Goal: Task Accomplishment & Management: Complete application form

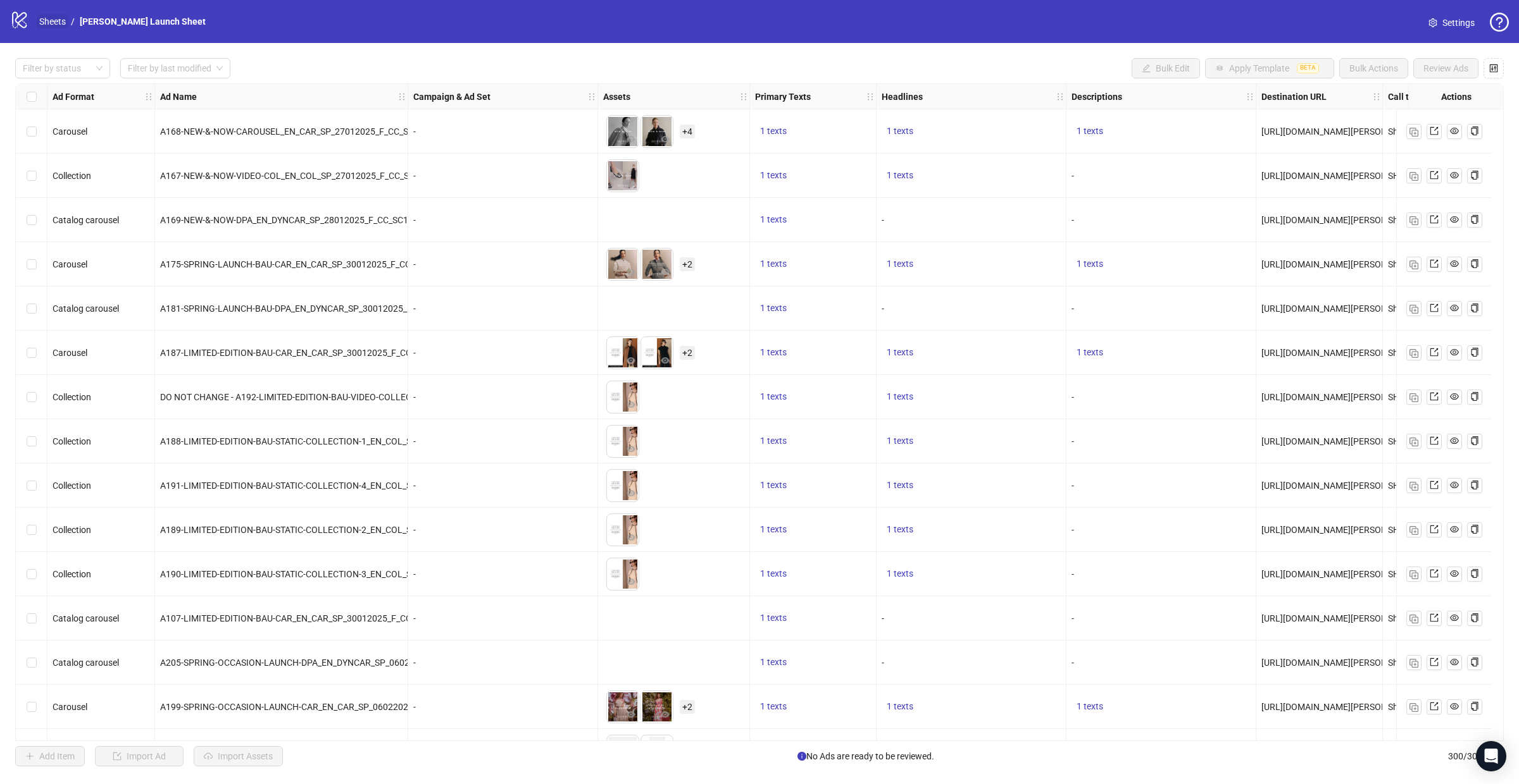
click at [53, 22] on link "Sheets" at bounding box center [53, 22] width 32 height 14
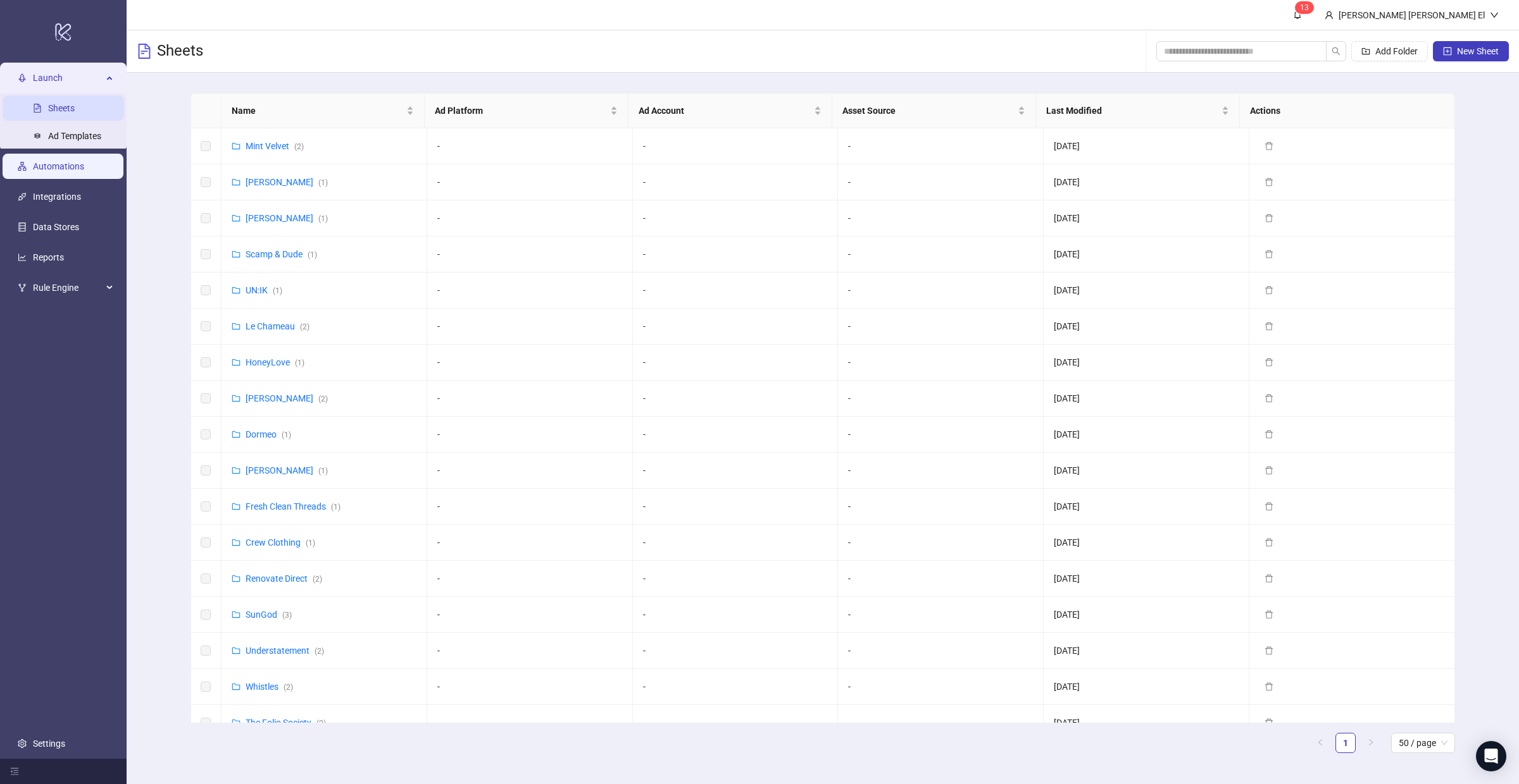
click at [67, 165] on link "Automations" at bounding box center [59, 167] width 51 height 11
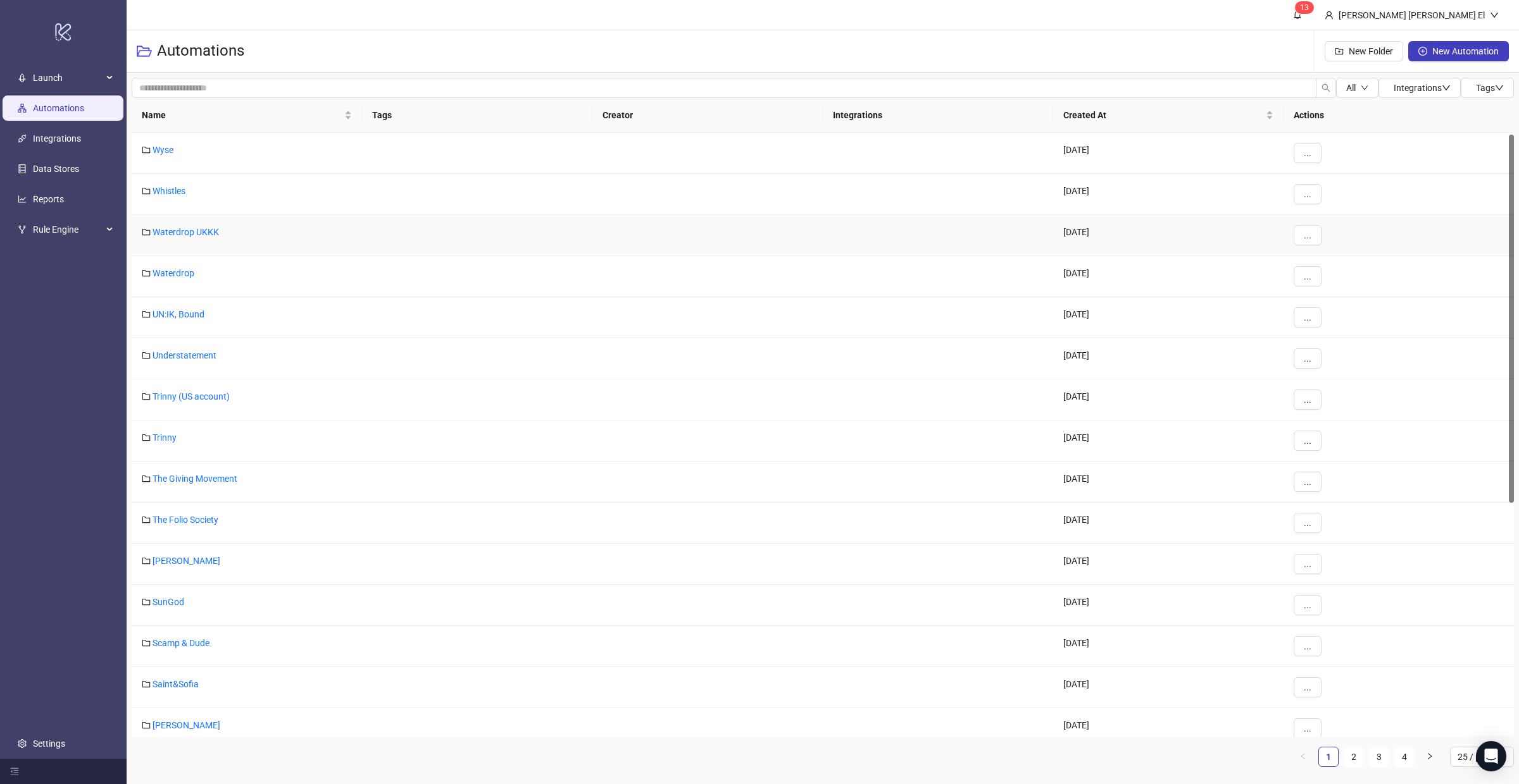
scroll to position [265, 0]
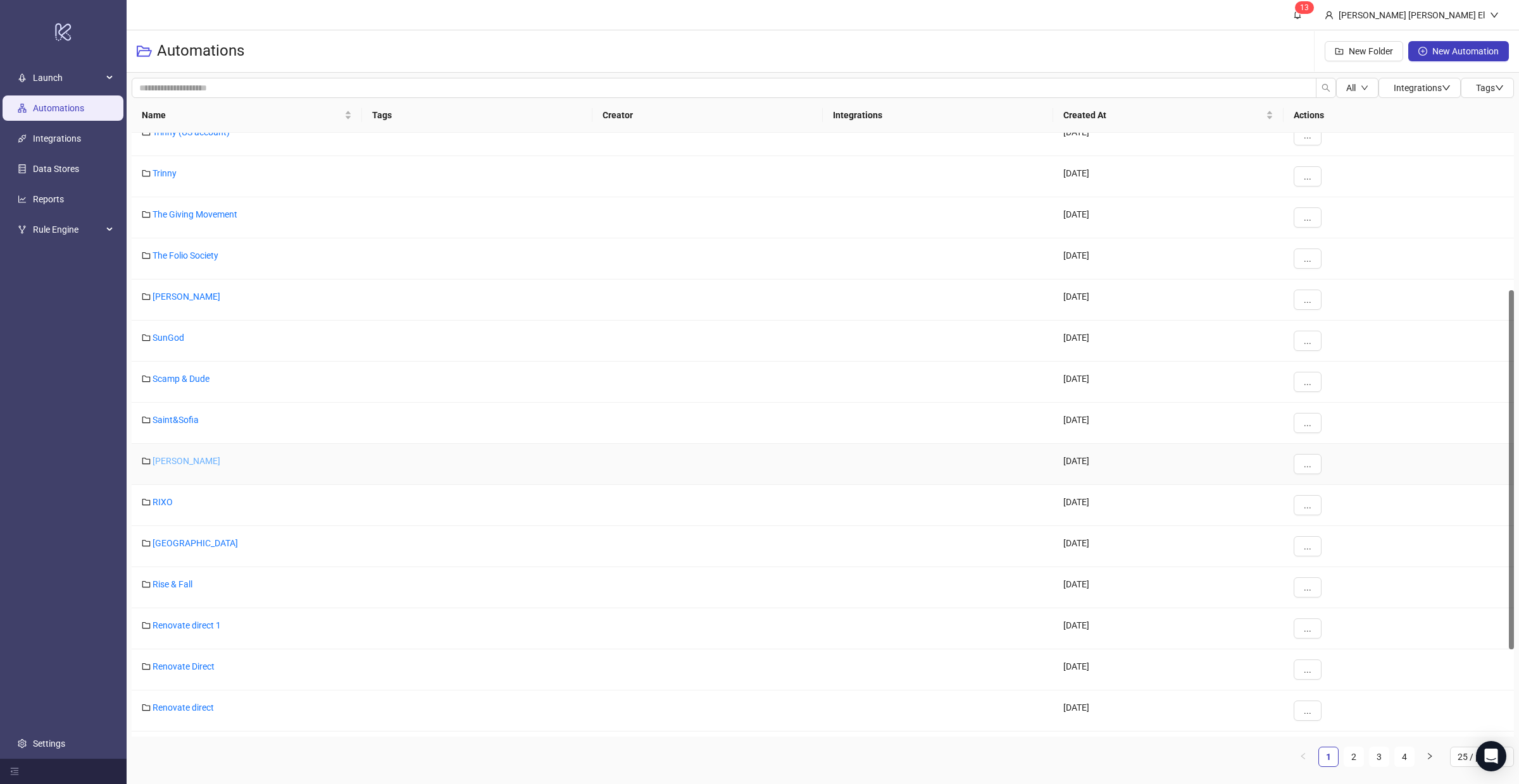
click at [184, 461] on link "[PERSON_NAME]" at bounding box center [186, 461] width 67 height 11
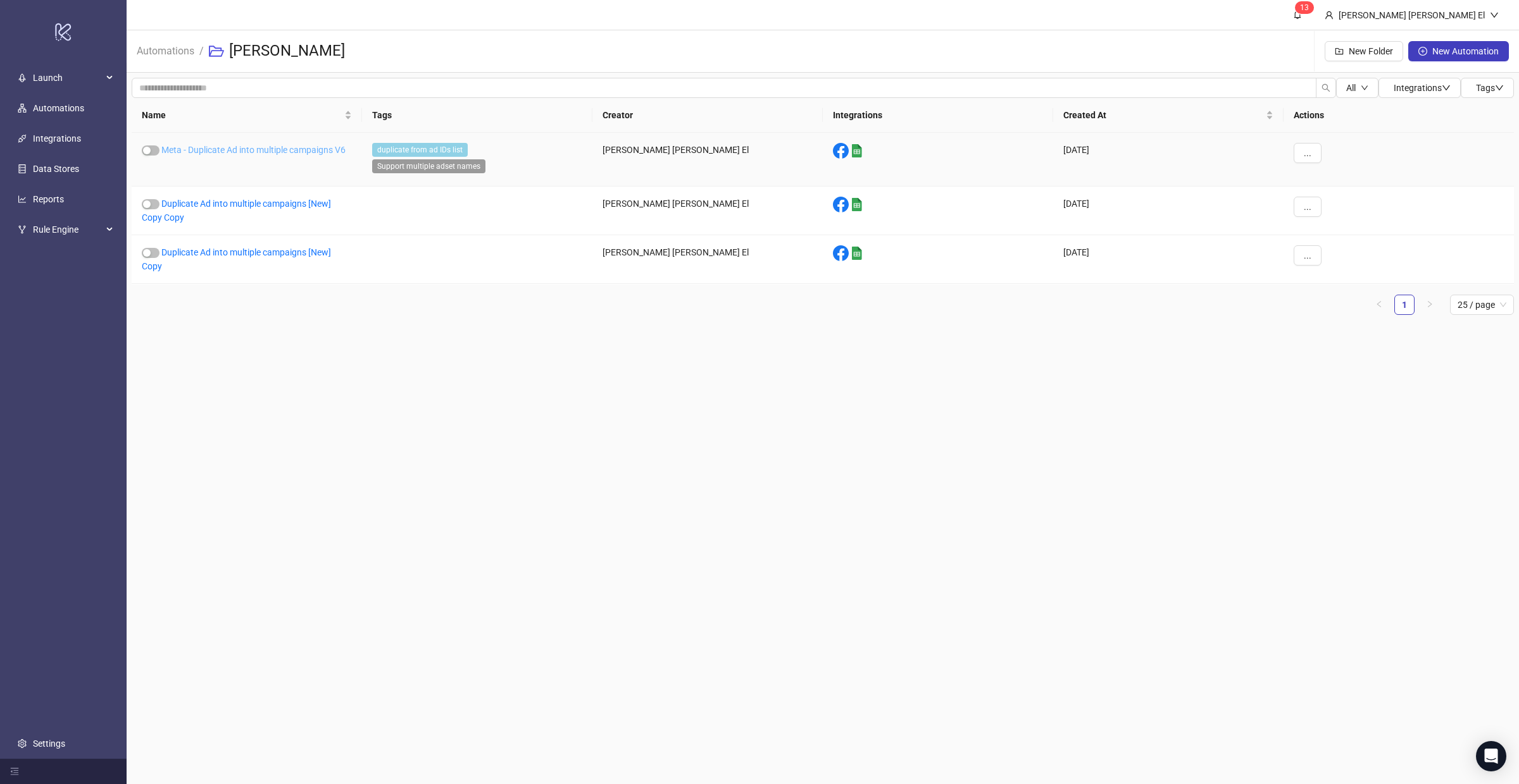
click at [252, 145] on link "Meta - Duplicate Ad into multiple campaigns V6" at bounding box center [253, 150] width 184 height 11
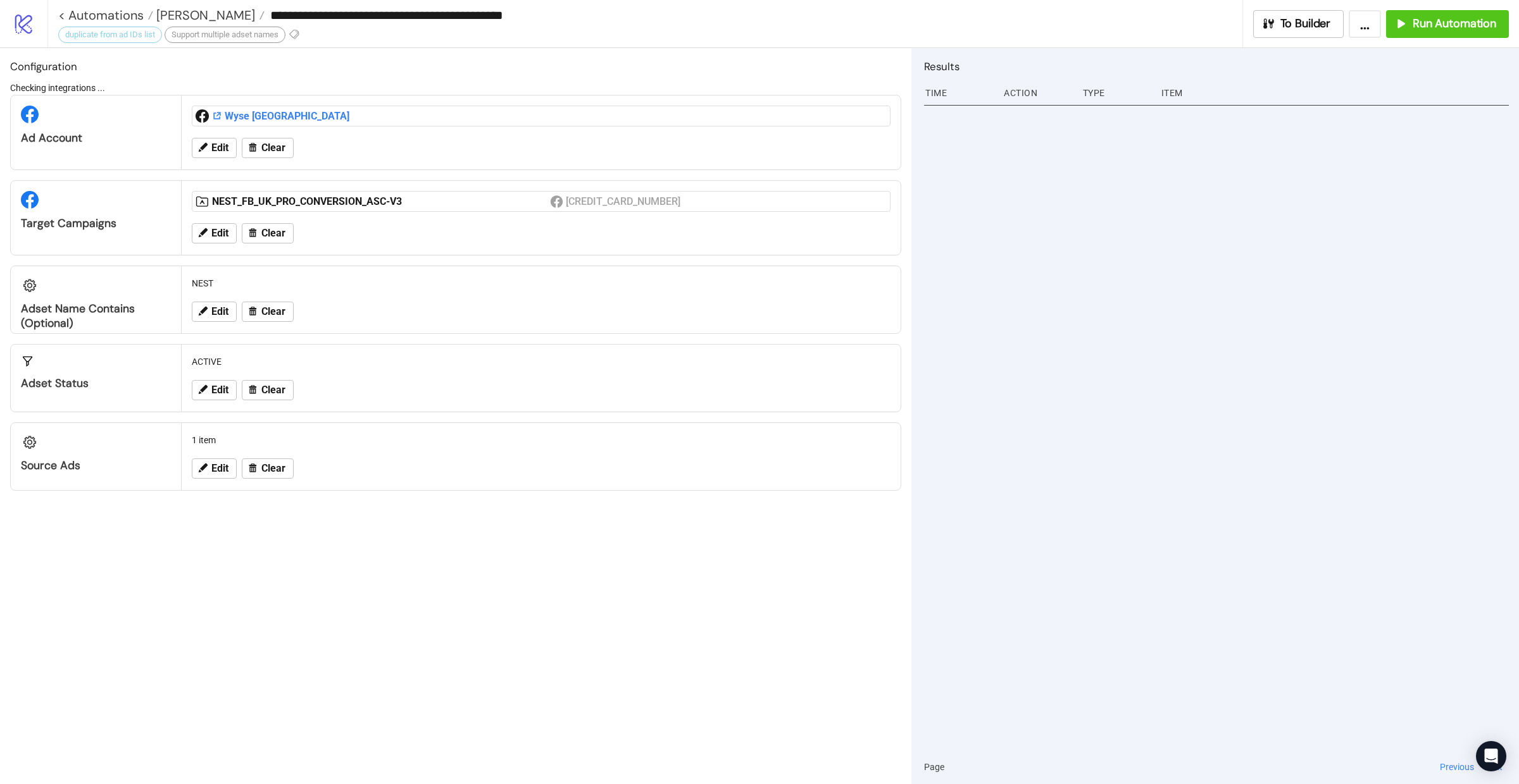
click at [239, 116] on div "Wyse [GEOGRAPHIC_DATA]" at bounding box center [541, 116] width 709 height 31
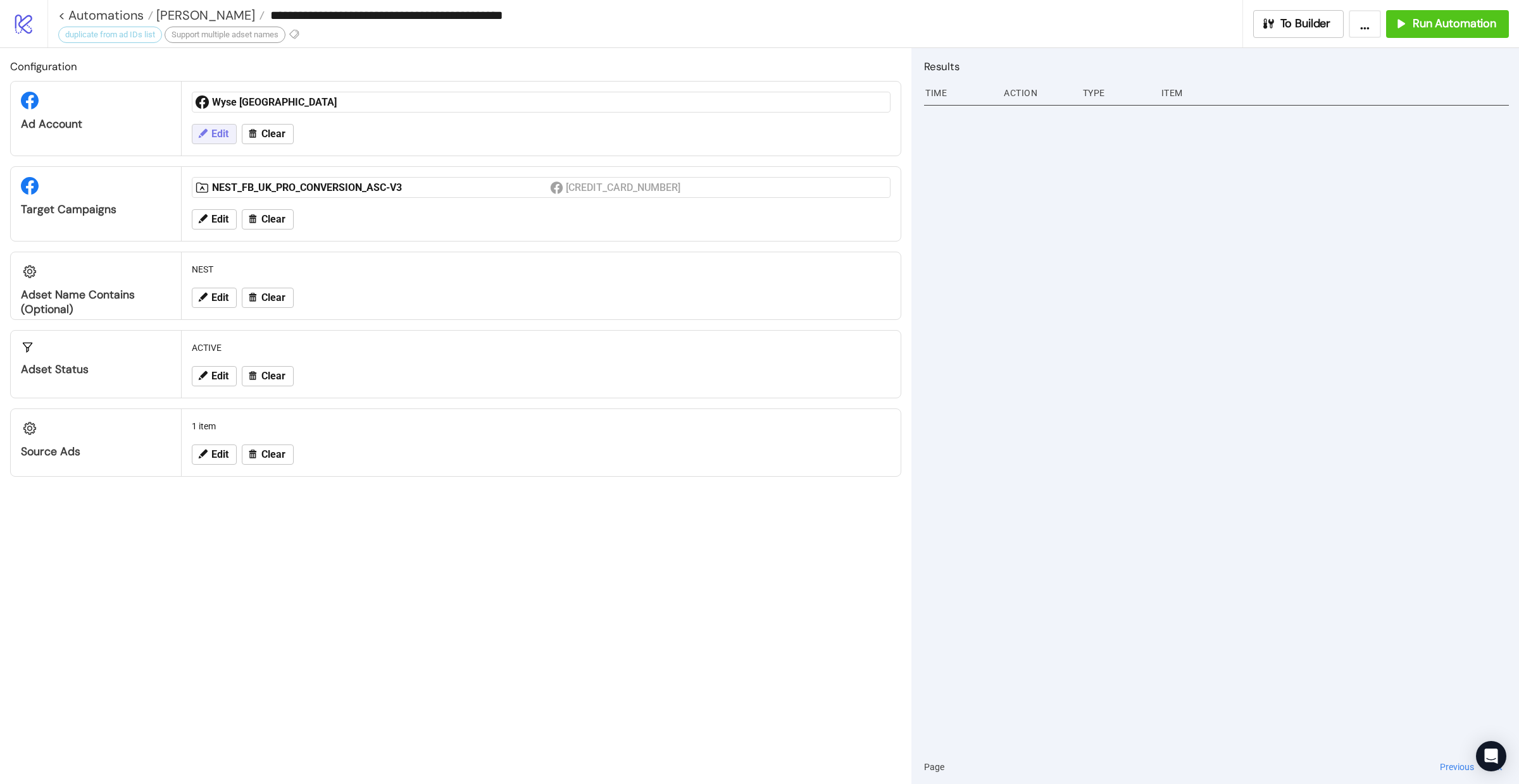
click at [213, 131] on span "Edit" at bounding box center [219, 134] width 17 height 11
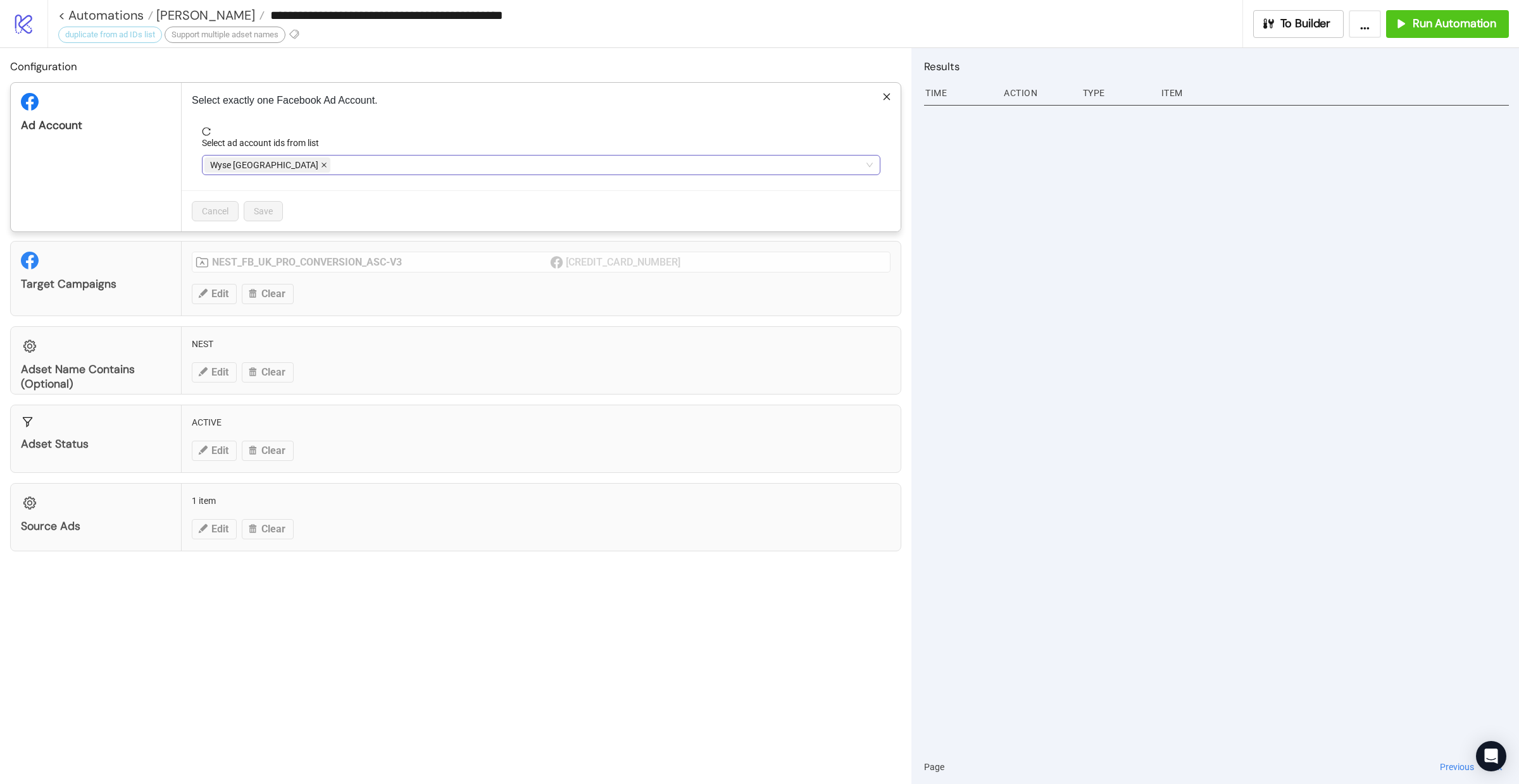
click at [321, 166] on icon "close" at bounding box center [323, 165] width 6 height 6
click at [268, 166] on div at bounding box center [534, 165] width 660 height 18
type input "*"
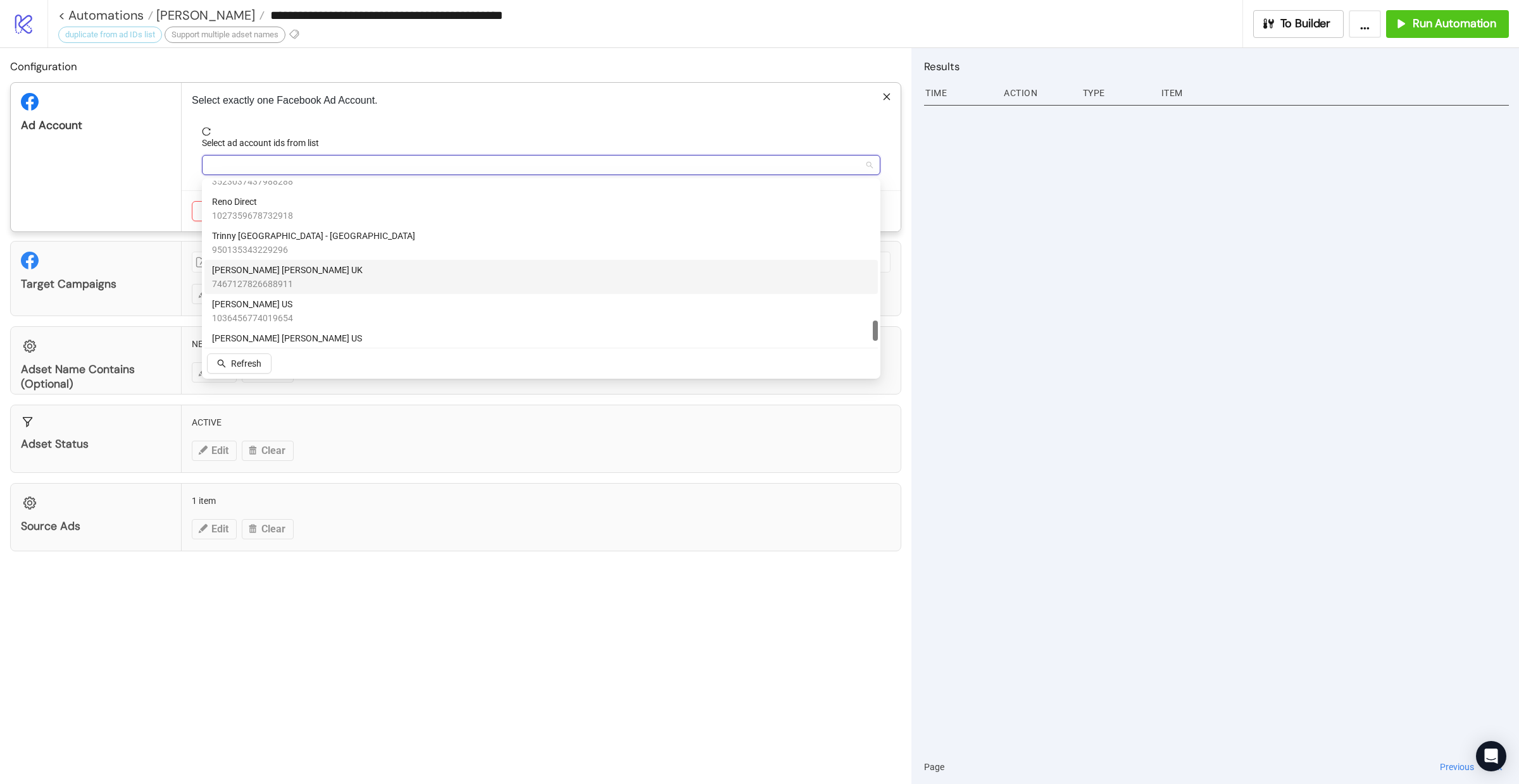
scroll to position [1101, 0]
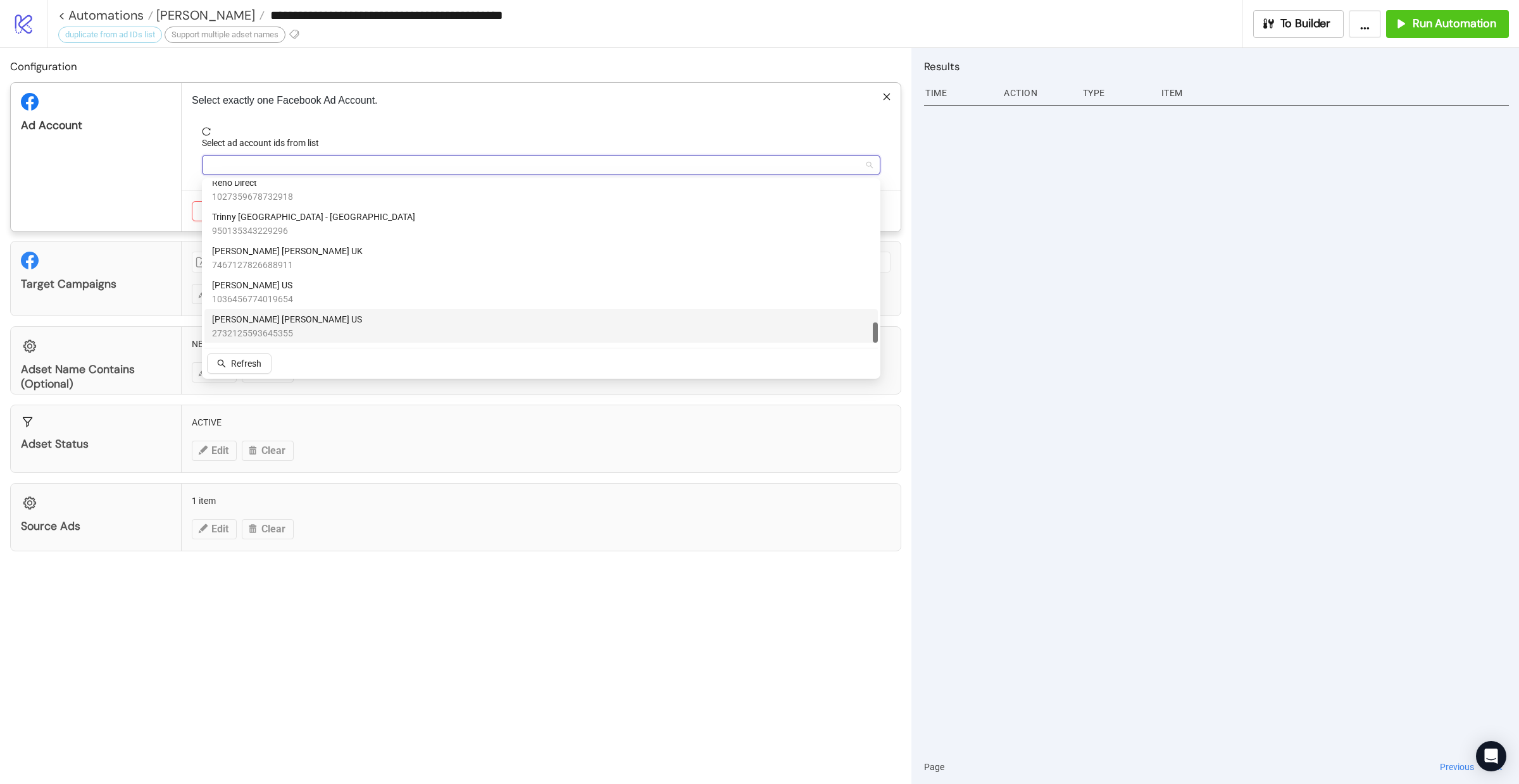
click at [241, 364] on span "Refresh" at bounding box center [245, 364] width 31 height 11
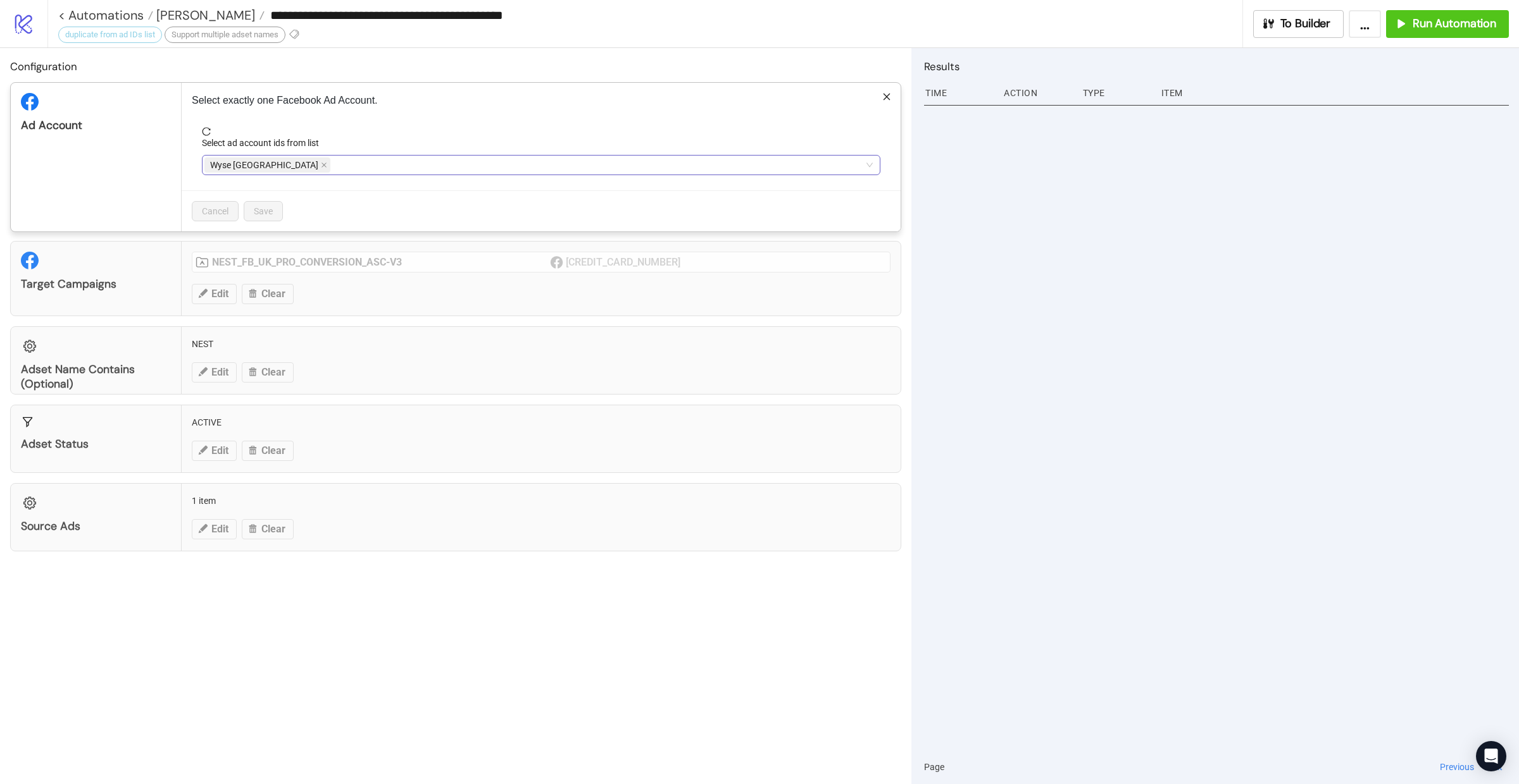
click at [274, 166] on span "Wyse [GEOGRAPHIC_DATA]" at bounding box center [267, 165] width 126 height 15
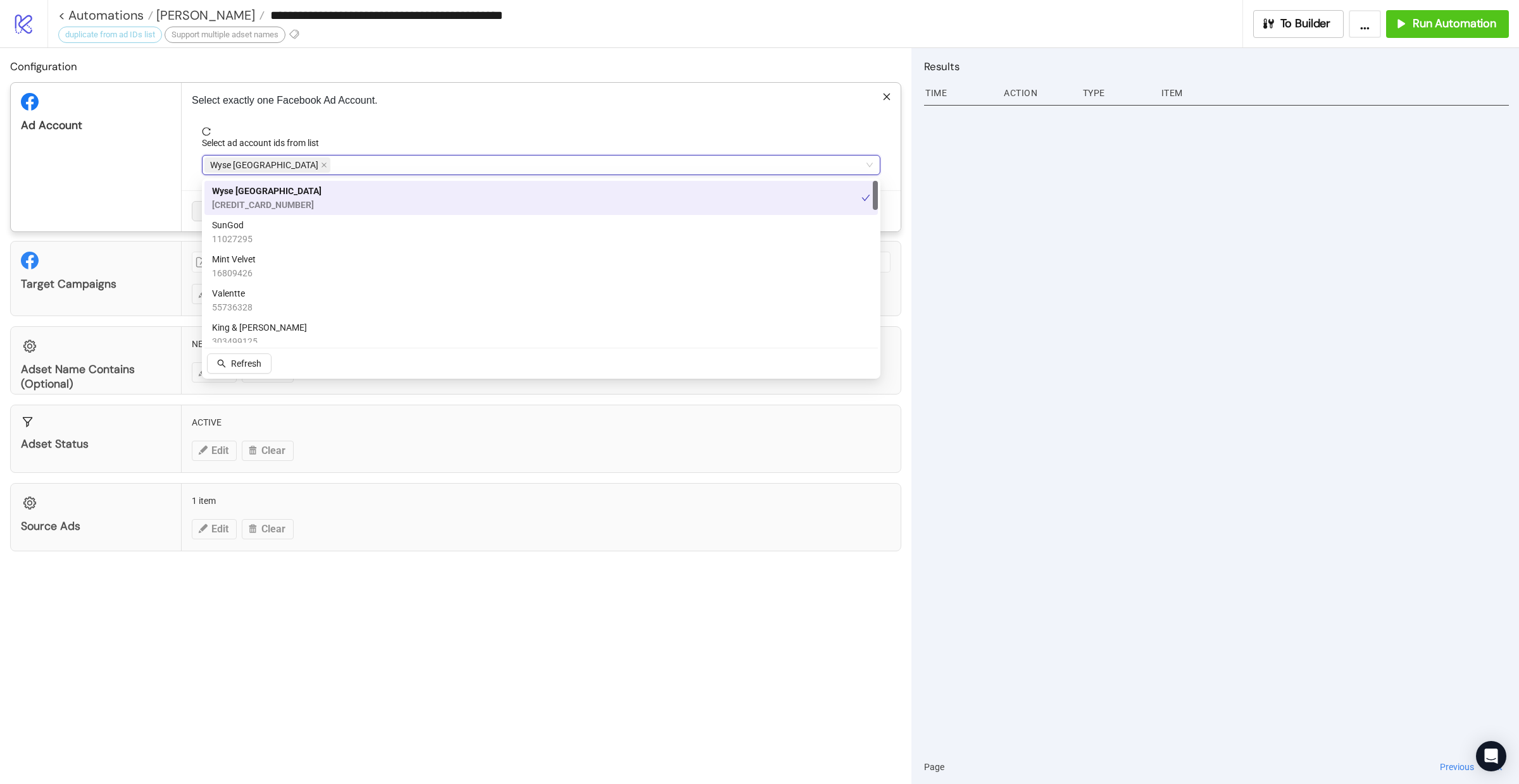
click at [263, 166] on span "Wyse [GEOGRAPHIC_DATA]" at bounding box center [264, 165] width 108 height 14
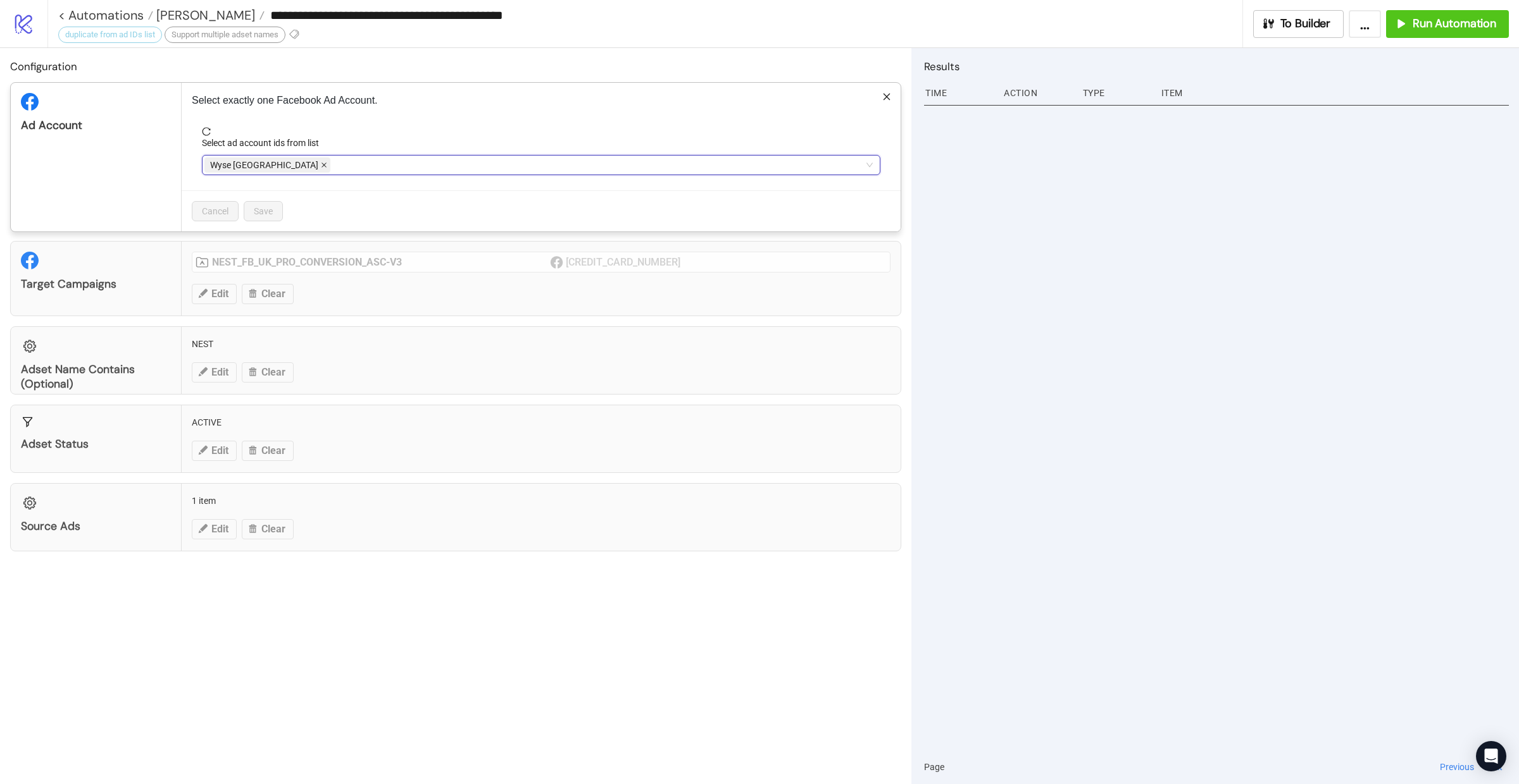
click at [321, 162] on icon "close" at bounding box center [323, 165] width 6 height 6
click at [259, 166] on div at bounding box center [534, 165] width 660 height 18
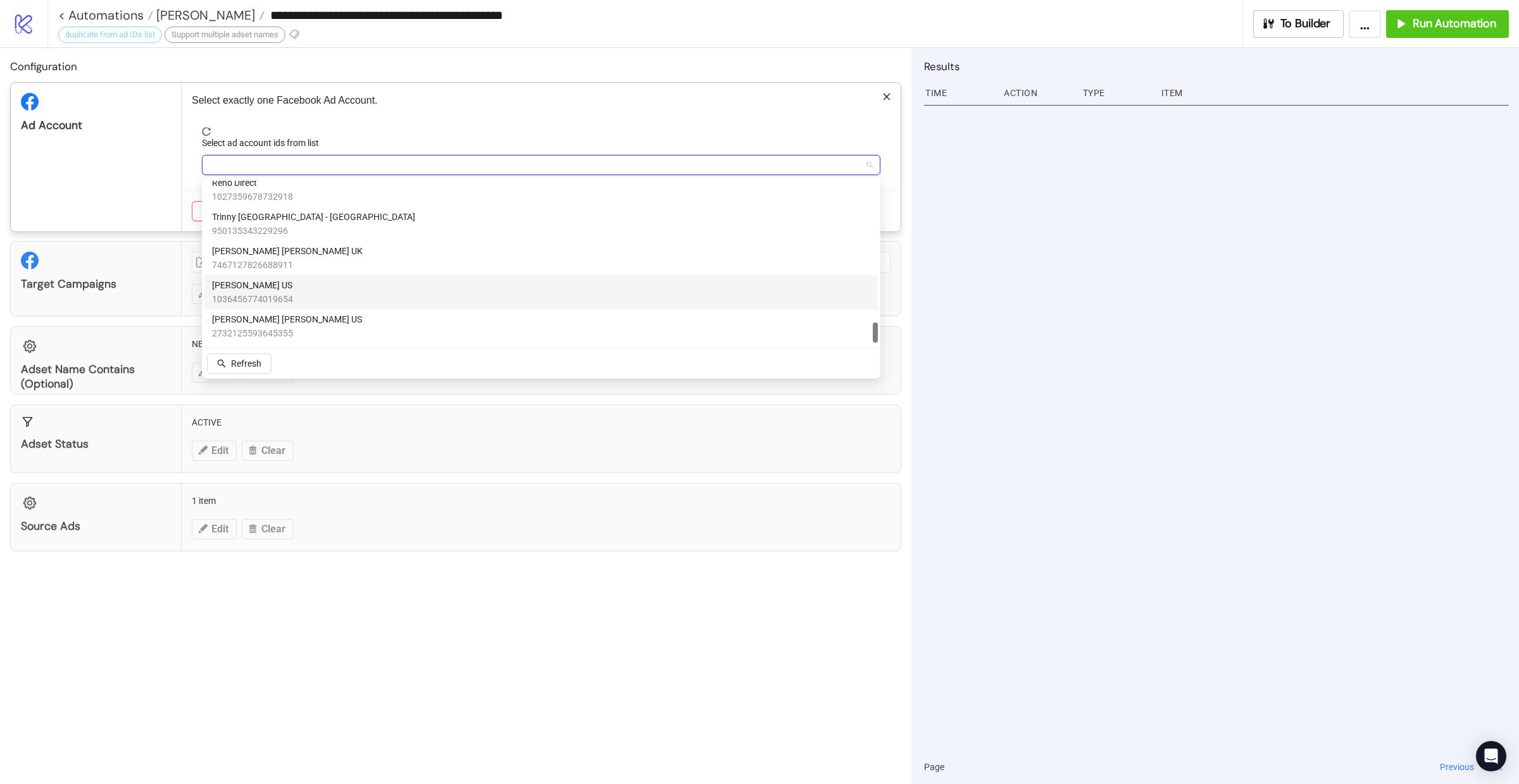
click at [955, 279] on div at bounding box center [1216, 426] width 585 height 649
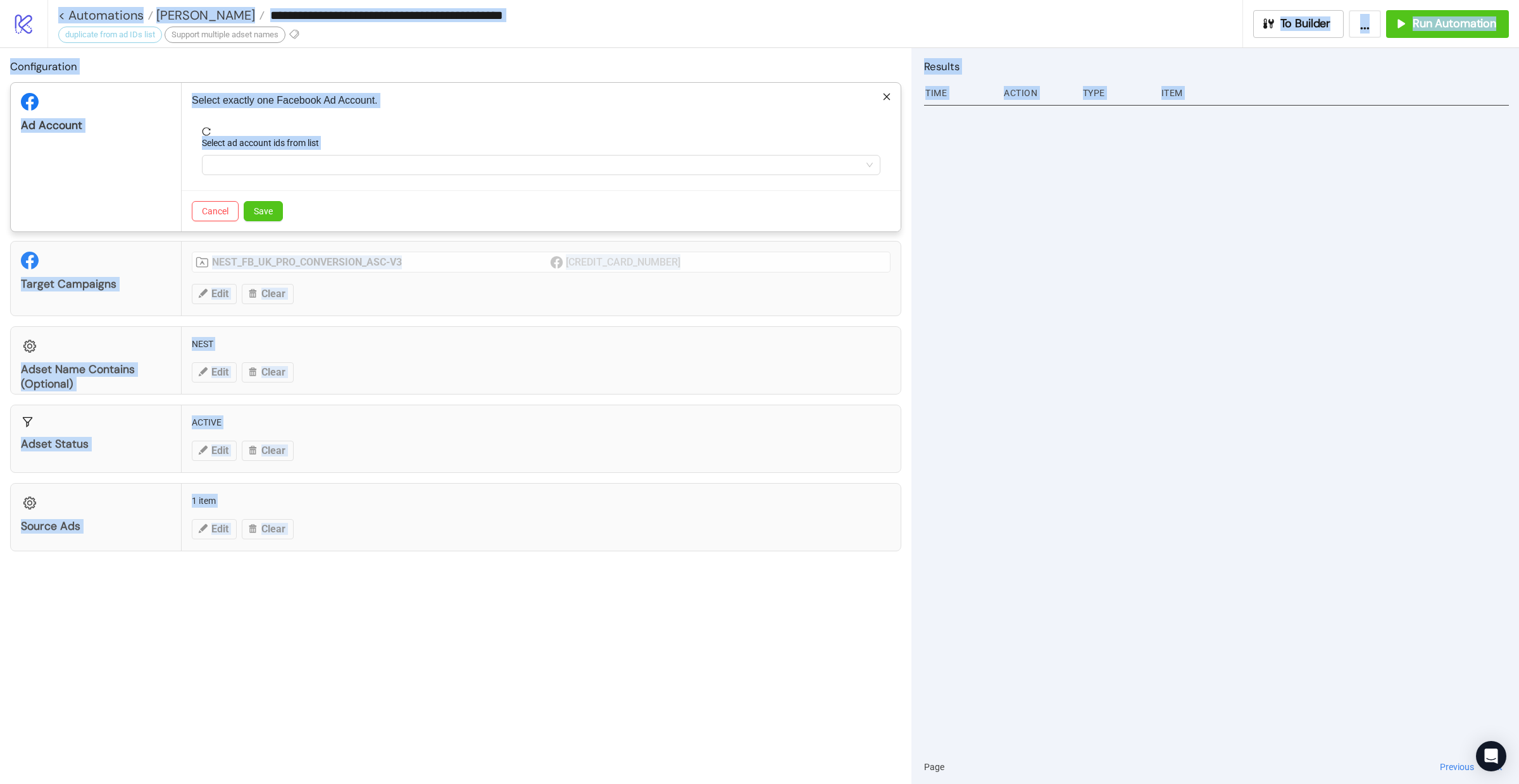
click at [955, 279] on div "**********" at bounding box center [759, 392] width 1519 height 784
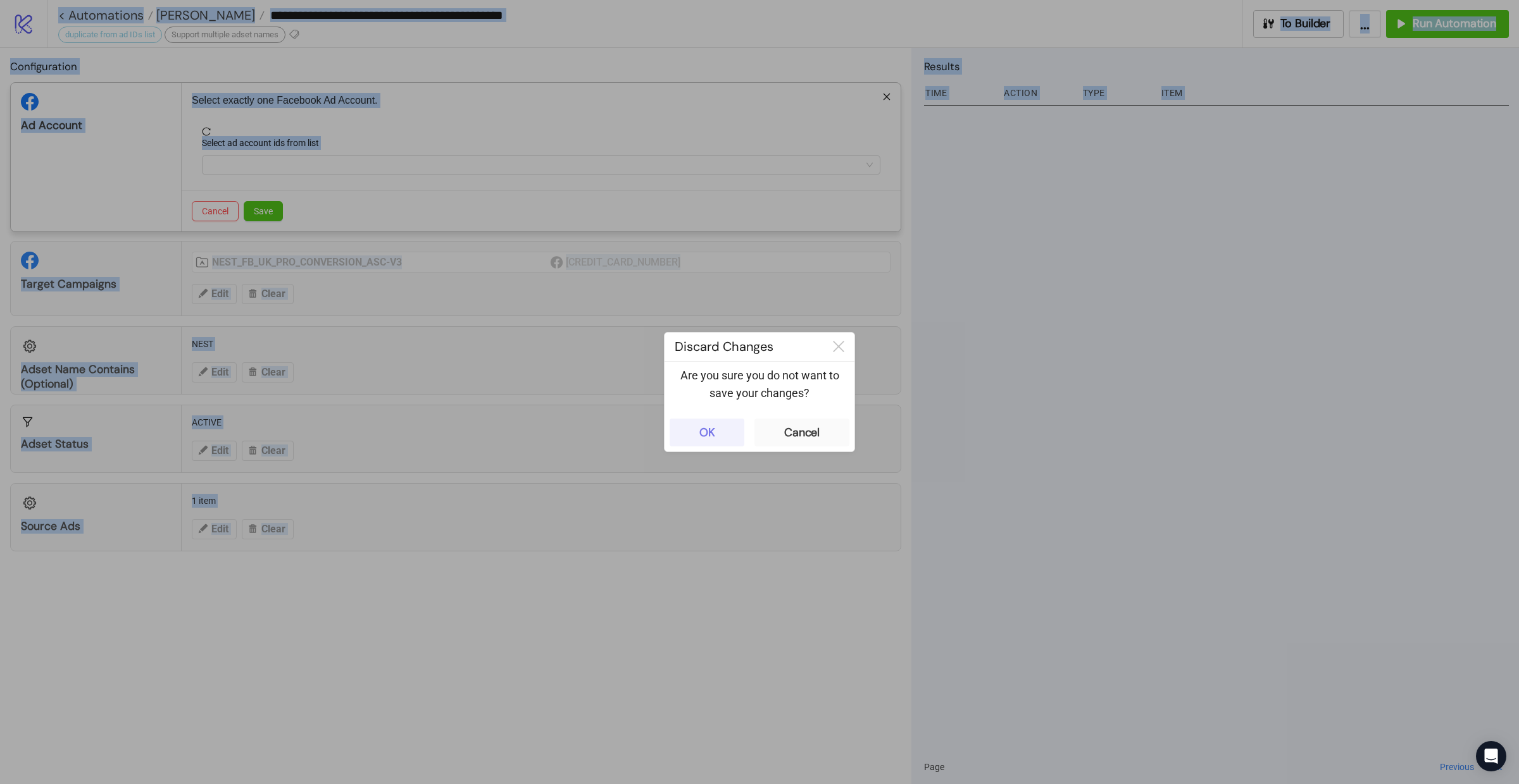
click at [720, 438] on button "OK" at bounding box center [706, 433] width 75 height 28
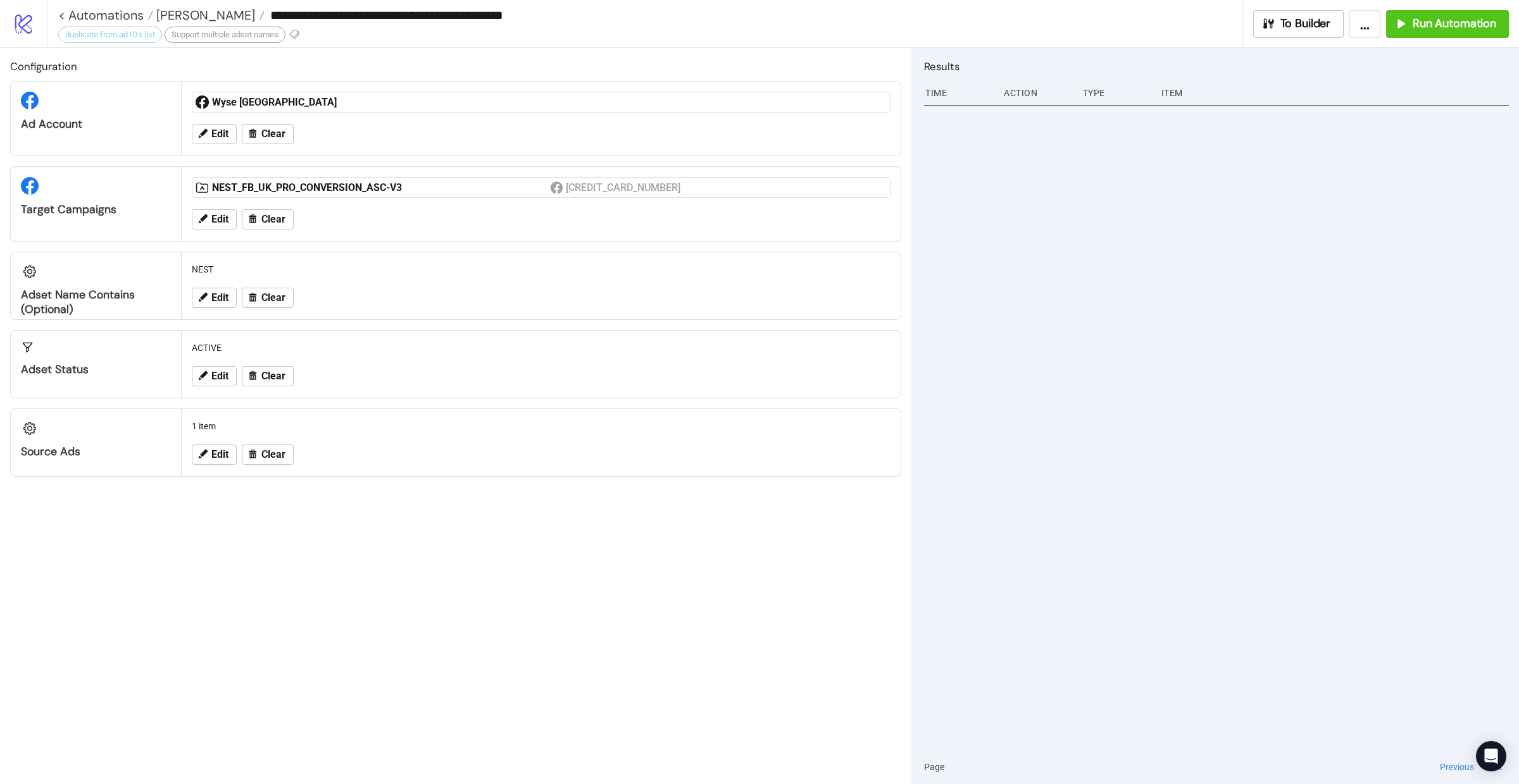
click at [1093, 290] on div at bounding box center [1216, 426] width 585 height 649
click at [105, 11] on link "< Automations" at bounding box center [105, 15] width 95 height 12
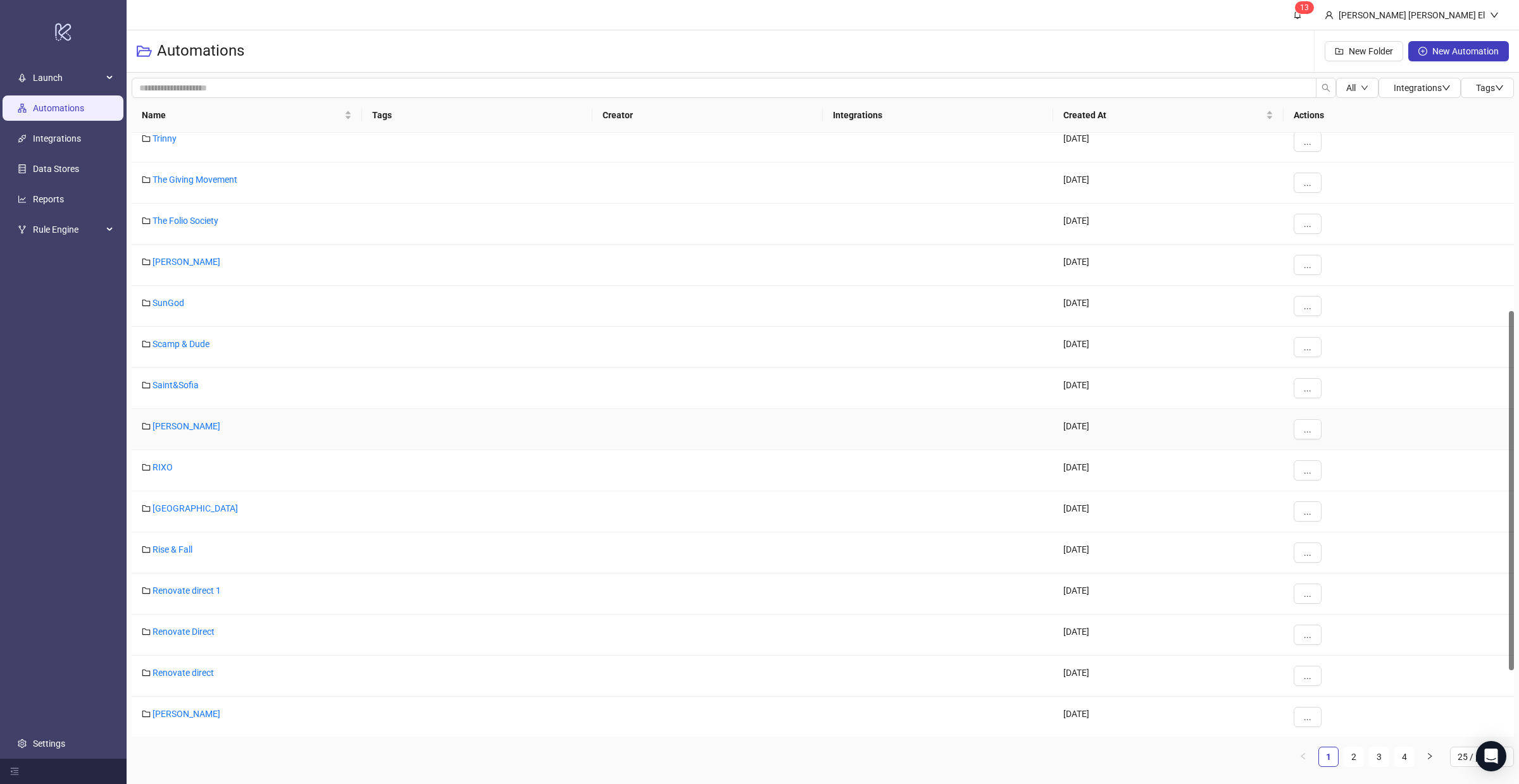
scroll to position [301, 0]
click at [174, 421] on link "[PERSON_NAME]" at bounding box center [186, 425] width 67 height 11
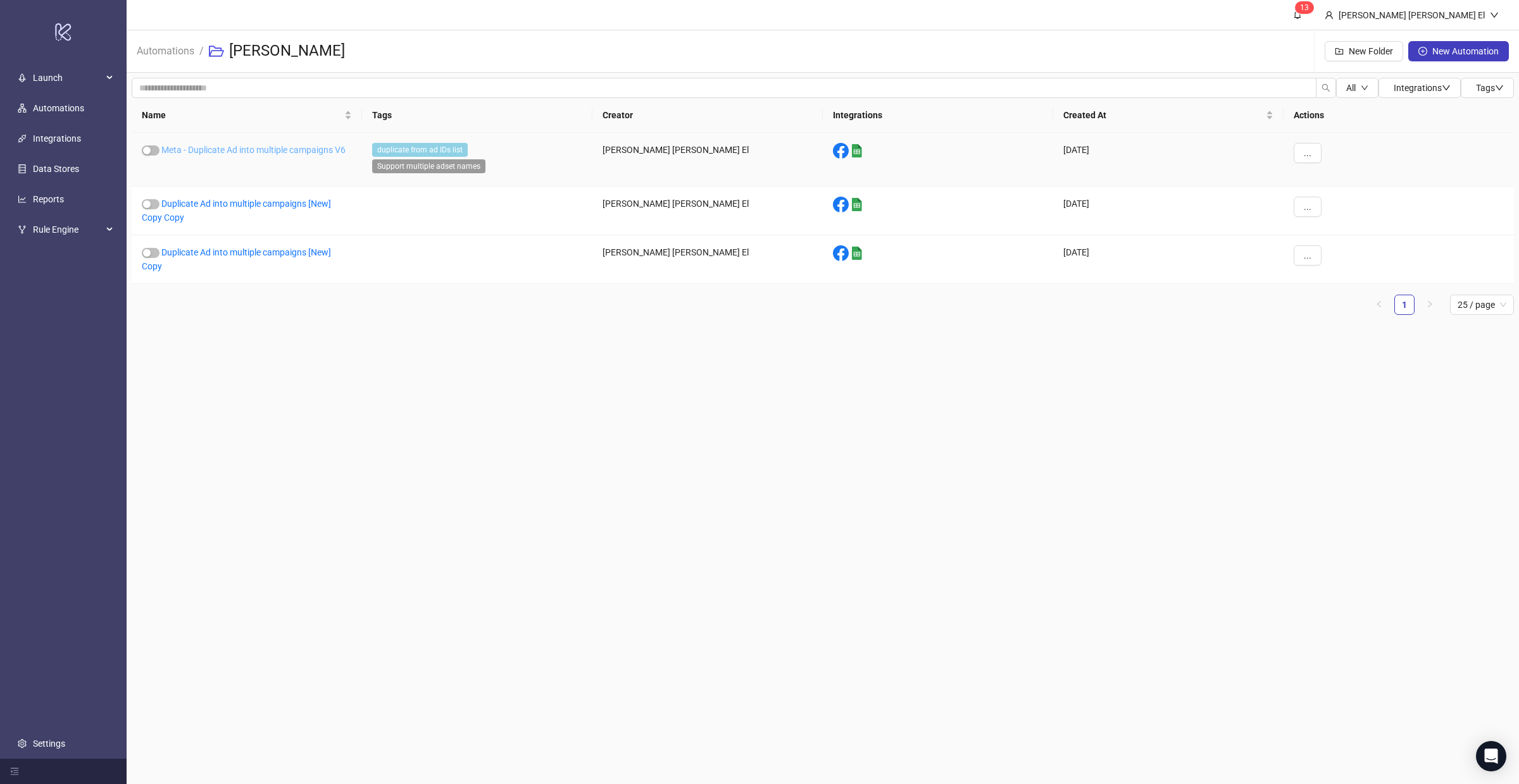
click at [239, 149] on link "Meta - Duplicate Ad into multiple campaigns V6" at bounding box center [253, 150] width 184 height 11
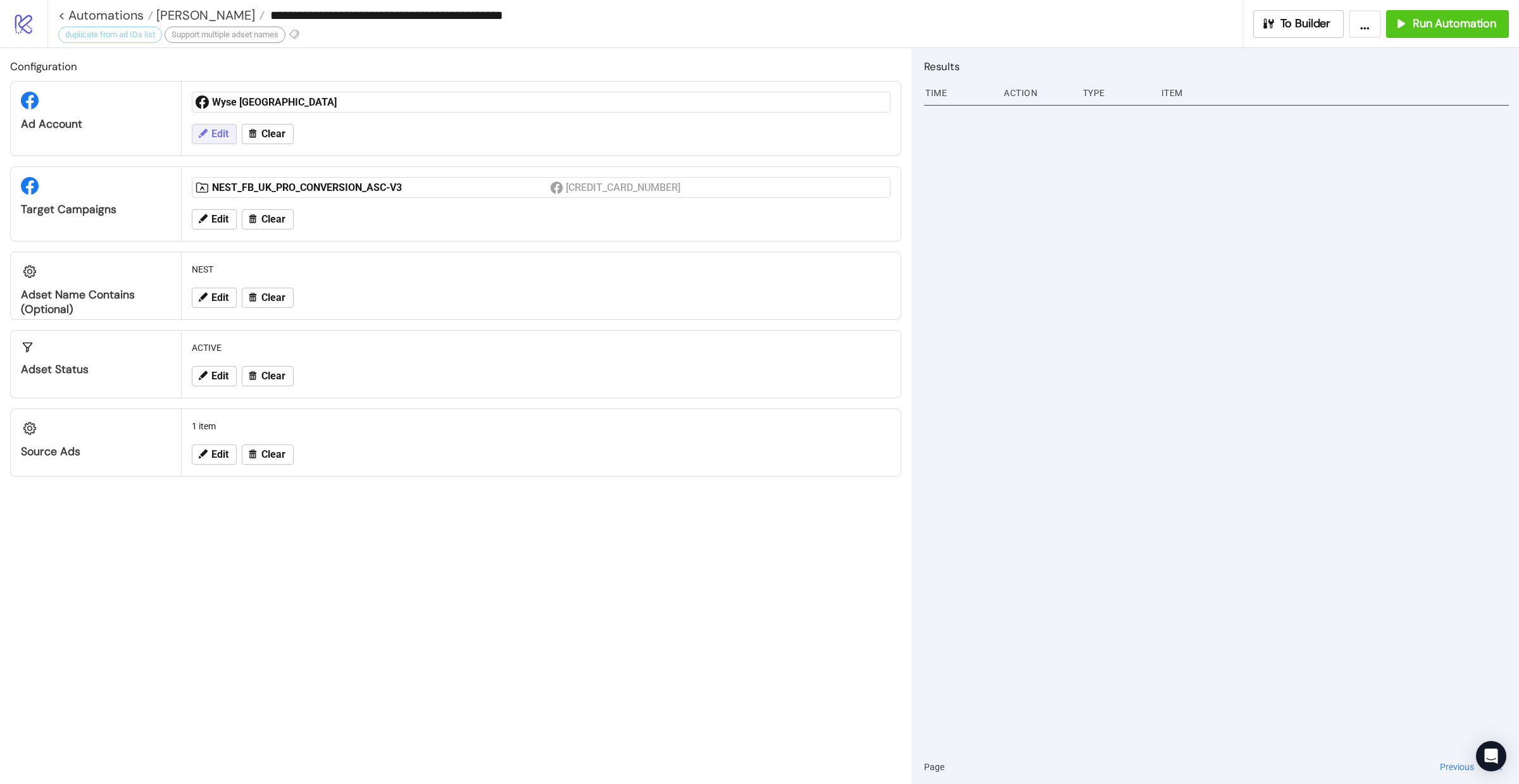
click at [222, 134] on span "Edit" at bounding box center [219, 134] width 17 height 11
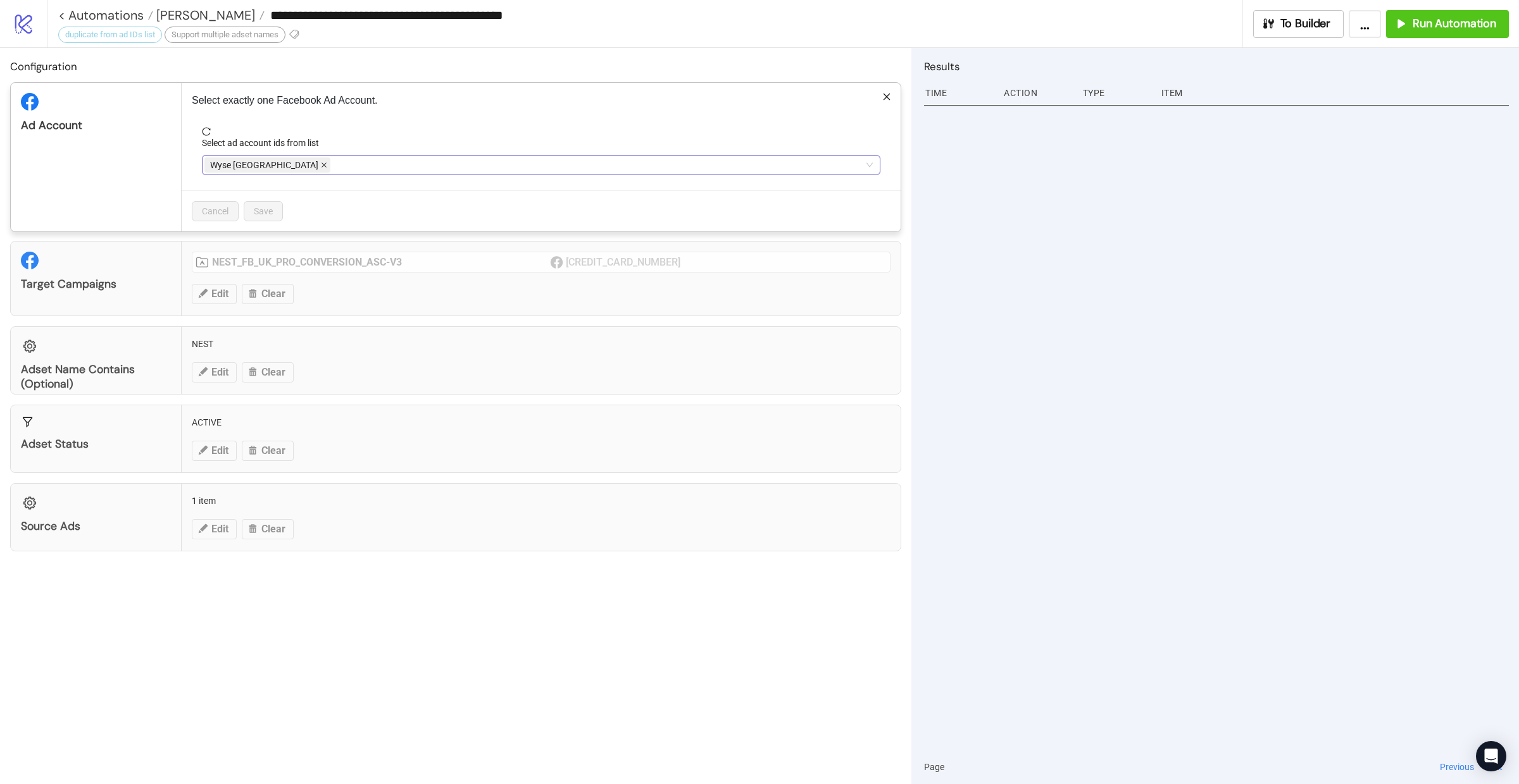
click at [321, 168] on icon "close" at bounding box center [323, 165] width 6 height 6
click at [267, 168] on div at bounding box center [534, 165] width 660 height 18
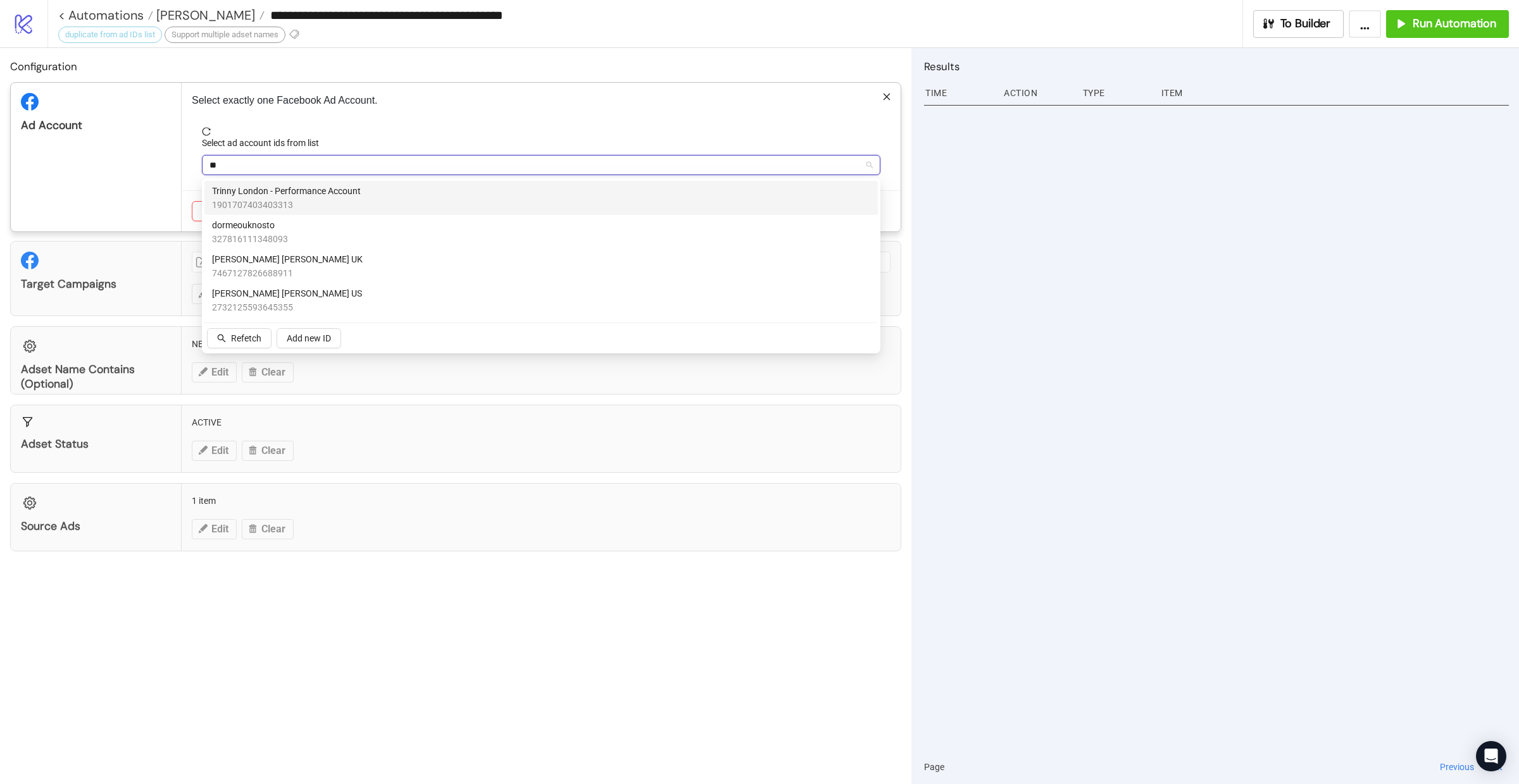
type input "*"
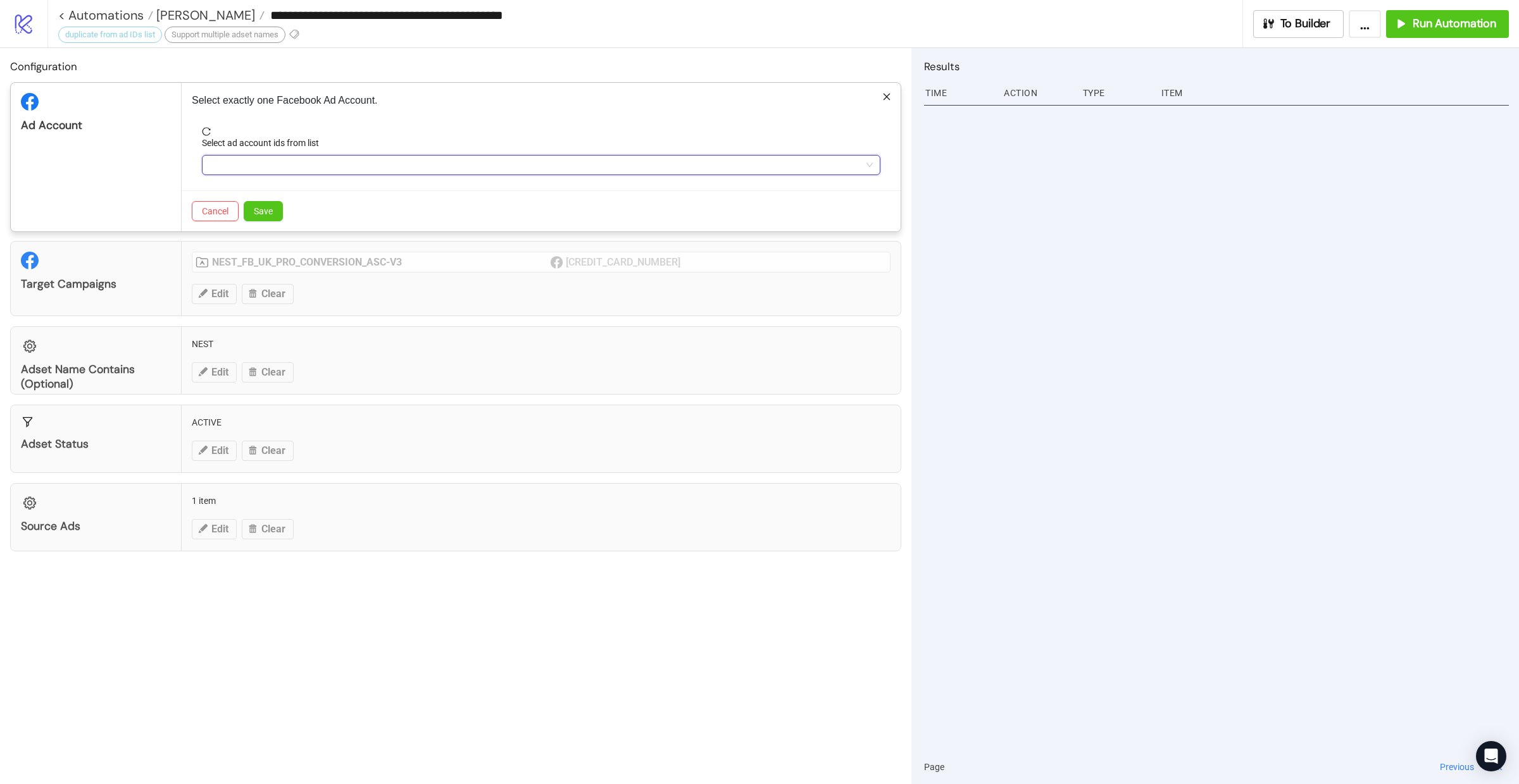
click at [186, 172] on div "Select exactly one Facebook Ad Account. Select ad account ids from list Cancel …" at bounding box center [541, 158] width 719 height 149
click at [238, 164] on div at bounding box center [534, 165] width 660 height 18
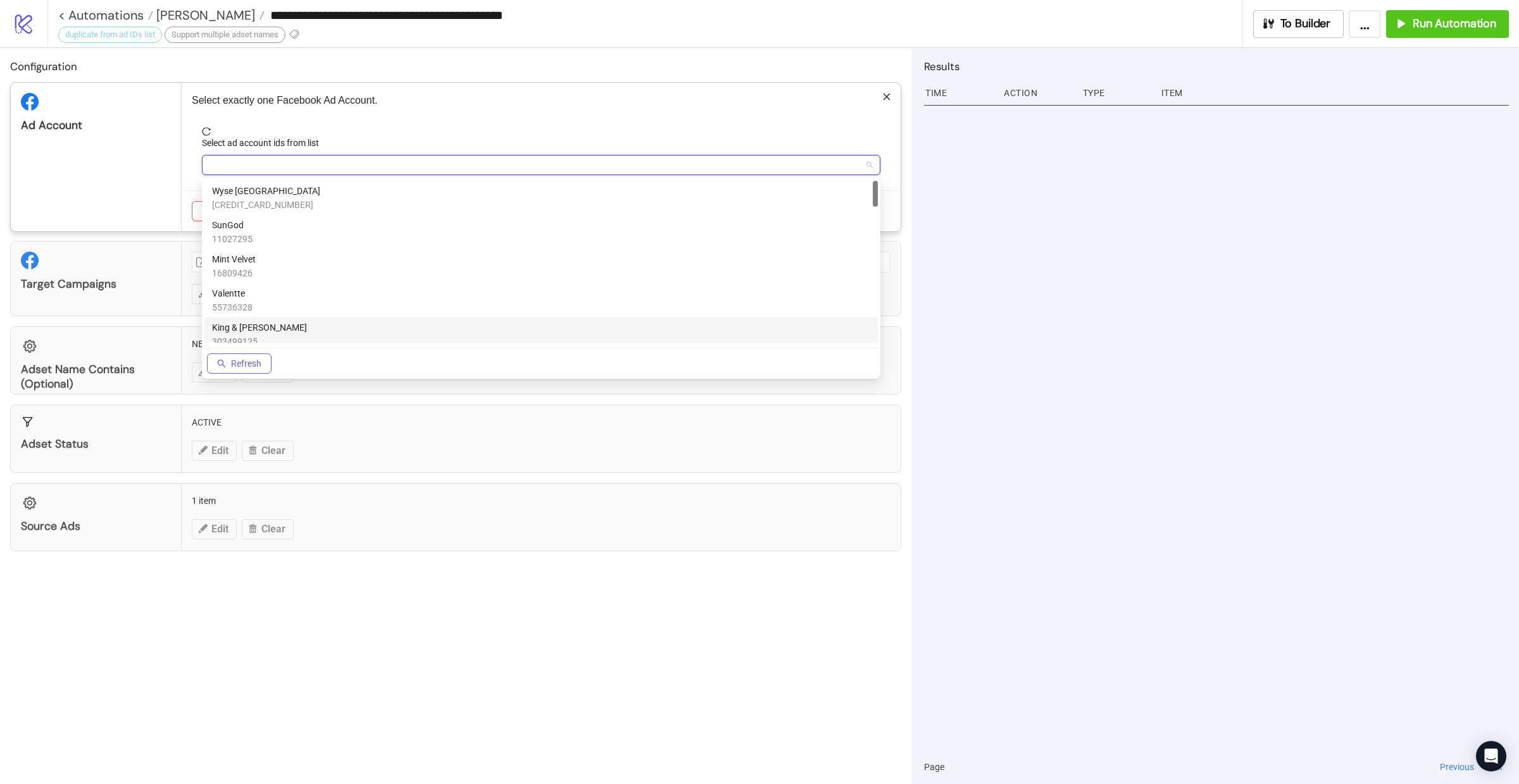
click at [238, 364] on span "Refresh" at bounding box center [245, 364] width 31 height 11
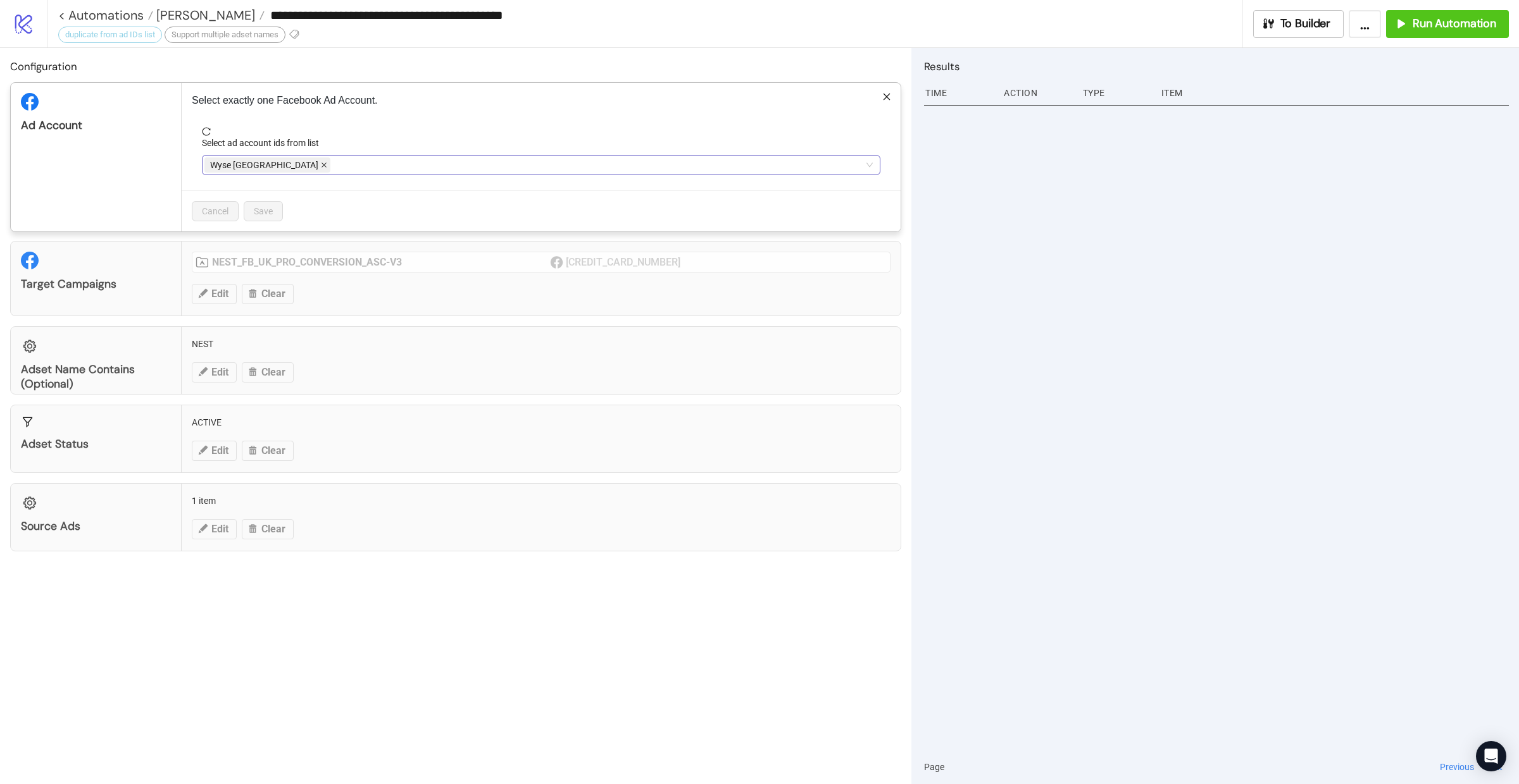
click at [321, 163] on icon "close" at bounding box center [323, 165] width 6 height 6
click at [271, 163] on div at bounding box center [534, 165] width 660 height 18
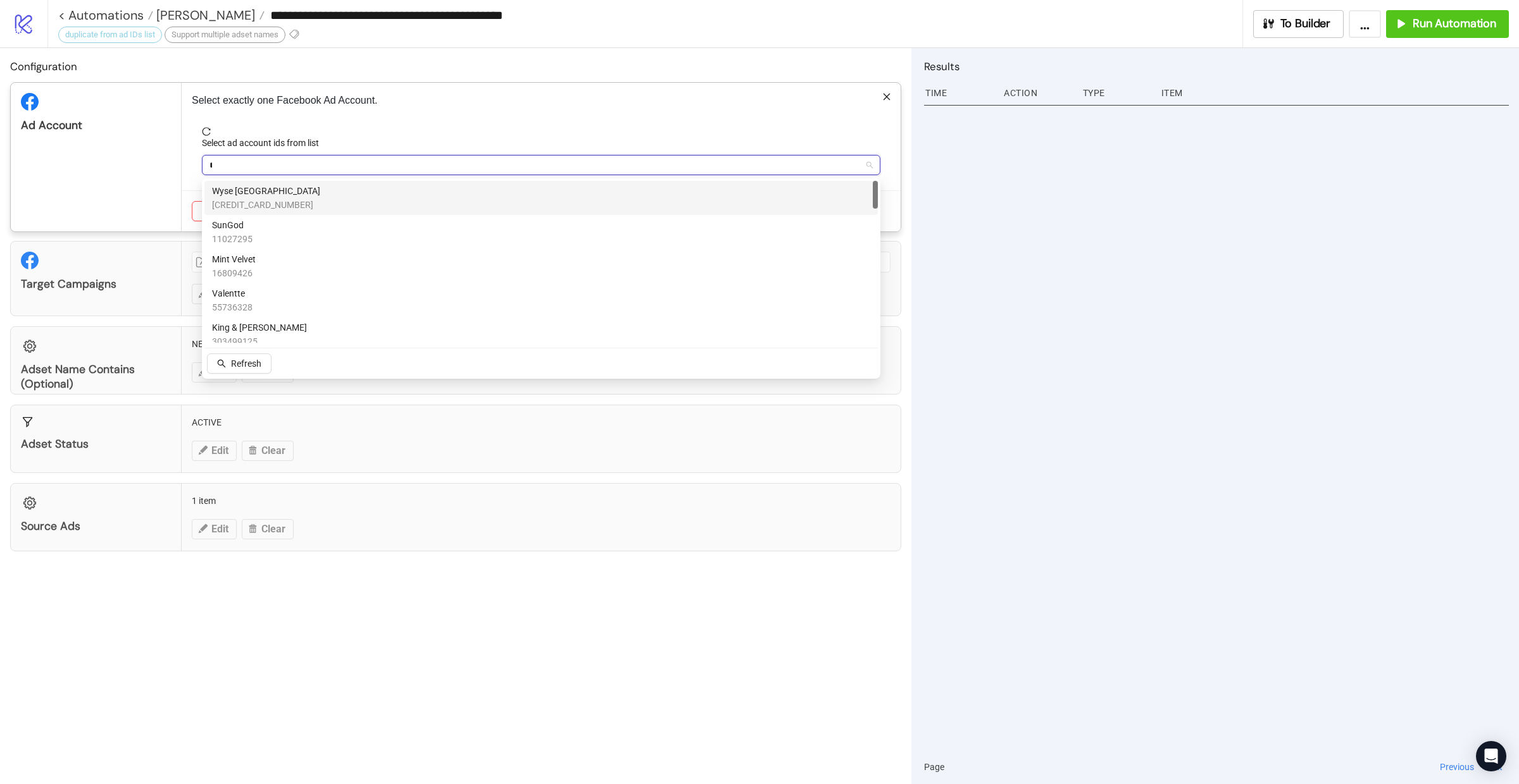
type input "**"
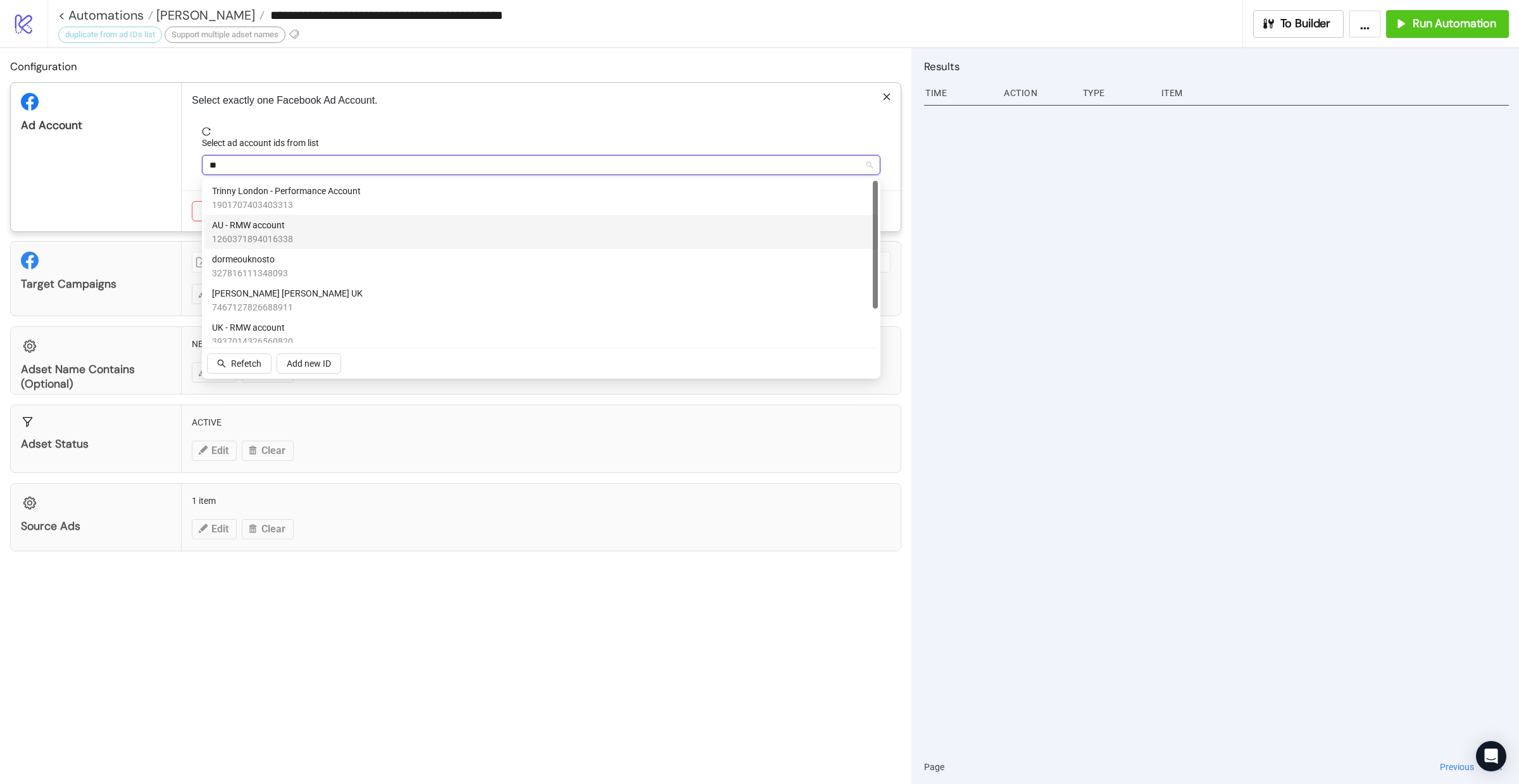
scroll to position [42, 0]
click at [128, 197] on div "Ad Account" at bounding box center [96, 158] width 171 height 149
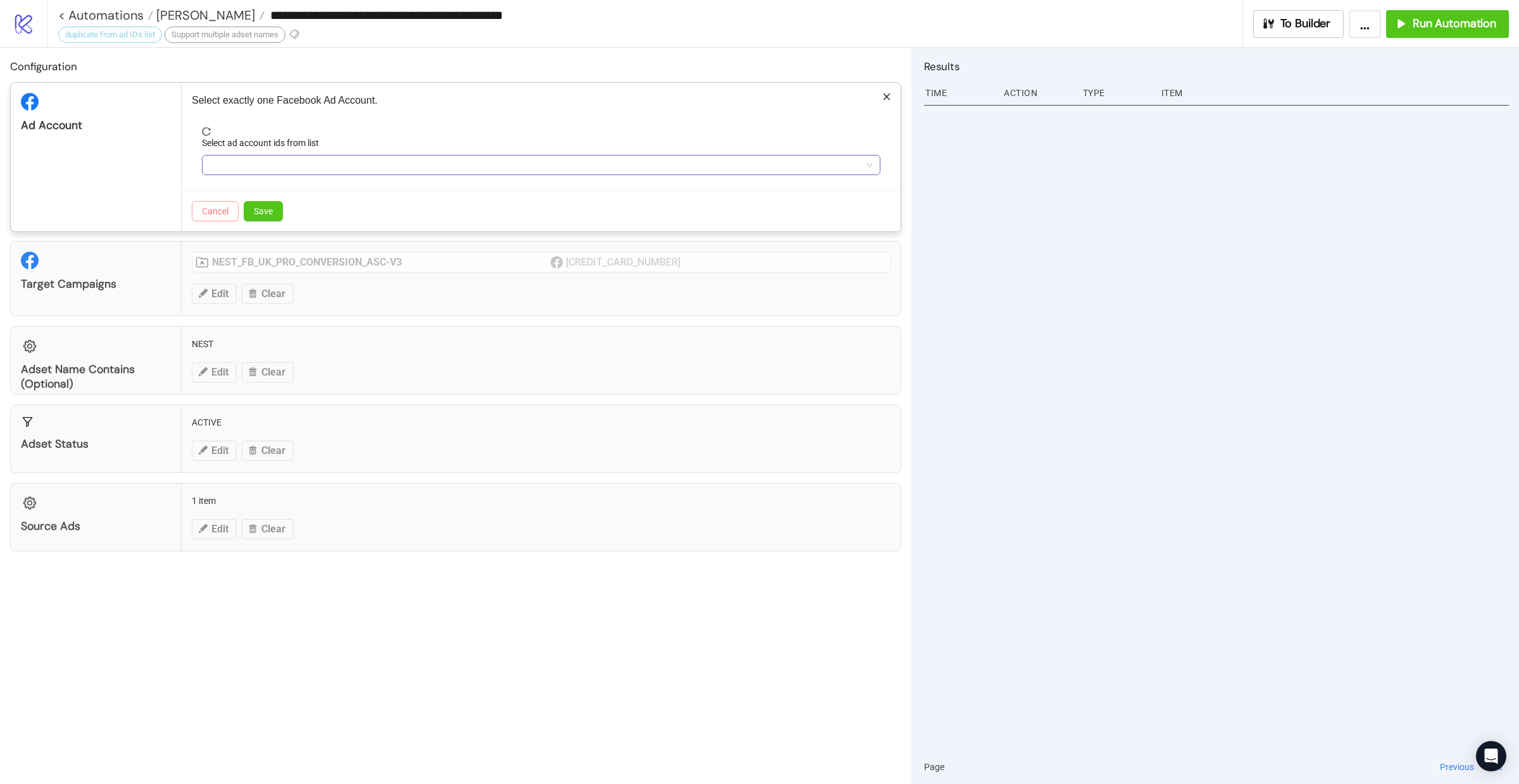
click at [214, 211] on span "Cancel" at bounding box center [215, 211] width 26 height 11
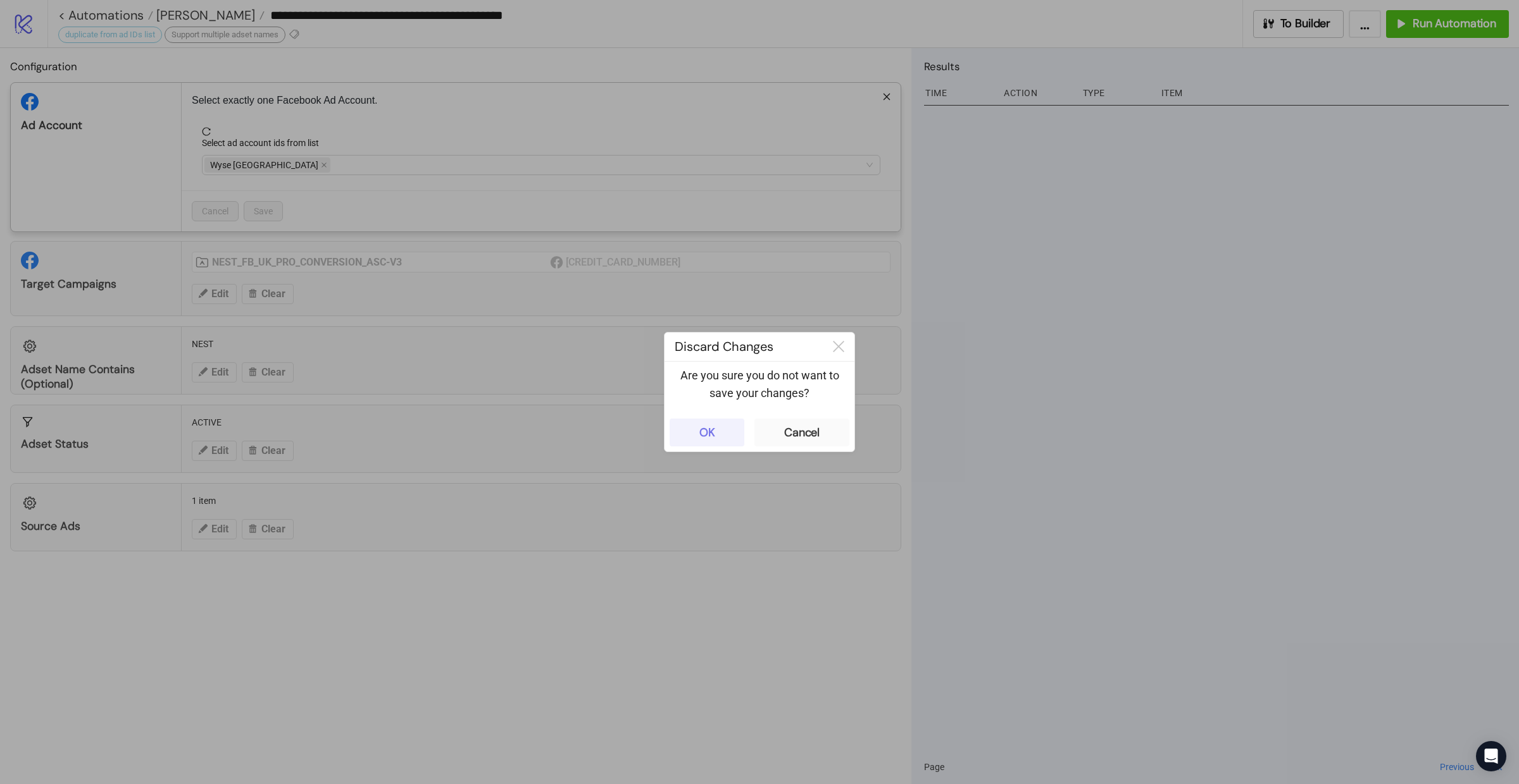
click at [679, 436] on button "OK" at bounding box center [706, 433] width 75 height 28
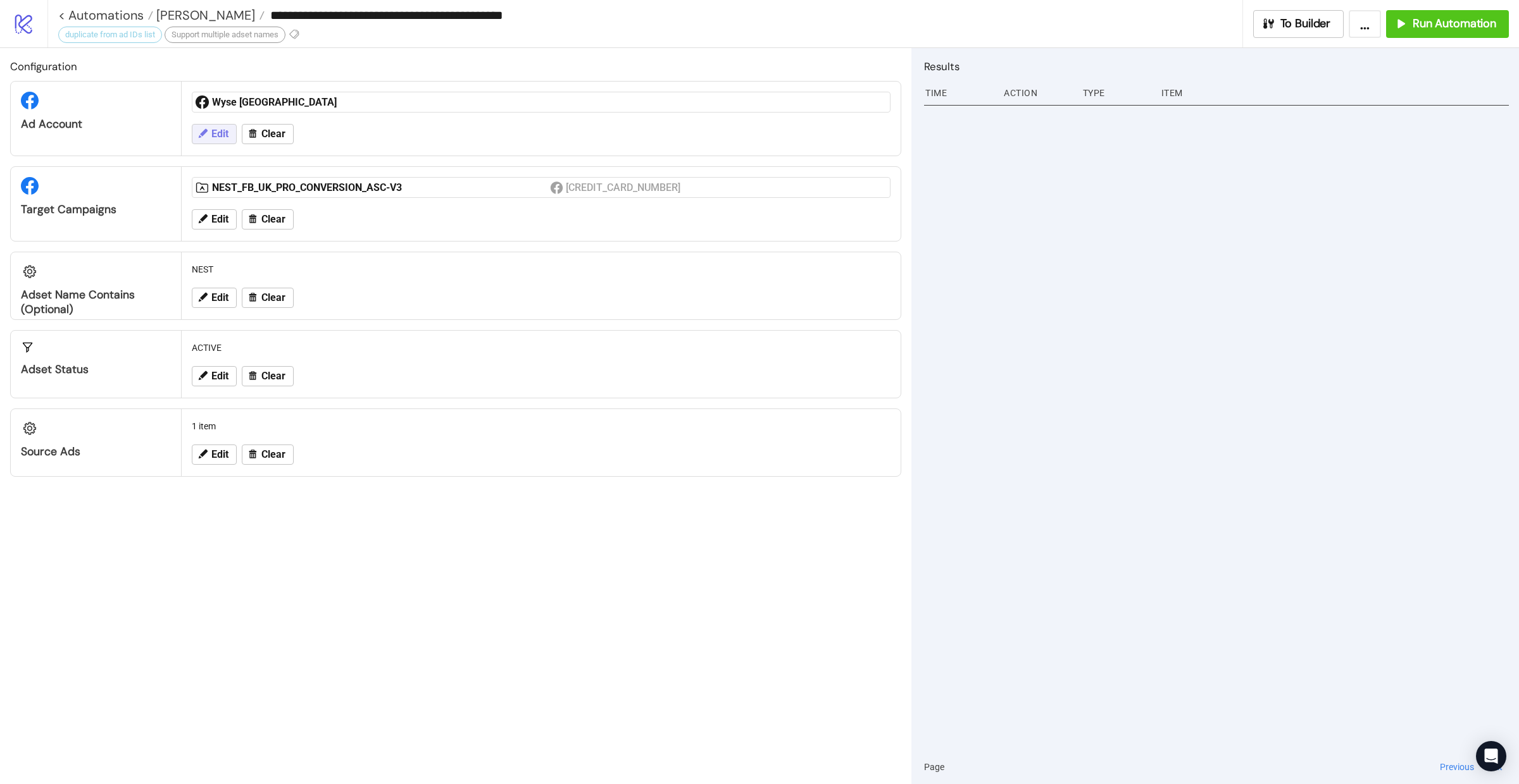
click at [210, 131] on button "Edit" at bounding box center [214, 133] width 45 height 20
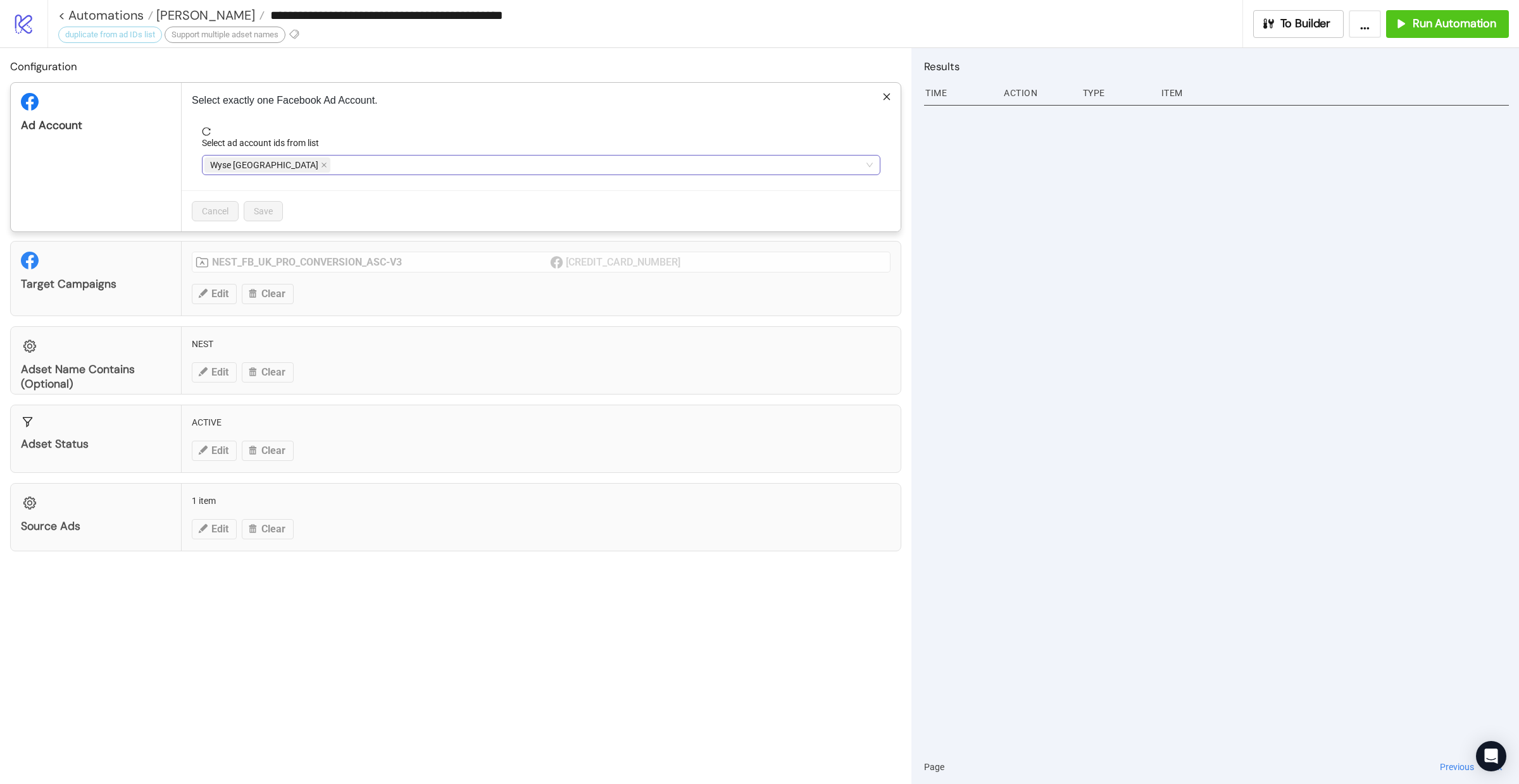
click at [254, 172] on span "Wyse [GEOGRAPHIC_DATA]" at bounding box center [267, 165] width 126 height 15
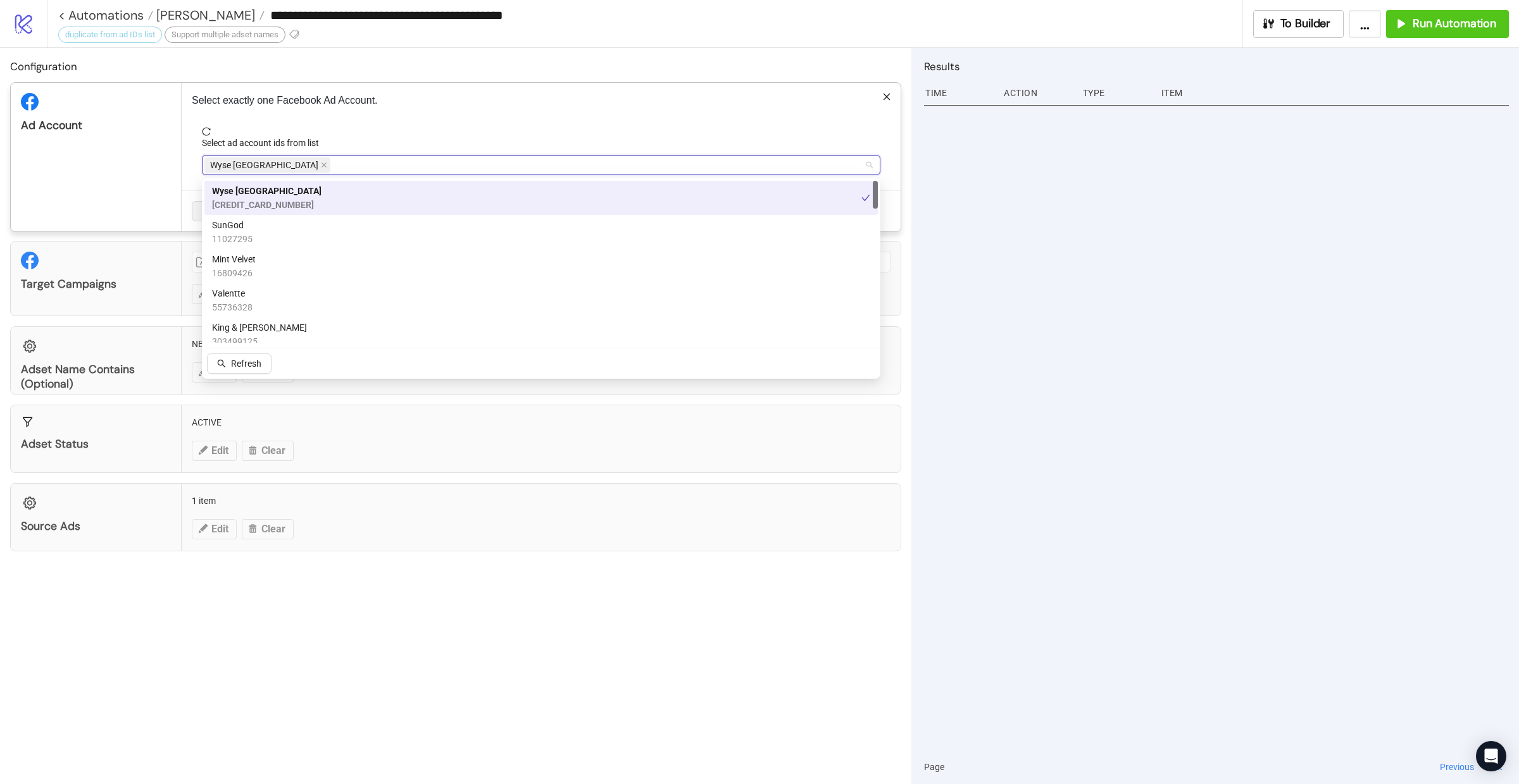
click at [265, 168] on span "Wyse [GEOGRAPHIC_DATA]" at bounding box center [267, 165] width 126 height 15
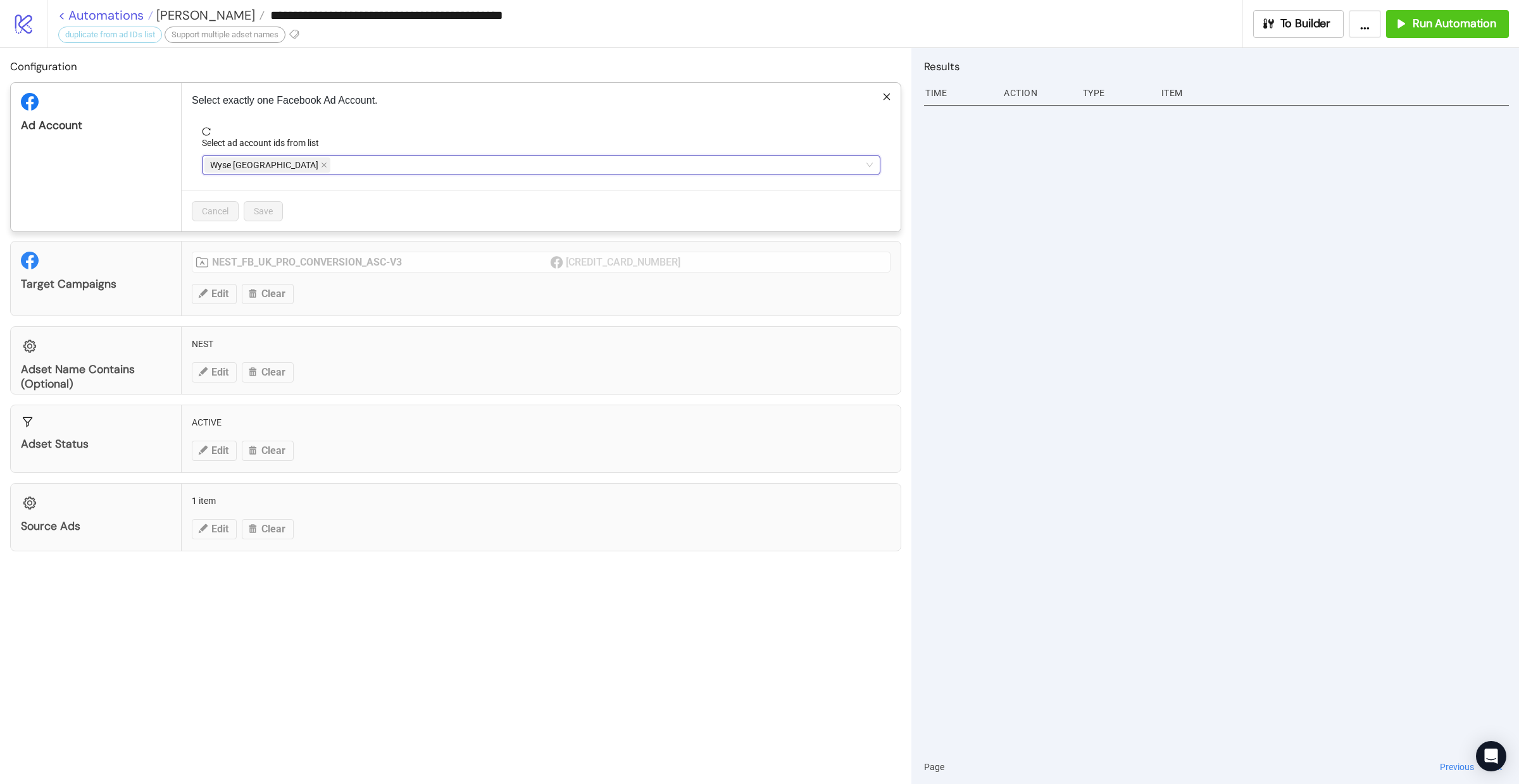
click at [108, 15] on link "< Automations" at bounding box center [105, 15] width 95 height 12
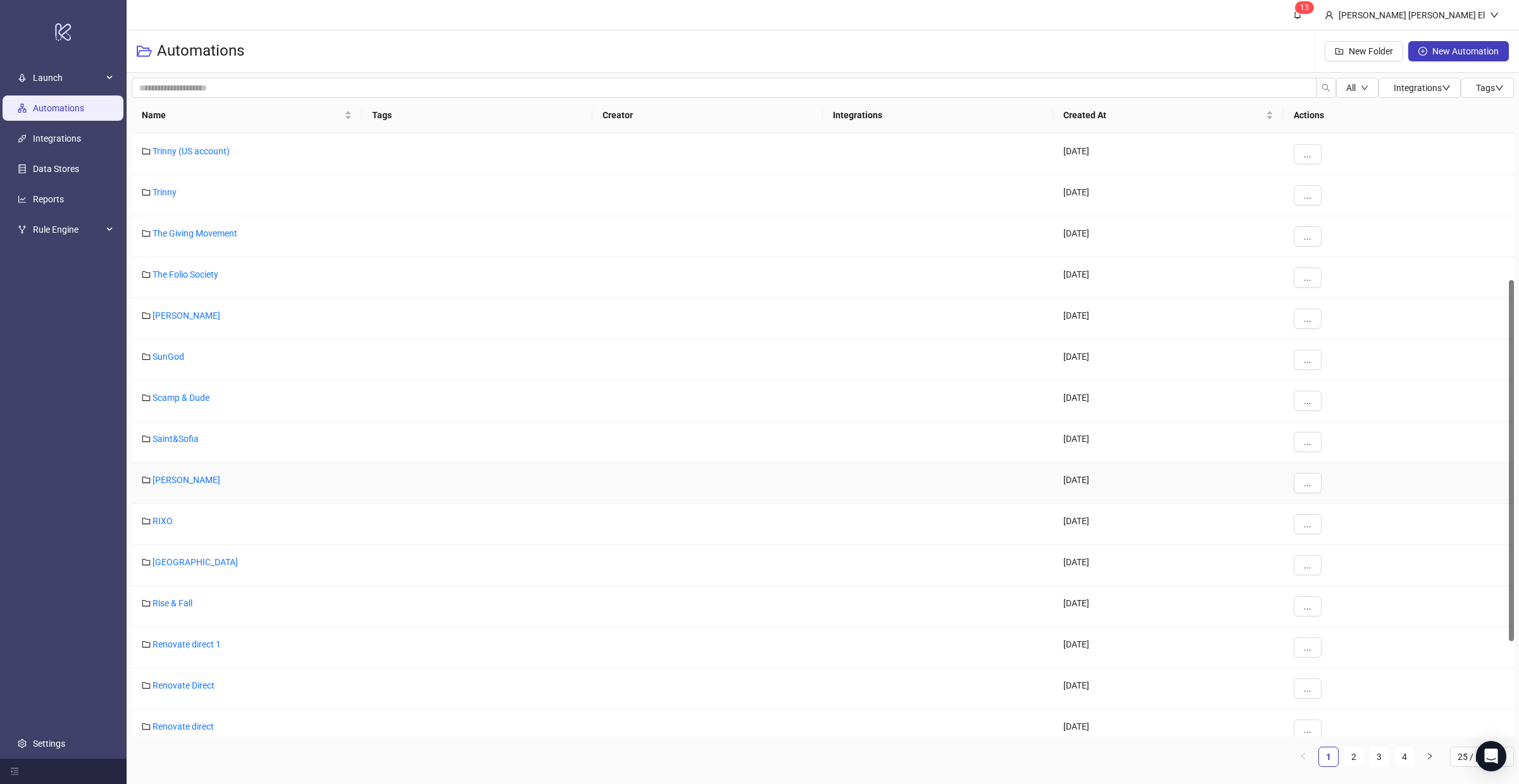
scroll to position [424, 0]
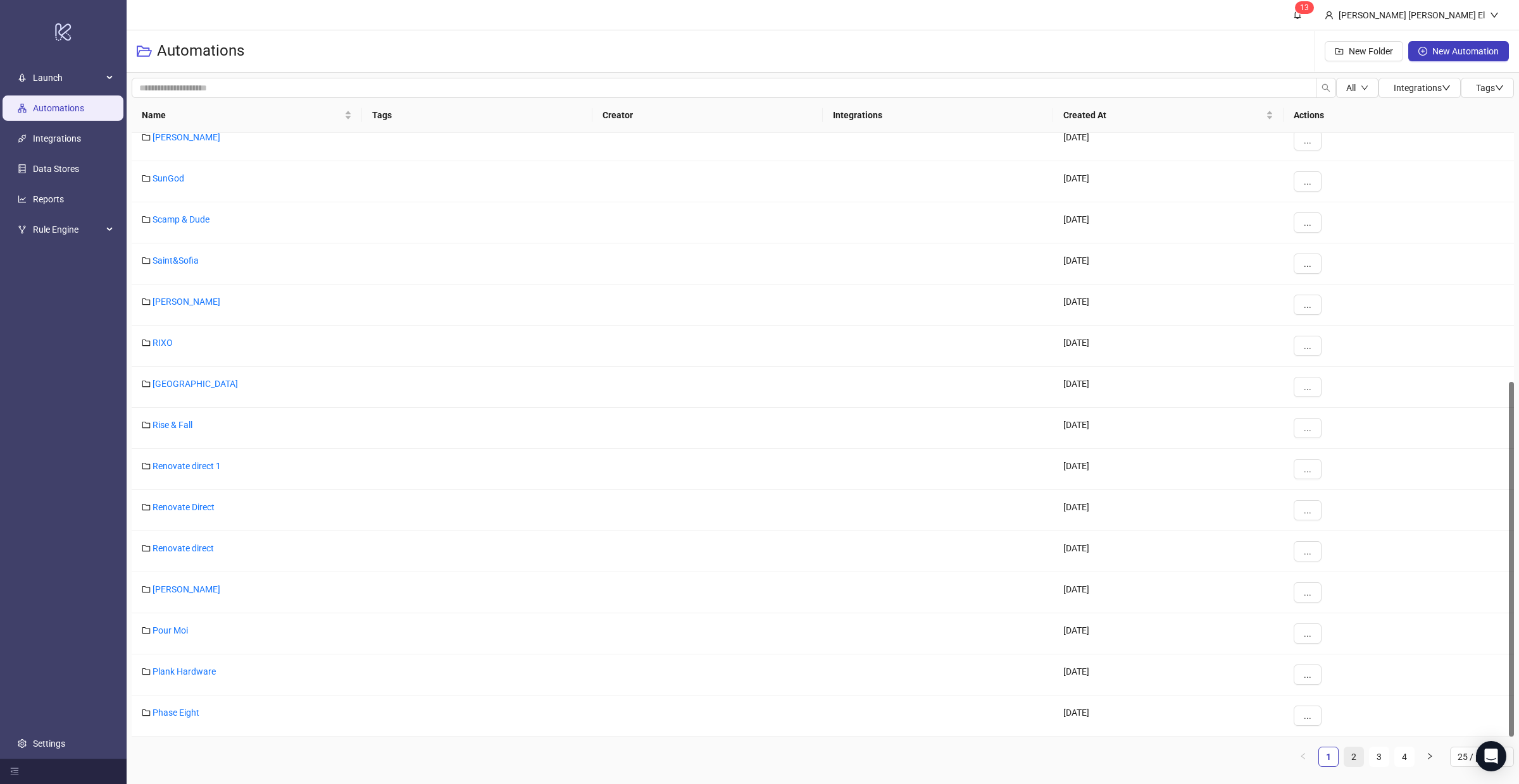
click at [1352, 750] on link "2" at bounding box center [1353, 757] width 19 height 19
click at [1325, 763] on link "1" at bounding box center [1328, 757] width 19 height 19
click at [1307, 311] on button "..." at bounding box center [1308, 304] width 28 height 20
click at [1352, 333] on span "Edit" at bounding box center [1336, 331] width 37 height 14
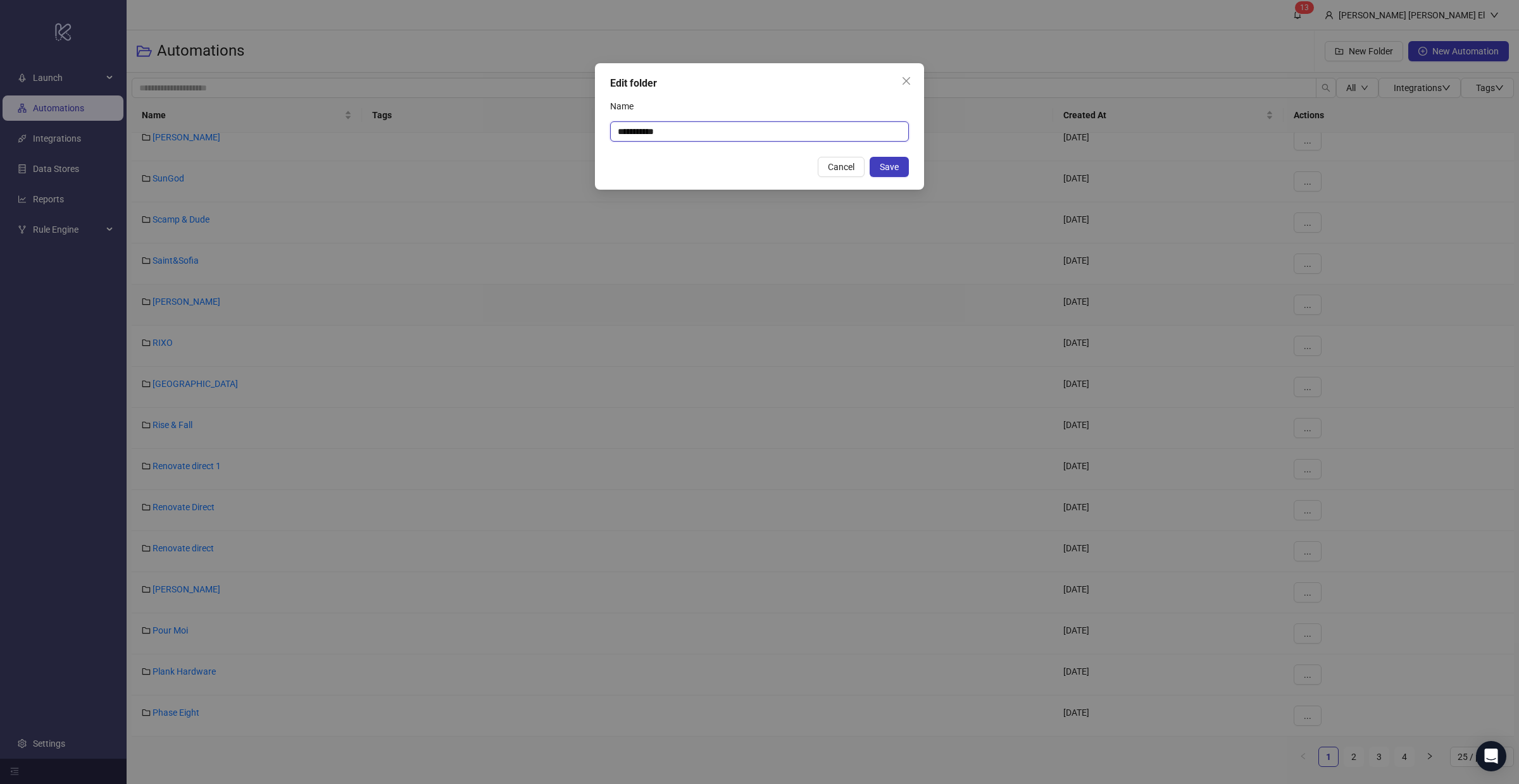
click at [726, 124] on input "**********" at bounding box center [759, 131] width 299 height 20
type input "**********"
click at [902, 174] on button "Save" at bounding box center [889, 166] width 39 height 20
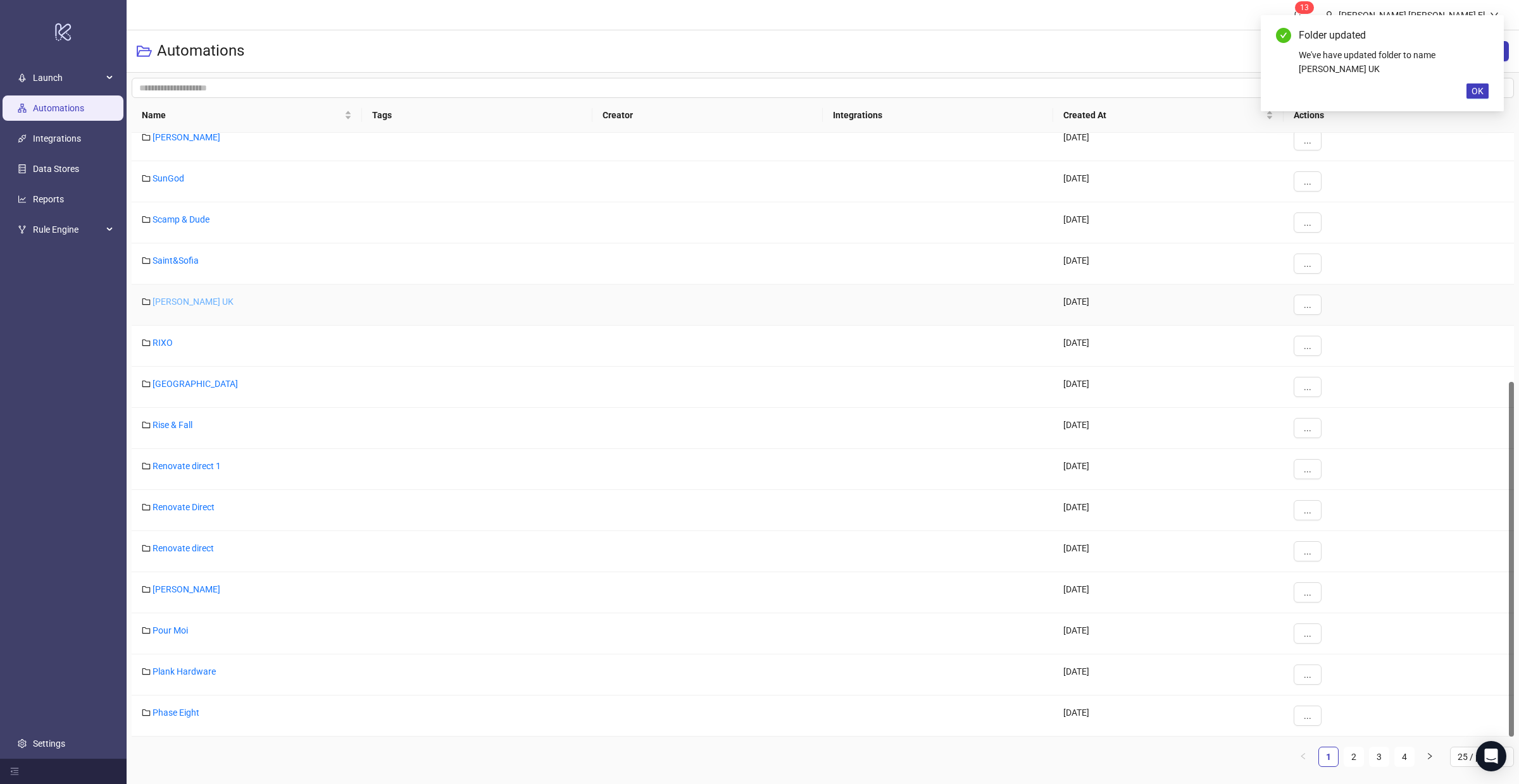
click at [195, 297] on link "[PERSON_NAME] UK" at bounding box center [193, 302] width 81 height 11
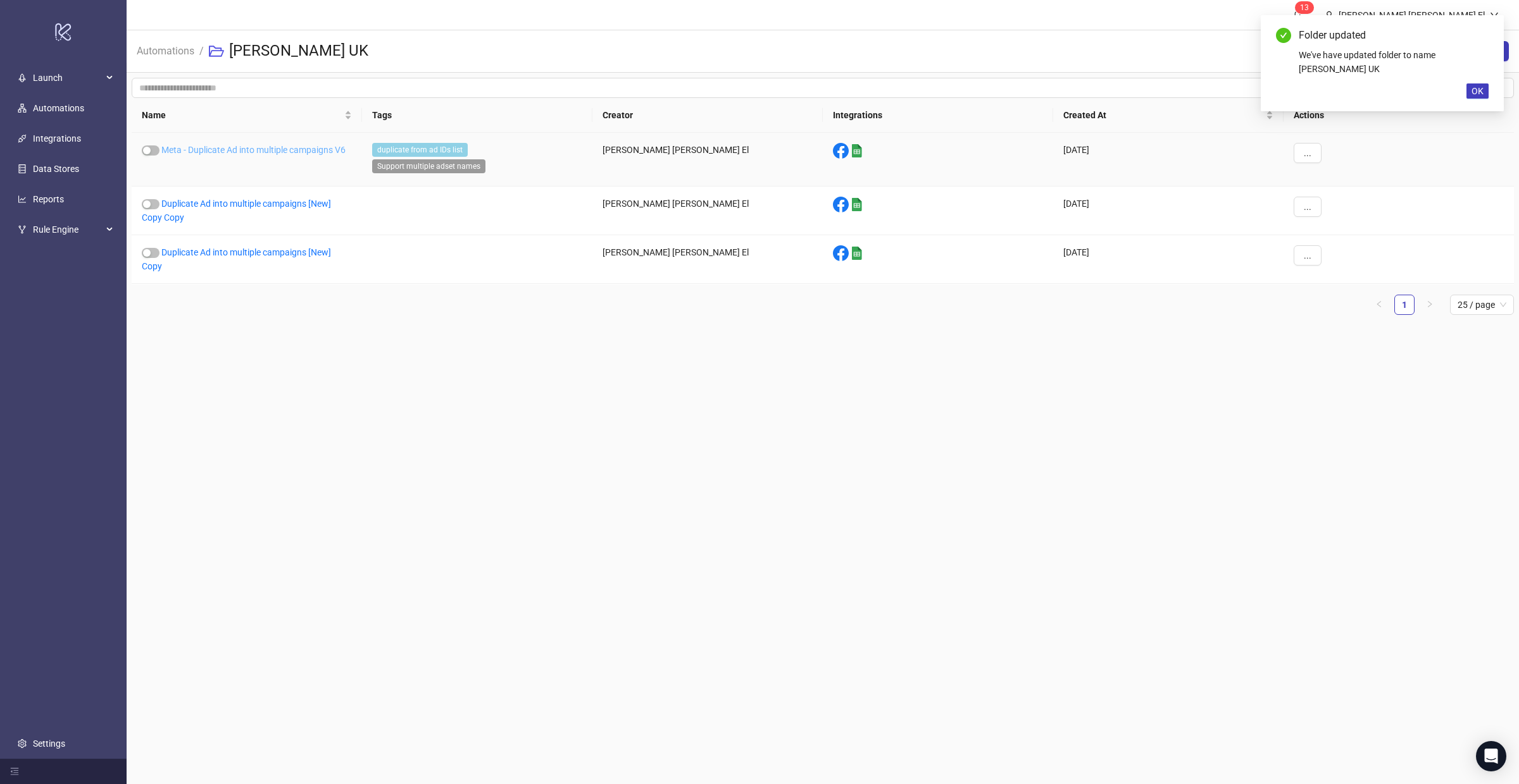
click at [235, 153] on link "Meta - Duplicate Ad into multiple campaigns V6" at bounding box center [253, 150] width 184 height 11
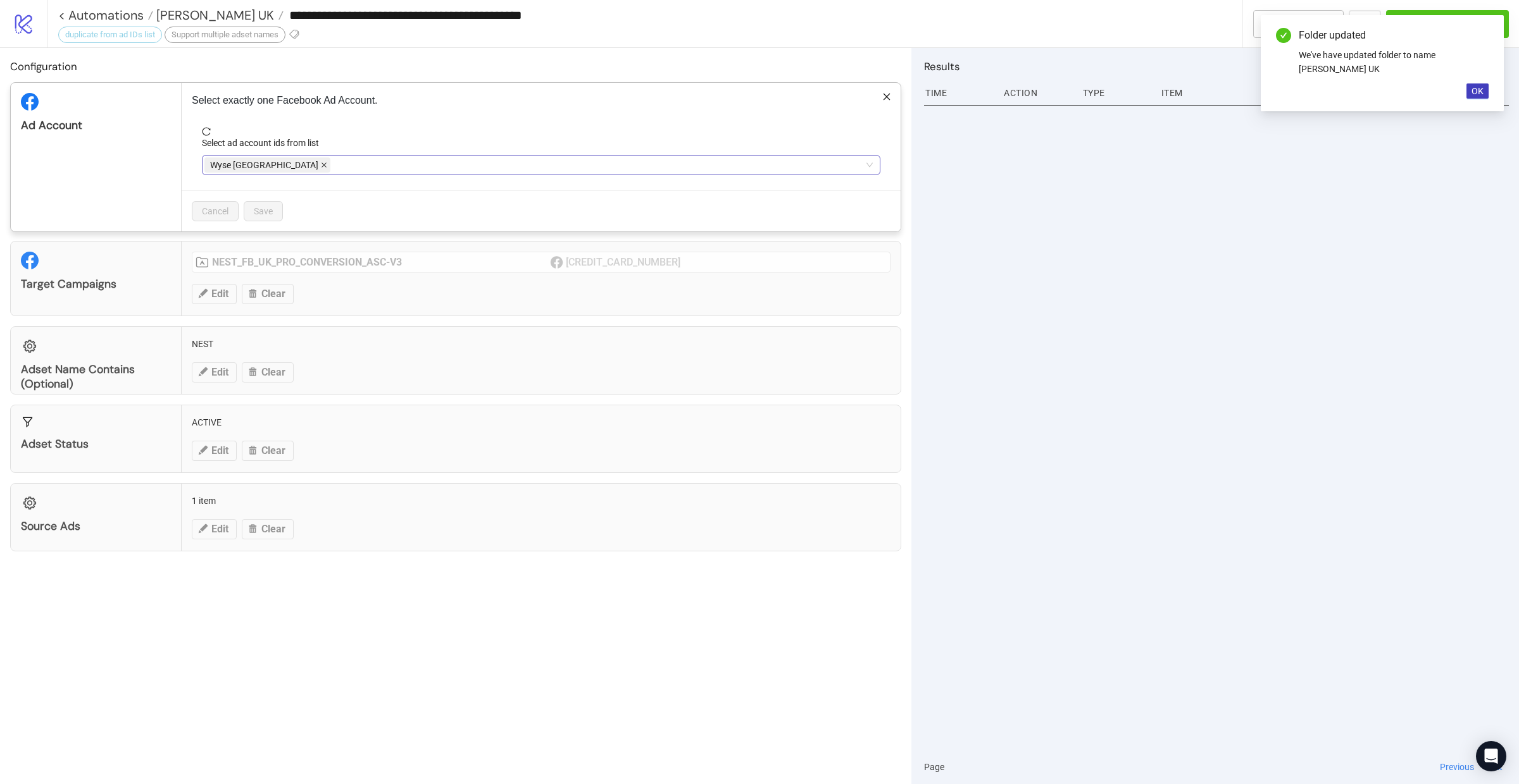
click at [321, 166] on icon "close" at bounding box center [323, 165] width 6 height 6
click at [267, 166] on div at bounding box center [534, 165] width 660 height 18
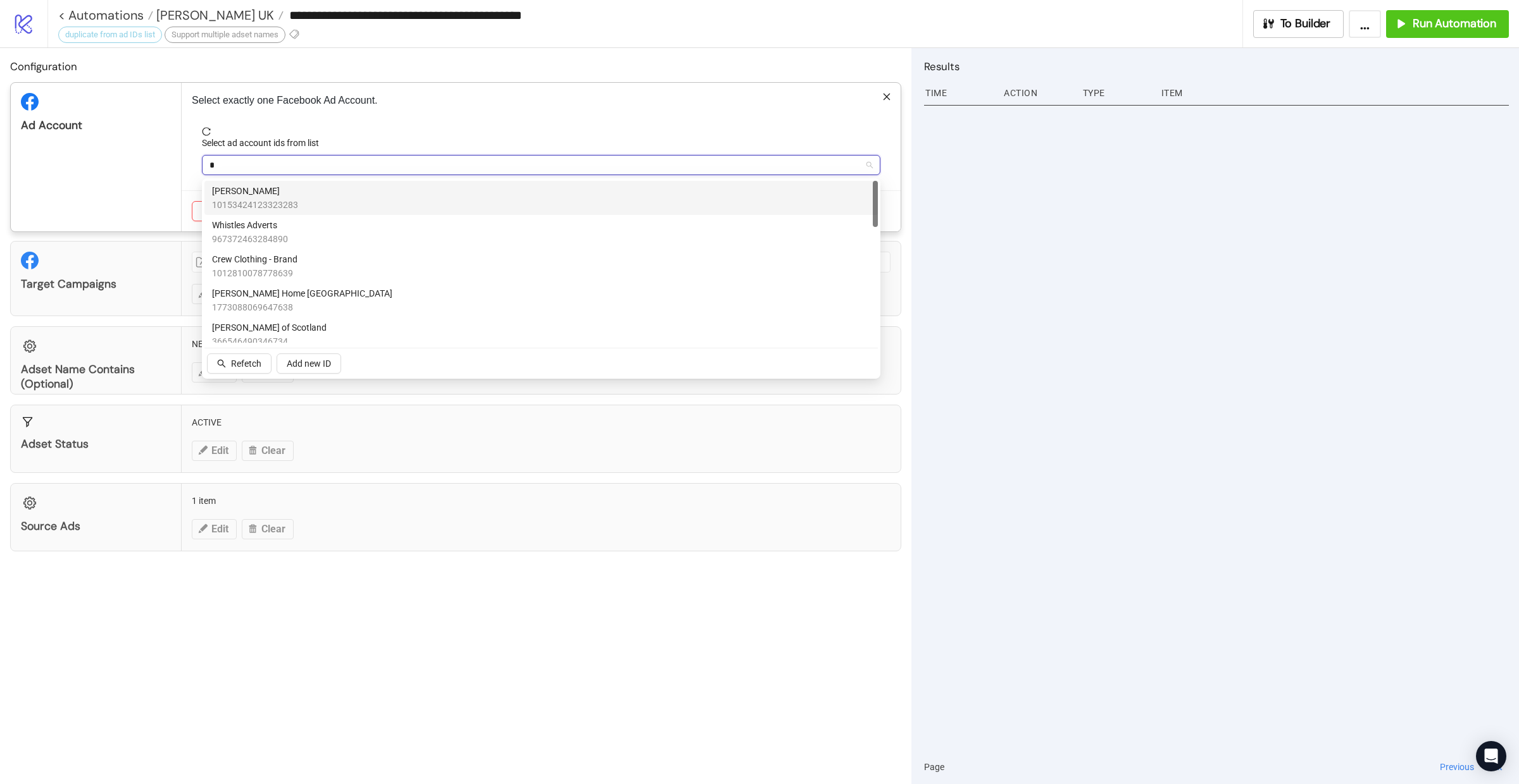
type input "**"
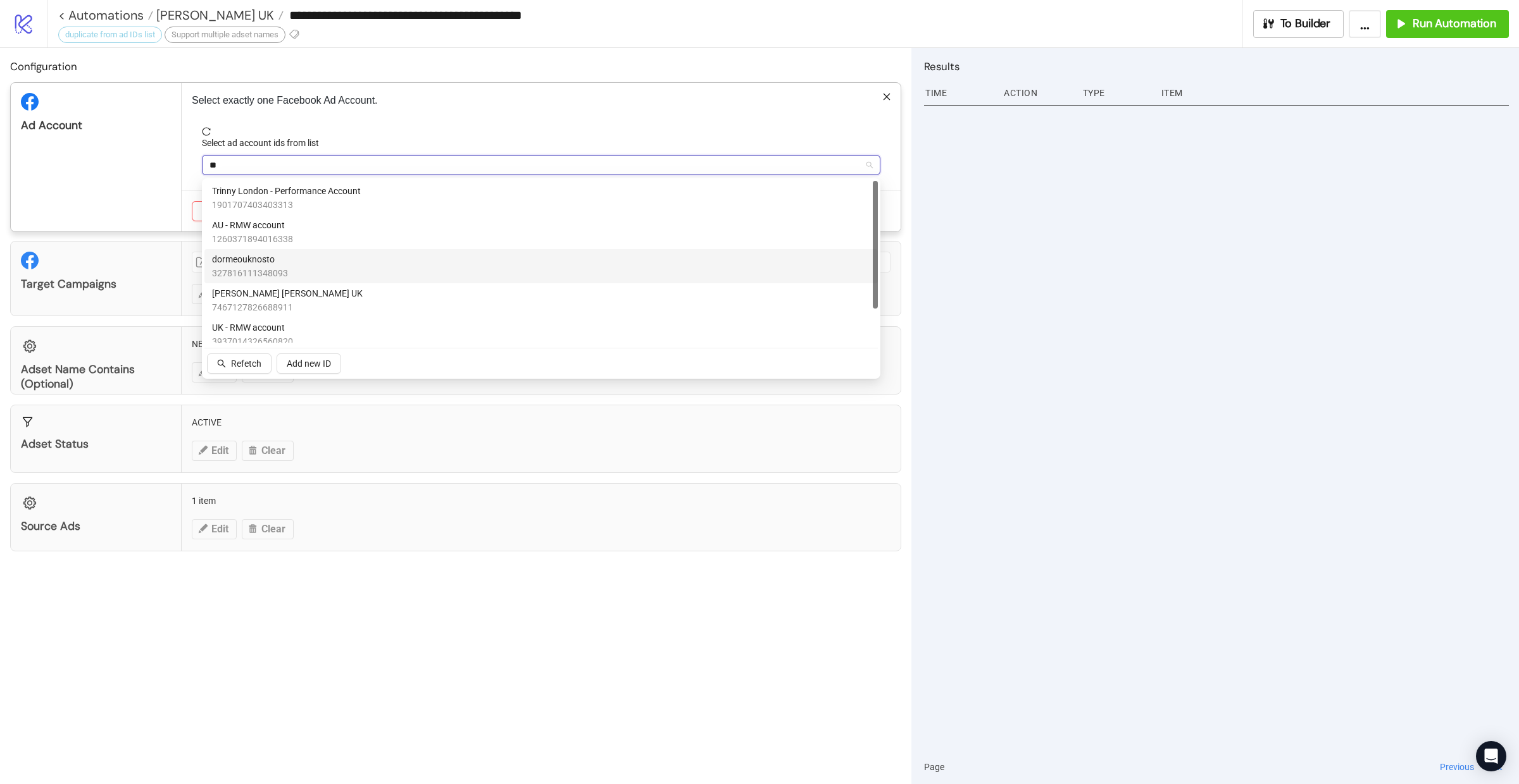
scroll to position [26, 0]
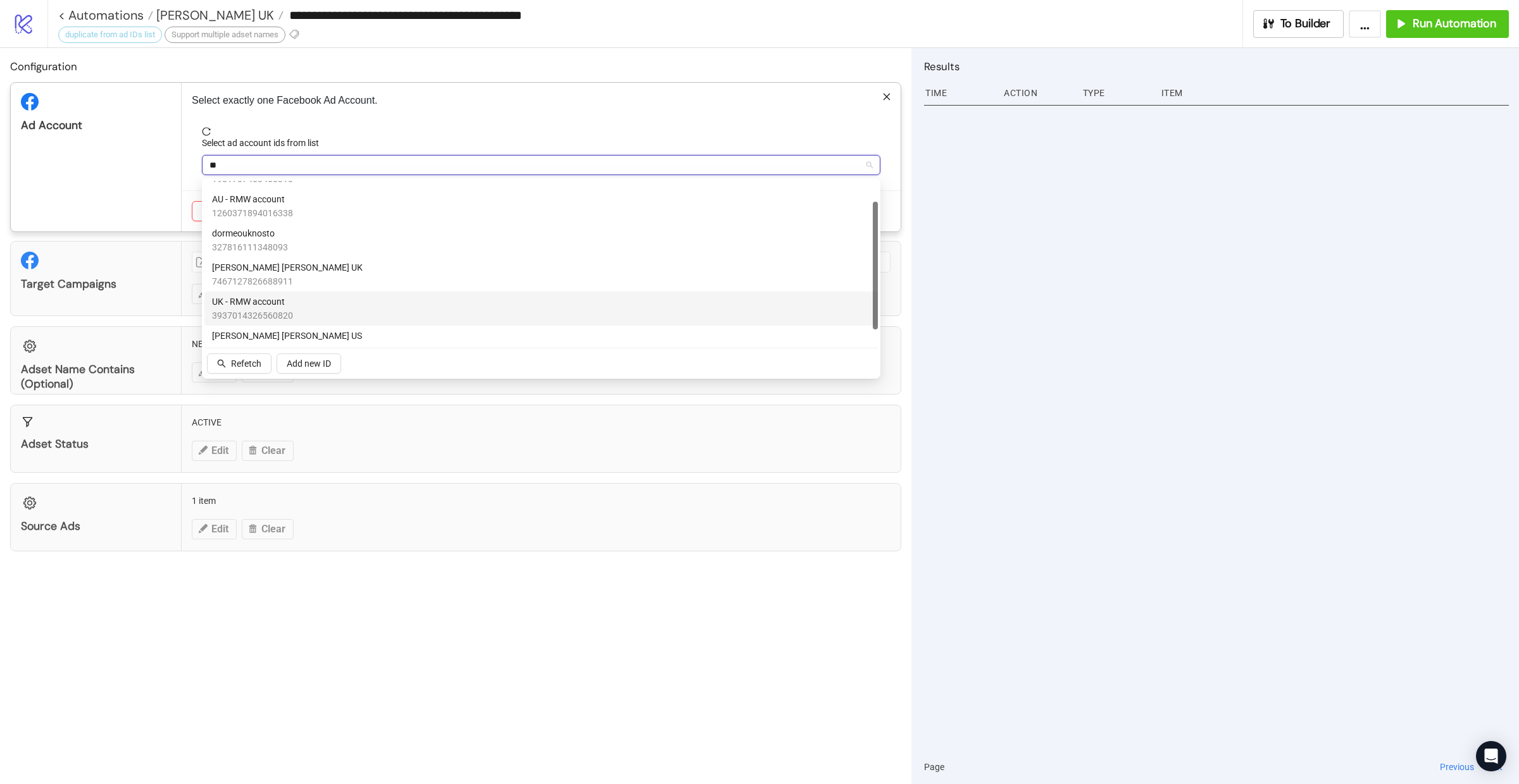
click at [266, 307] on span "UK - RMW account" at bounding box center [252, 301] width 81 height 14
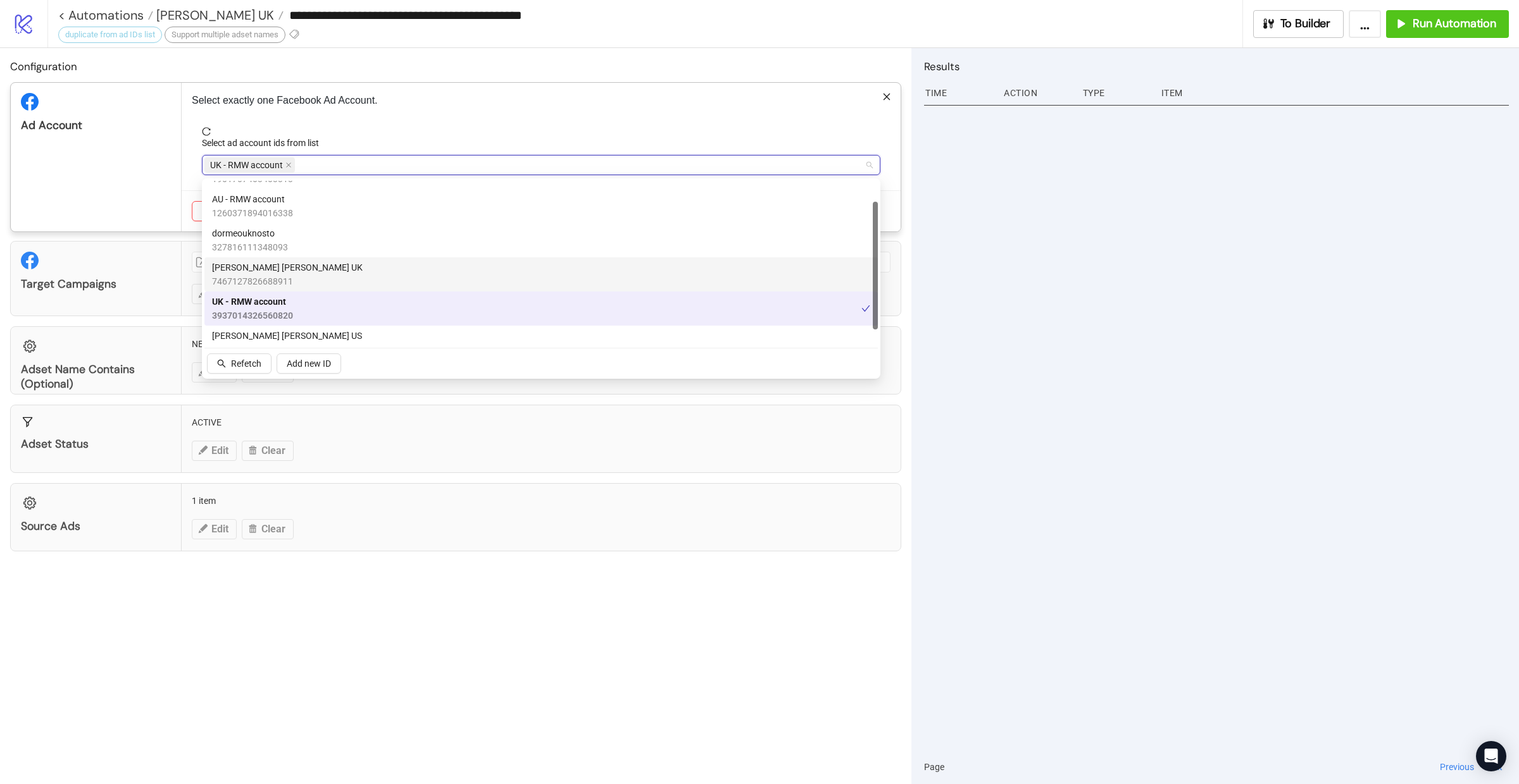
click at [117, 206] on div "Ad Account" at bounding box center [96, 158] width 171 height 149
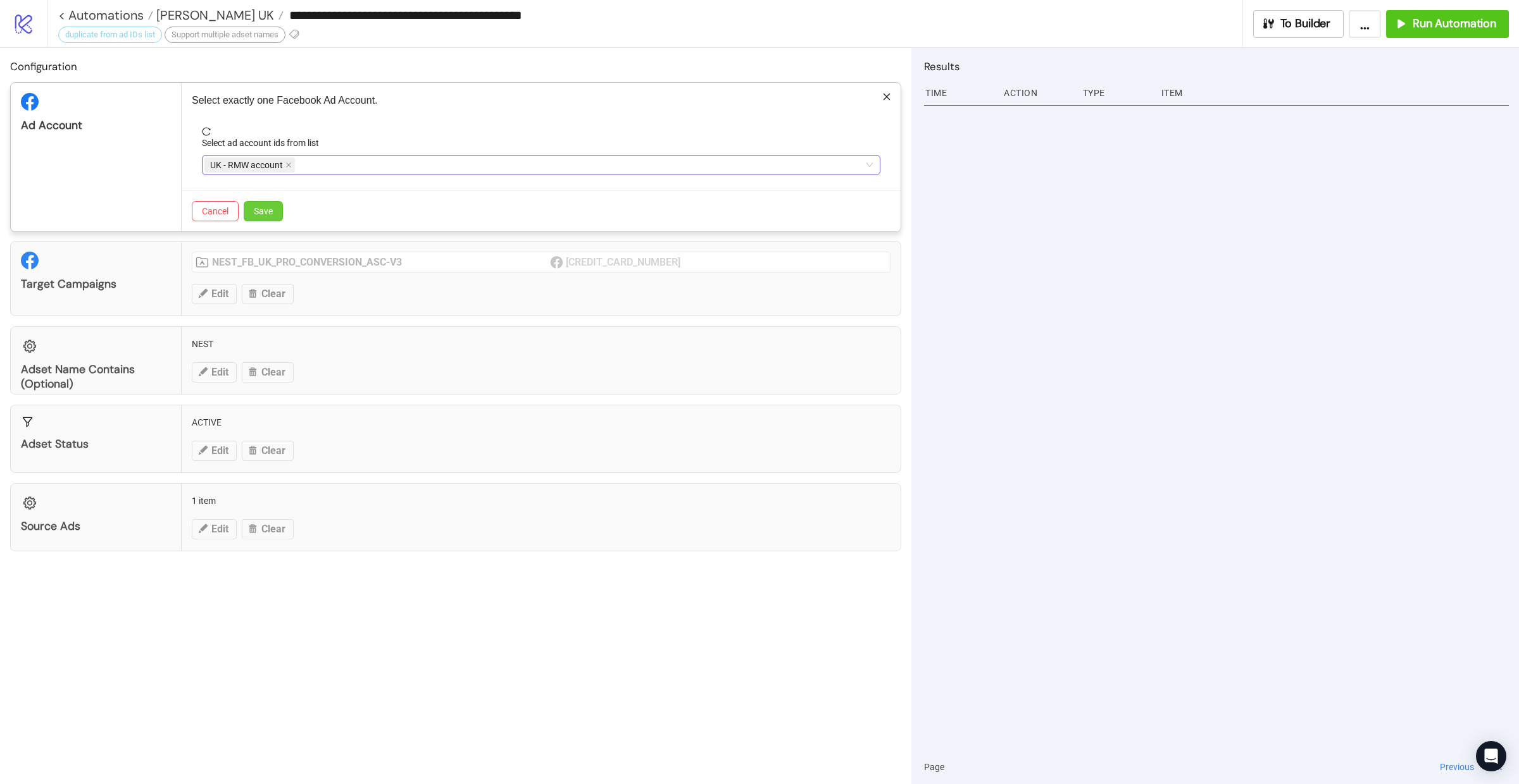
click at [245, 204] on button "Save" at bounding box center [263, 211] width 39 height 20
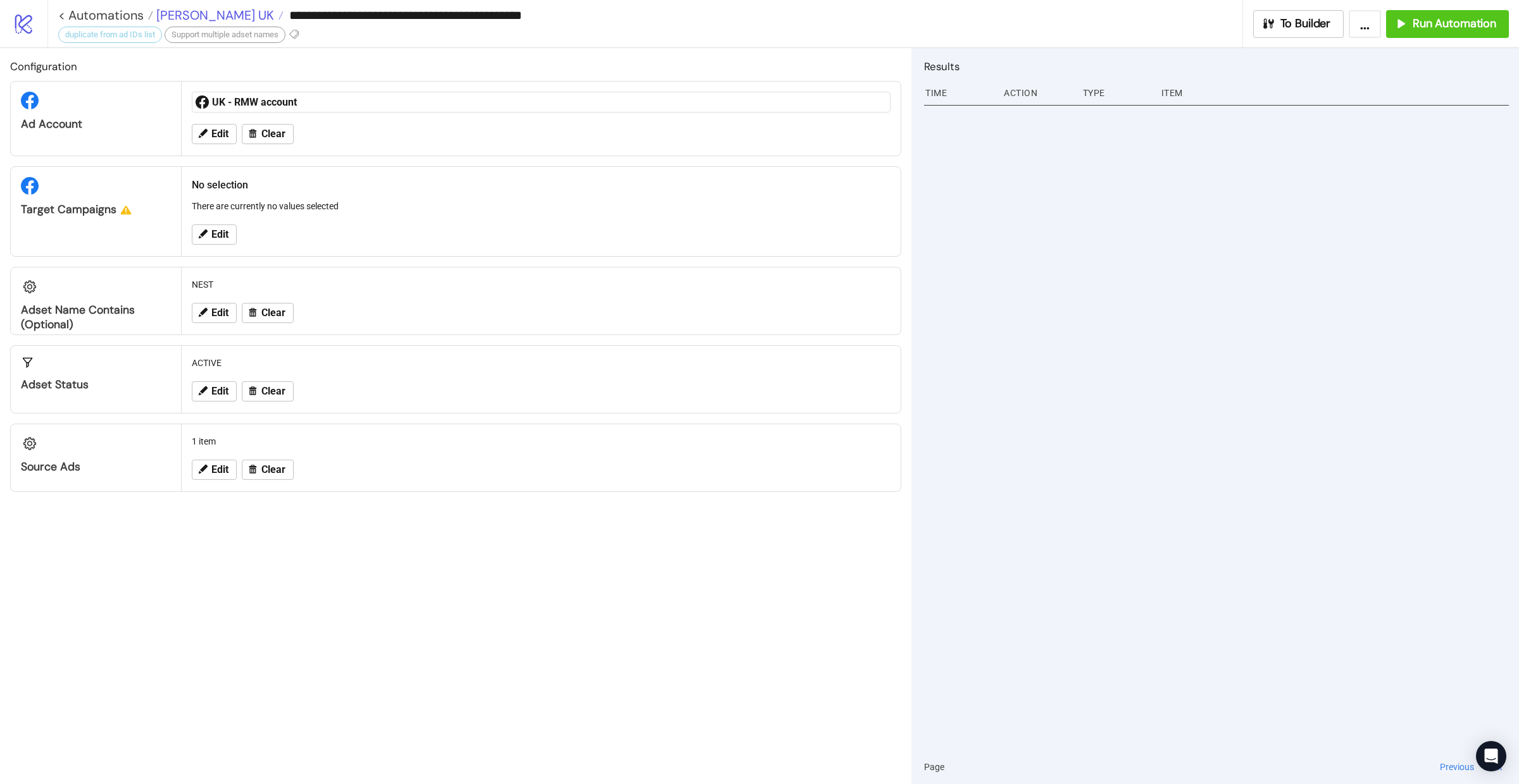
click at [213, 14] on span "[PERSON_NAME] UK" at bounding box center [214, 15] width 121 height 17
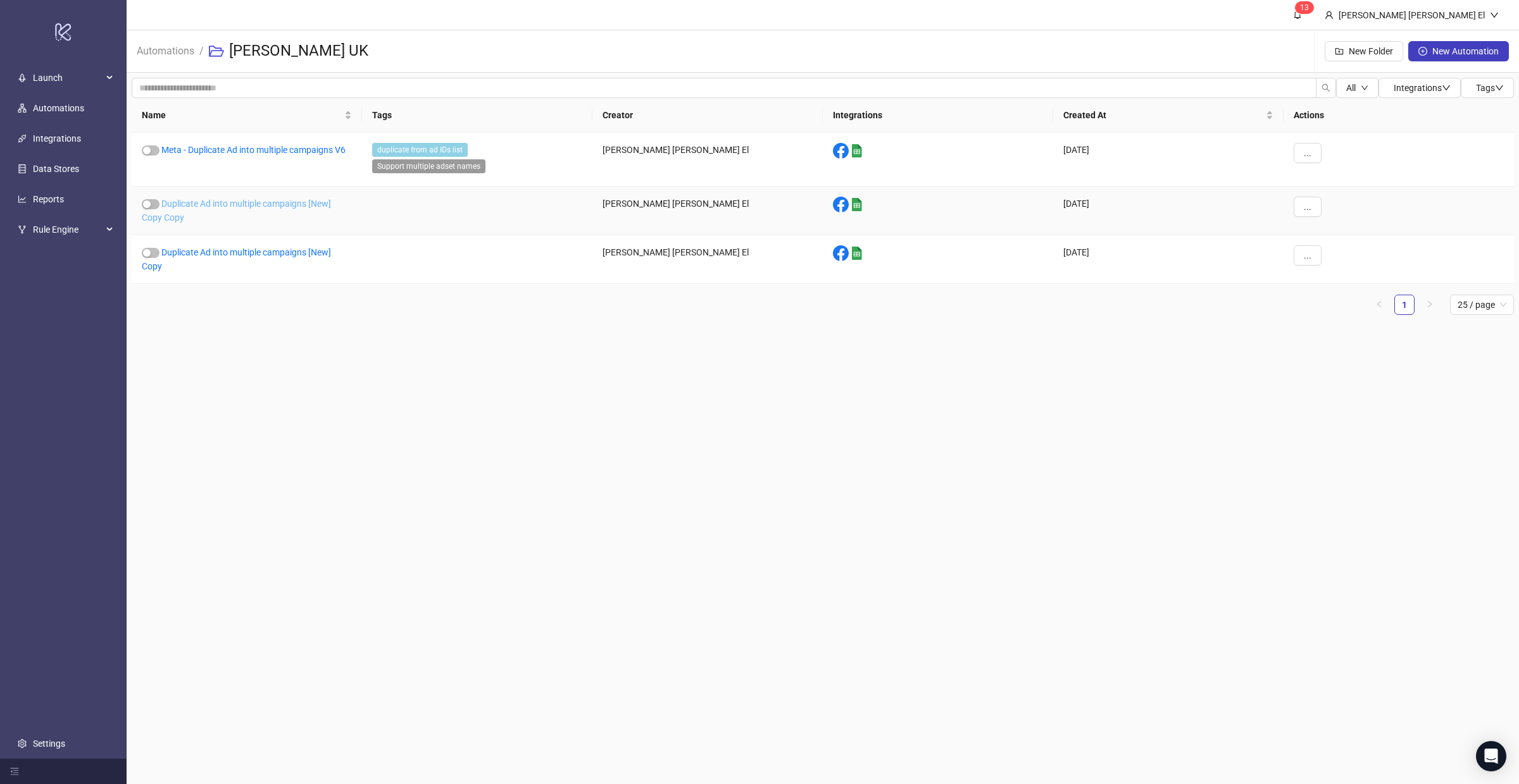
click at [224, 201] on link "Duplicate Ad into multiple campaigns [New] Copy Copy" at bounding box center [237, 210] width 189 height 24
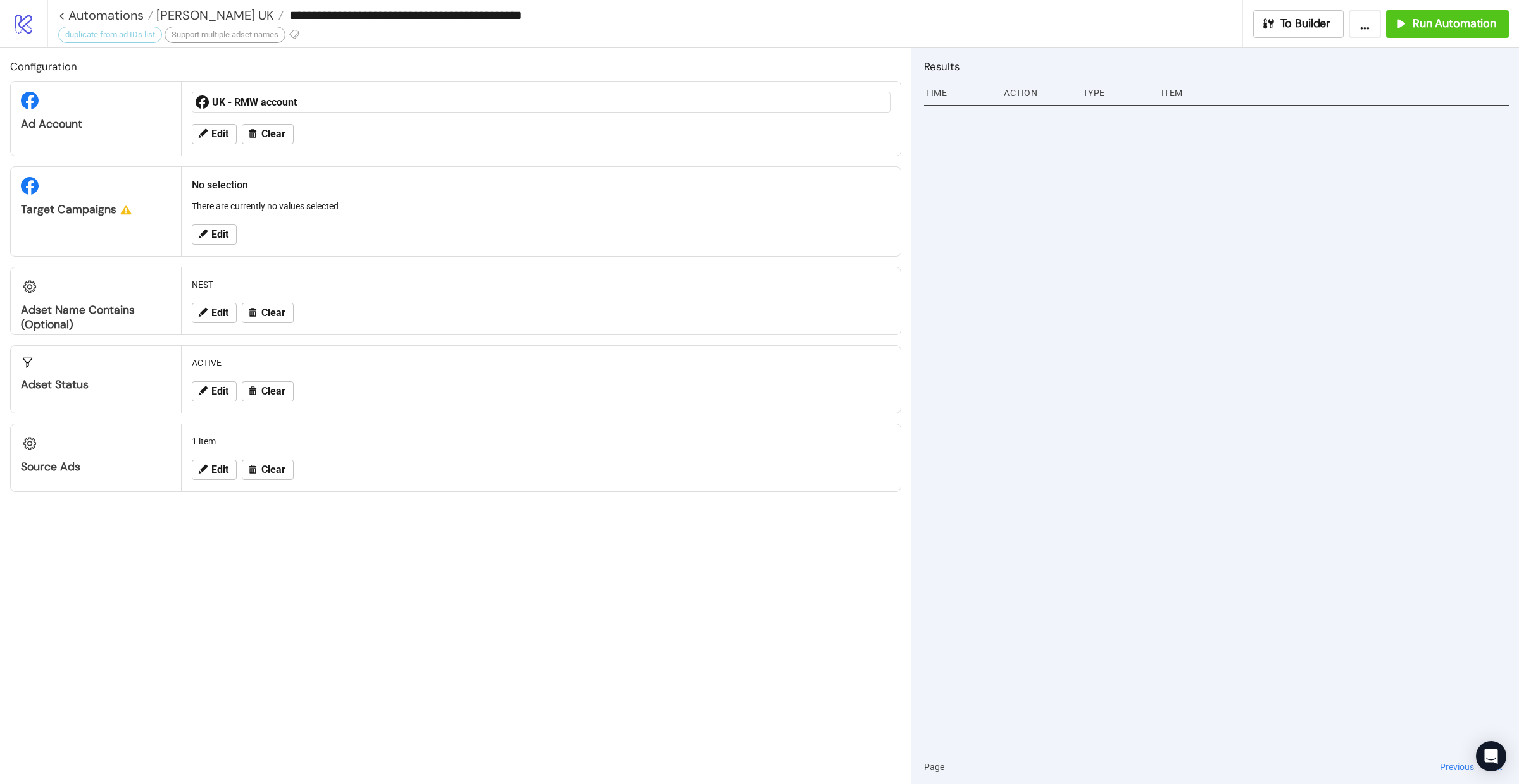
type input "**********"
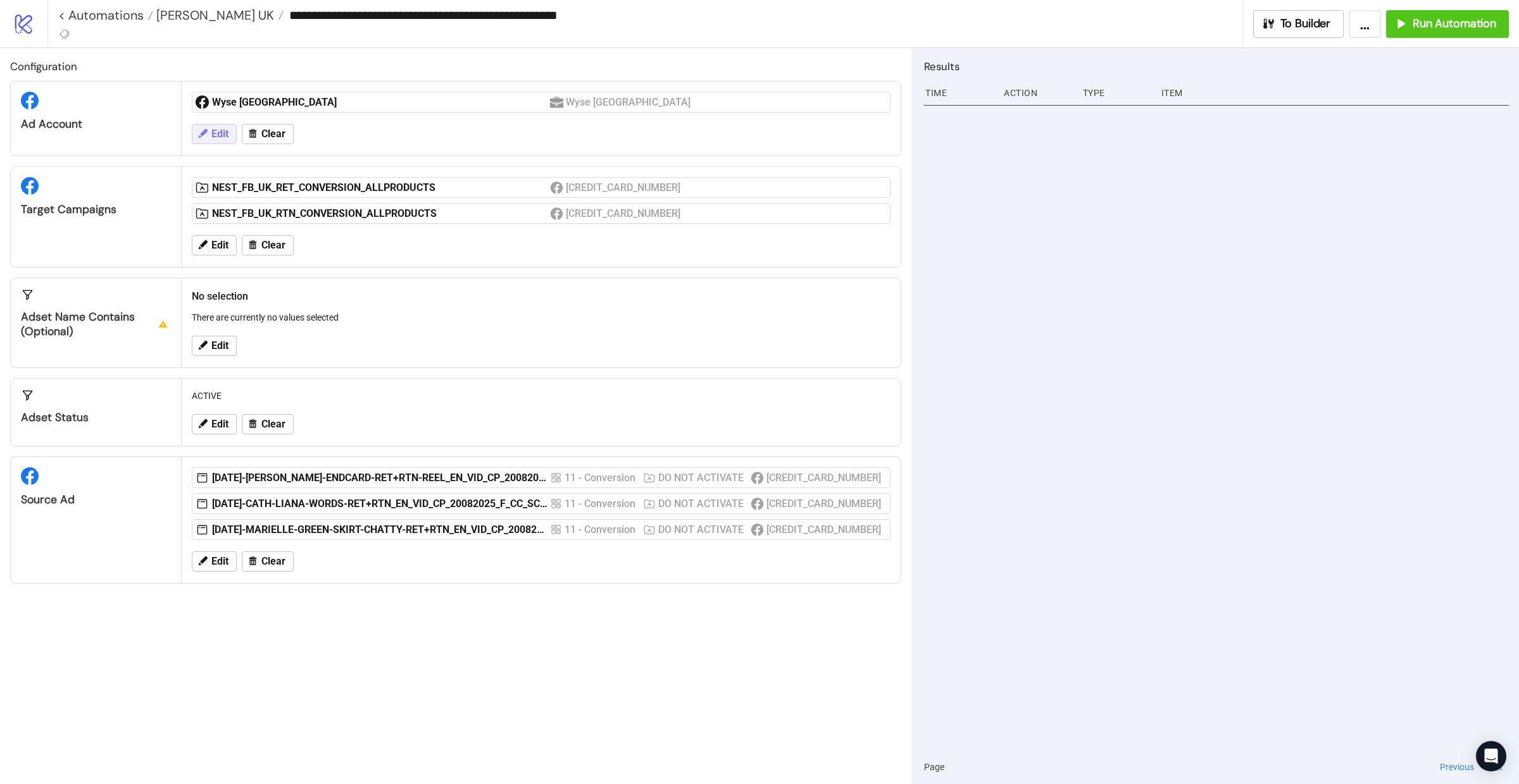
click at [219, 139] on span "Edit" at bounding box center [219, 134] width 17 height 11
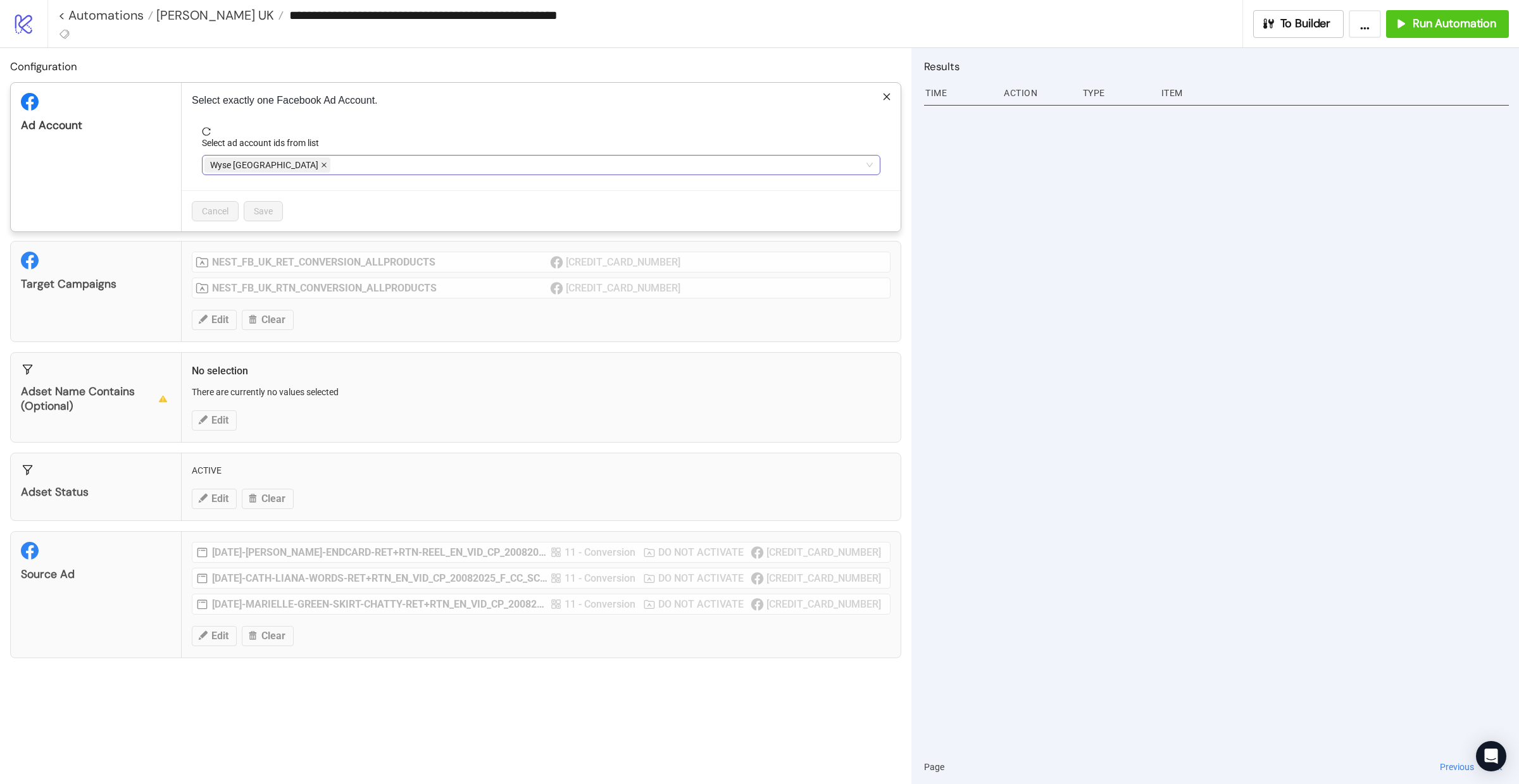
click at [321, 163] on icon "close" at bounding box center [323, 165] width 6 height 6
click at [267, 163] on div at bounding box center [534, 165] width 660 height 18
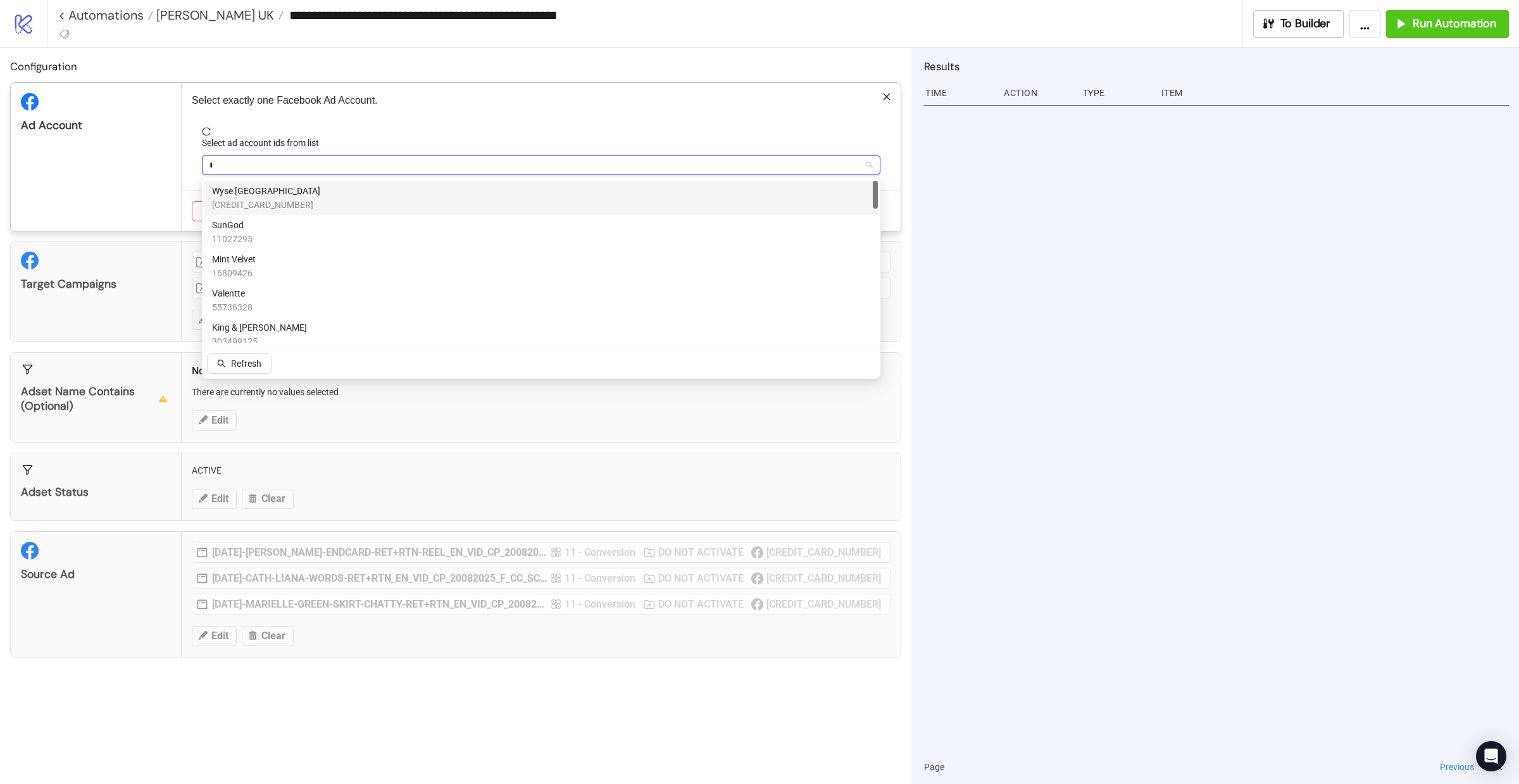
type input "**"
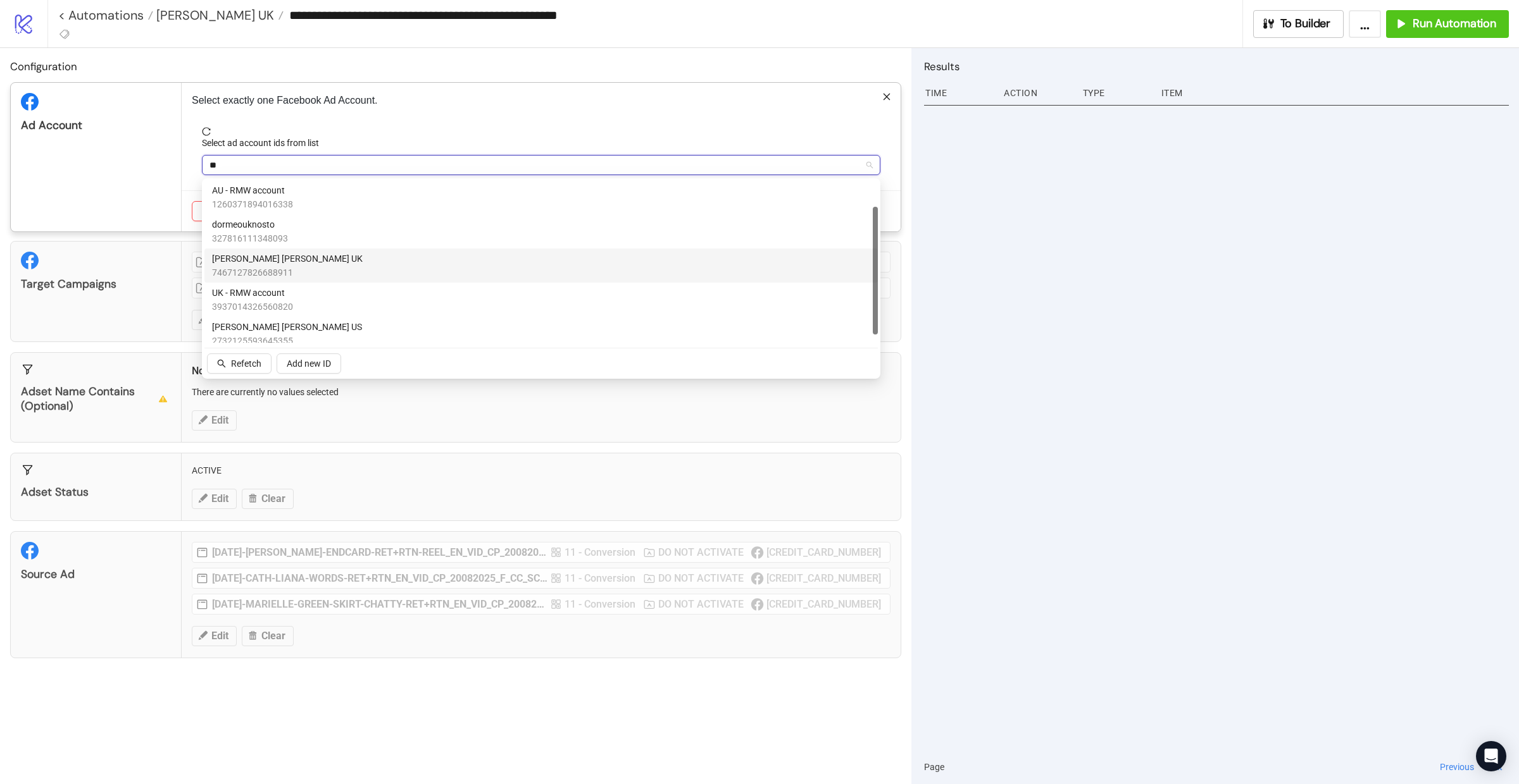
scroll to position [35, 0]
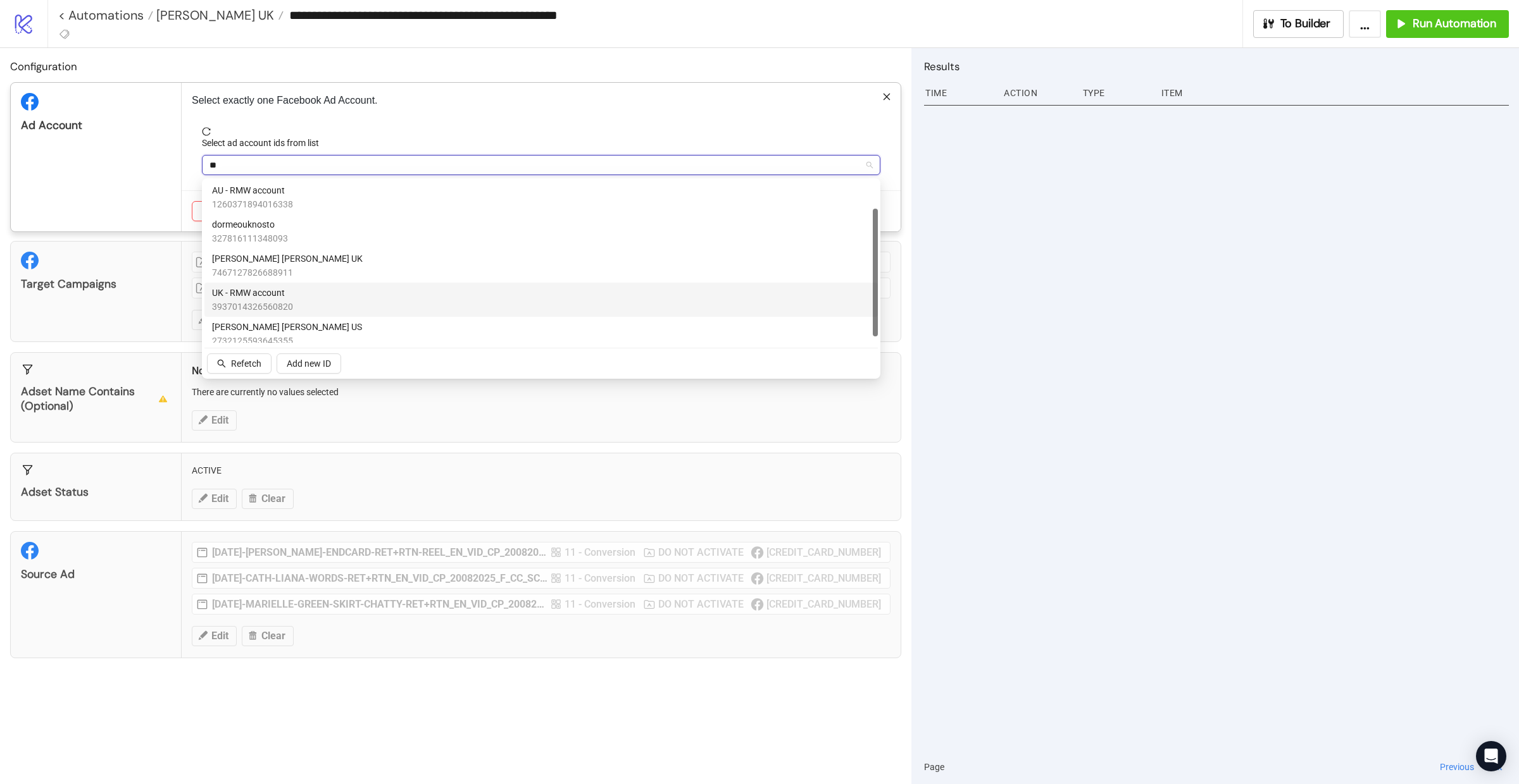
click at [269, 297] on span "UK - RMW account" at bounding box center [252, 293] width 81 height 14
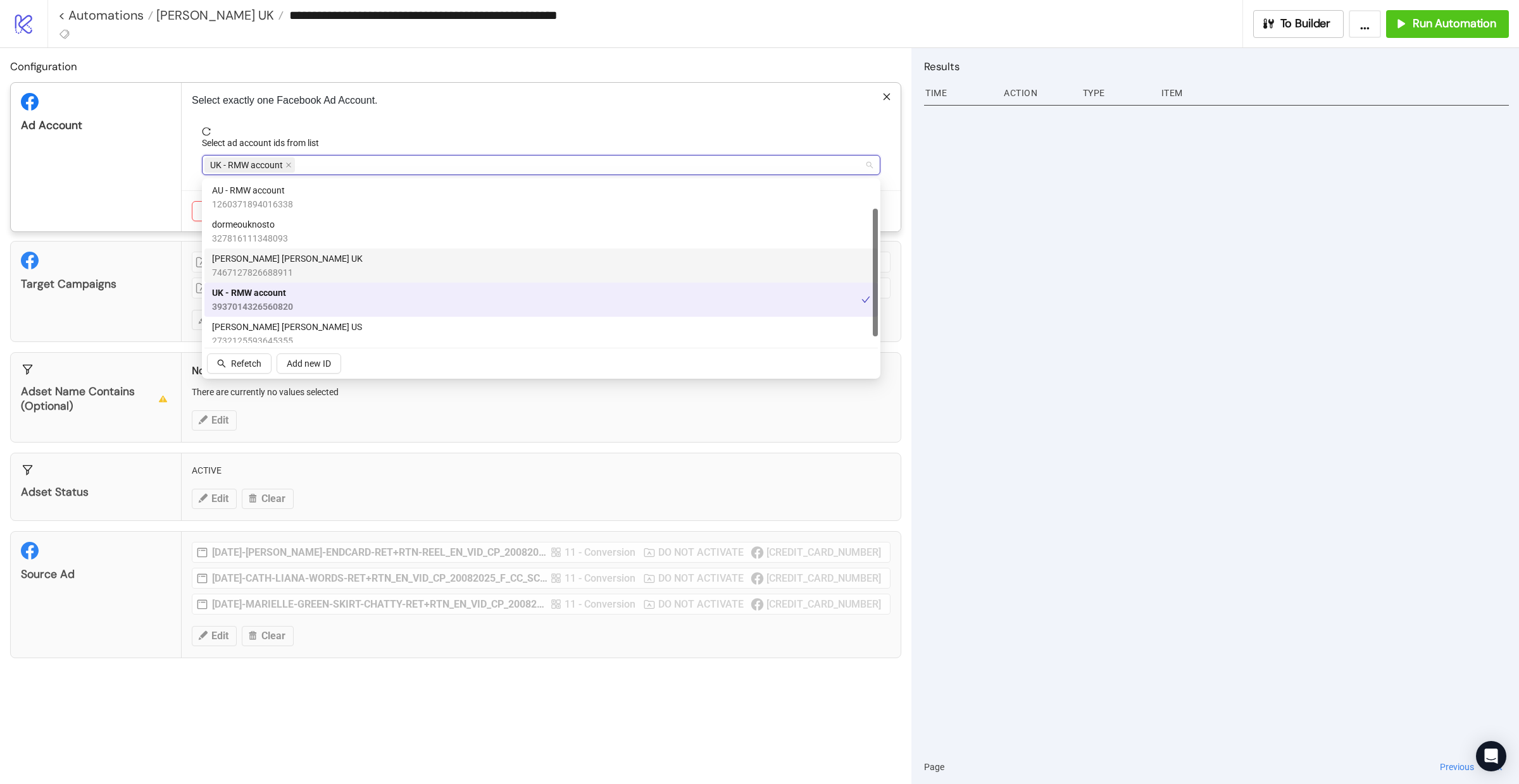
click at [117, 199] on div "Ad Account" at bounding box center [96, 158] width 171 height 149
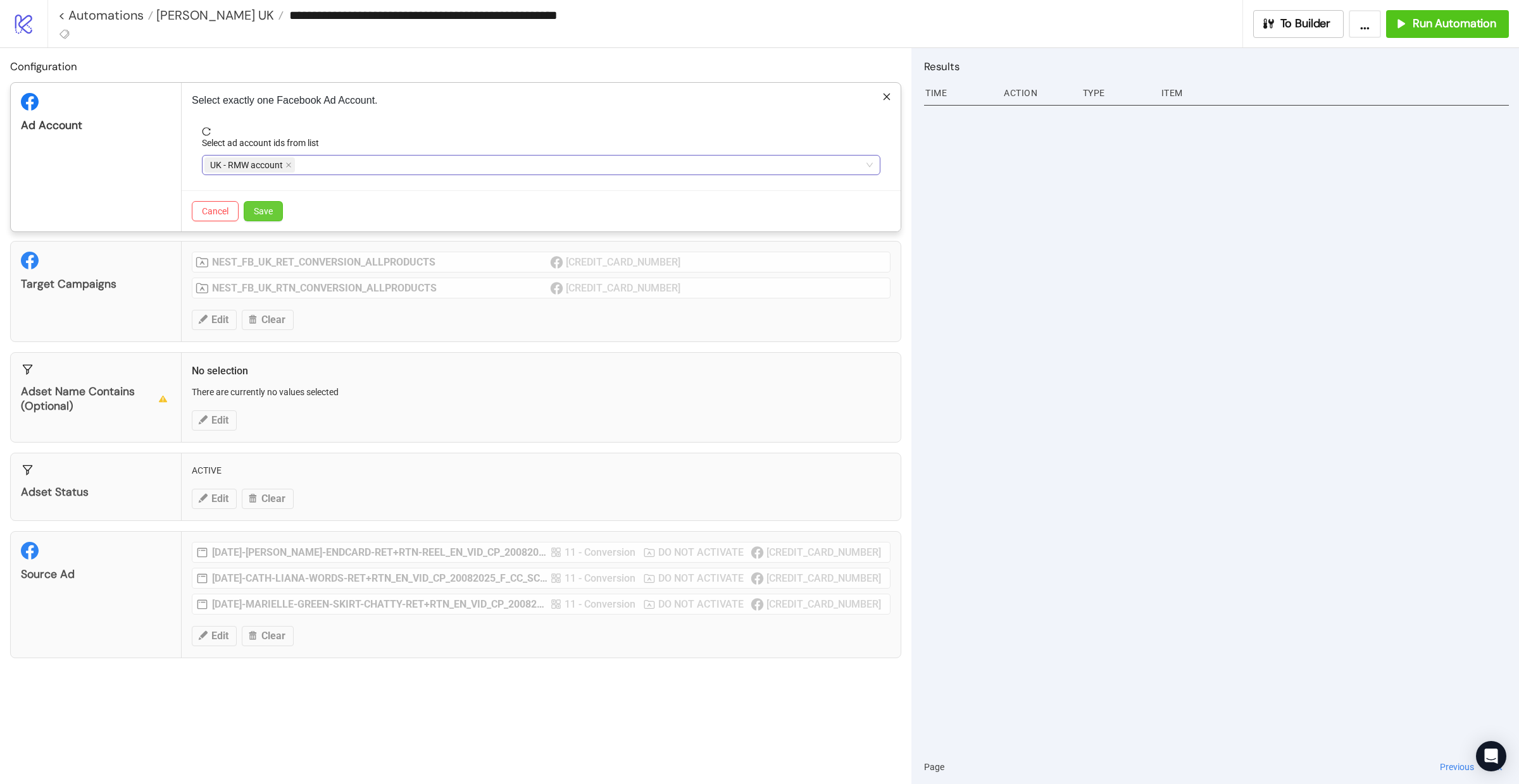
click at [273, 210] on span "Save" at bounding box center [263, 211] width 19 height 11
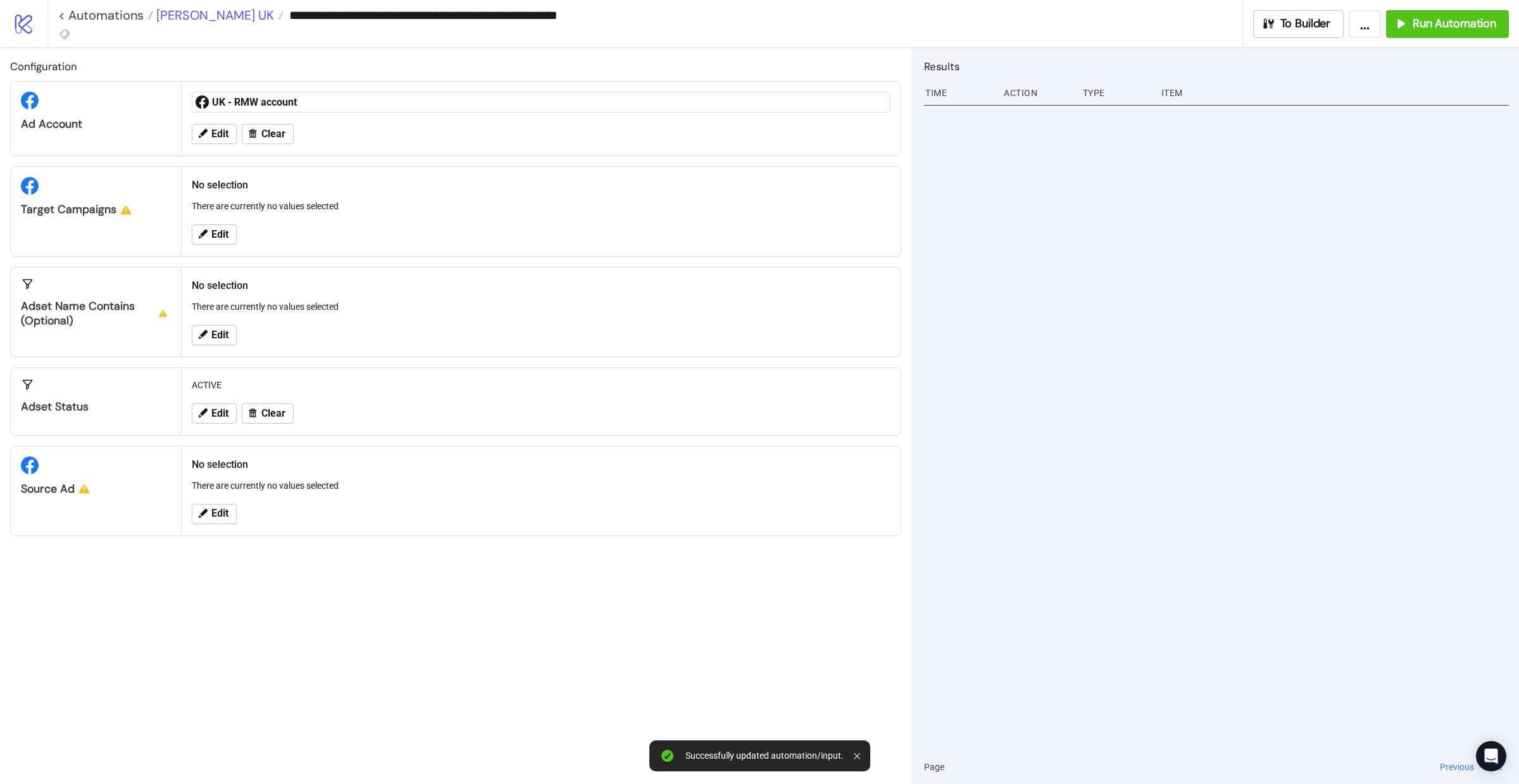
click at [207, 18] on span "[PERSON_NAME] UK" at bounding box center [214, 15] width 121 height 17
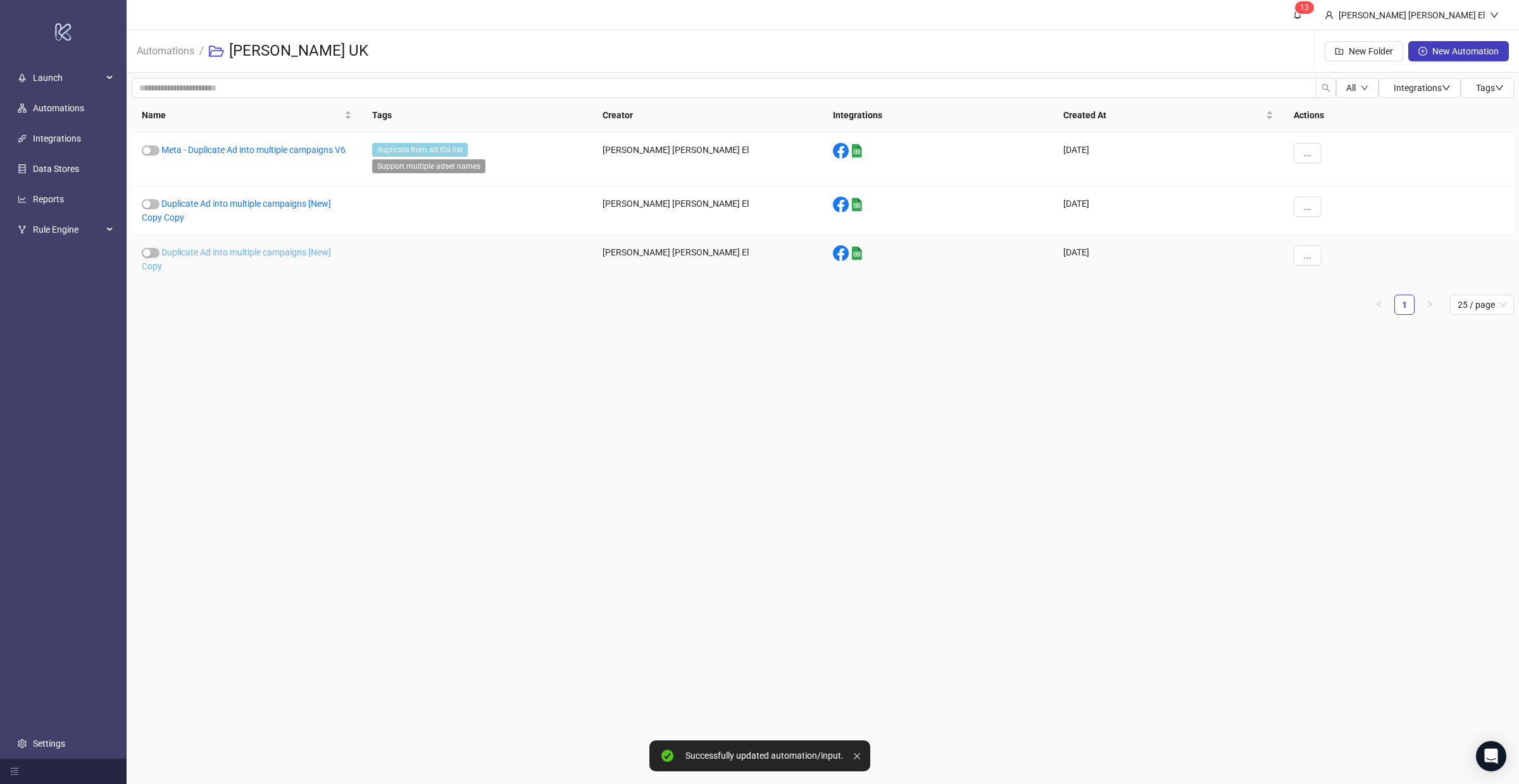
click at [242, 250] on link "Duplicate Ad into multiple campaigns [New] Copy" at bounding box center [237, 258] width 189 height 24
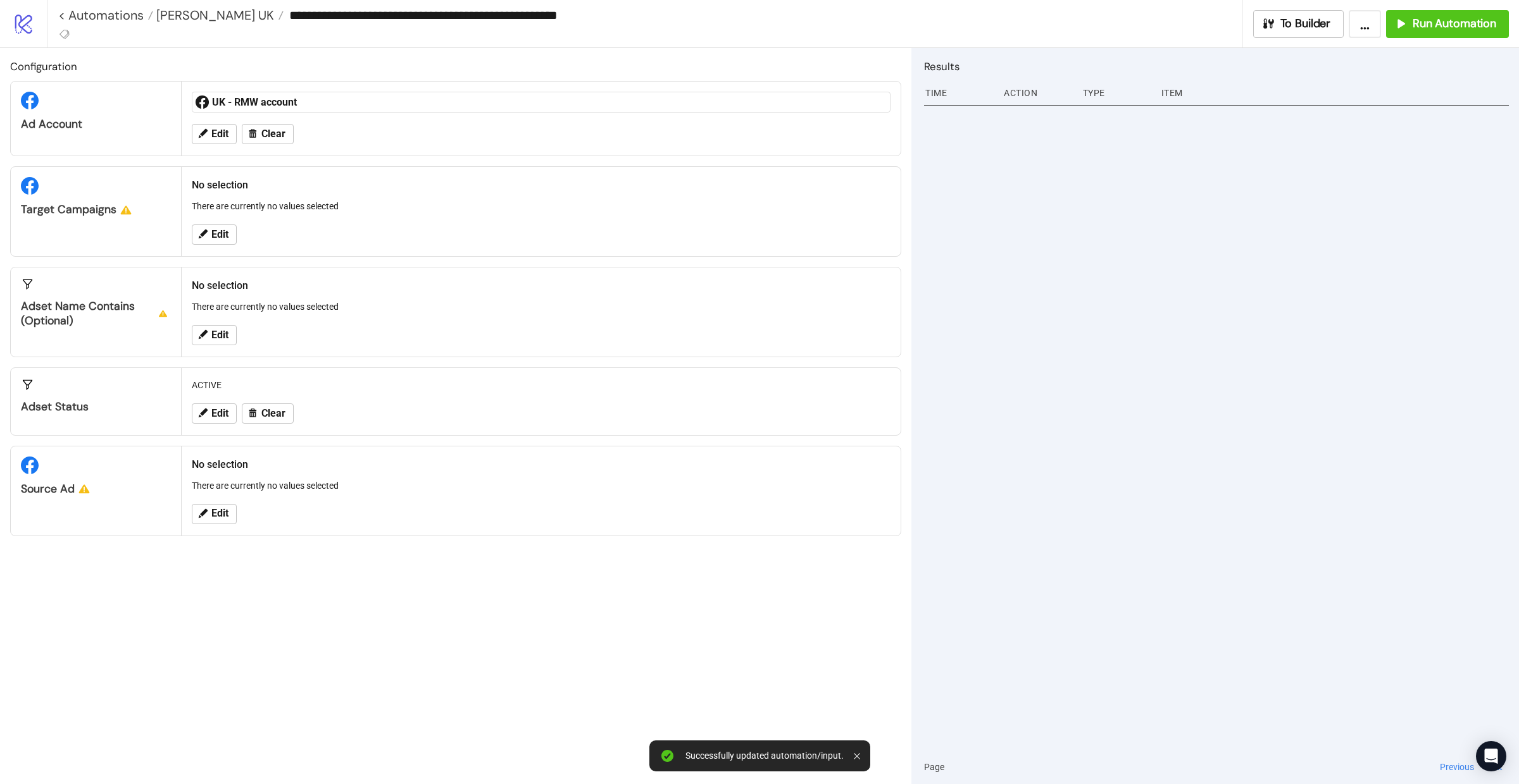
type input "**********"
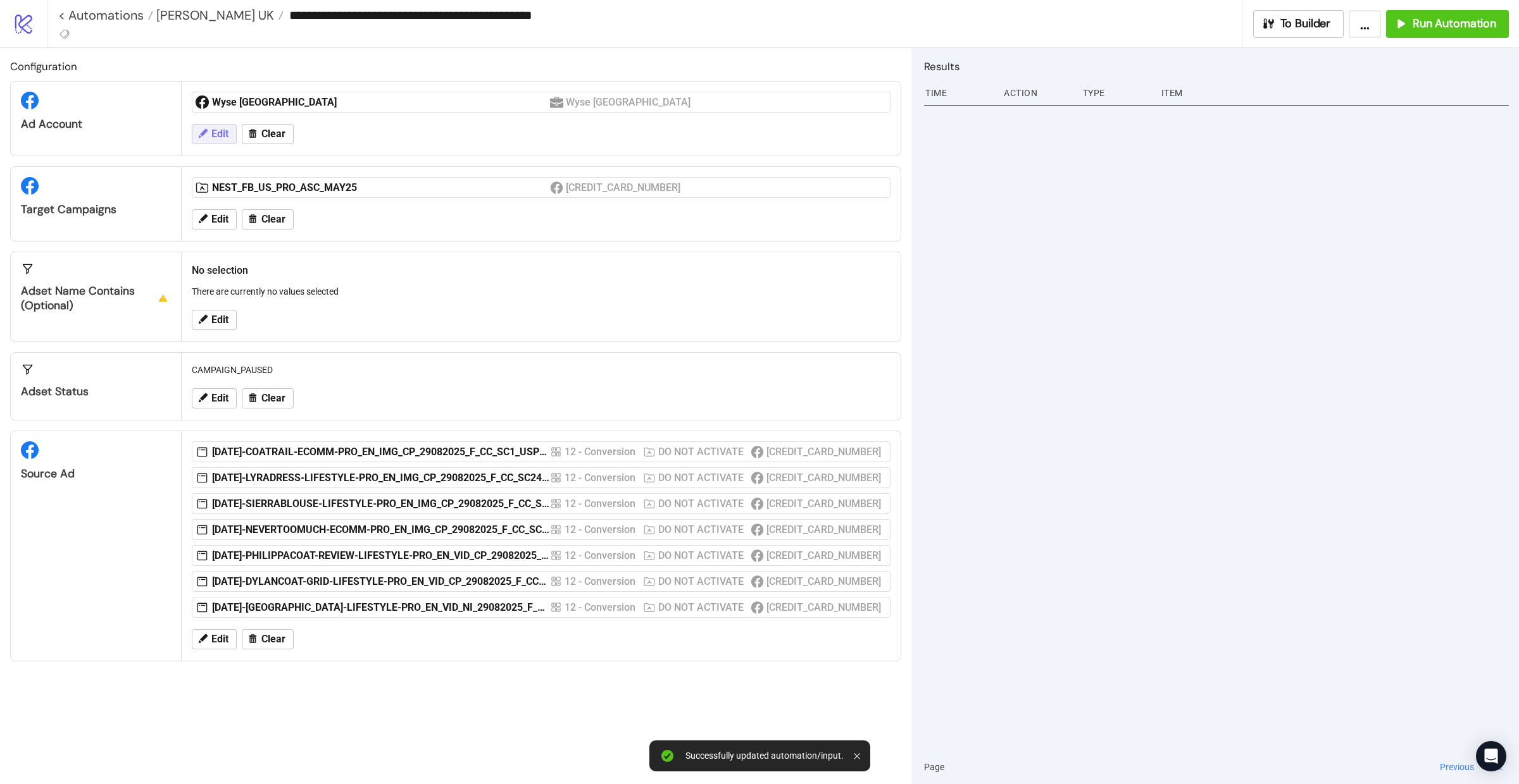
click at [223, 138] on span "Edit" at bounding box center [219, 134] width 17 height 11
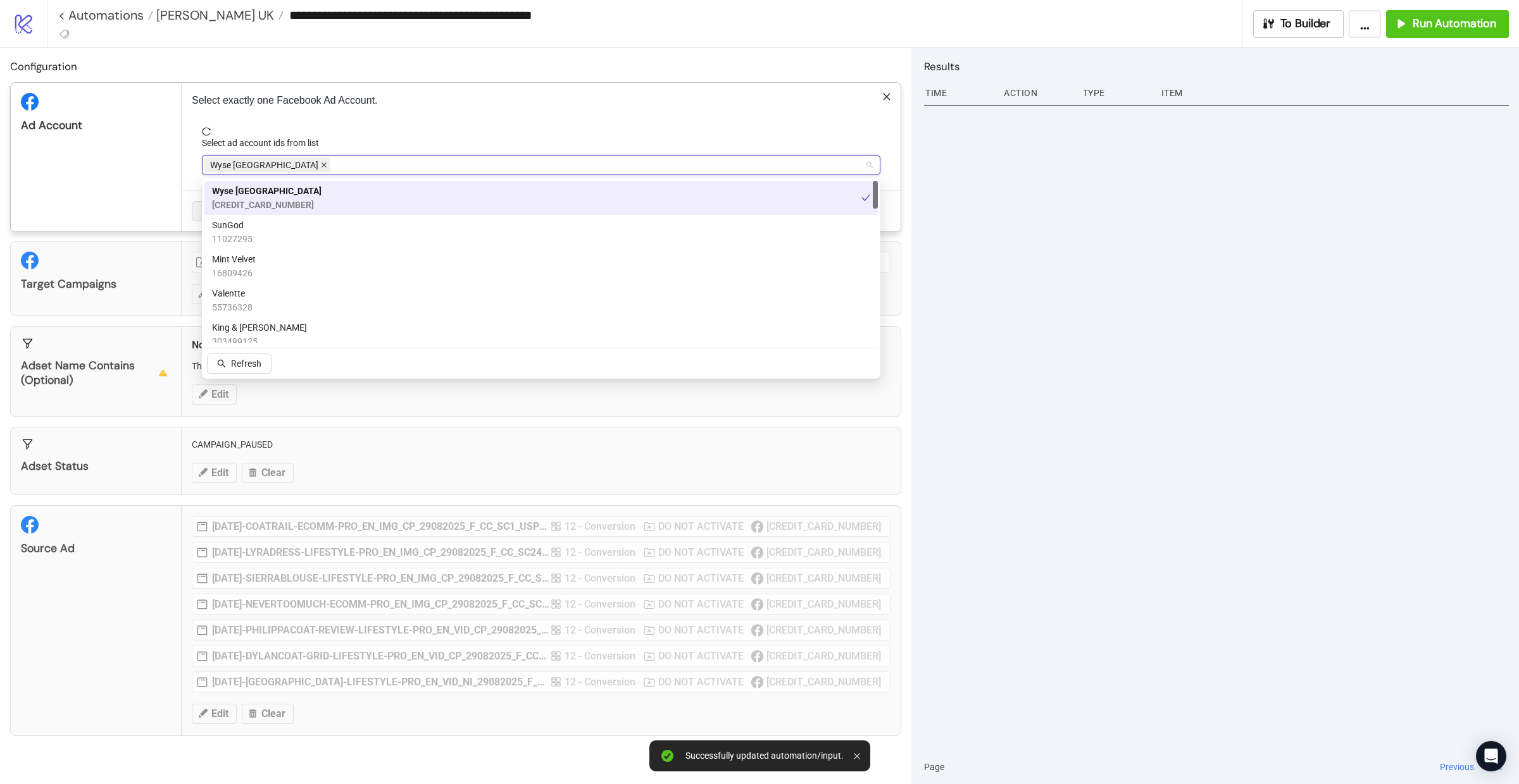
click at [321, 161] on span at bounding box center [323, 165] width 6 height 14
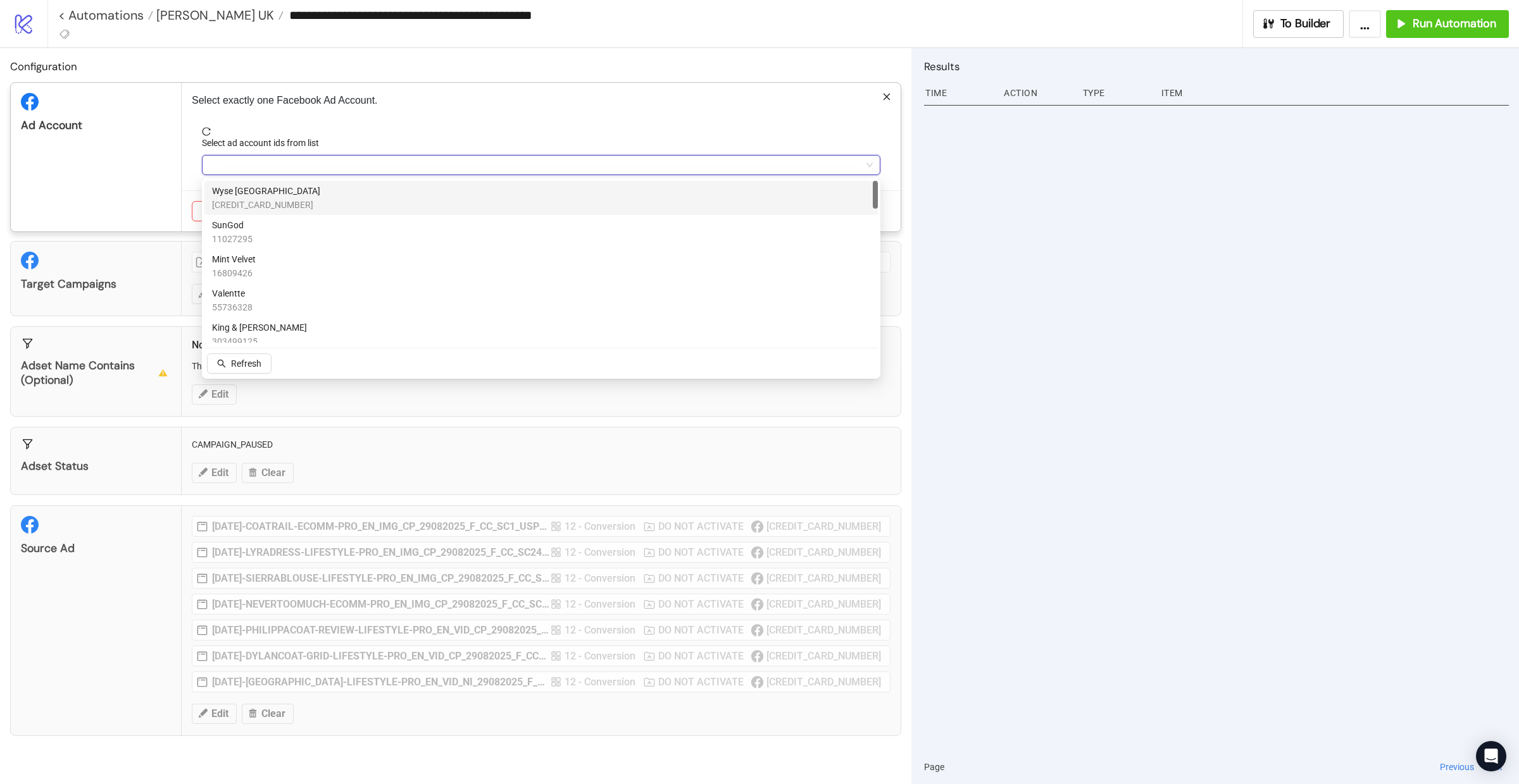
click at [271, 161] on div at bounding box center [534, 165] width 660 height 18
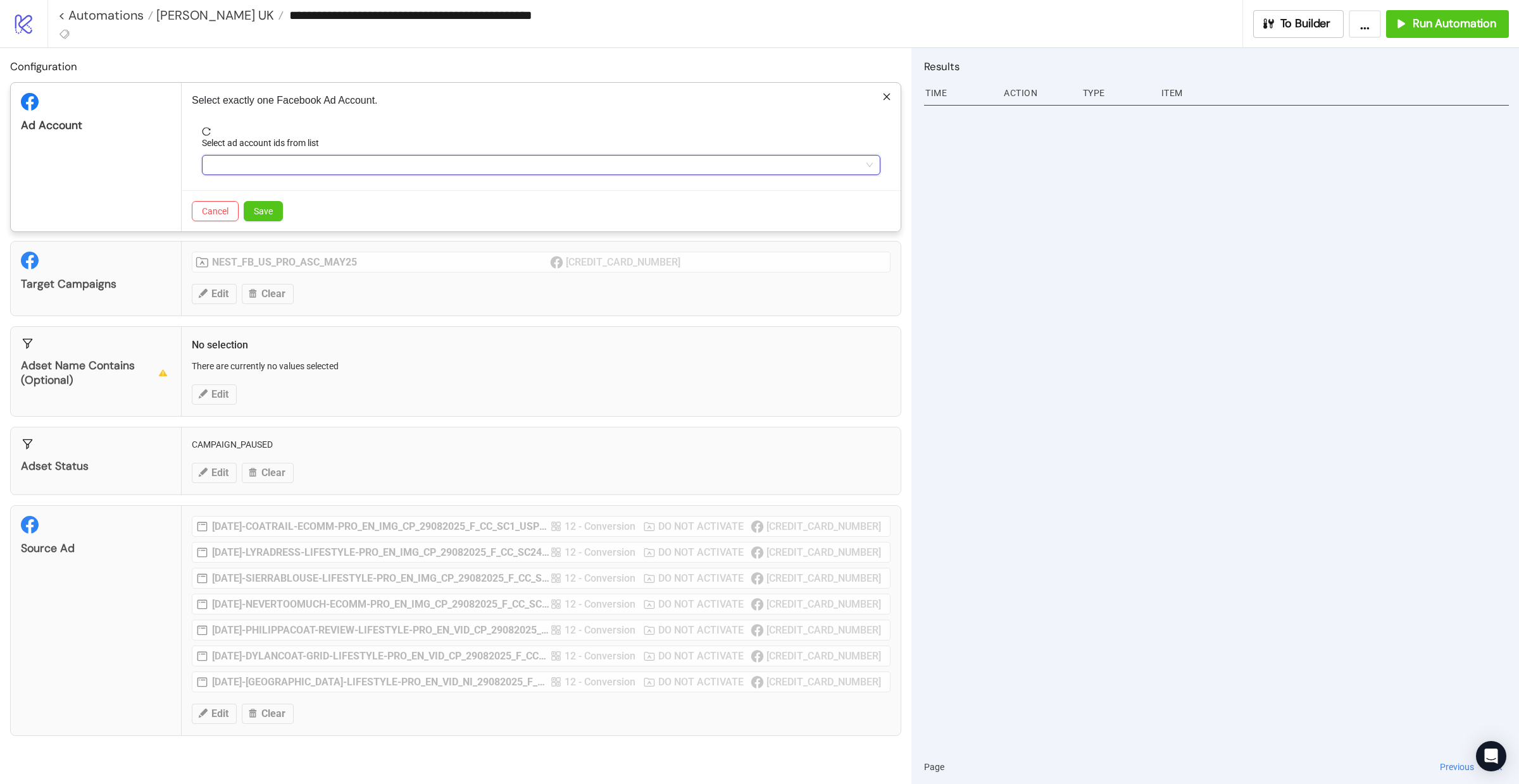
click at [271, 161] on div at bounding box center [534, 165] width 660 height 18
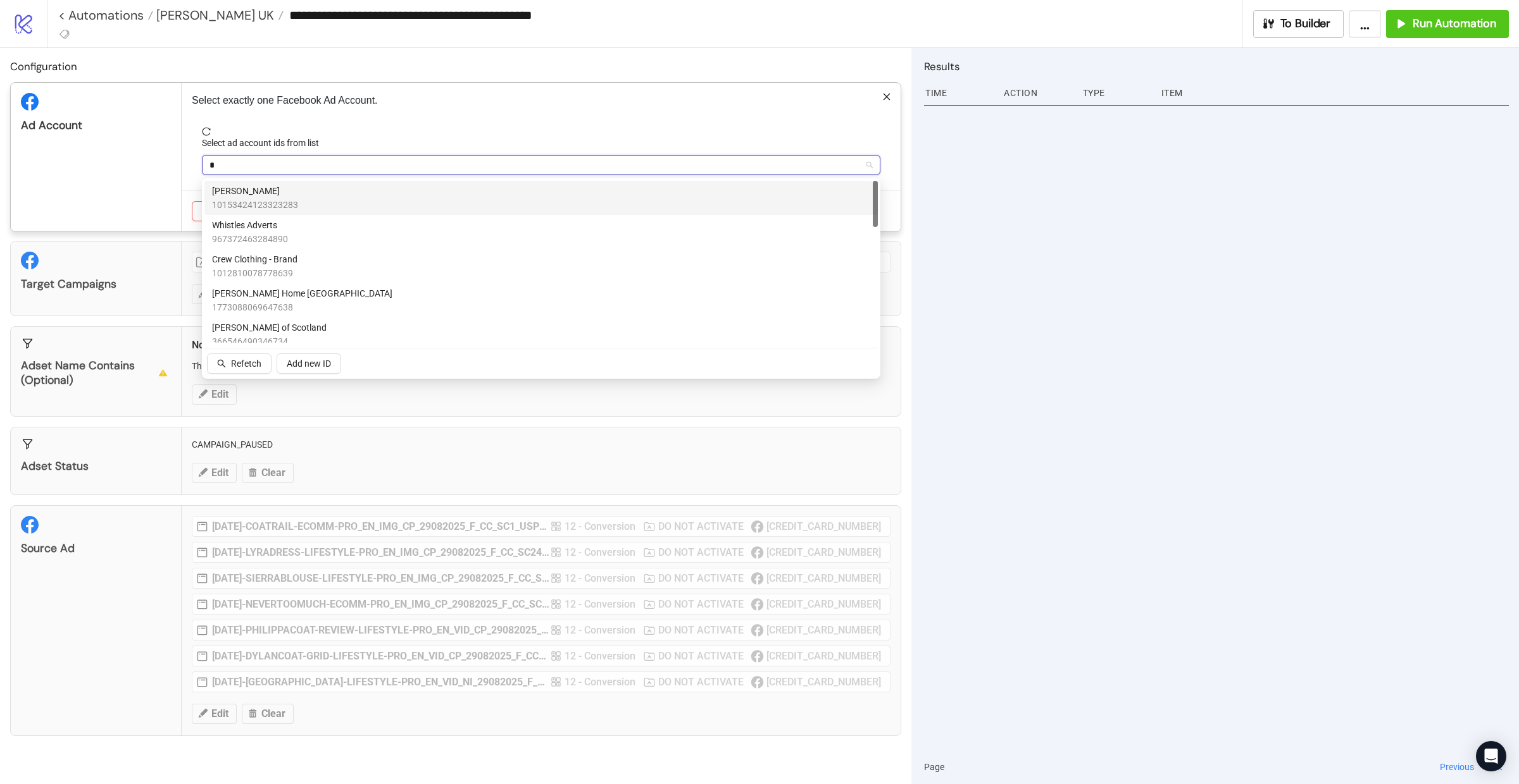
type input "**"
click at [267, 328] on span "UK - RMW account" at bounding box center [252, 328] width 81 height 14
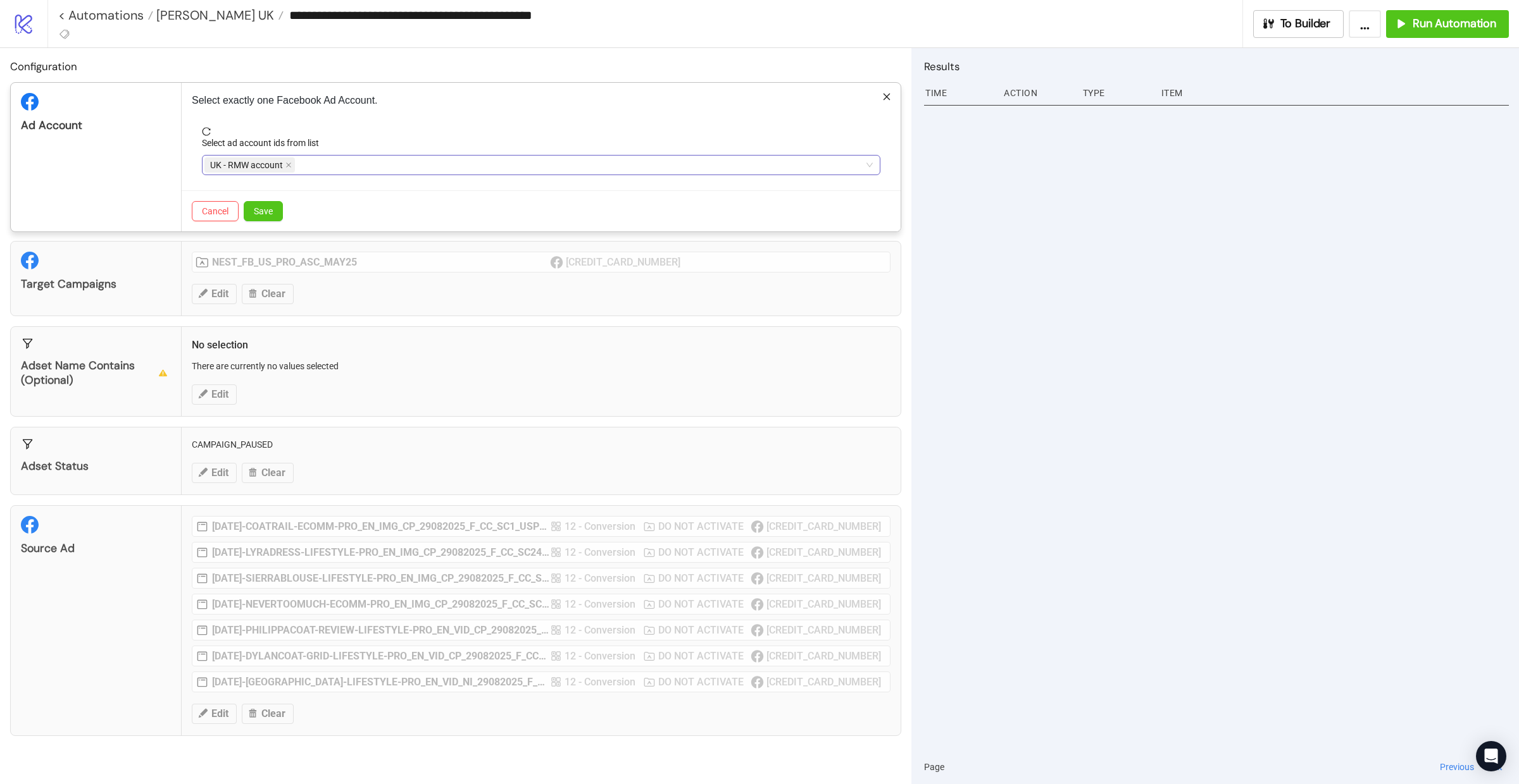
click at [103, 158] on div "Ad Account" at bounding box center [96, 158] width 171 height 149
click at [272, 205] on button "Save" at bounding box center [263, 211] width 39 height 20
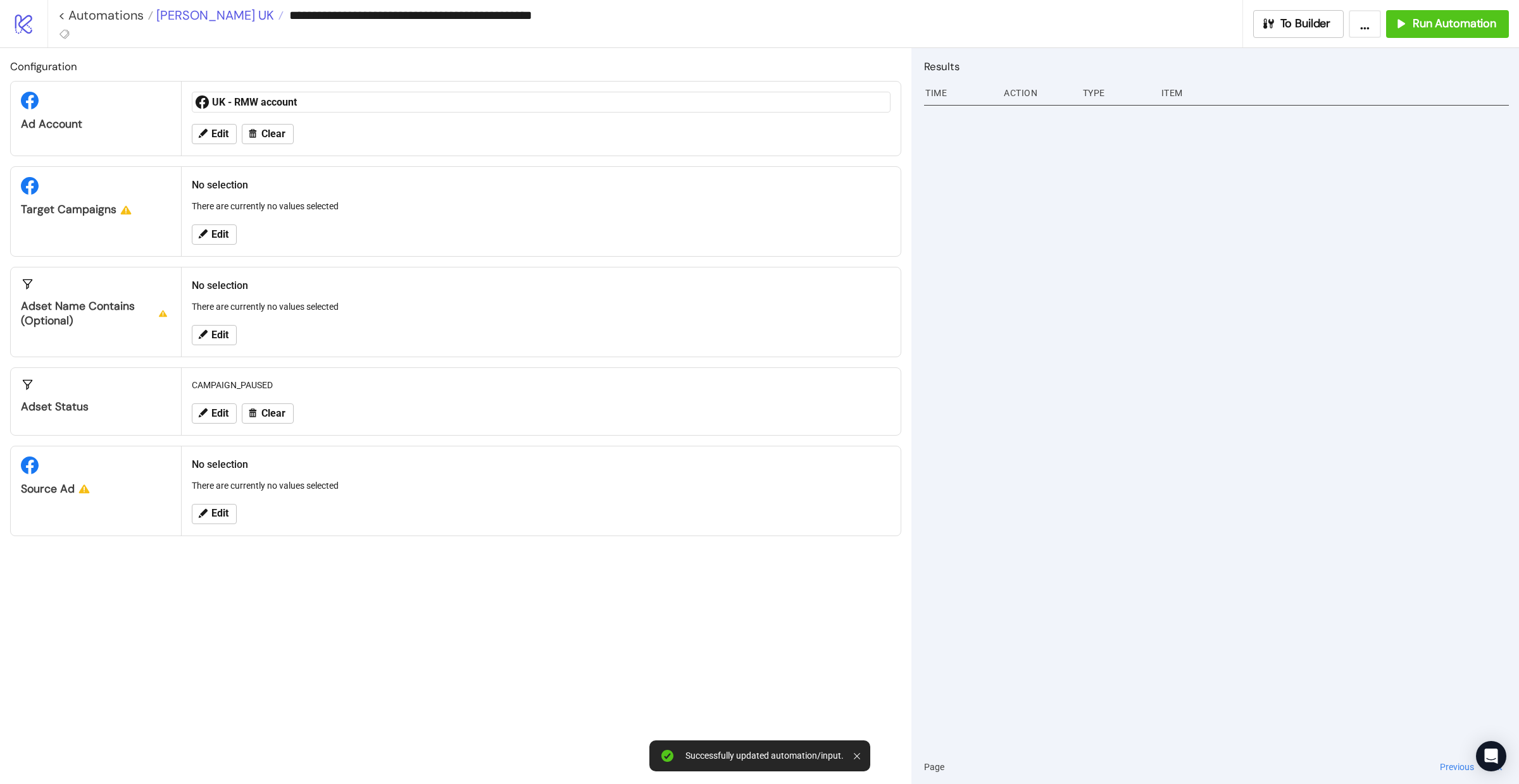
click at [188, 11] on span "[PERSON_NAME] UK" at bounding box center [214, 15] width 121 height 17
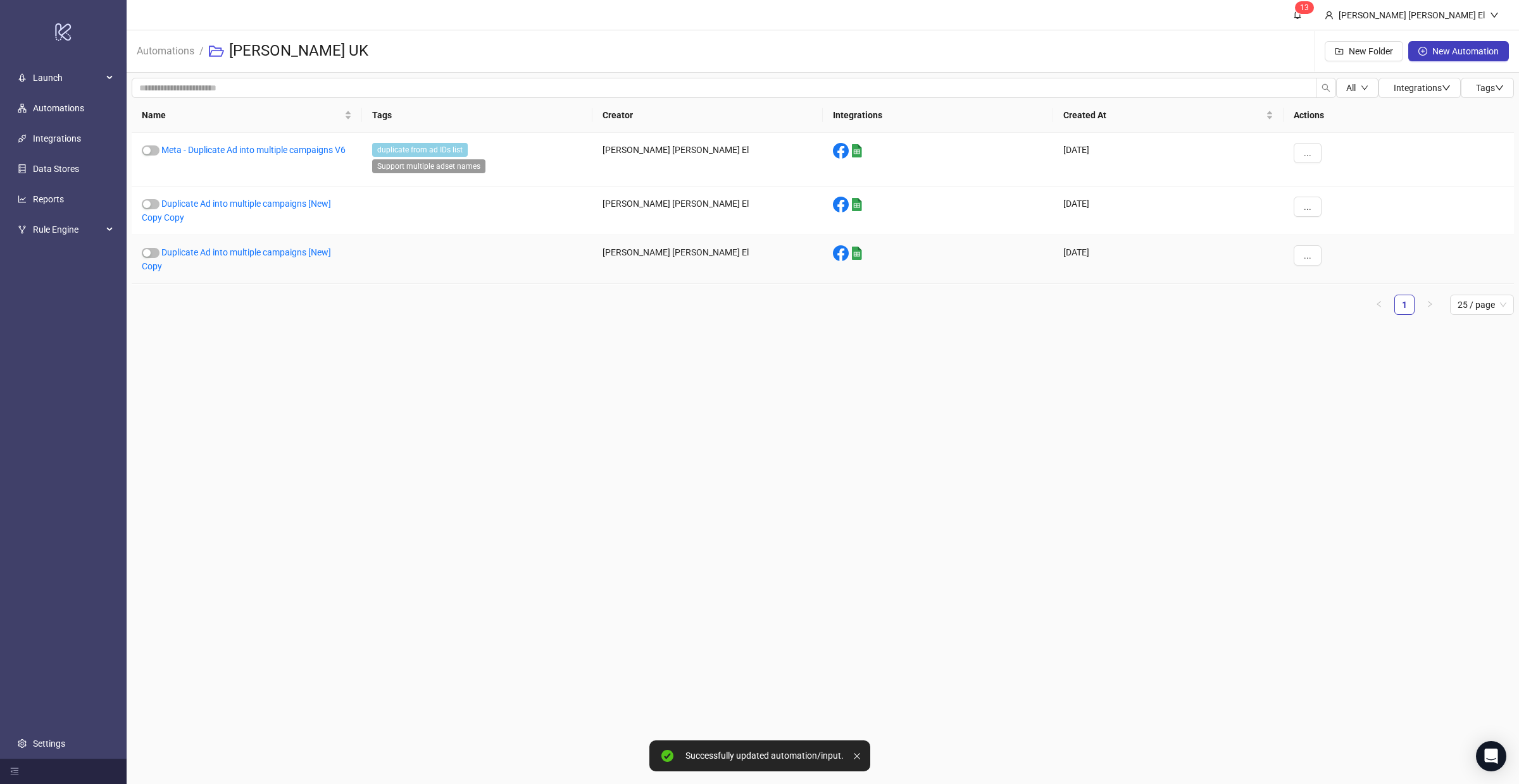
click at [226, 244] on div "Duplicate Ad into multiple campaigns [New] Copy" at bounding box center [246, 260] width 231 height 49
click at [226, 253] on link "Duplicate Ad into multiple campaigns [New] Copy" at bounding box center [237, 258] width 189 height 24
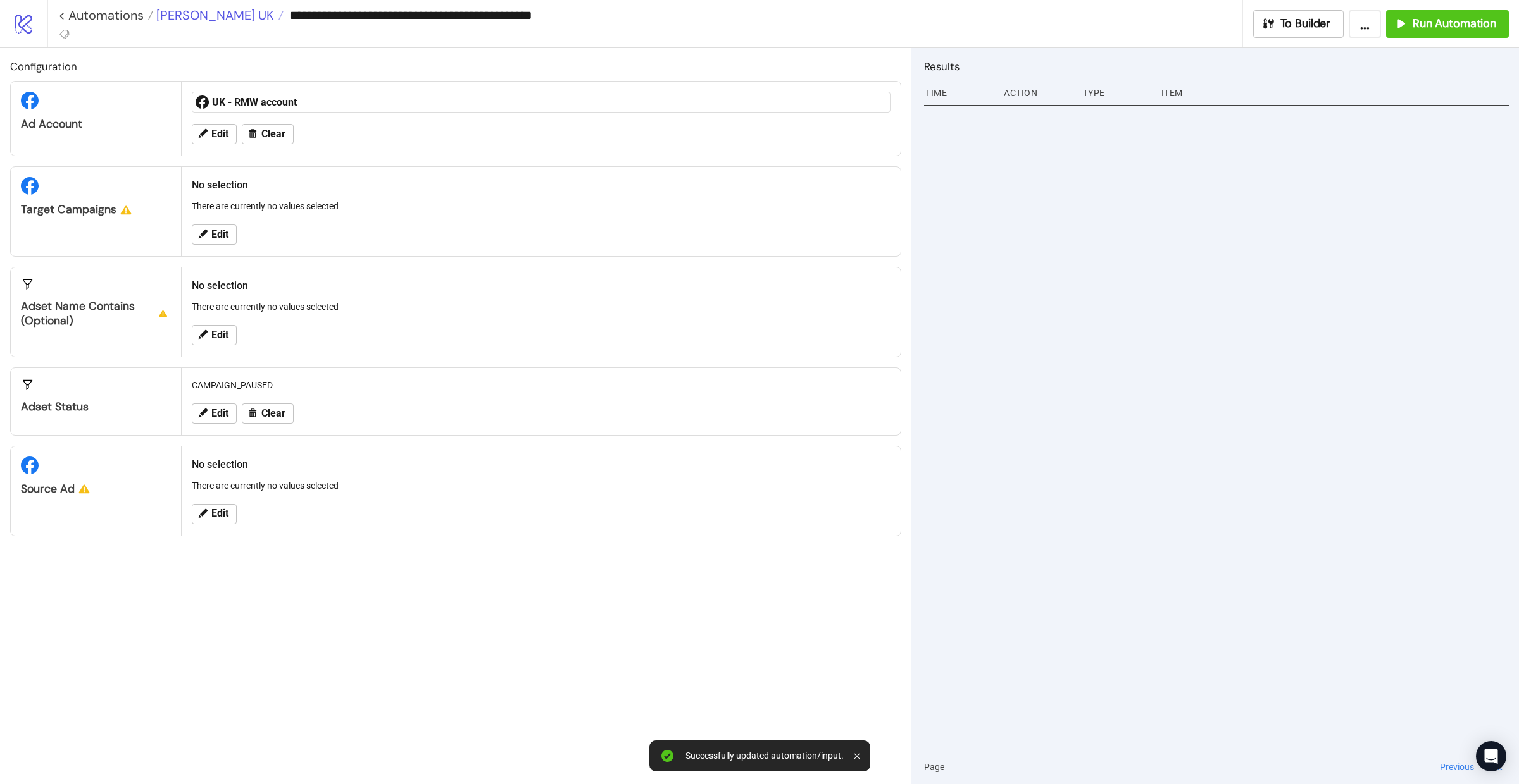
click at [202, 18] on span "[PERSON_NAME] UK" at bounding box center [214, 15] width 121 height 17
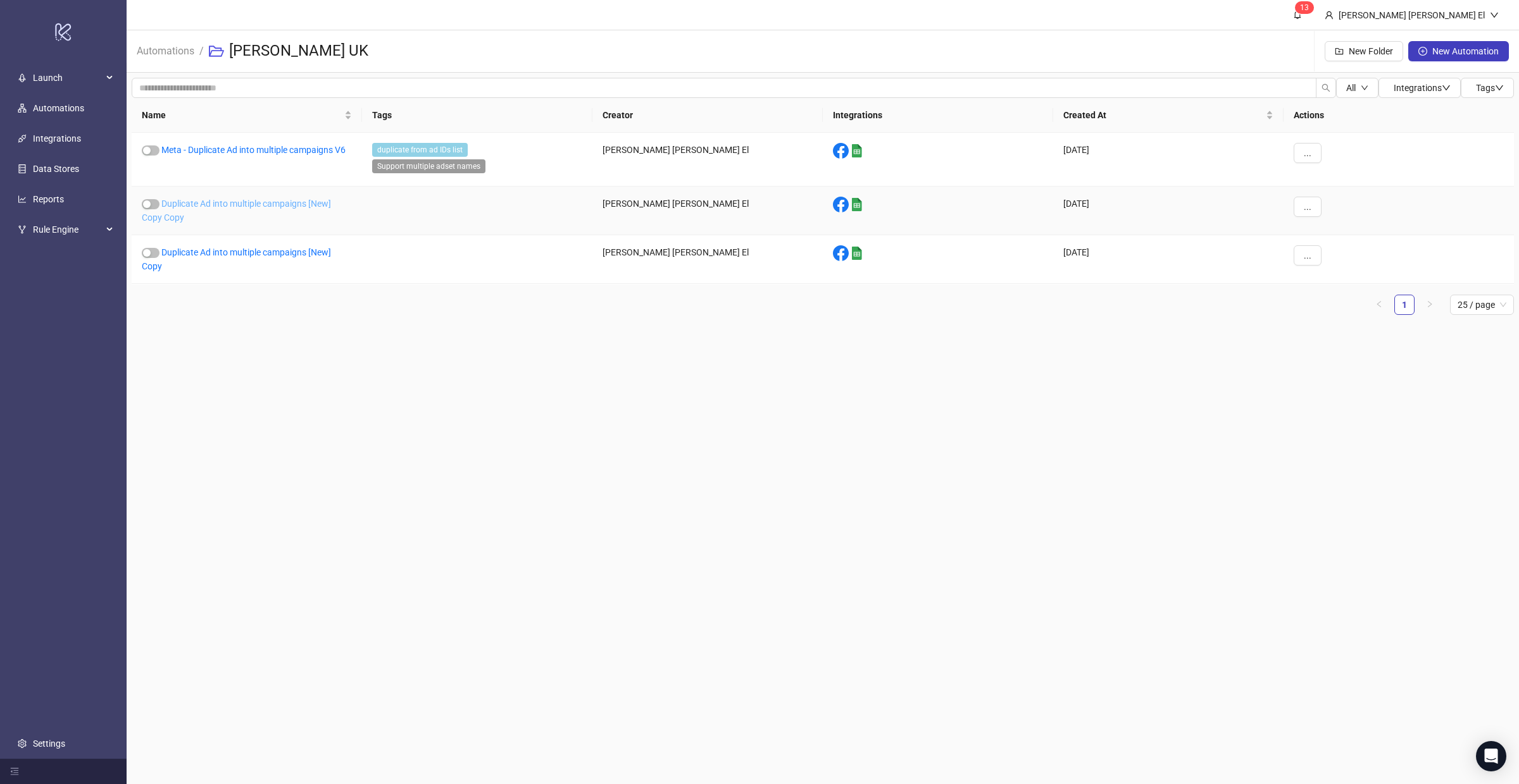
click at [219, 206] on link "Duplicate Ad into multiple campaigns [New] Copy Copy" at bounding box center [237, 210] width 189 height 24
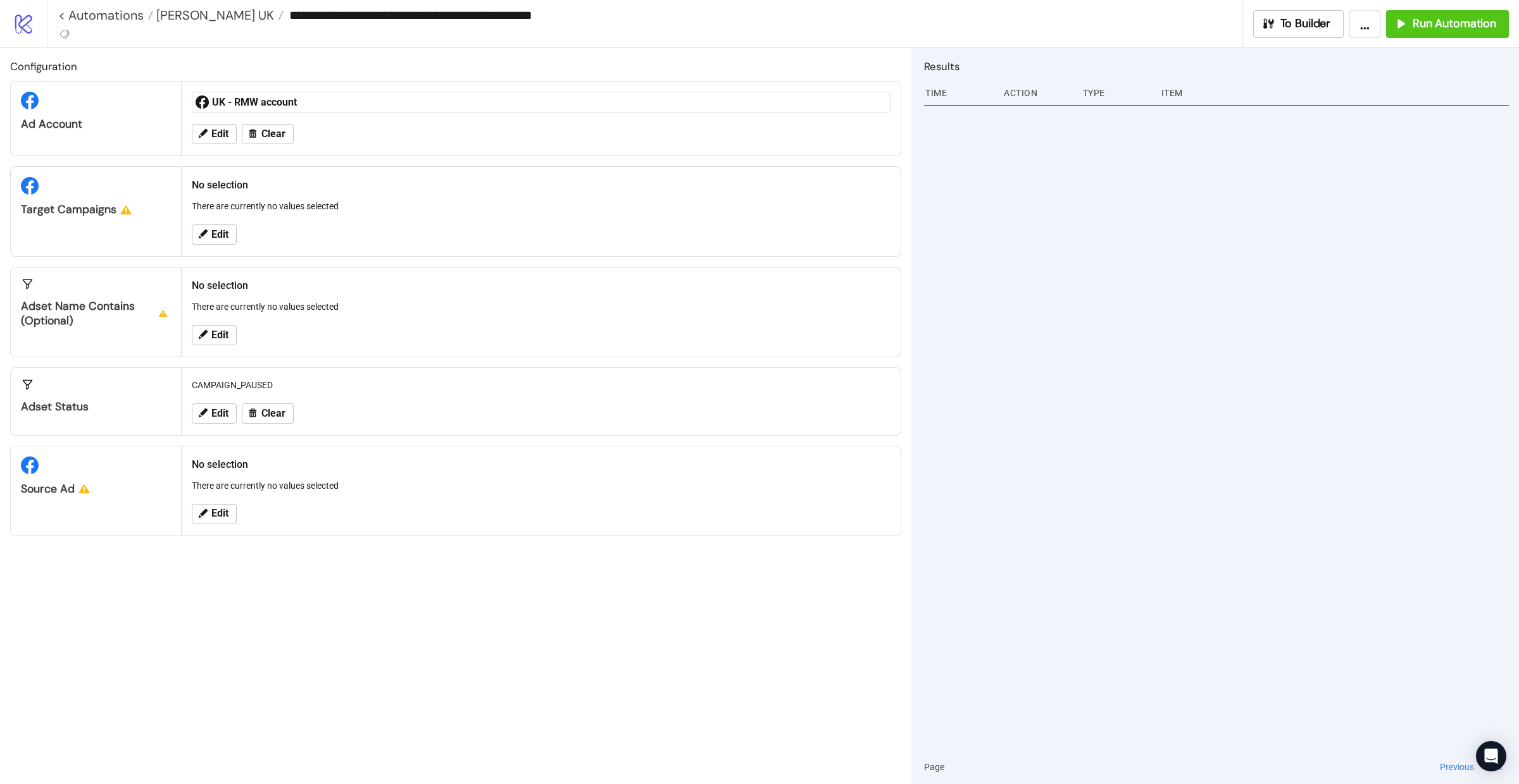
type input "**********"
click at [210, 16] on span "[PERSON_NAME] UK" at bounding box center [214, 15] width 121 height 17
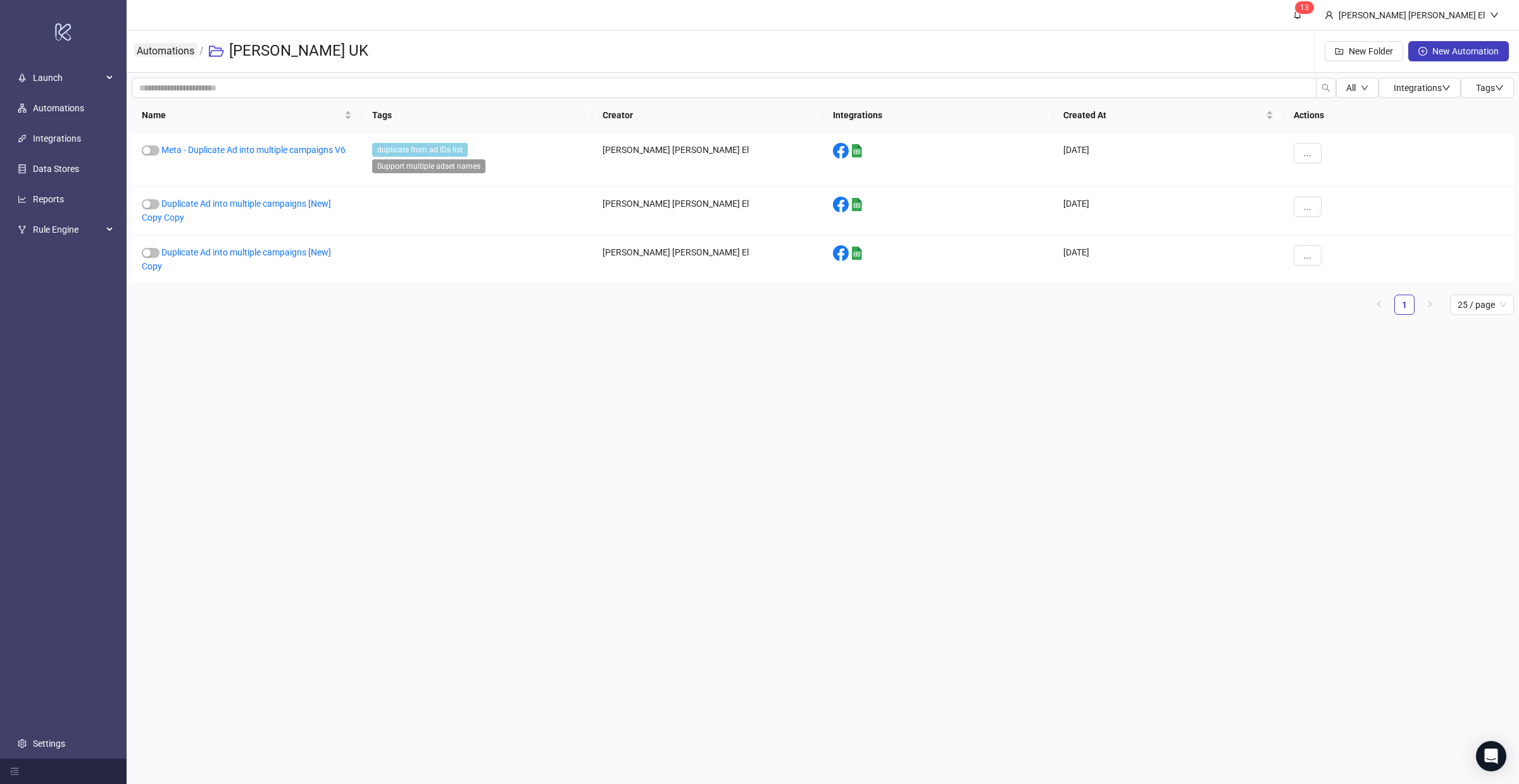
click at [179, 53] on link "Automations" at bounding box center [165, 50] width 62 height 14
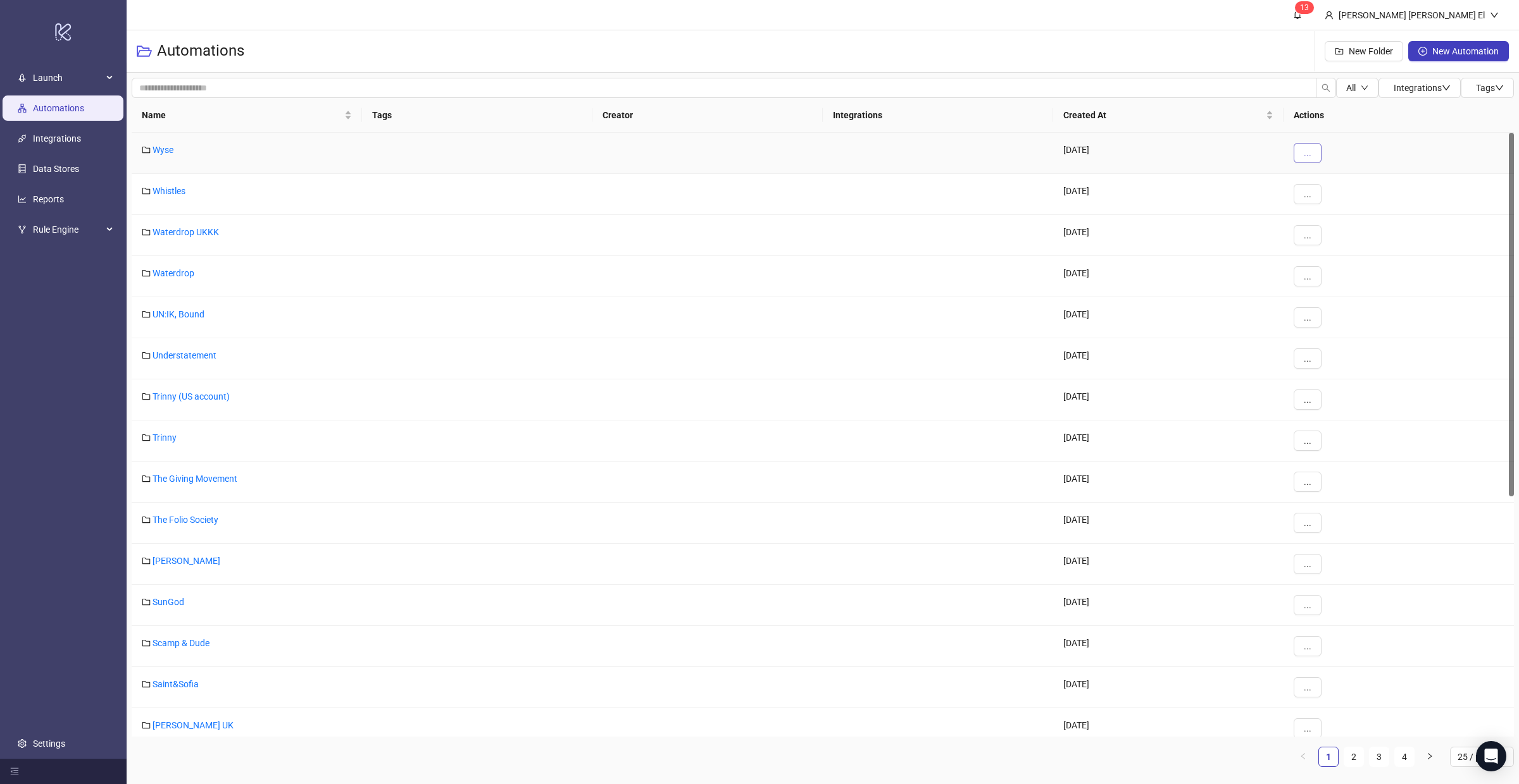
click at [1311, 156] on button "..." at bounding box center [1308, 152] width 28 height 20
click at [1331, 216] on span "Duplicate" at bounding box center [1336, 220] width 37 height 14
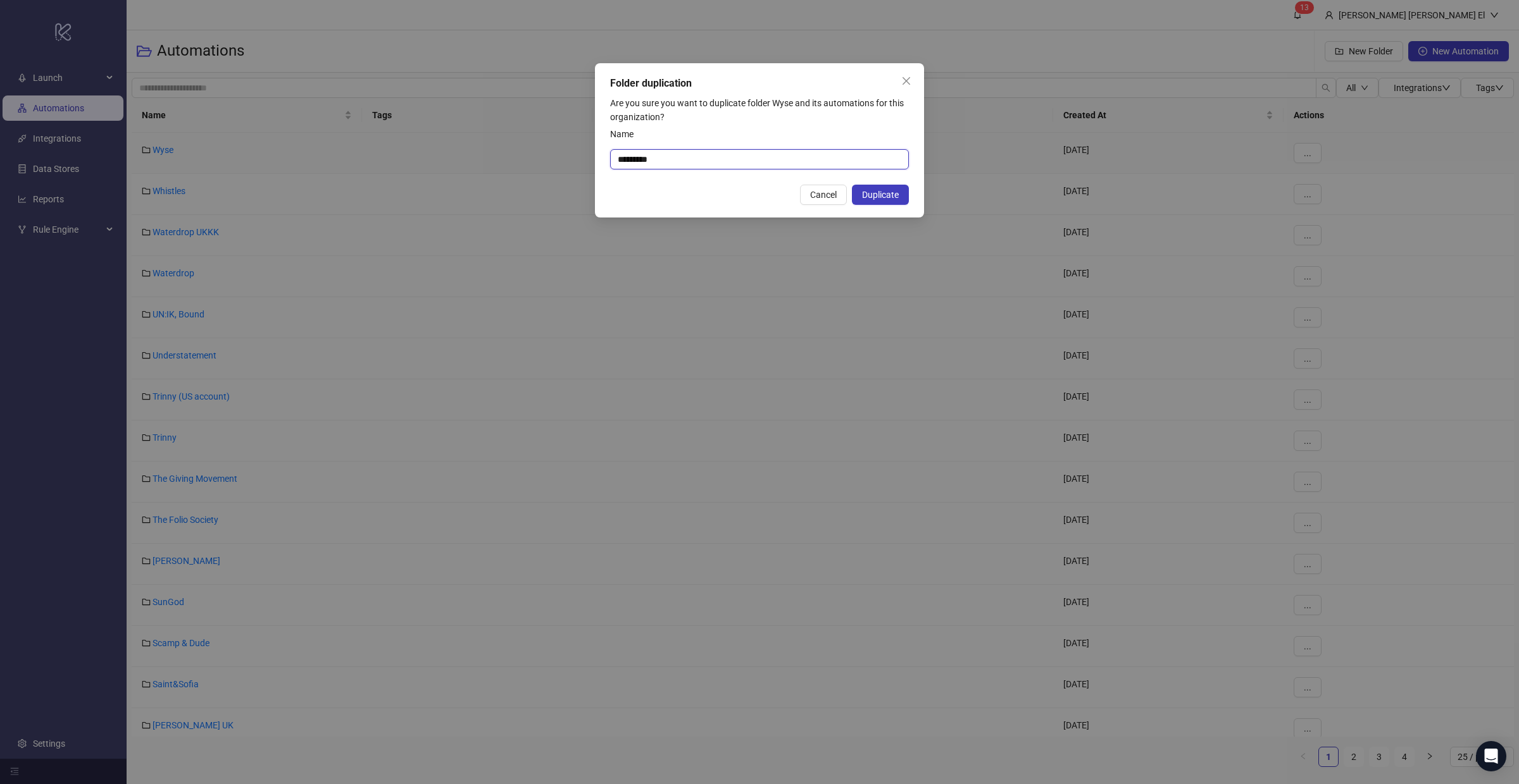
click at [789, 158] on input "*********" at bounding box center [759, 159] width 299 height 20
type input "**********"
click at [887, 195] on span "Duplicate" at bounding box center [880, 195] width 37 height 11
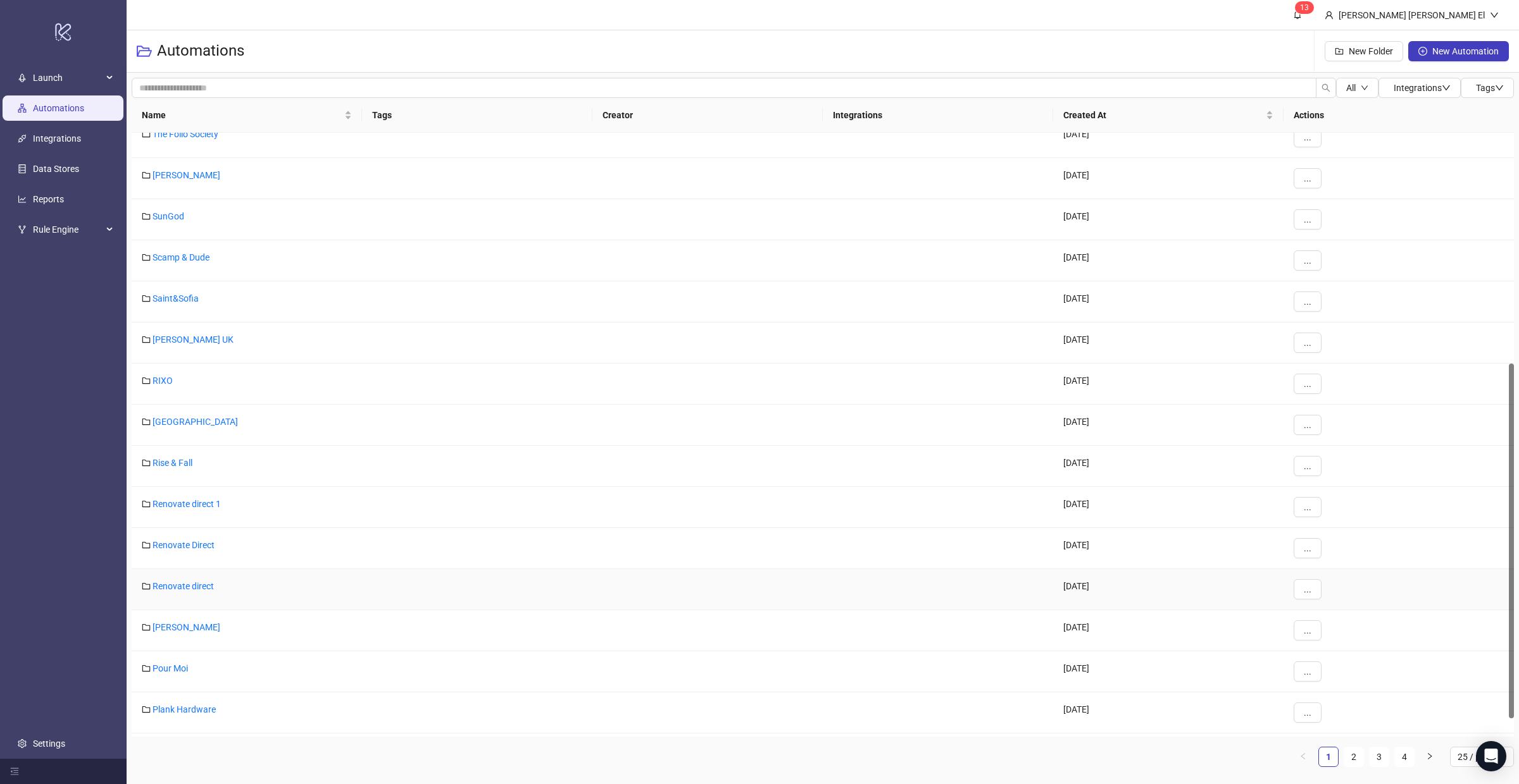
scroll to position [387, 0]
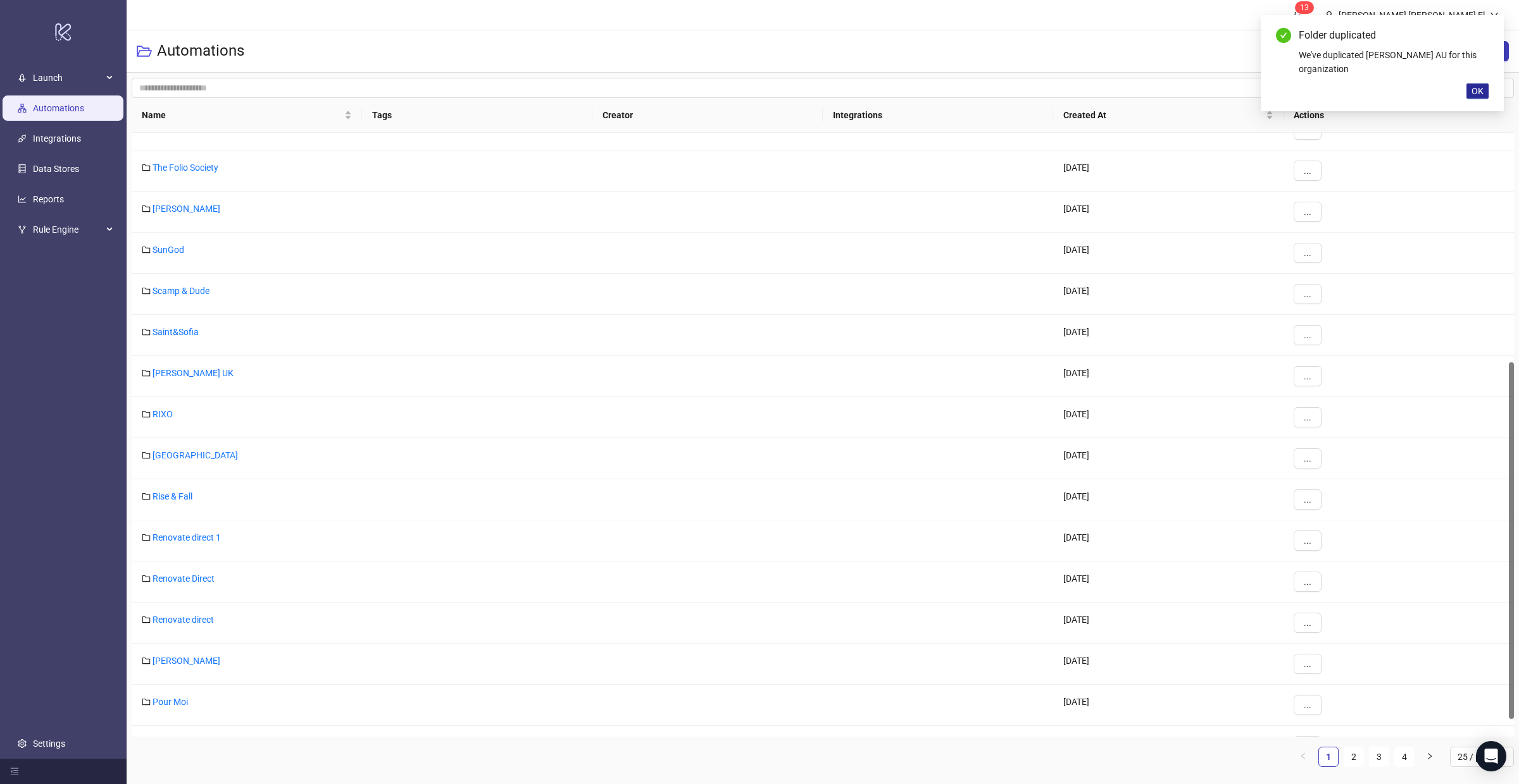
click at [1486, 90] on button "OK" at bounding box center [1477, 90] width 22 height 15
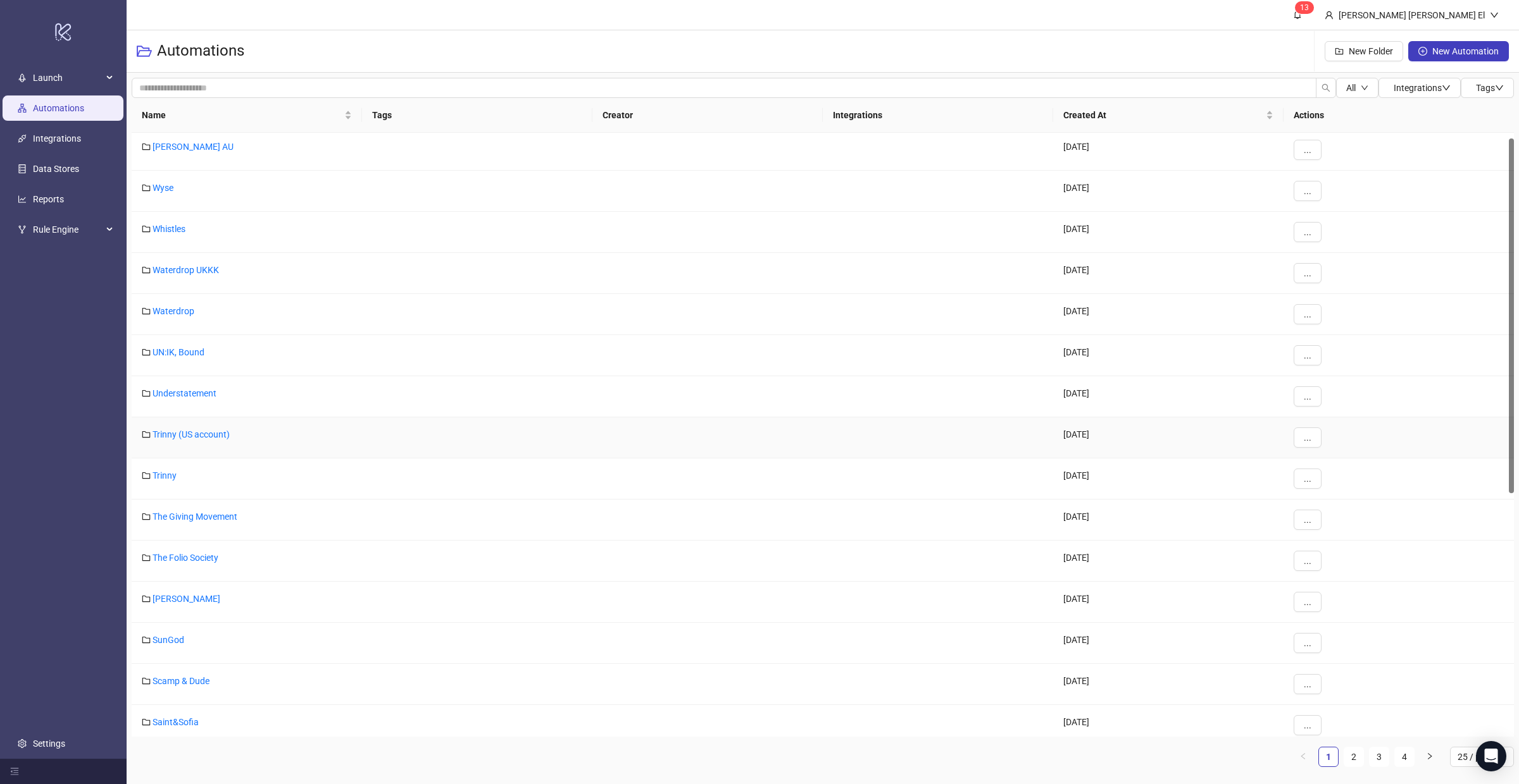
scroll to position [0, 0]
click at [183, 145] on link "[PERSON_NAME] AU" at bounding box center [193, 150] width 81 height 11
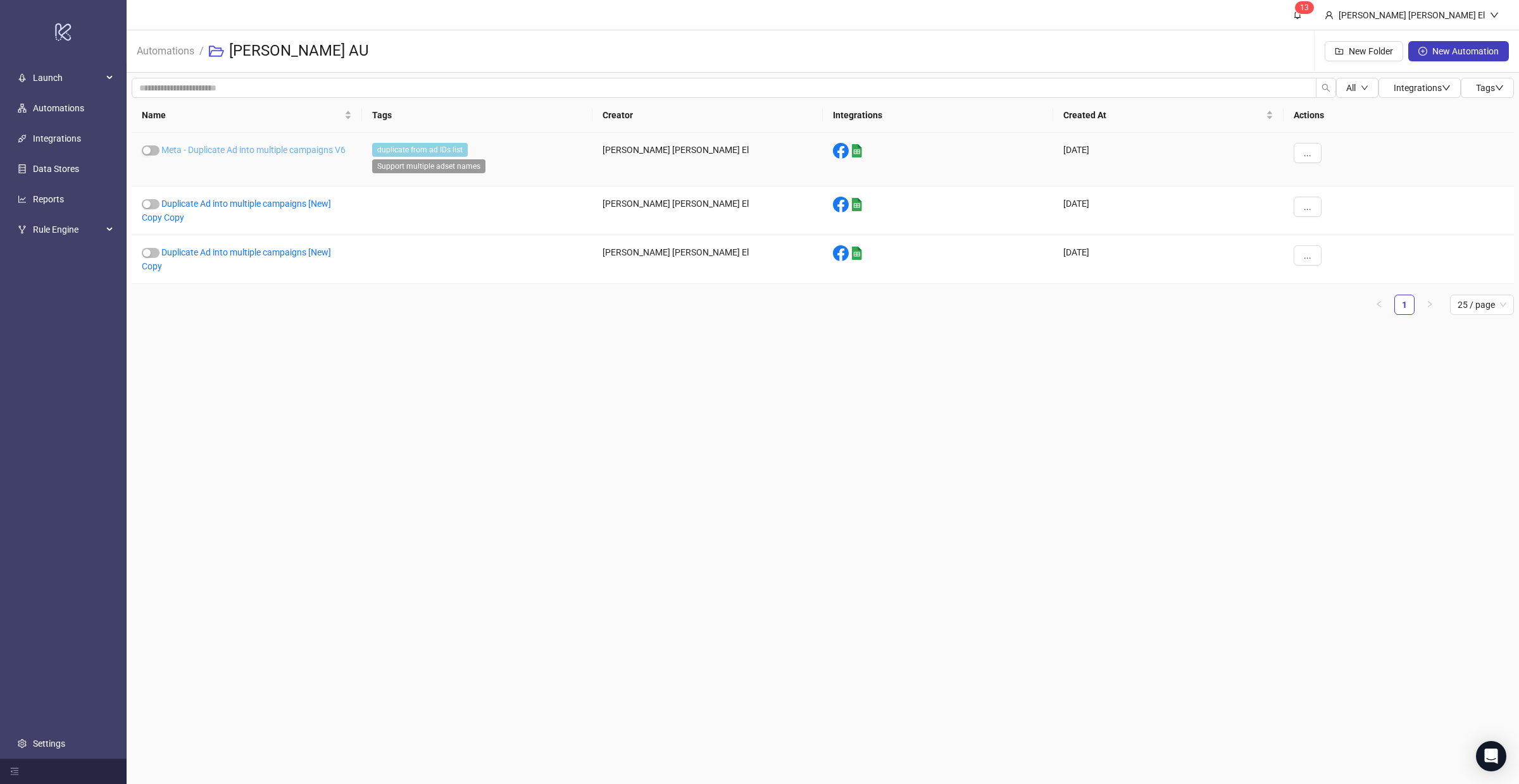
click at [278, 149] on link "Meta - Duplicate Ad into multiple campaigns V6" at bounding box center [253, 150] width 184 height 11
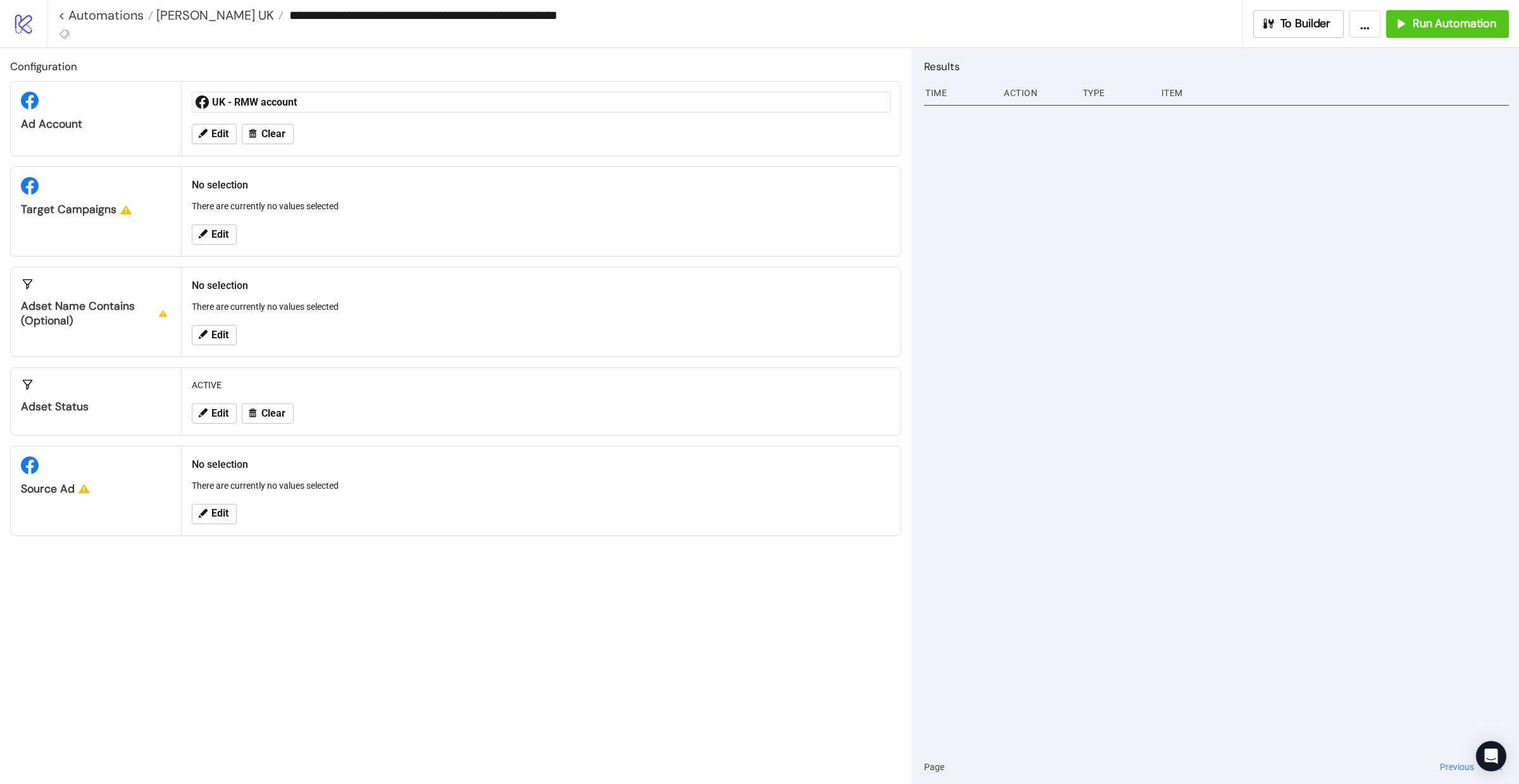
type input "**********"
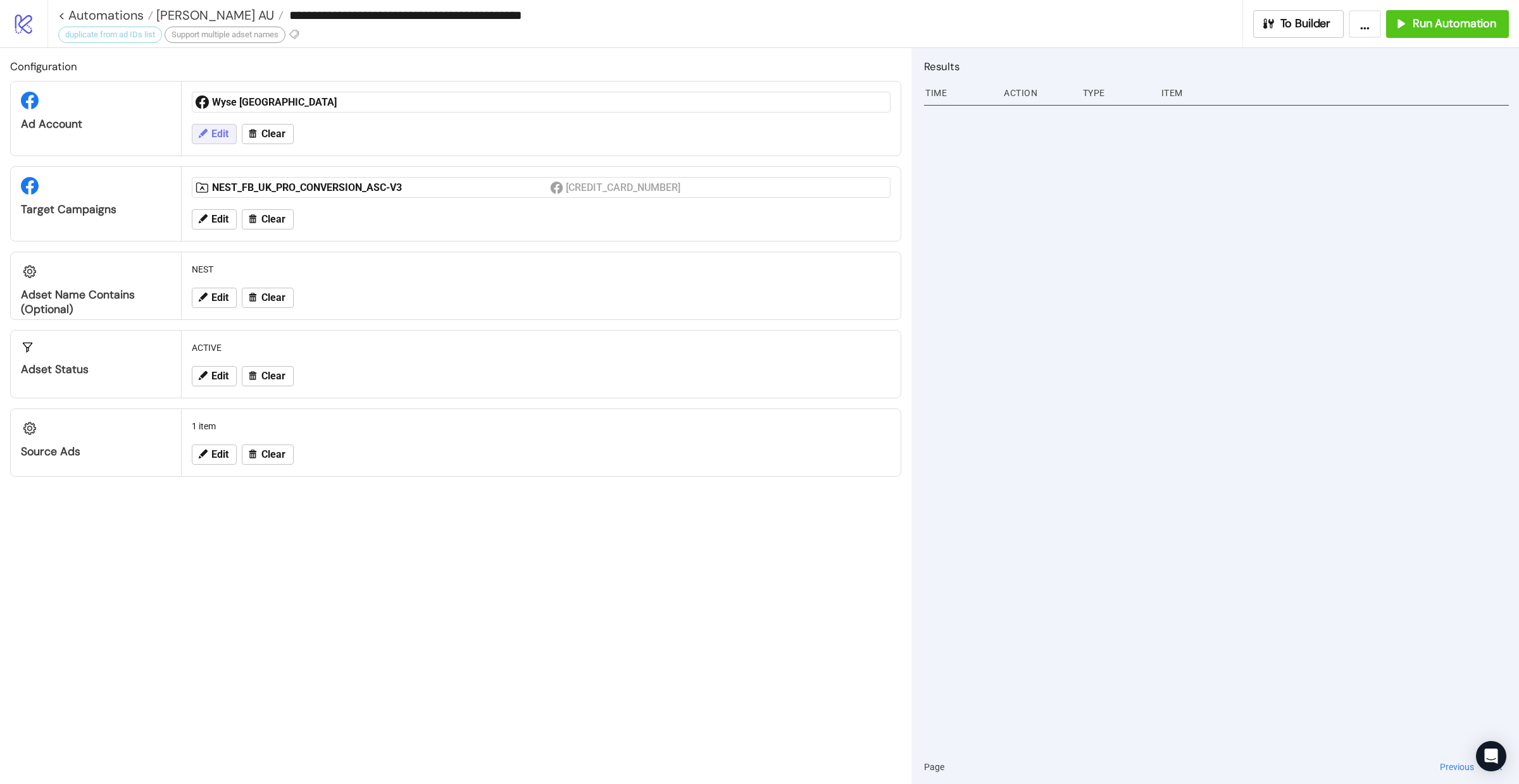
click at [216, 131] on span "Edit" at bounding box center [219, 134] width 17 height 11
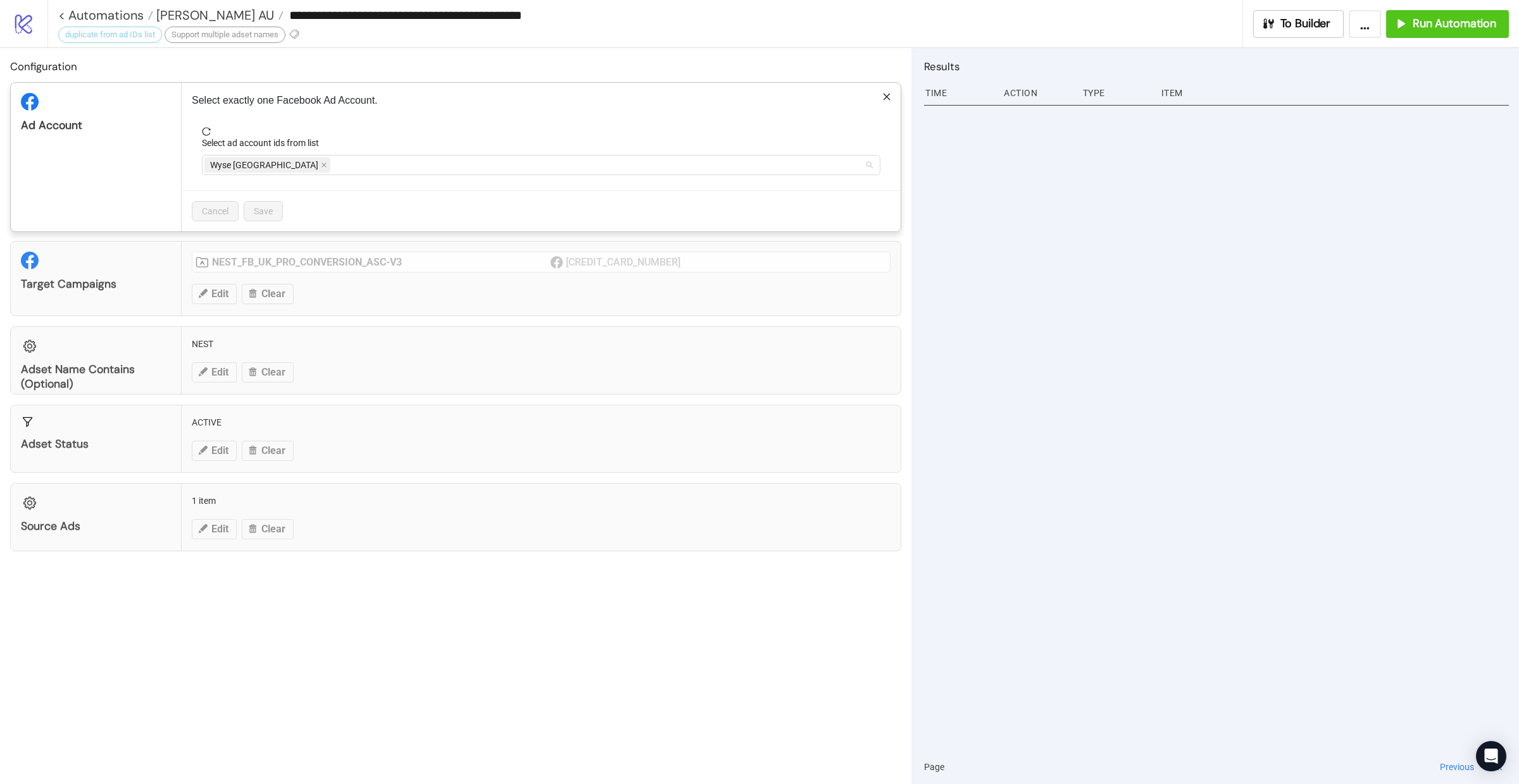
click at [293, 169] on div "Wyse [GEOGRAPHIC_DATA]" at bounding box center [534, 165] width 660 height 18
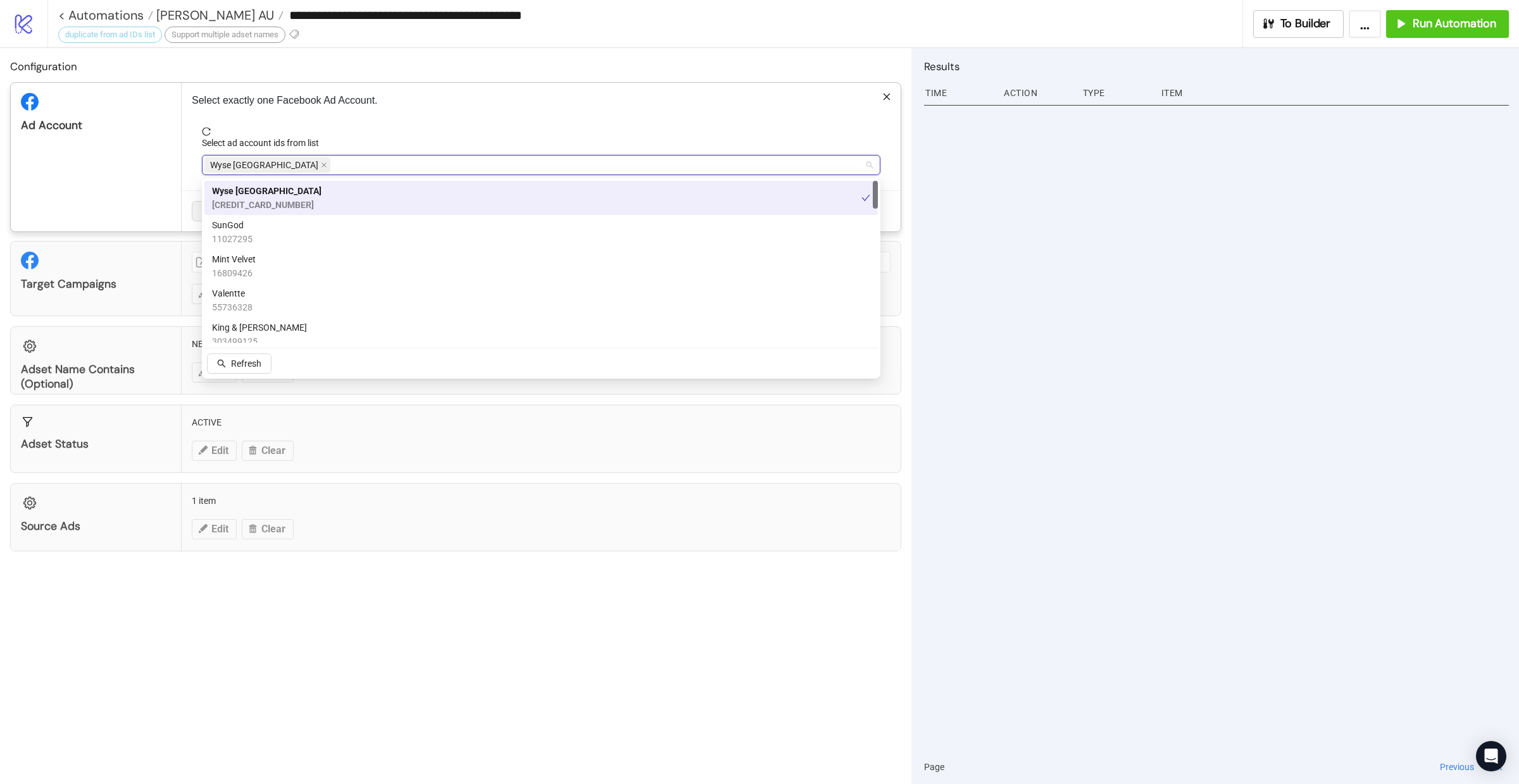
click at [291, 167] on div "Wyse [GEOGRAPHIC_DATA]" at bounding box center [534, 165] width 660 height 18
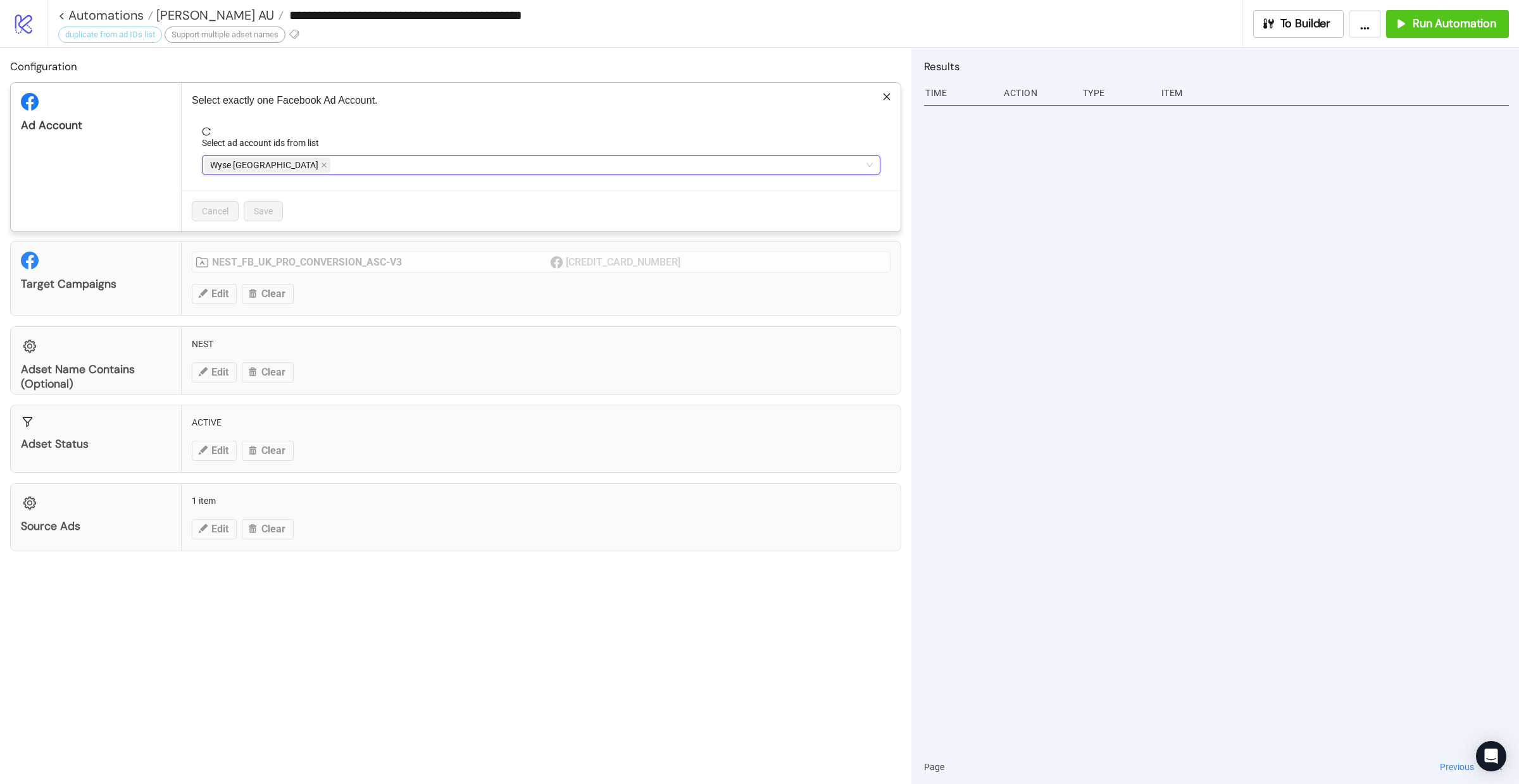
click at [273, 167] on span "Wyse [GEOGRAPHIC_DATA]" at bounding box center [267, 165] width 126 height 15
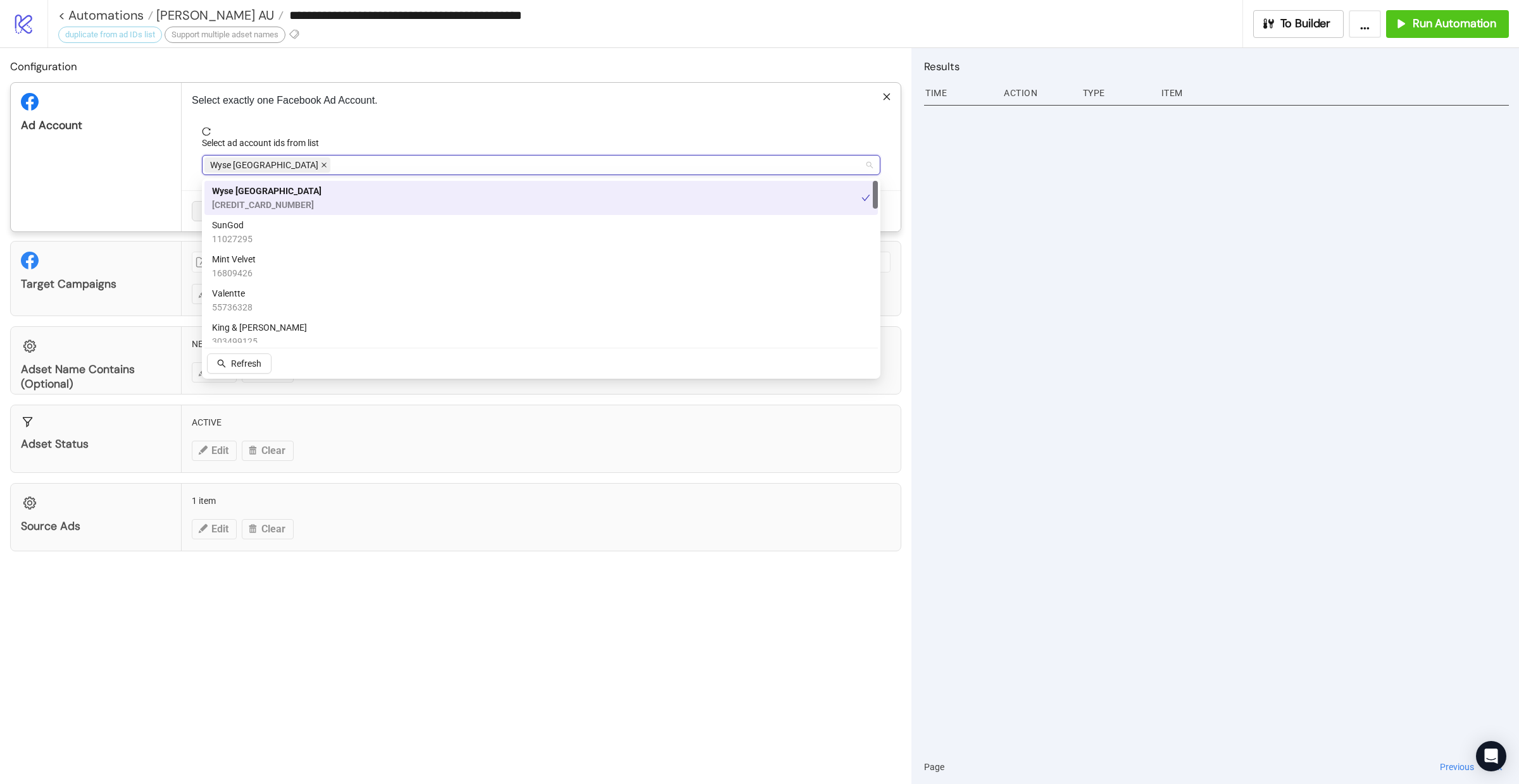
click at [322, 167] on icon "close" at bounding box center [324, 166] width 5 height 5
type input "**"
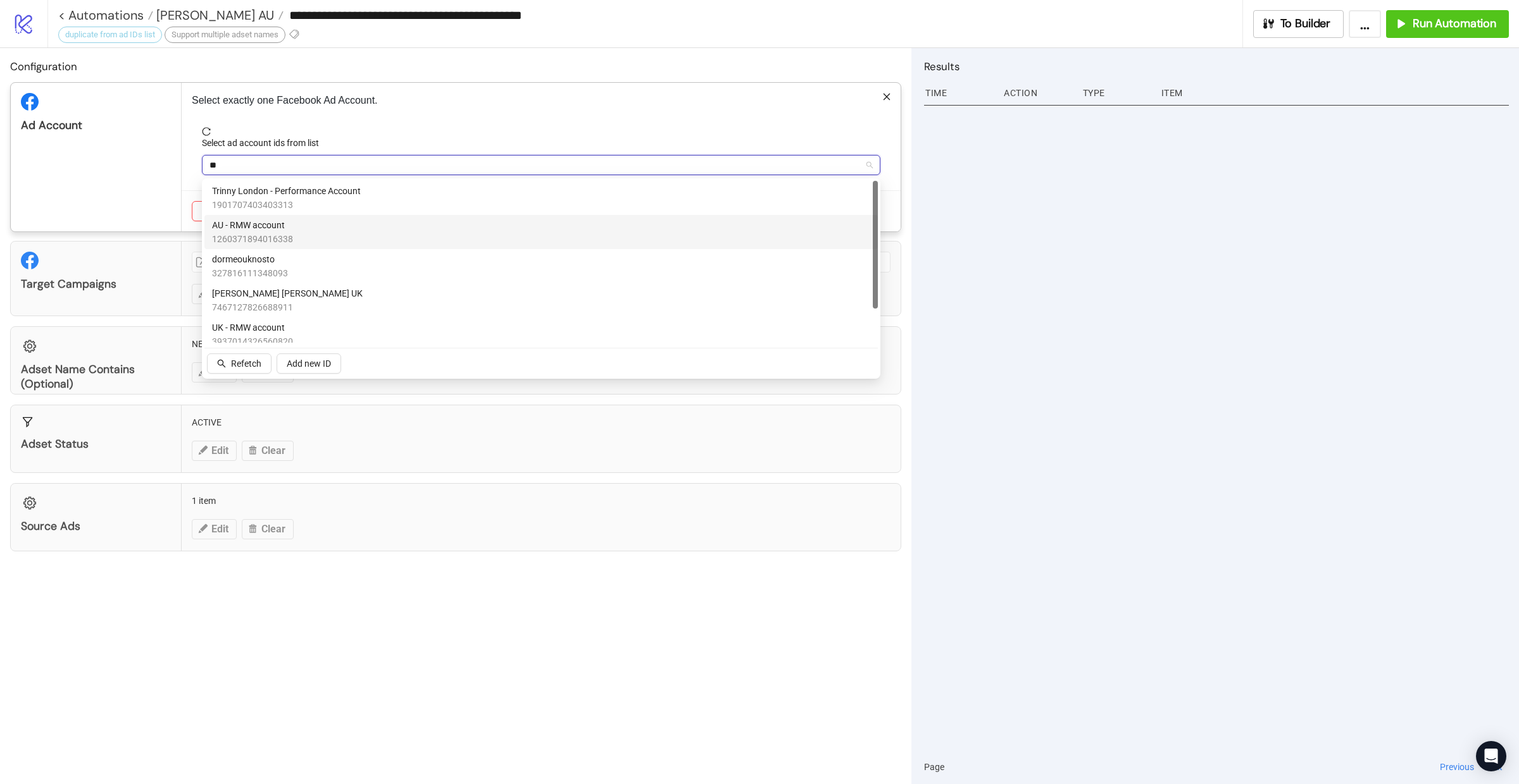
click at [260, 222] on span "AU - RMW account" at bounding box center [252, 225] width 81 height 14
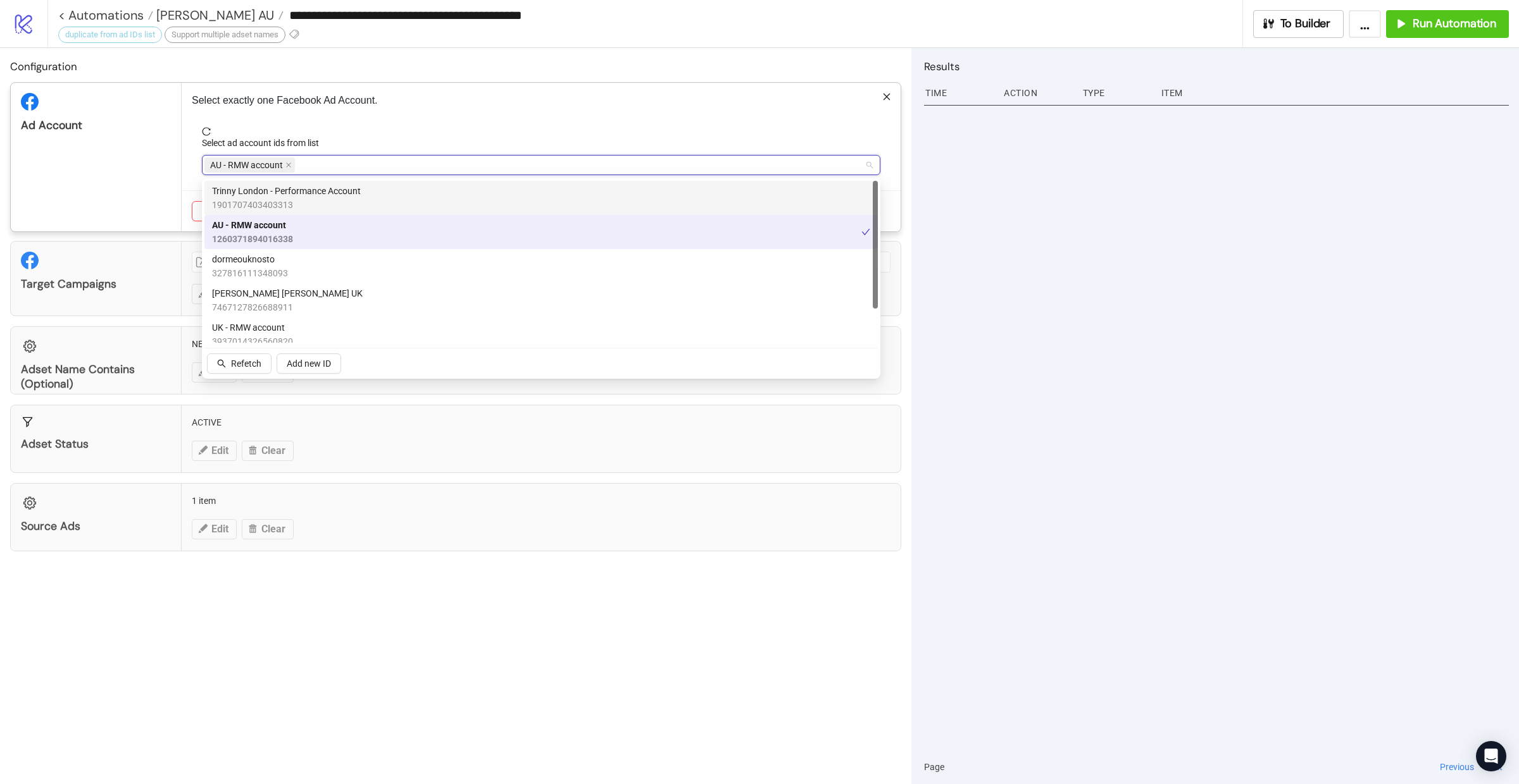
click at [140, 180] on div "Ad Account" at bounding box center [96, 158] width 171 height 149
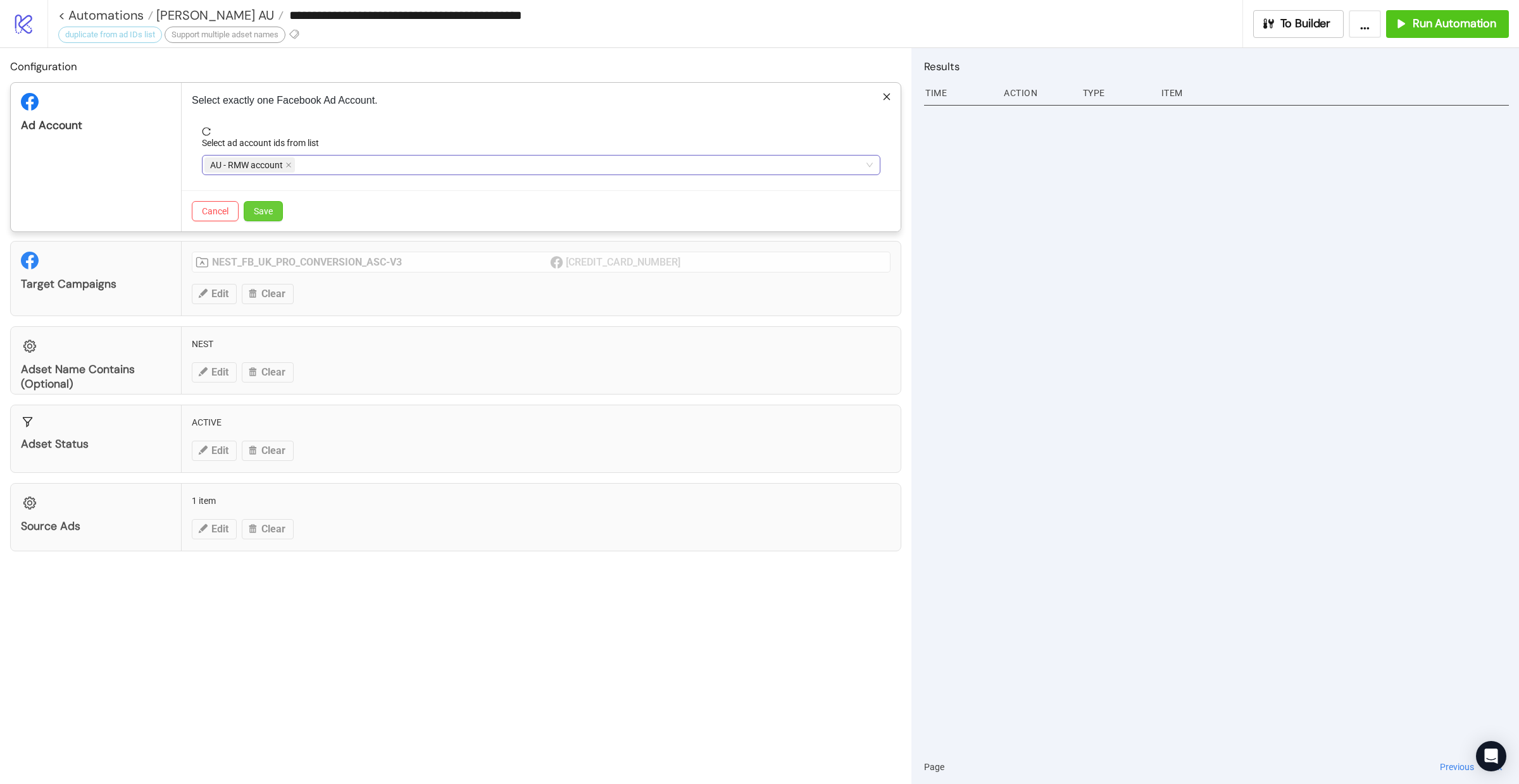
click at [278, 208] on button "Save" at bounding box center [263, 211] width 39 height 20
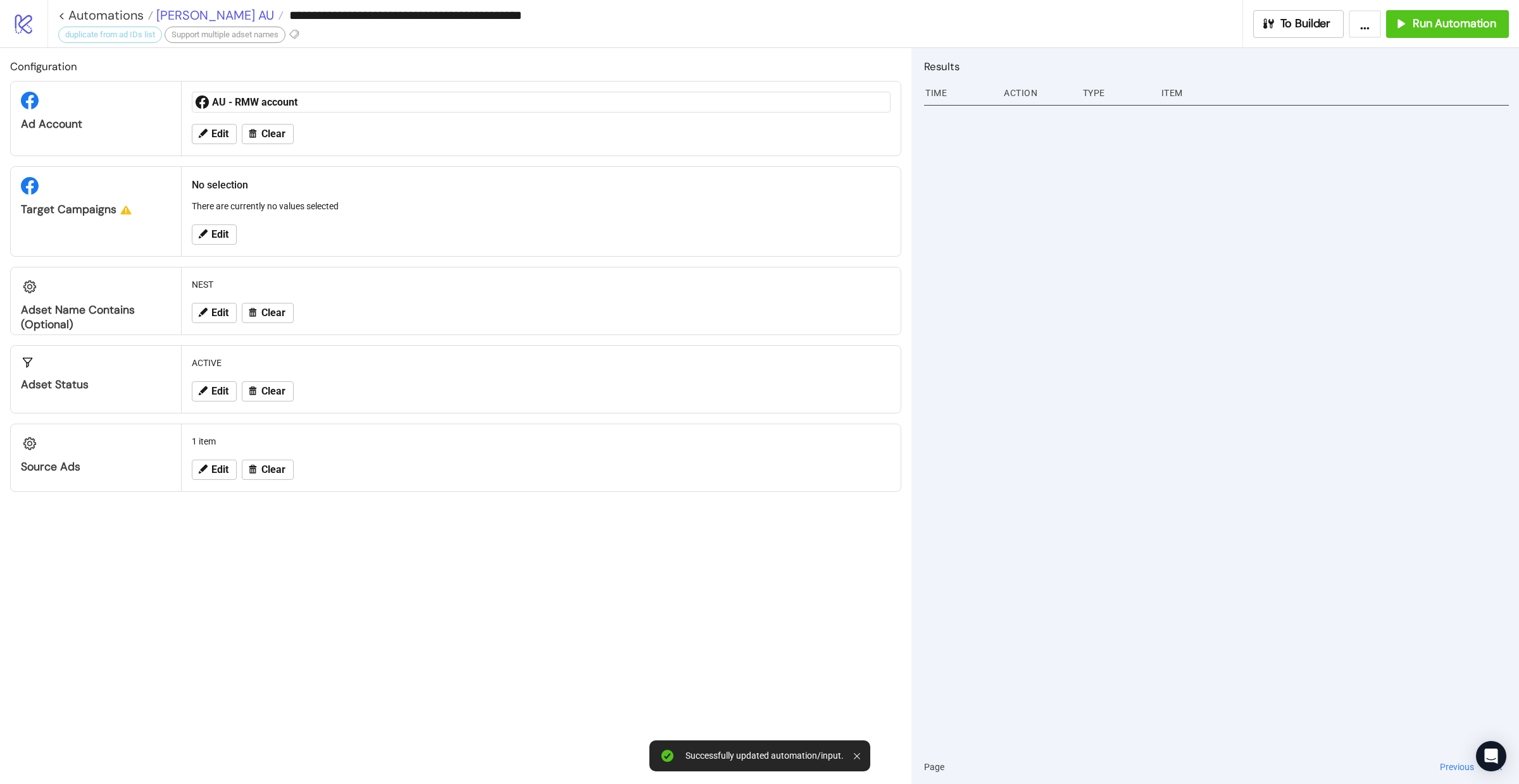
click at [193, 11] on span "[PERSON_NAME] AU" at bounding box center [214, 15] width 121 height 17
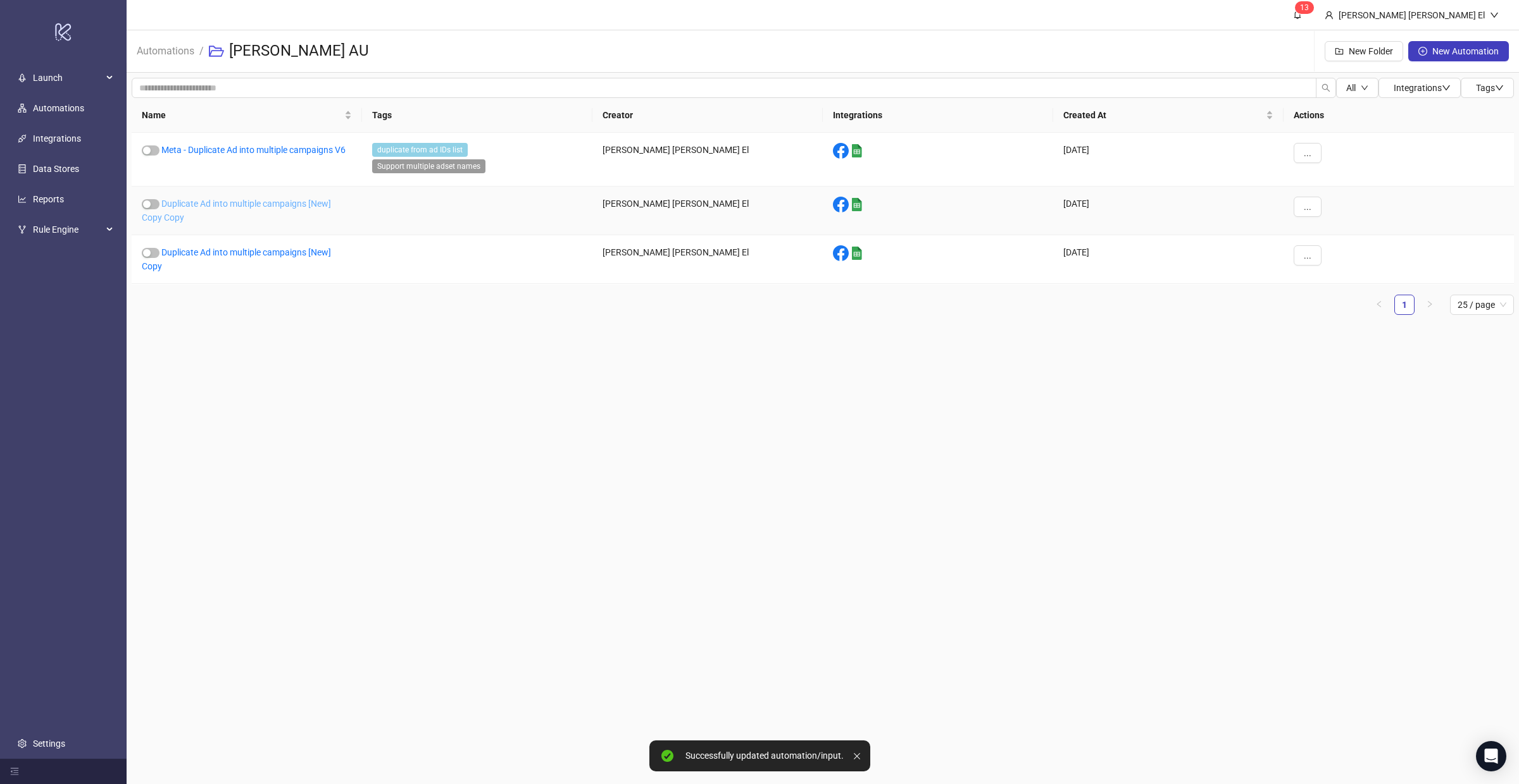
click at [252, 200] on link "Duplicate Ad into multiple campaigns [New] Copy Copy" at bounding box center [237, 210] width 189 height 24
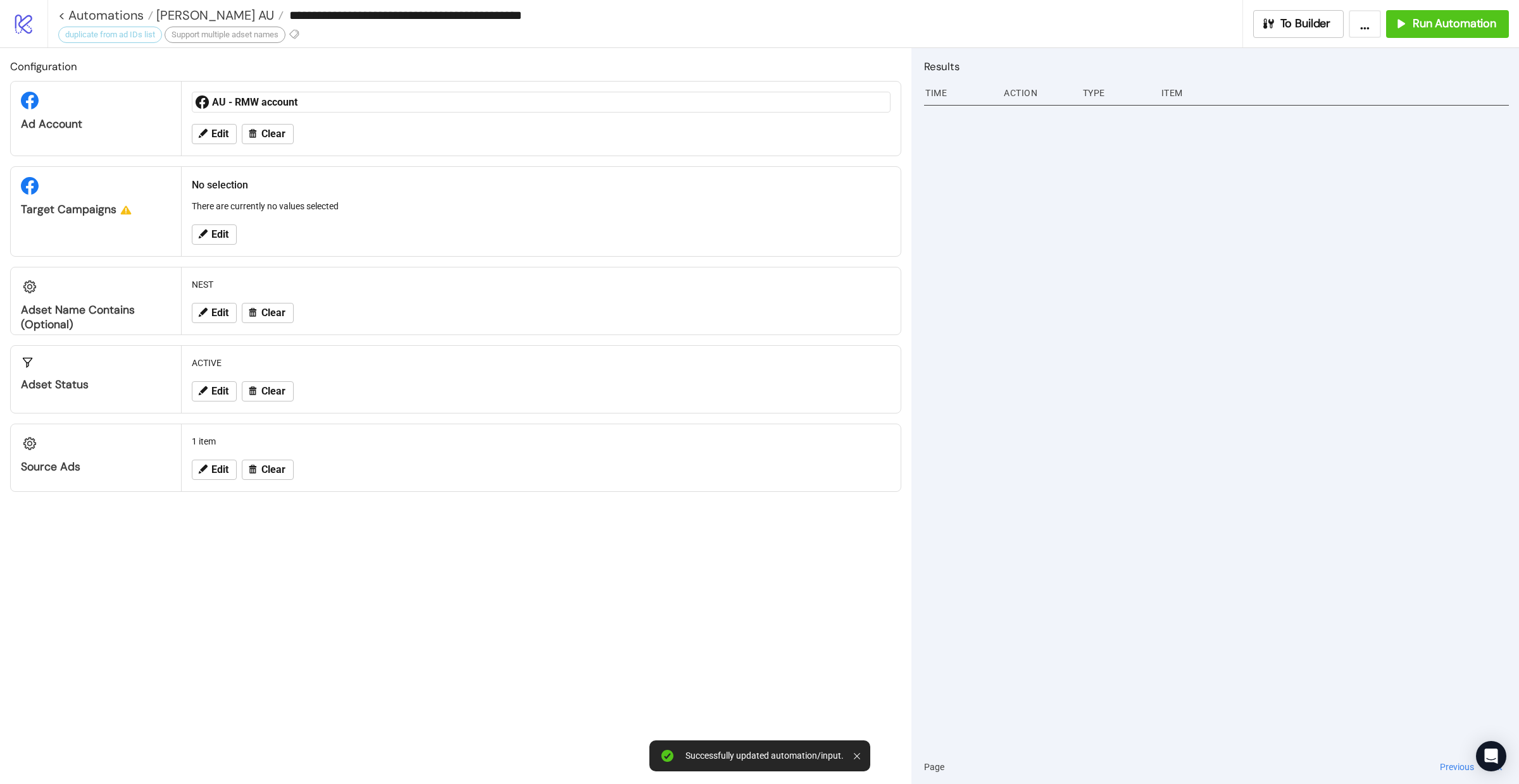
type input "**********"
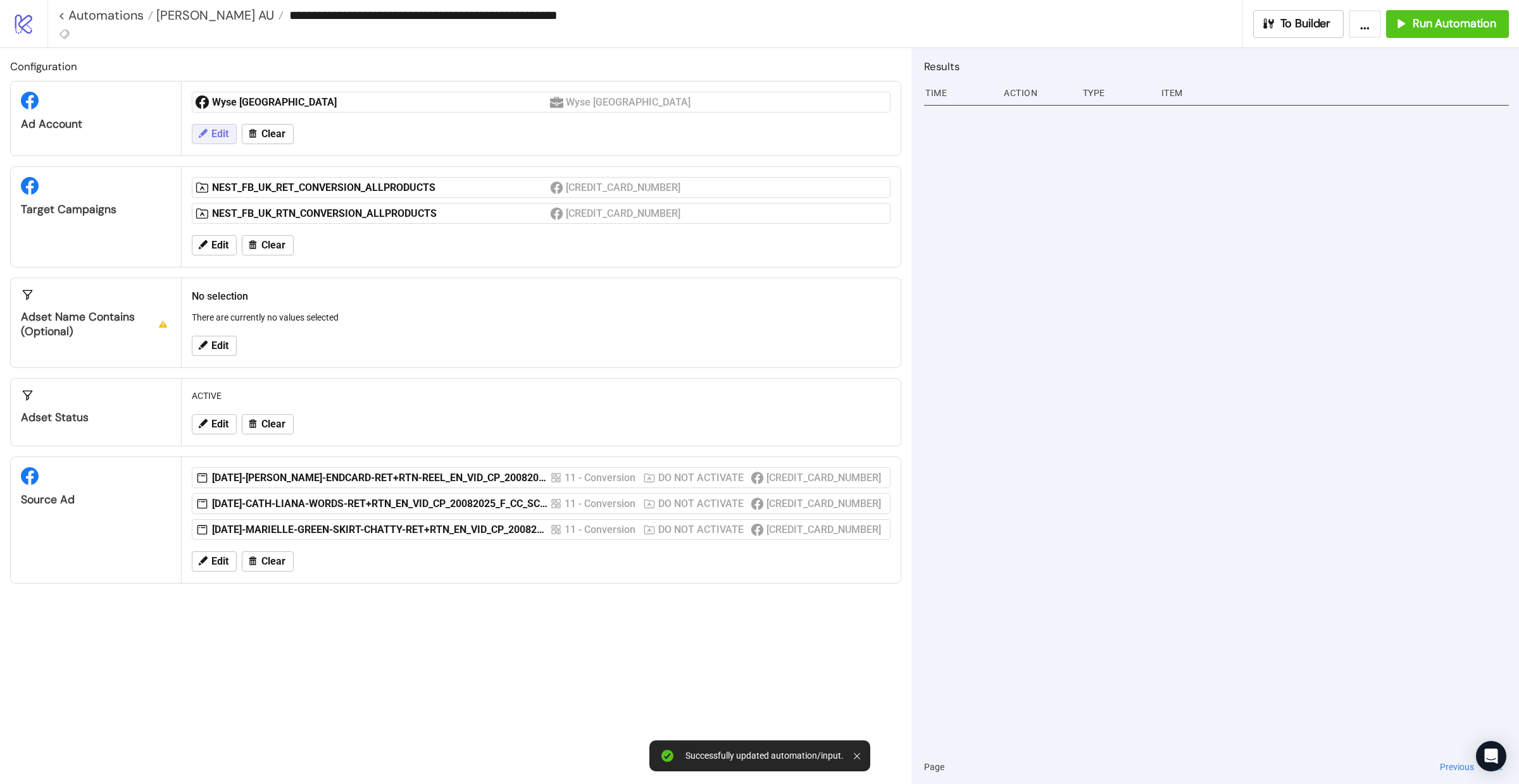
click at [223, 137] on span "Edit" at bounding box center [219, 134] width 17 height 11
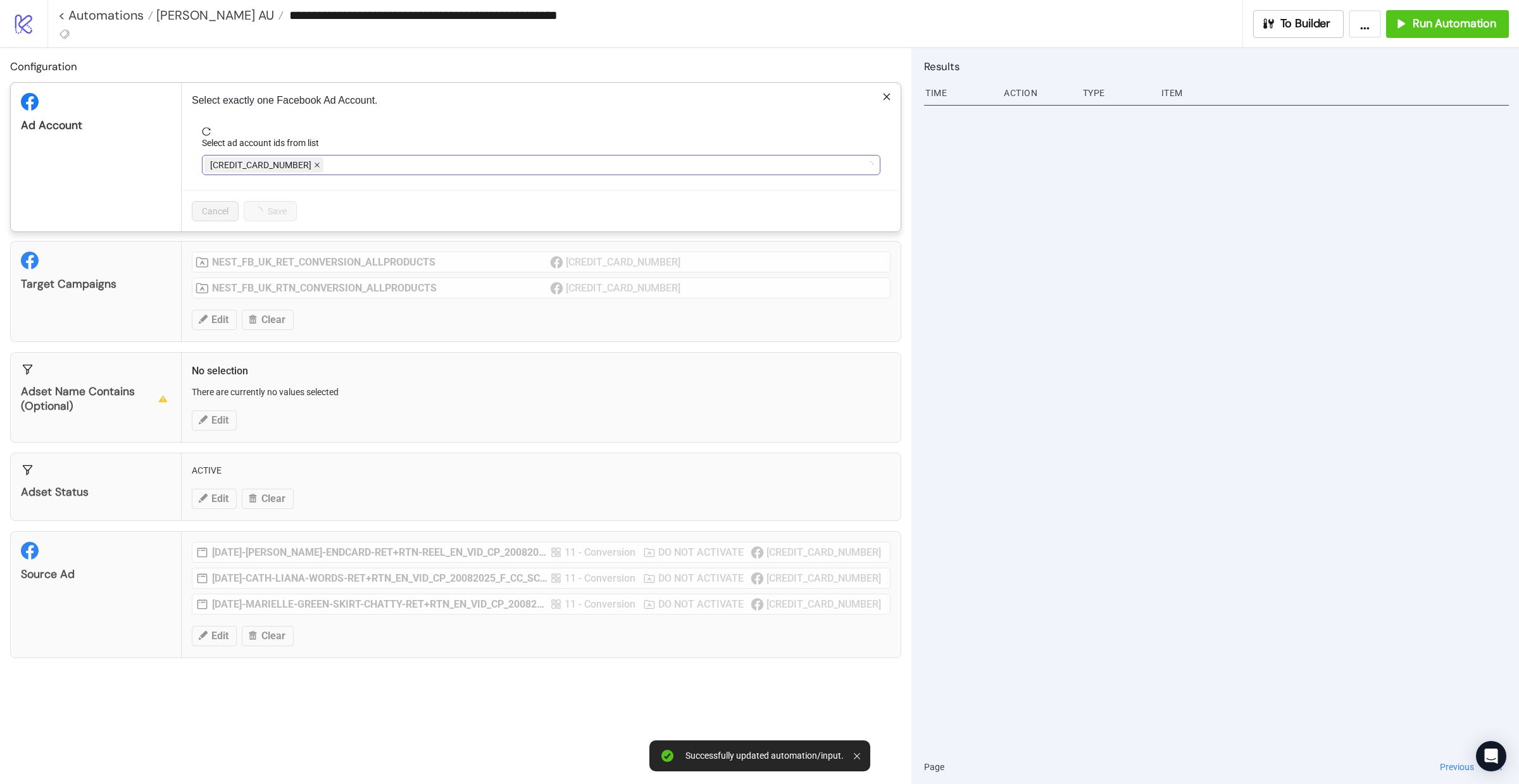
click at [314, 169] on span at bounding box center [316, 165] width 6 height 14
click at [290, 169] on div "Wyse [GEOGRAPHIC_DATA]" at bounding box center [534, 165] width 660 height 18
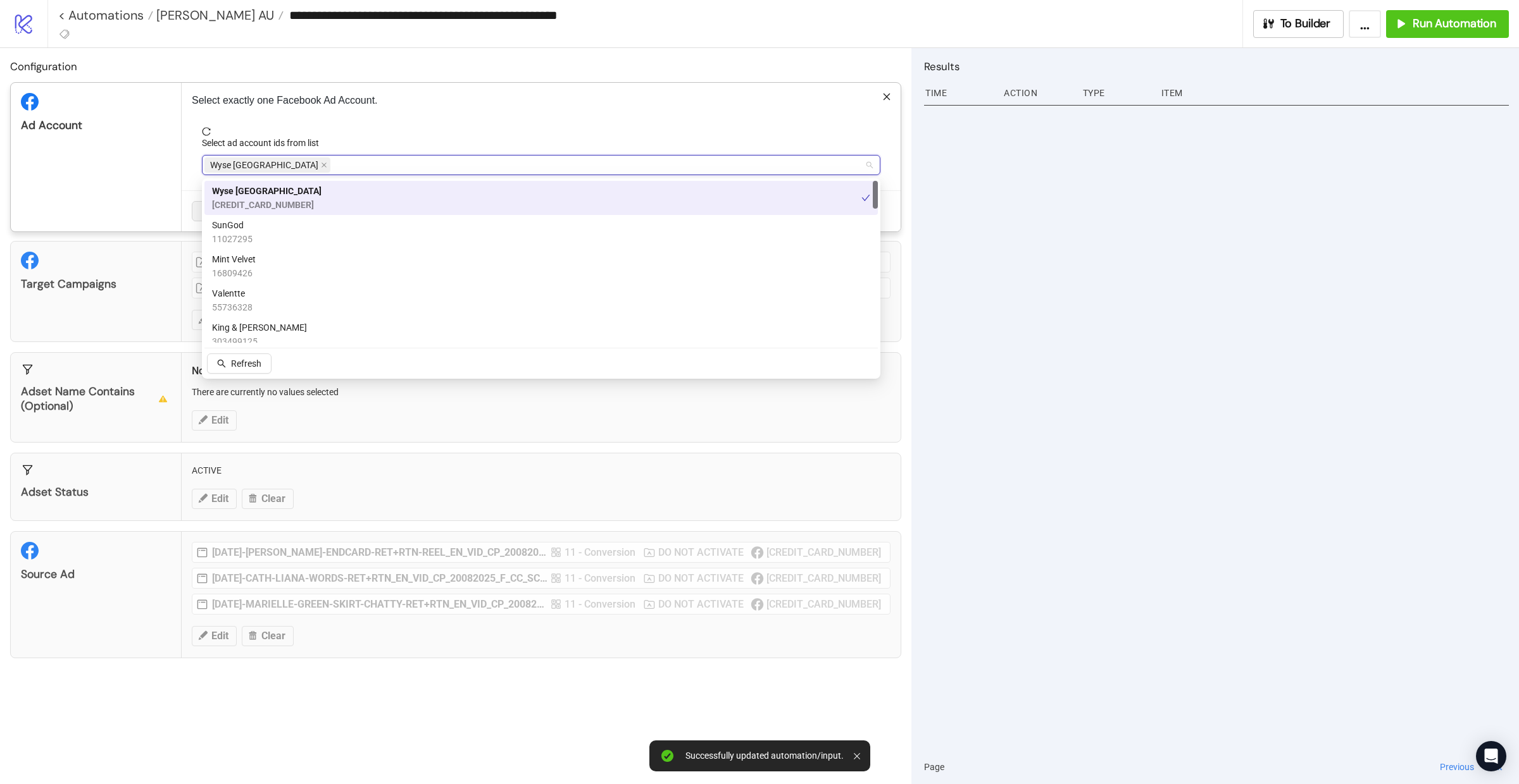
click at [274, 165] on span "Wyse [GEOGRAPHIC_DATA]" at bounding box center [267, 165] width 126 height 15
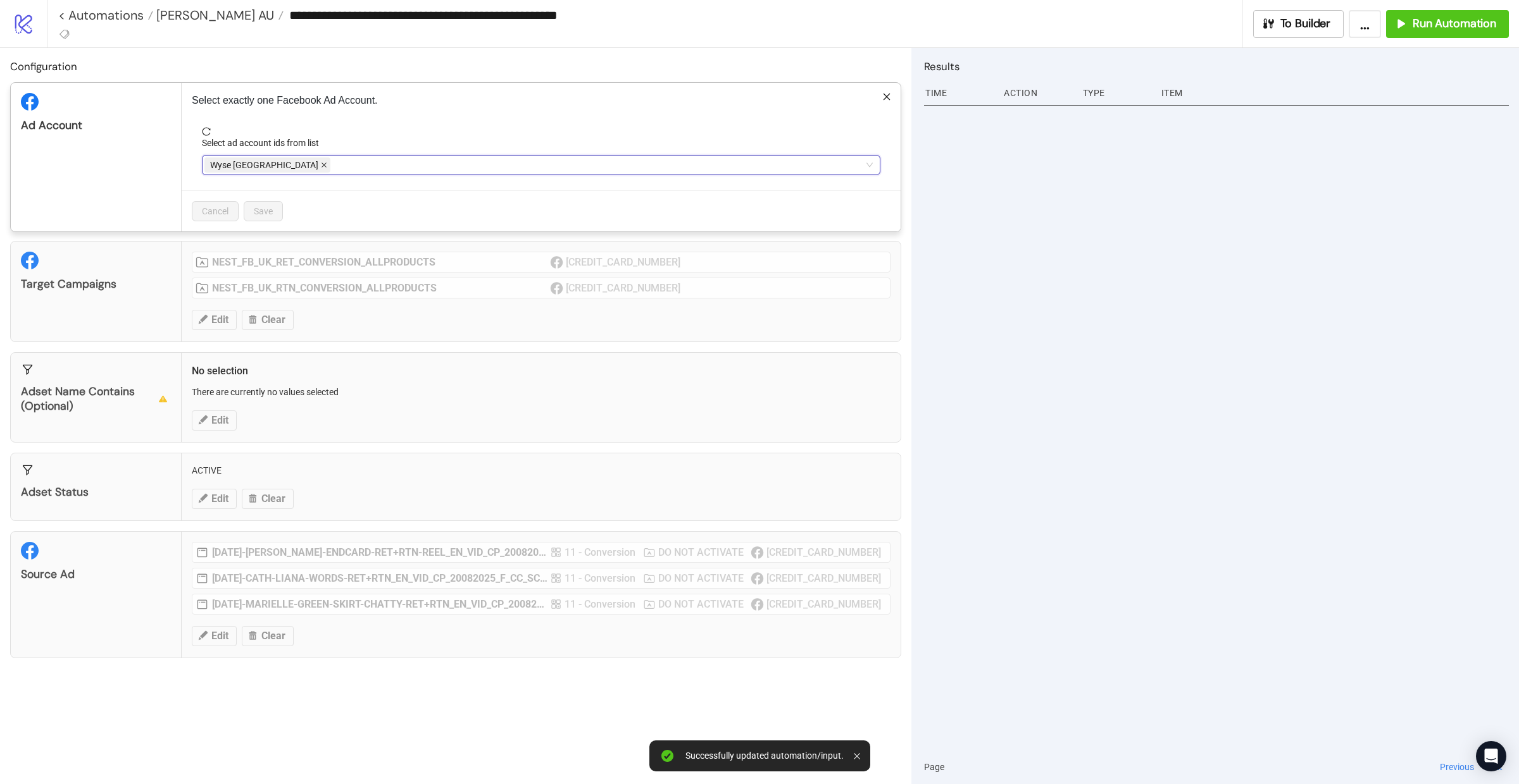
click at [321, 165] on icon "close" at bounding box center [323, 165] width 6 height 6
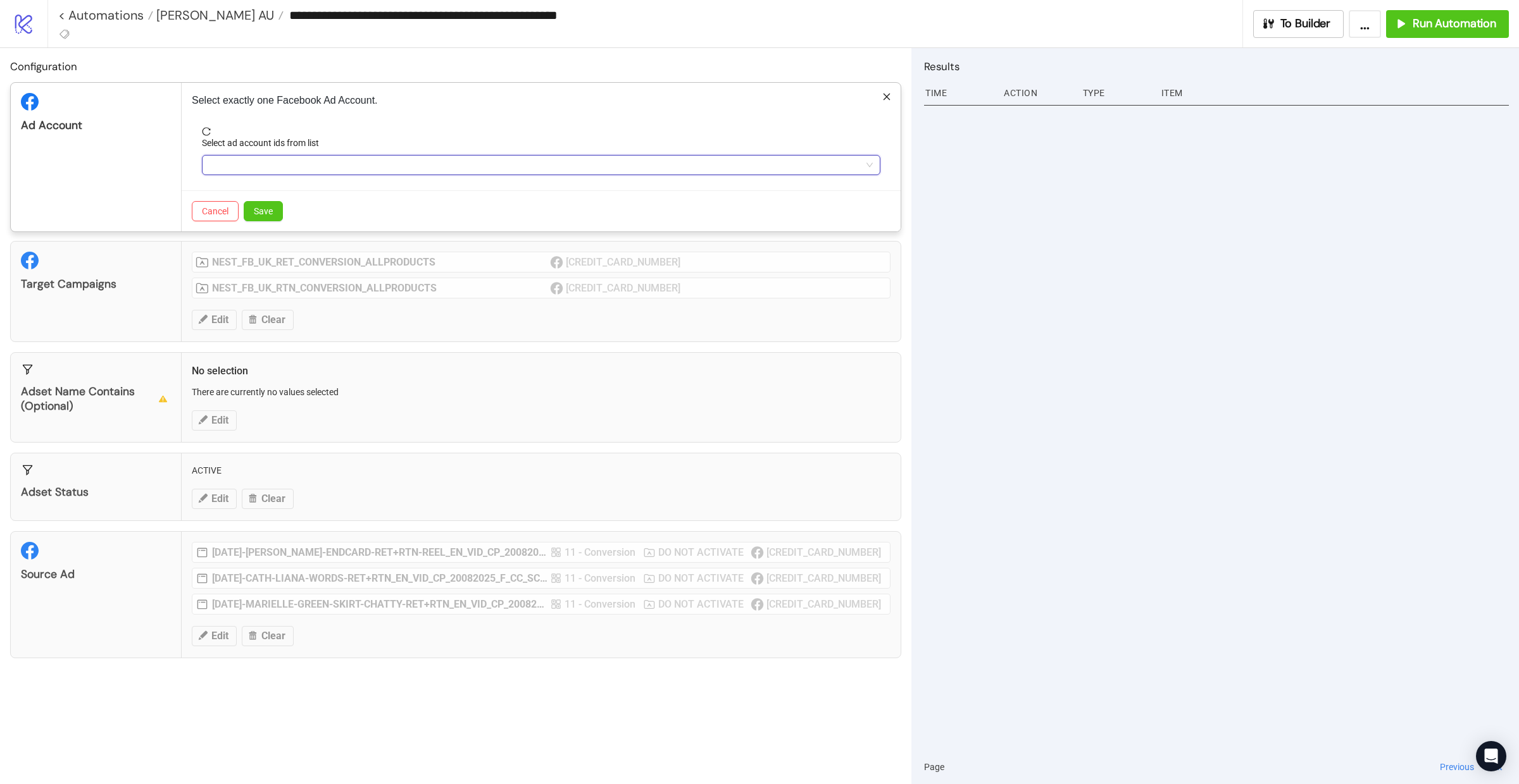
click at [272, 165] on div at bounding box center [534, 165] width 660 height 18
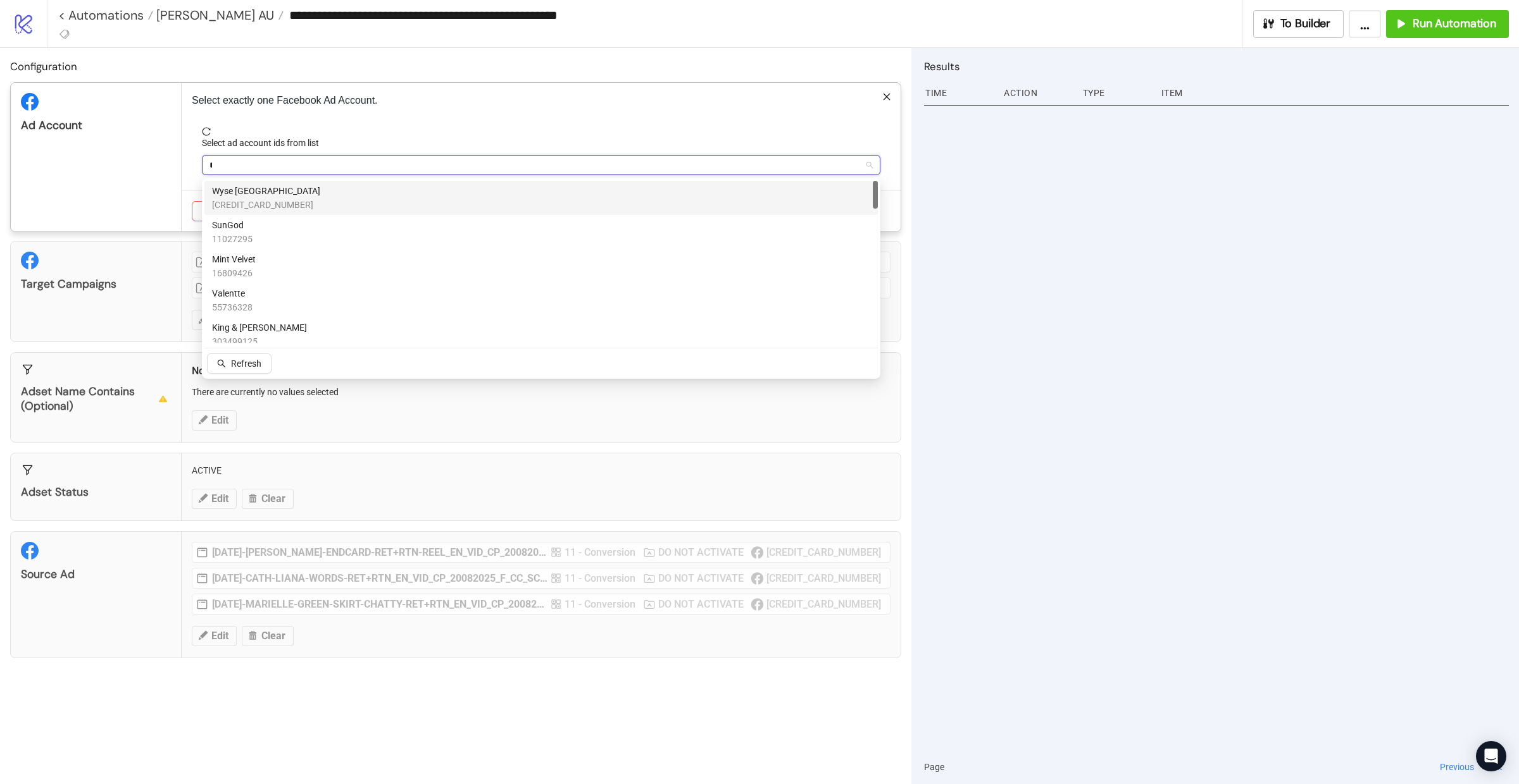
type input "**"
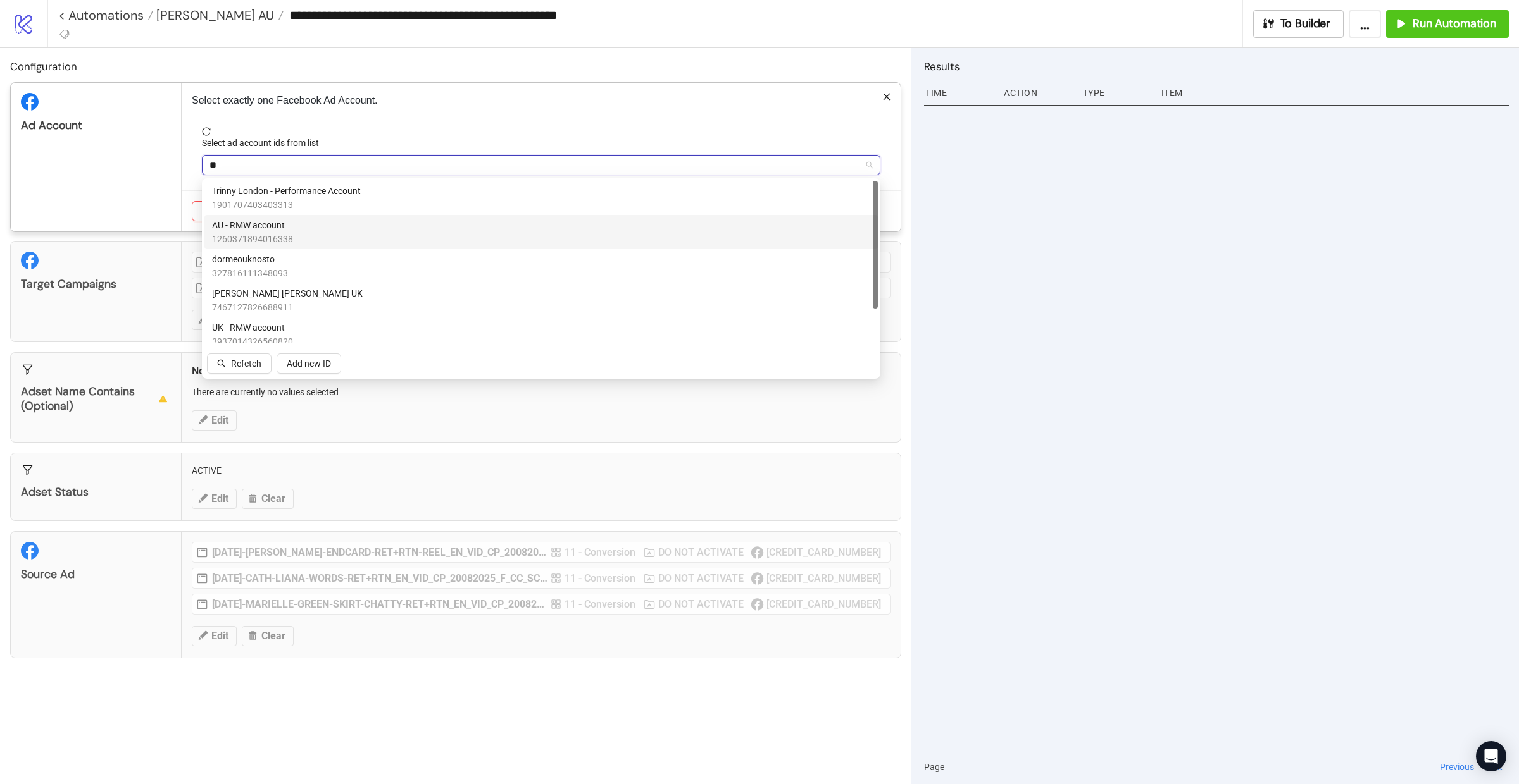
click at [269, 228] on span "AU - RMW account" at bounding box center [252, 225] width 81 height 14
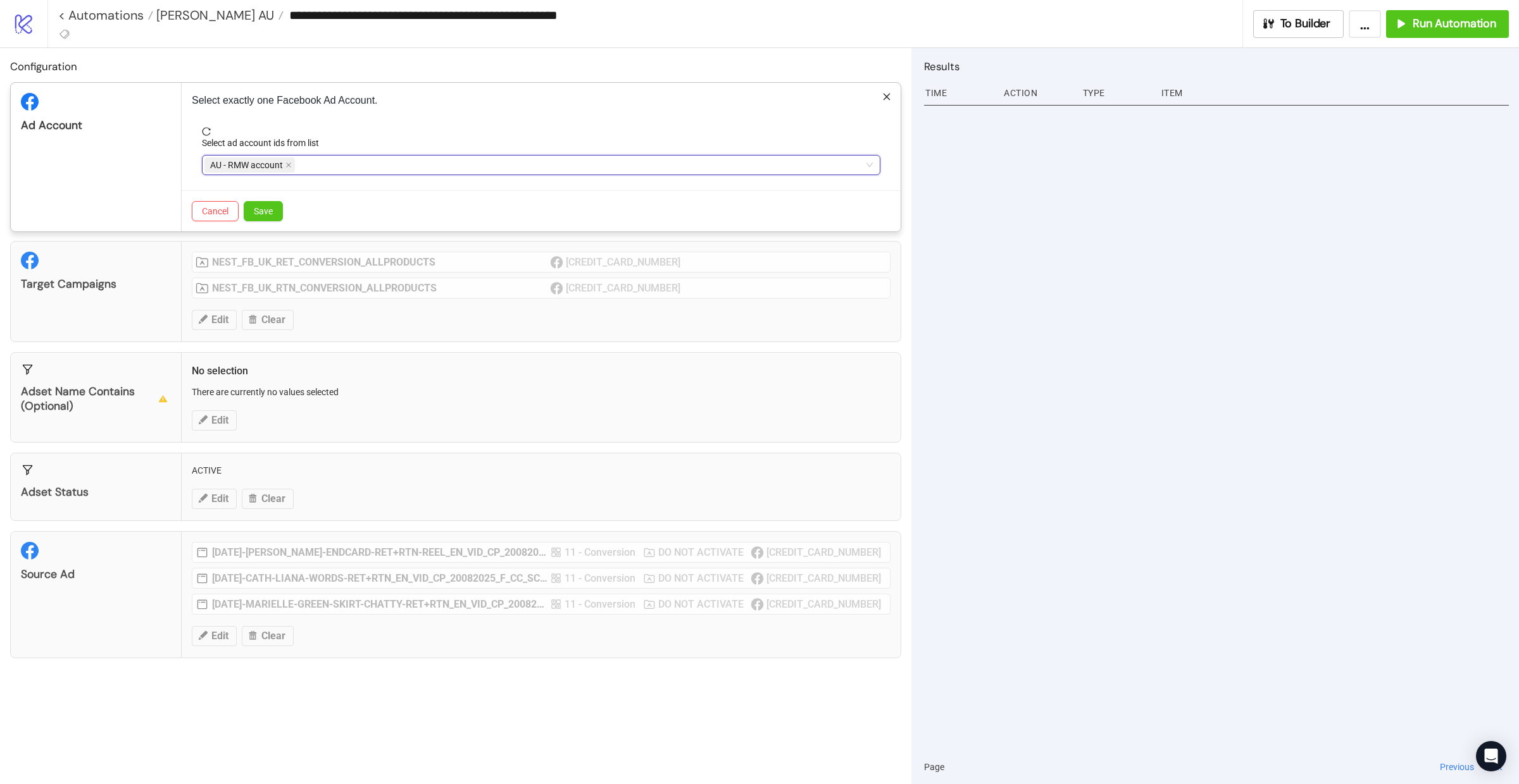
click at [160, 189] on div "Ad Account" at bounding box center [96, 158] width 171 height 149
click at [270, 216] on span "Save" at bounding box center [263, 211] width 19 height 11
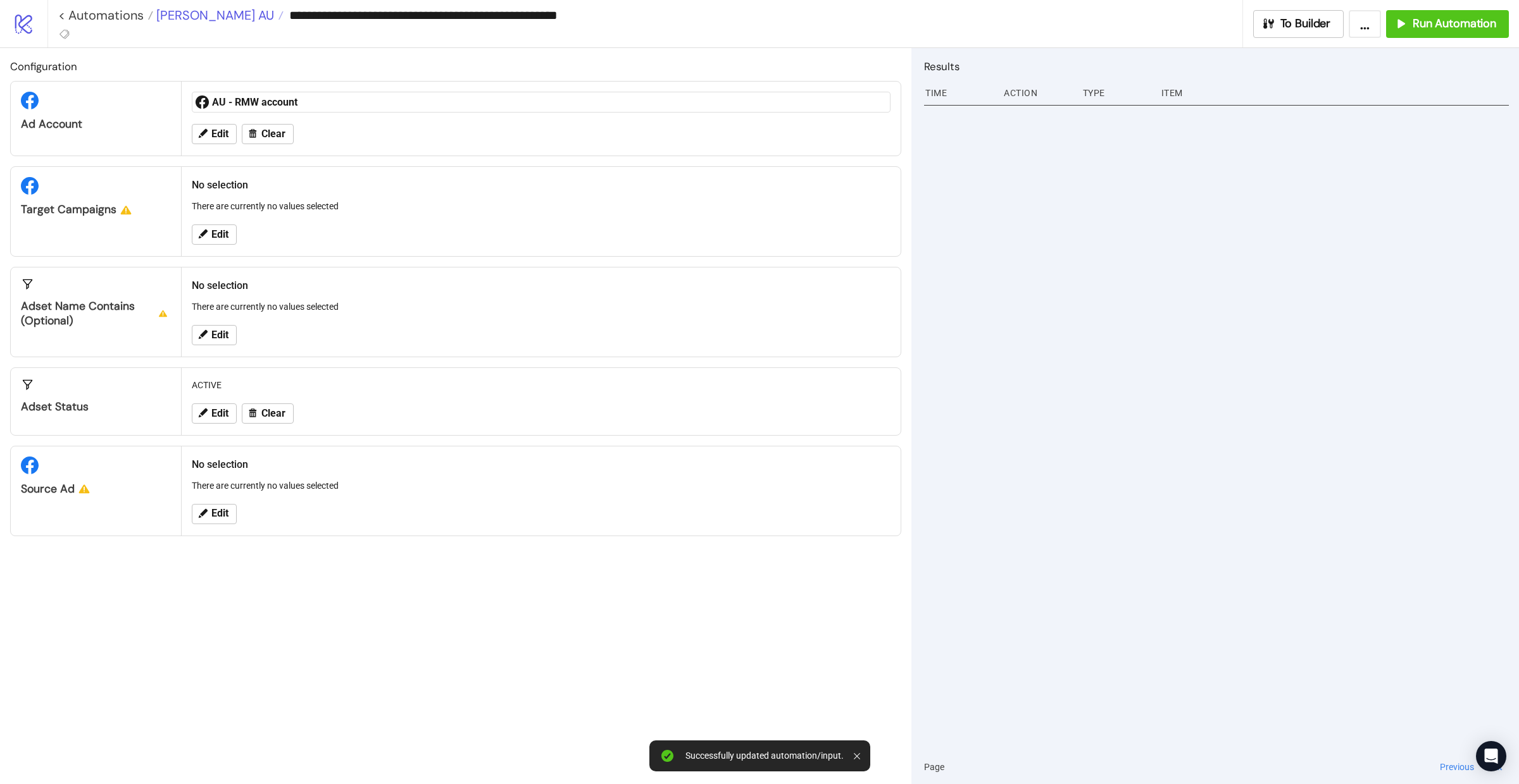
click at [216, 11] on span "[PERSON_NAME] AU" at bounding box center [214, 15] width 121 height 17
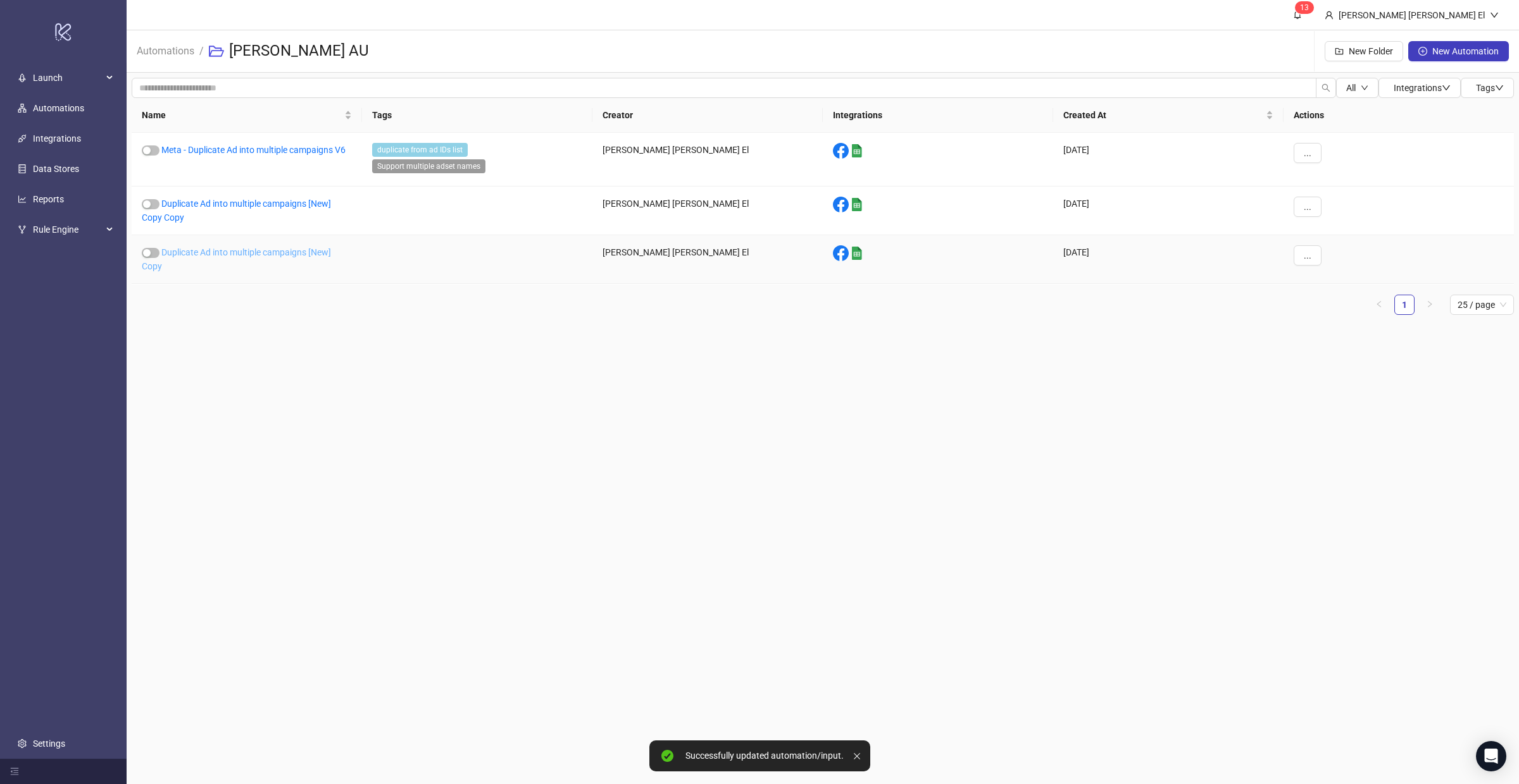
click at [256, 249] on link "Duplicate Ad into multiple campaigns [New] Copy" at bounding box center [237, 258] width 189 height 24
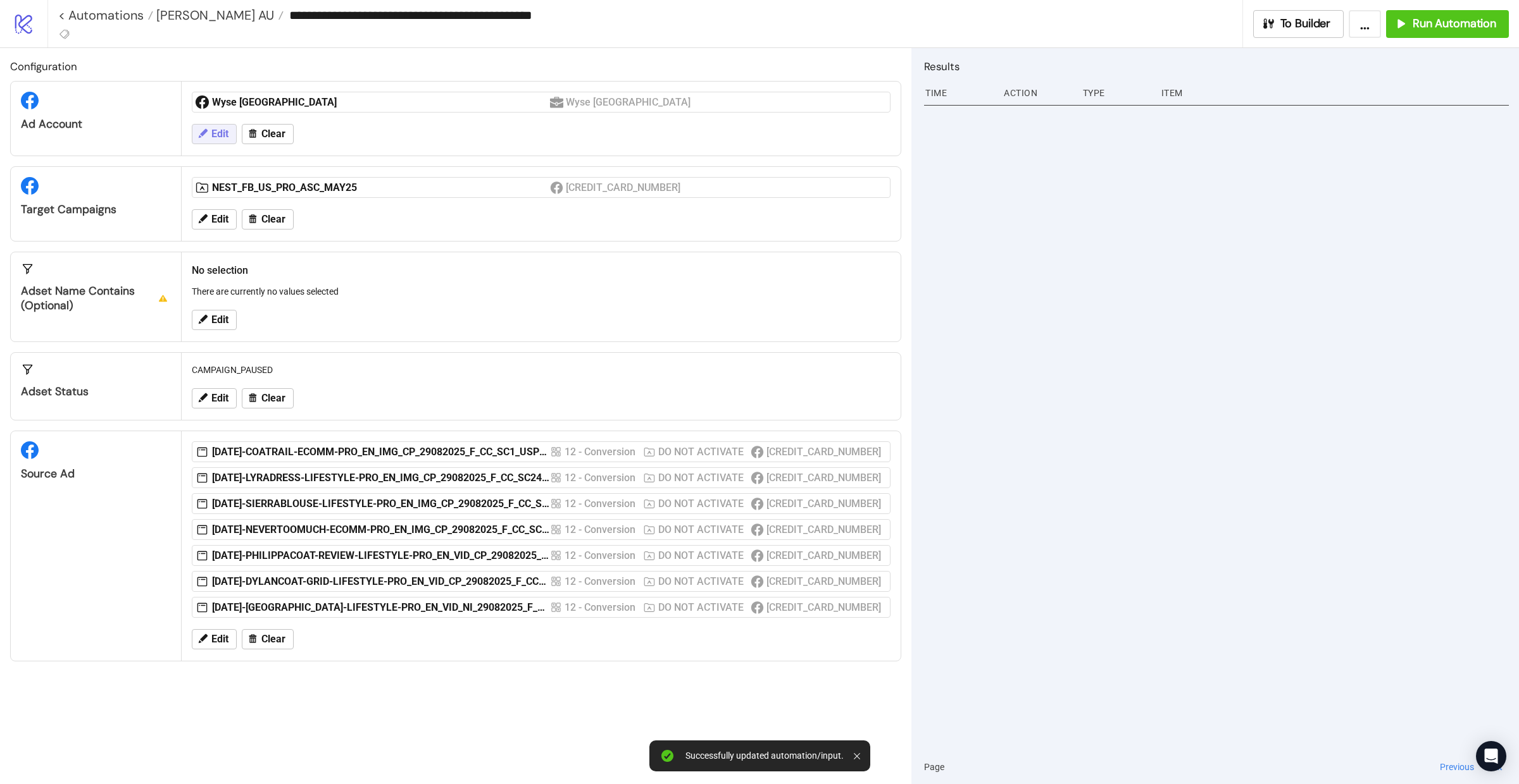
click at [223, 126] on button "Edit" at bounding box center [214, 133] width 45 height 20
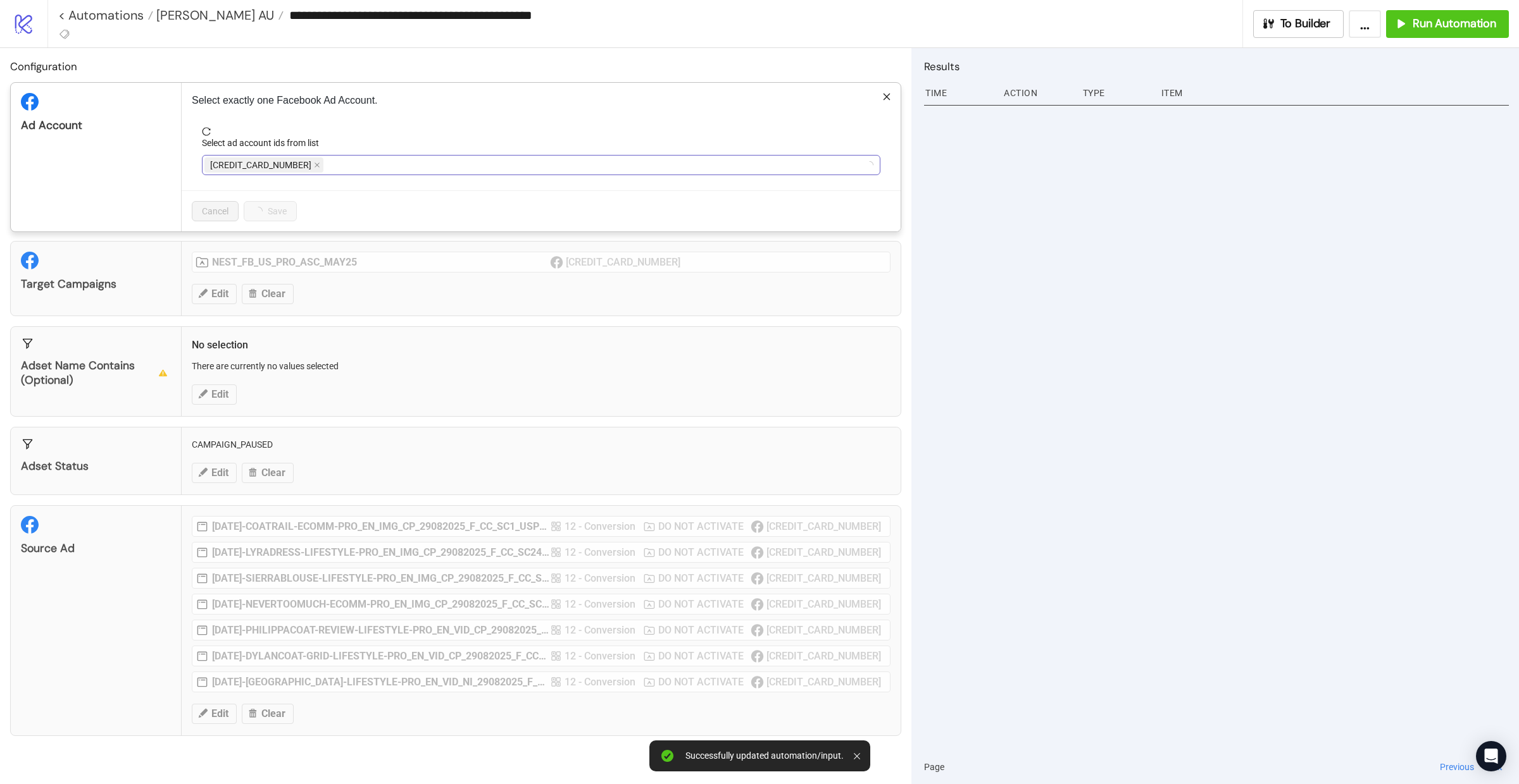
click at [295, 167] on span "[CREDIT_CARD_NUMBER]" at bounding box center [264, 165] width 119 height 15
click at [295, 167] on div "Wyse [GEOGRAPHIC_DATA]" at bounding box center [534, 165] width 660 height 18
click at [273, 167] on span "Wyse [GEOGRAPHIC_DATA]" at bounding box center [267, 165] width 126 height 15
click at [321, 167] on icon "close" at bounding box center [323, 165] width 6 height 6
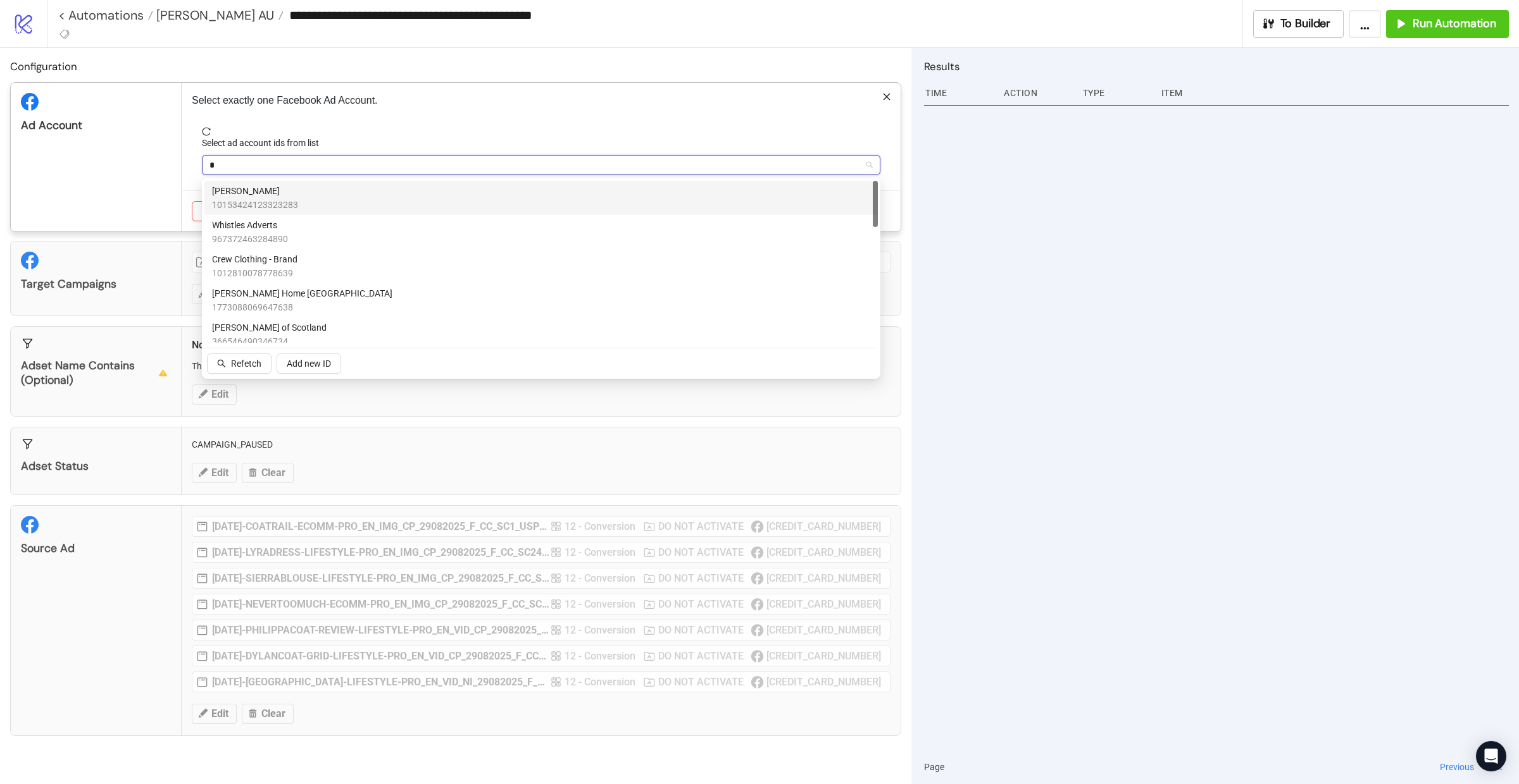
type input "**"
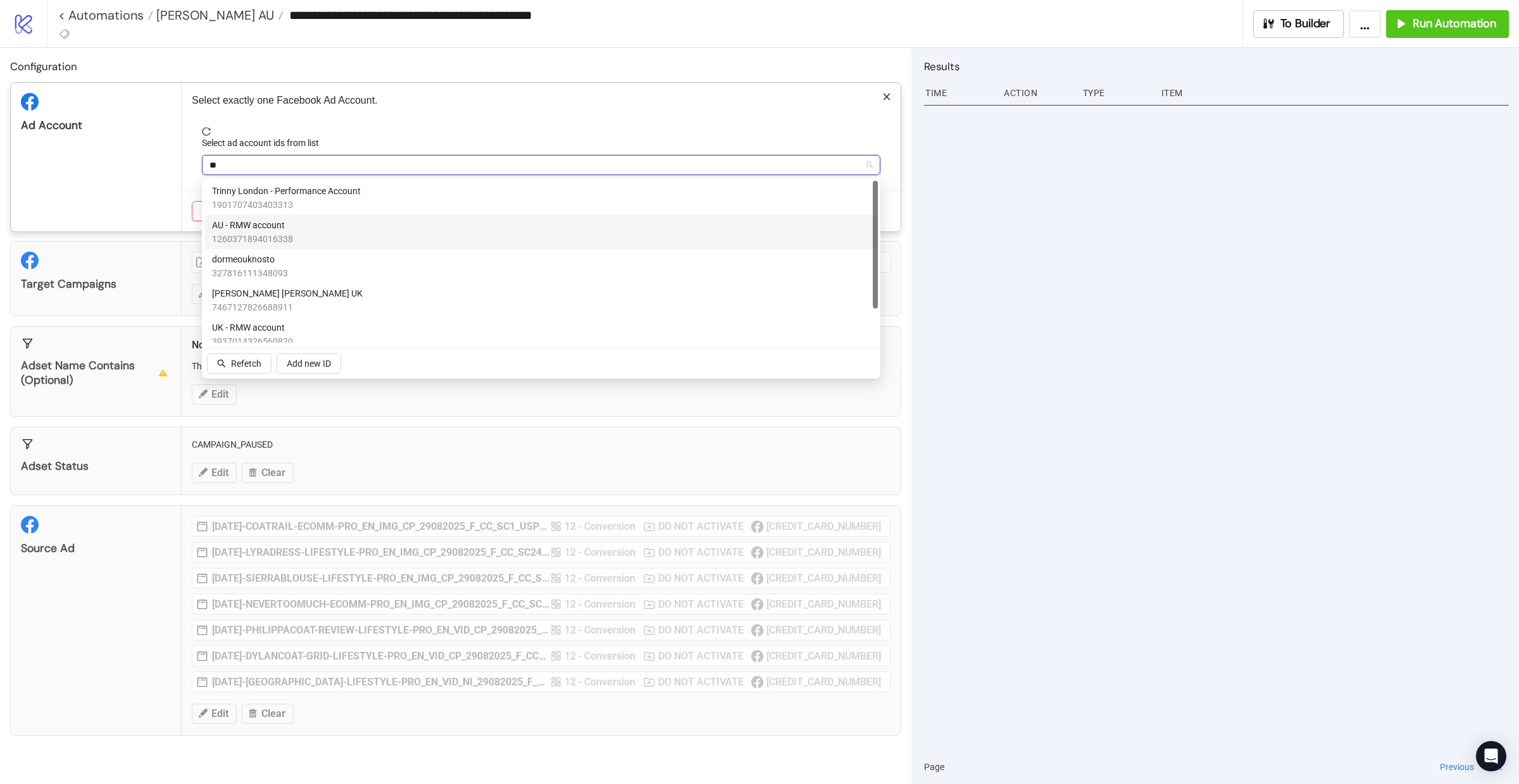
click at [267, 230] on span "AU - RMW account" at bounding box center [252, 225] width 81 height 14
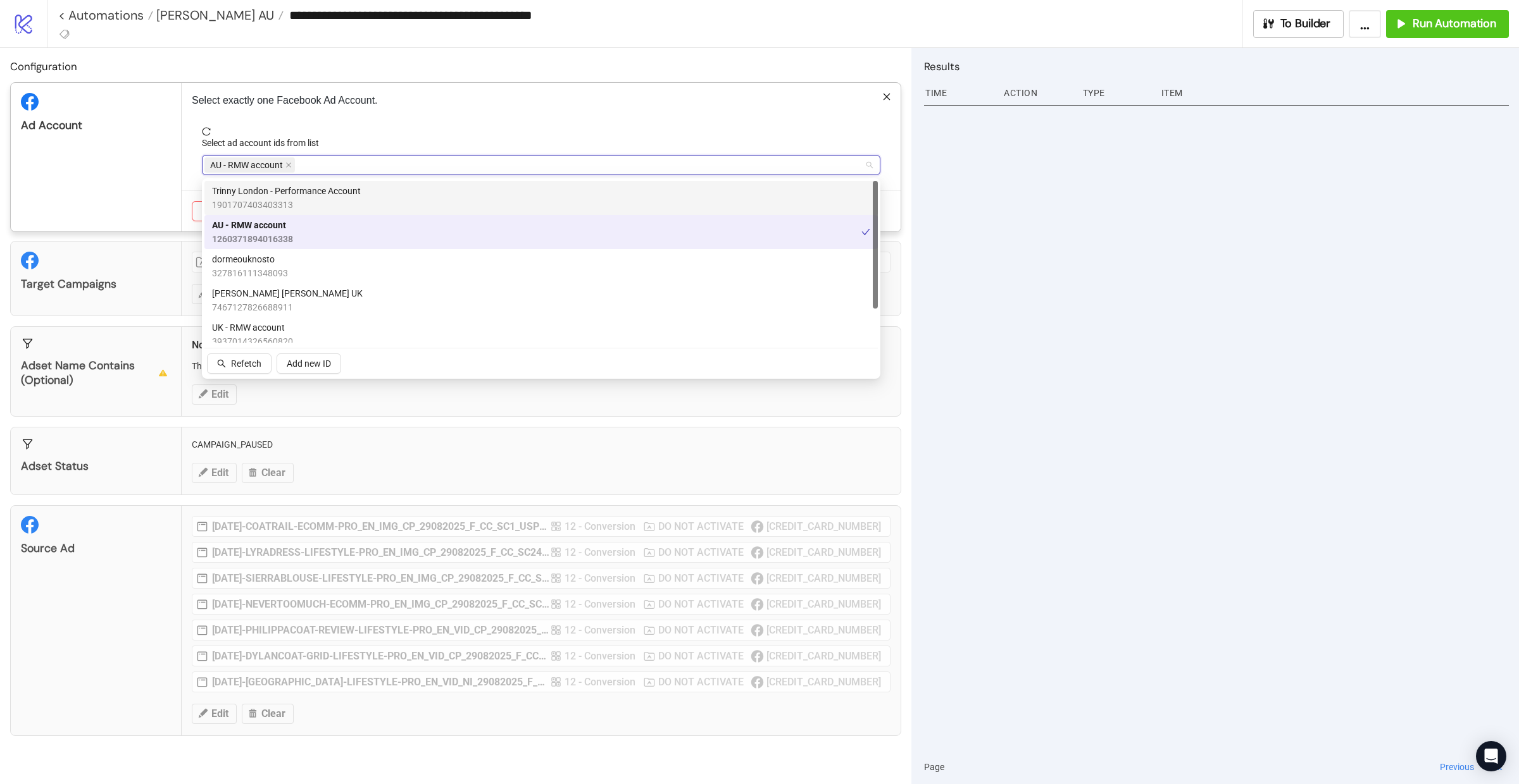
click at [126, 171] on div "Ad Account" at bounding box center [96, 158] width 171 height 149
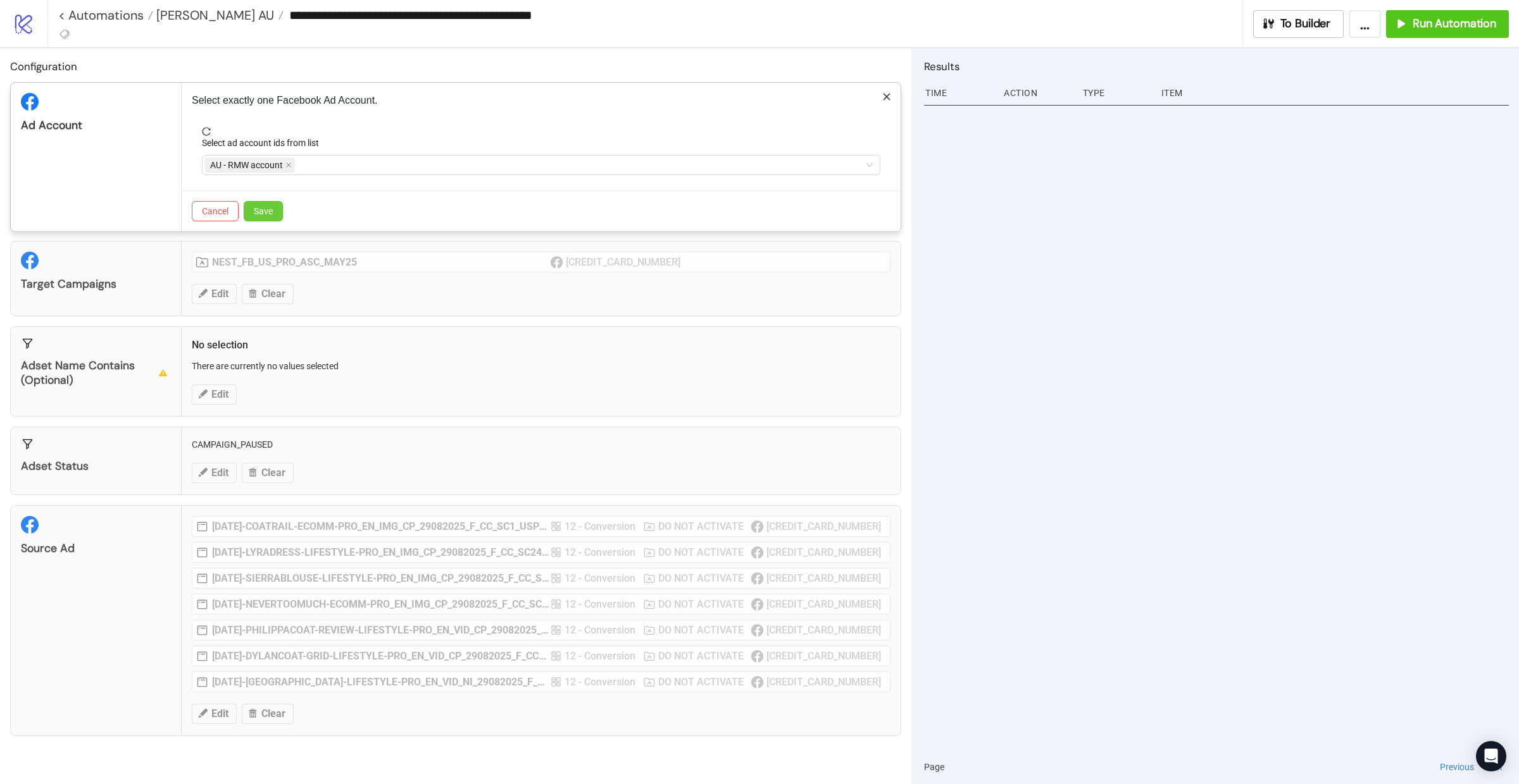
click at [261, 215] on span "Save" at bounding box center [263, 211] width 19 height 11
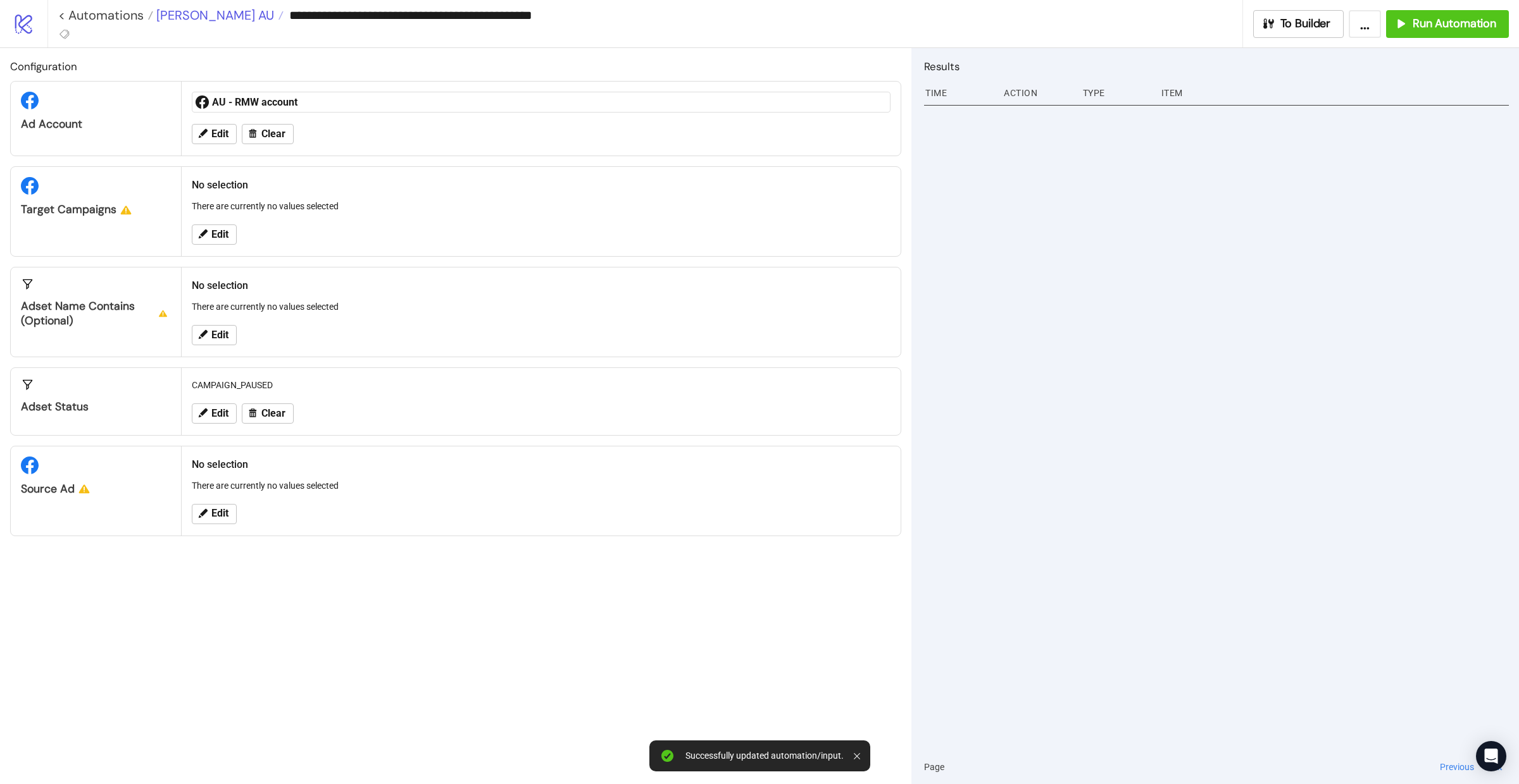
click at [183, 11] on span "[PERSON_NAME] AU" at bounding box center [214, 15] width 121 height 17
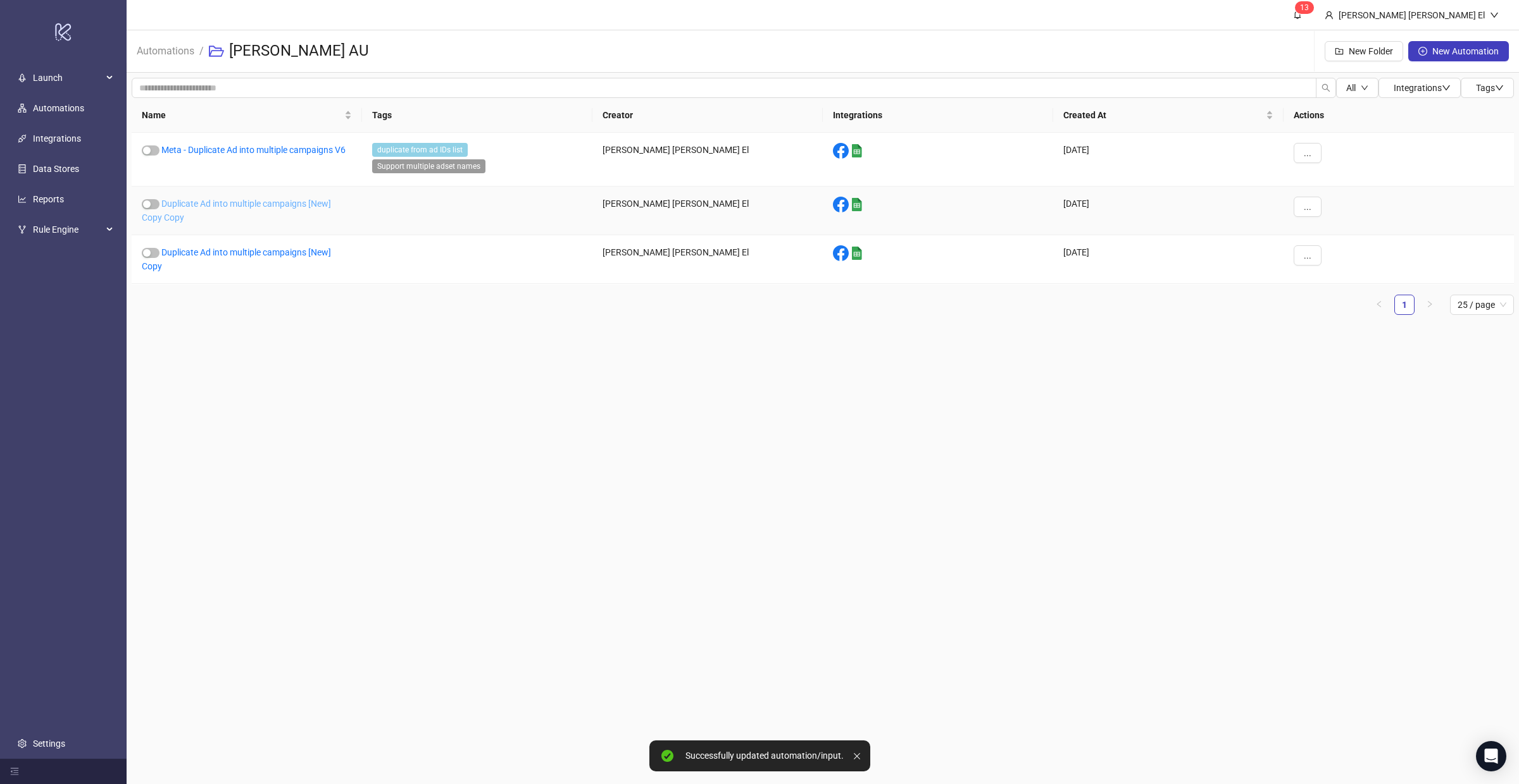
click at [223, 206] on link "Duplicate Ad into multiple campaigns [New] Copy Copy" at bounding box center [237, 210] width 189 height 24
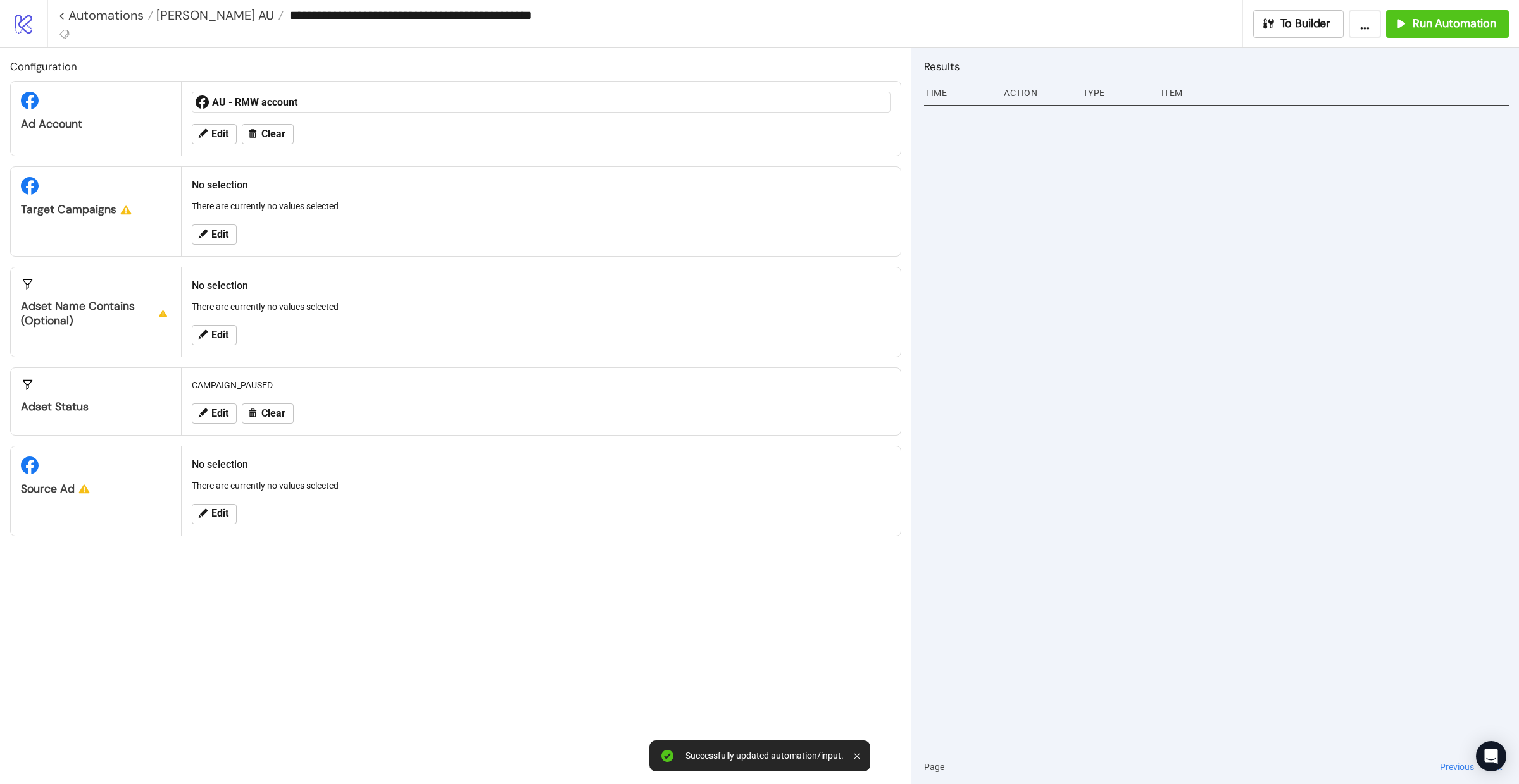
type input "**********"
click at [201, 16] on span "[PERSON_NAME] AU" at bounding box center [214, 15] width 121 height 17
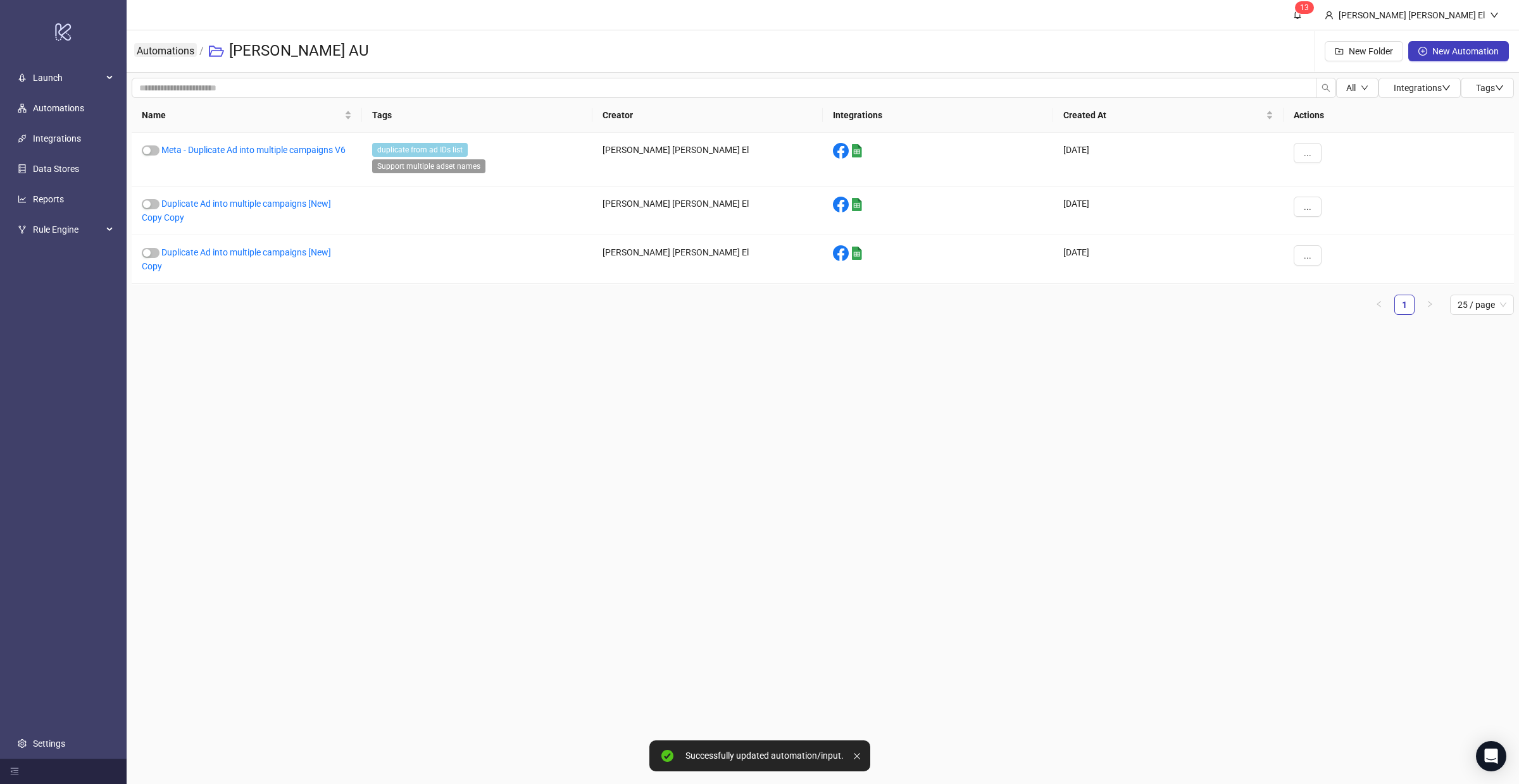
click at [176, 43] on link "Automations" at bounding box center [165, 50] width 62 height 14
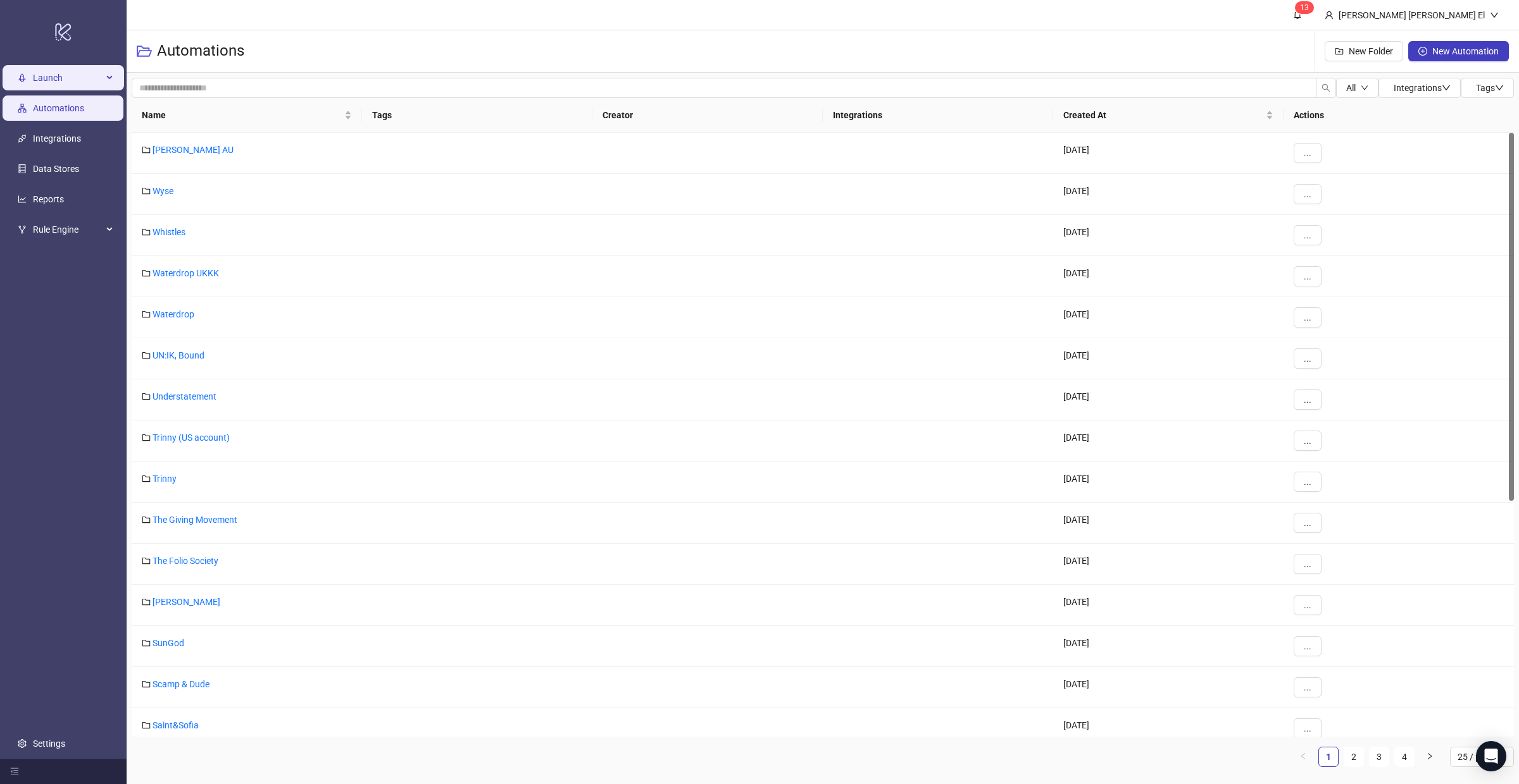
click at [62, 73] on span "Launch" at bounding box center [67, 78] width 69 height 25
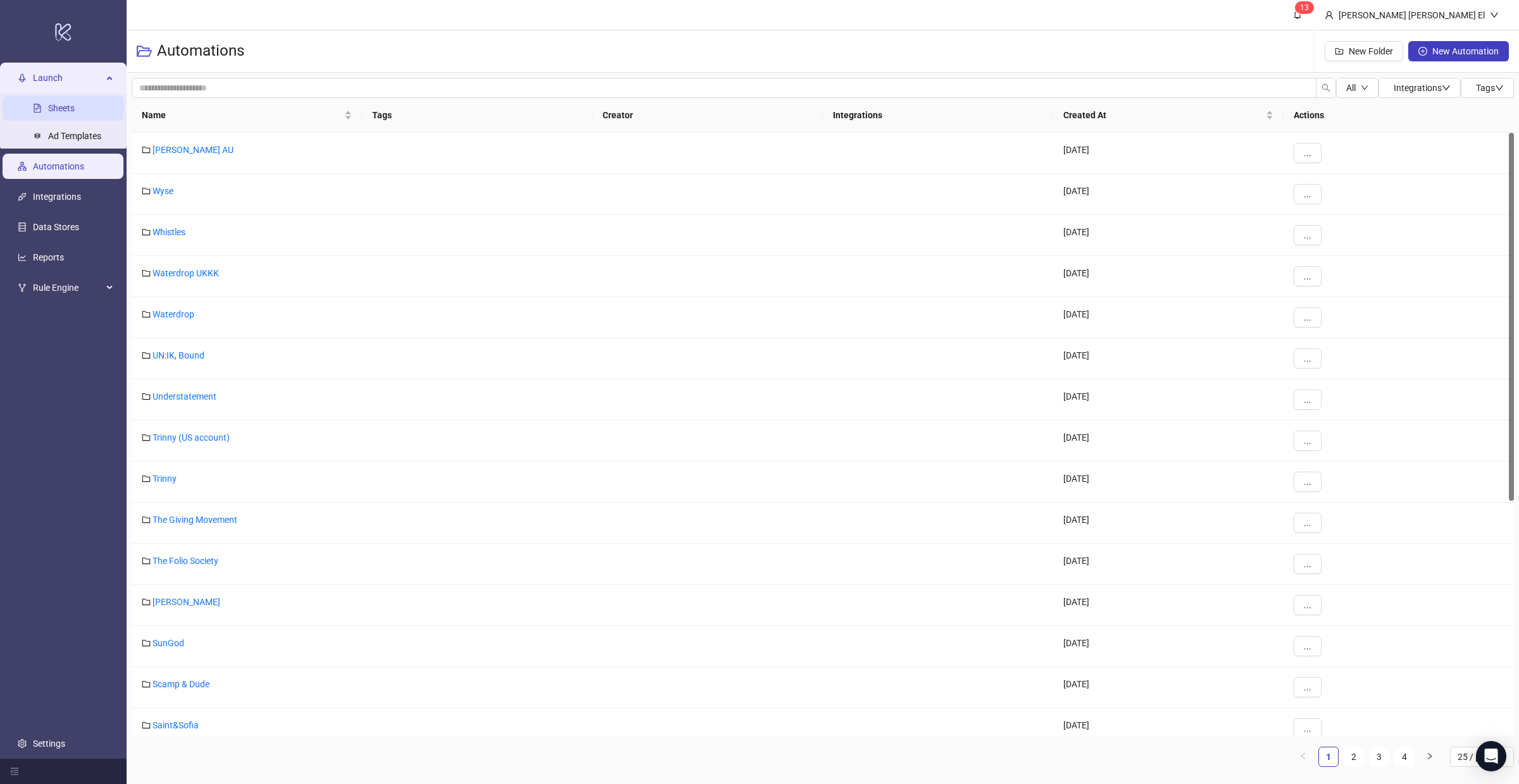
click at [62, 103] on link "Sheets" at bounding box center [61, 109] width 26 height 11
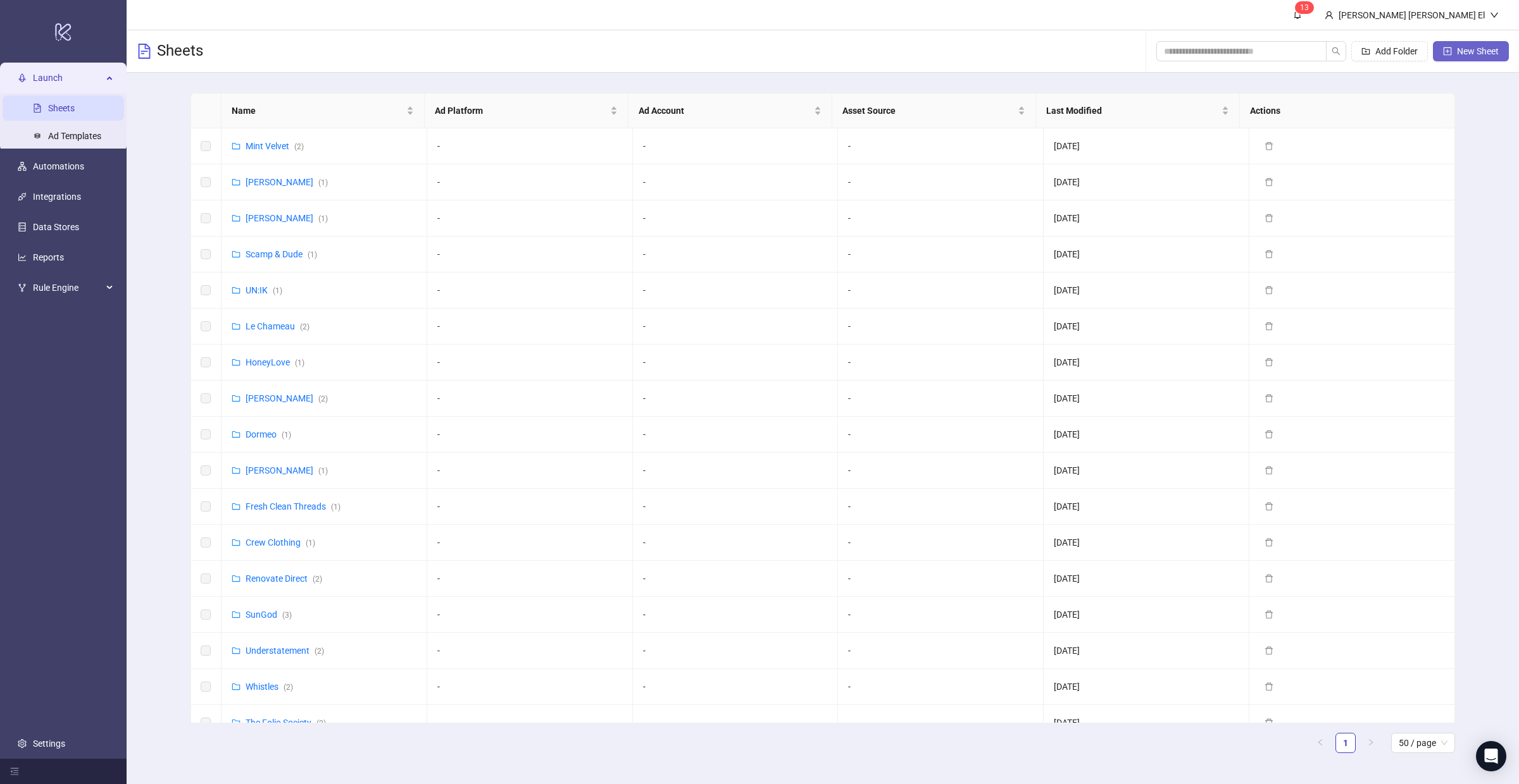
click at [1467, 51] on span "New Sheet" at bounding box center [1478, 52] width 42 height 11
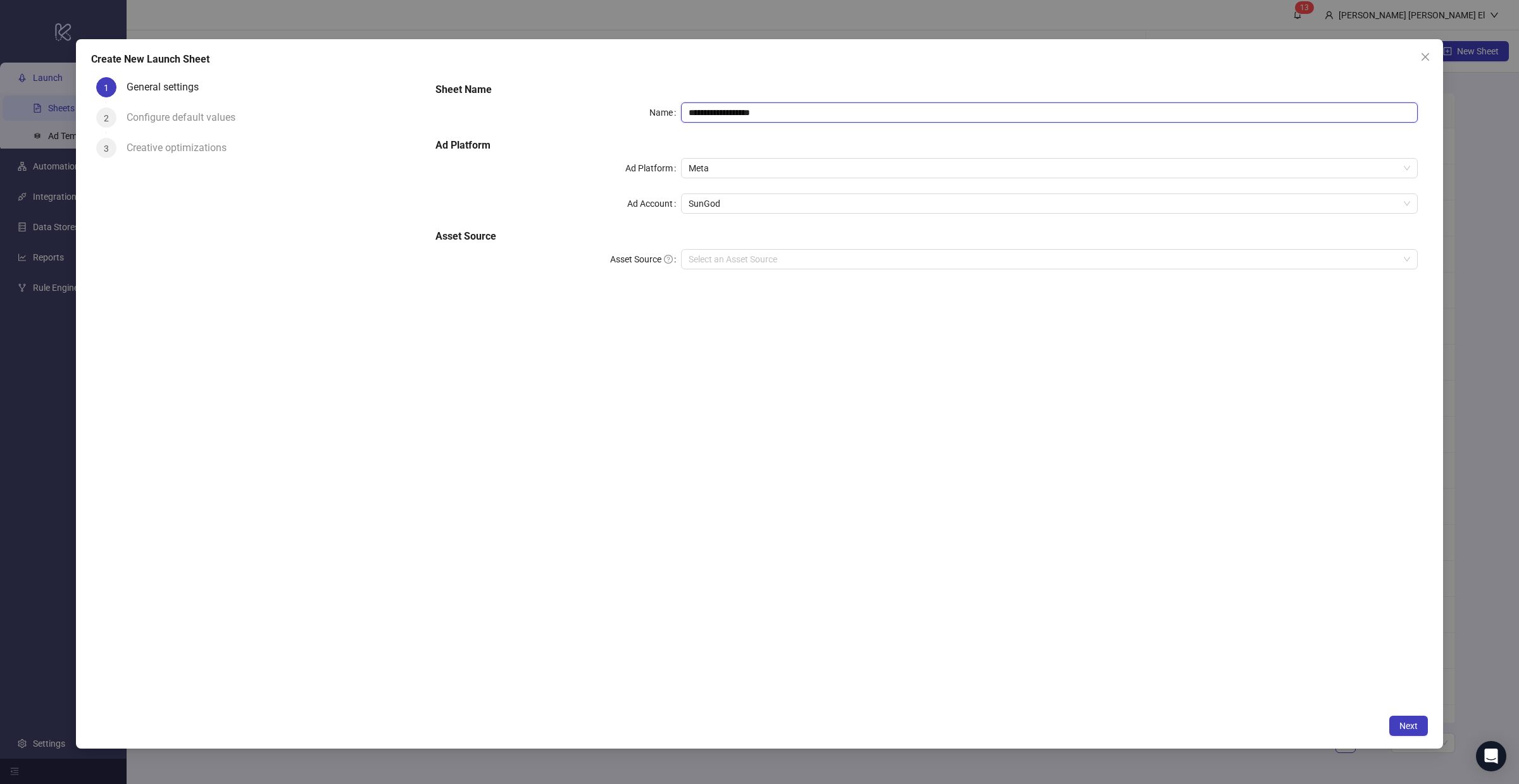
click at [759, 106] on input "**********" at bounding box center [1049, 112] width 736 height 20
click at [733, 117] on input "**********" at bounding box center [1049, 112] width 736 height 20
click at [713, 200] on span "SunGod" at bounding box center [1048, 204] width 721 height 19
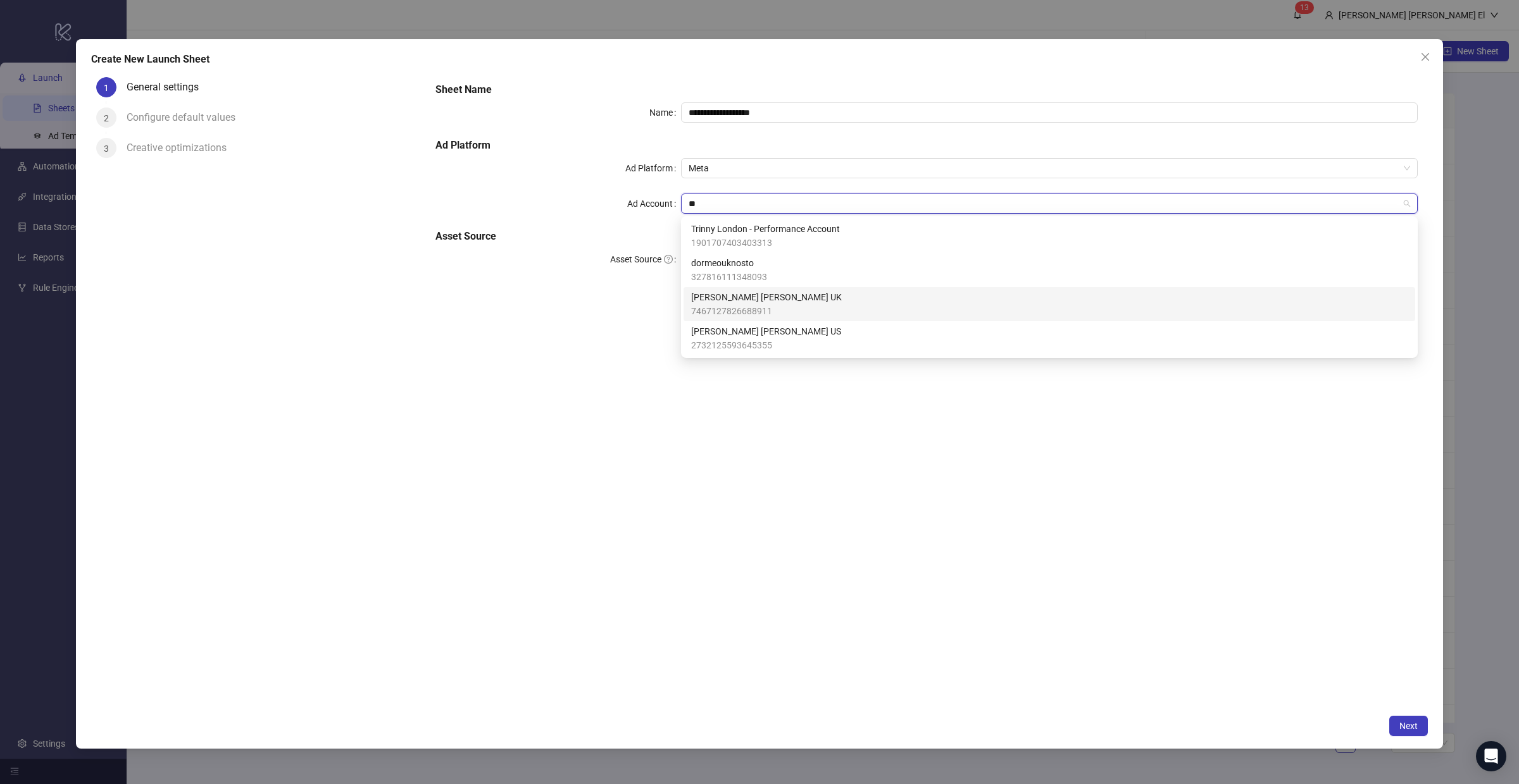
type input "*"
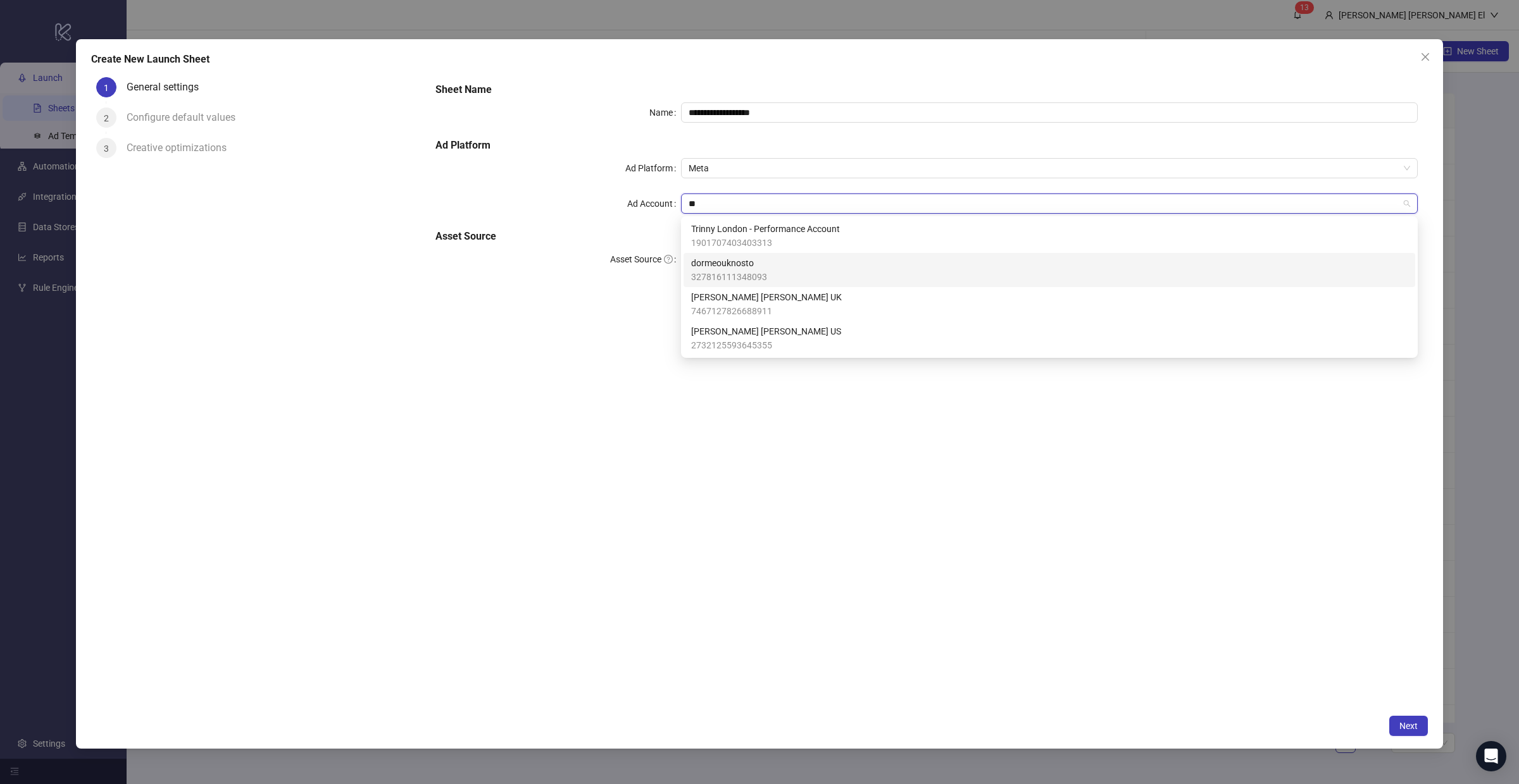
type input "**"
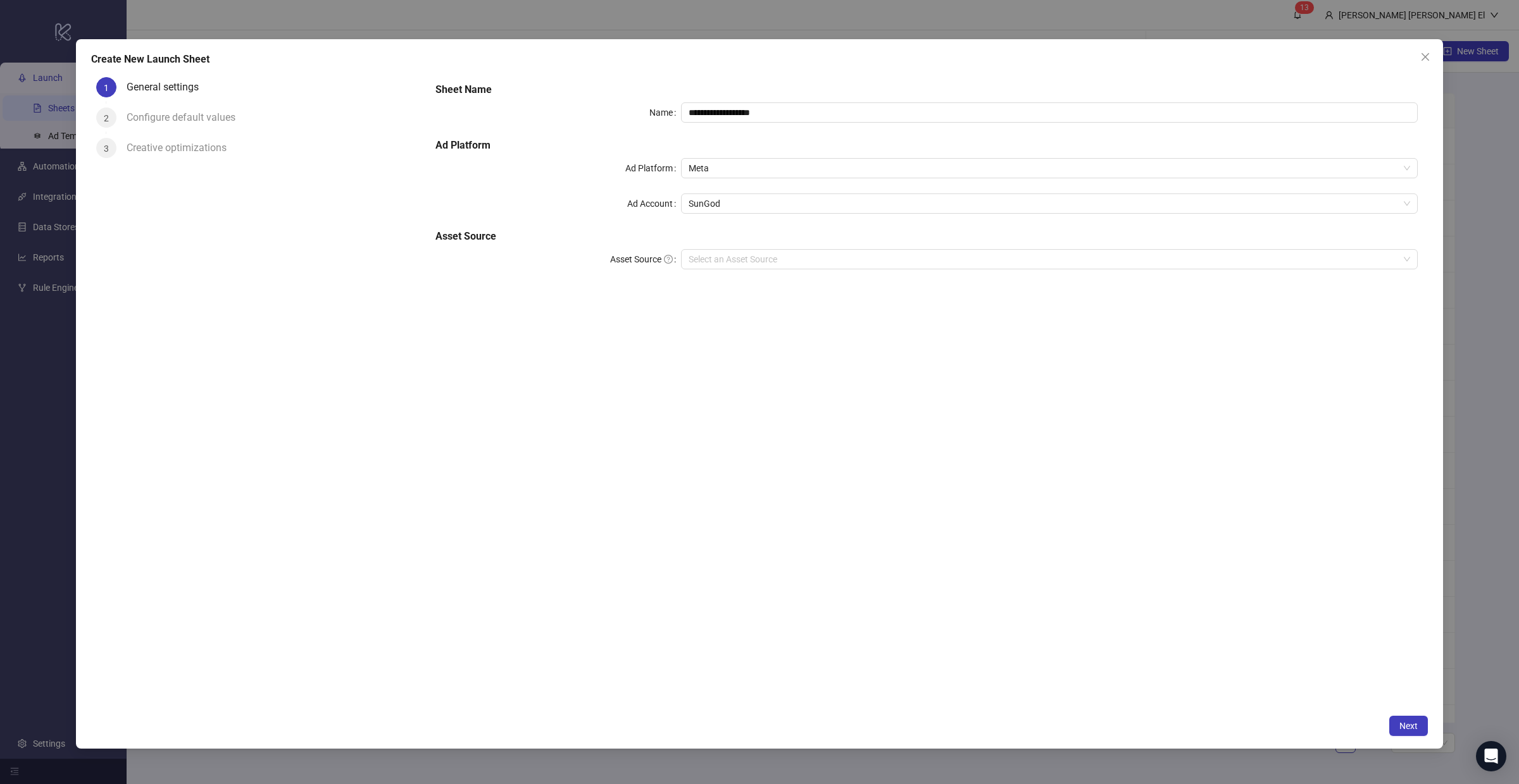
click at [979, 547] on div "**********" at bounding box center [926, 390] width 1002 height 636
click at [1425, 54] on icon "close" at bounding box center [1425, 57] width 11 height 11
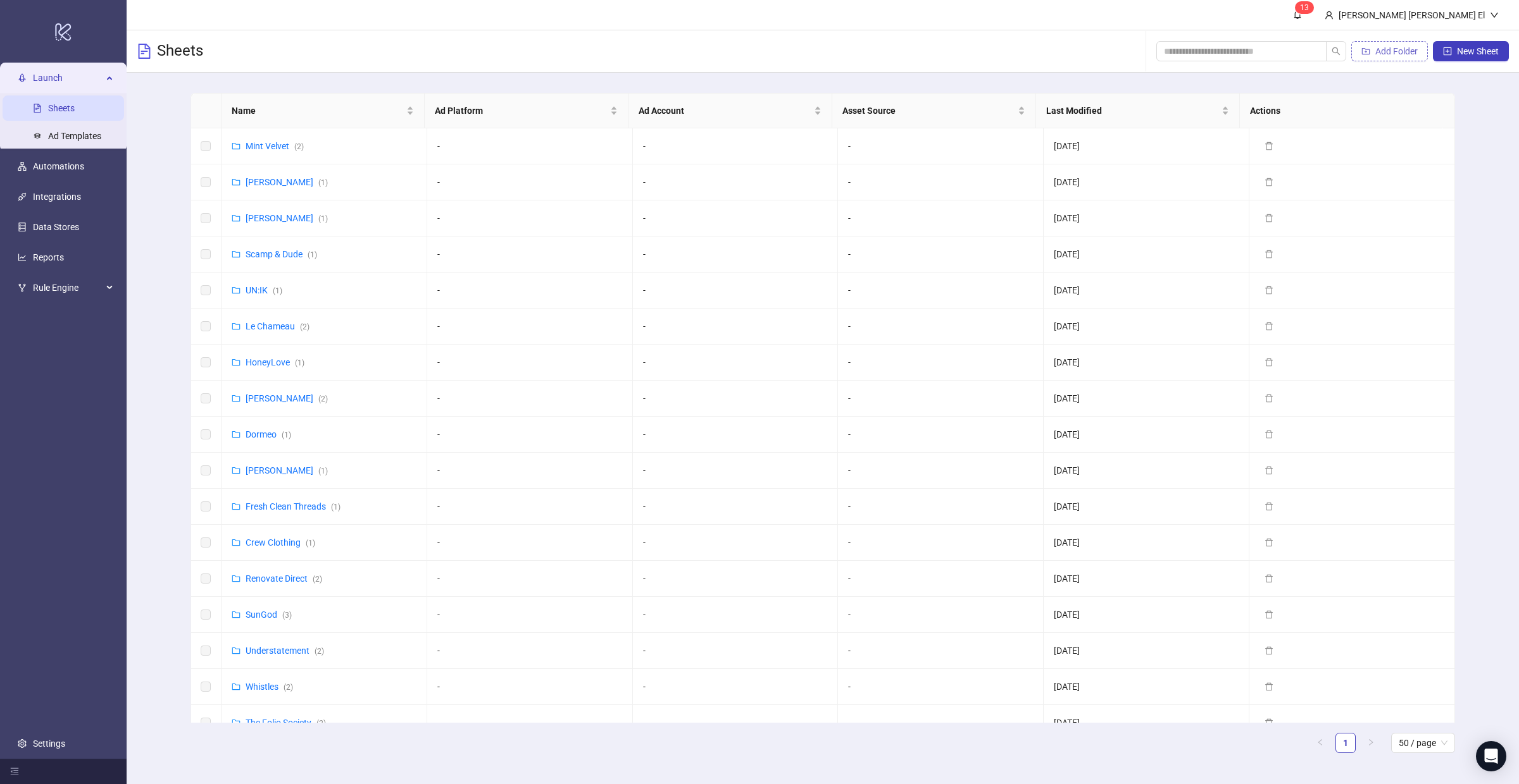
click at [1401, 52] on span "Add Folder" at bounding box center [1396, 52] width 42 height 11
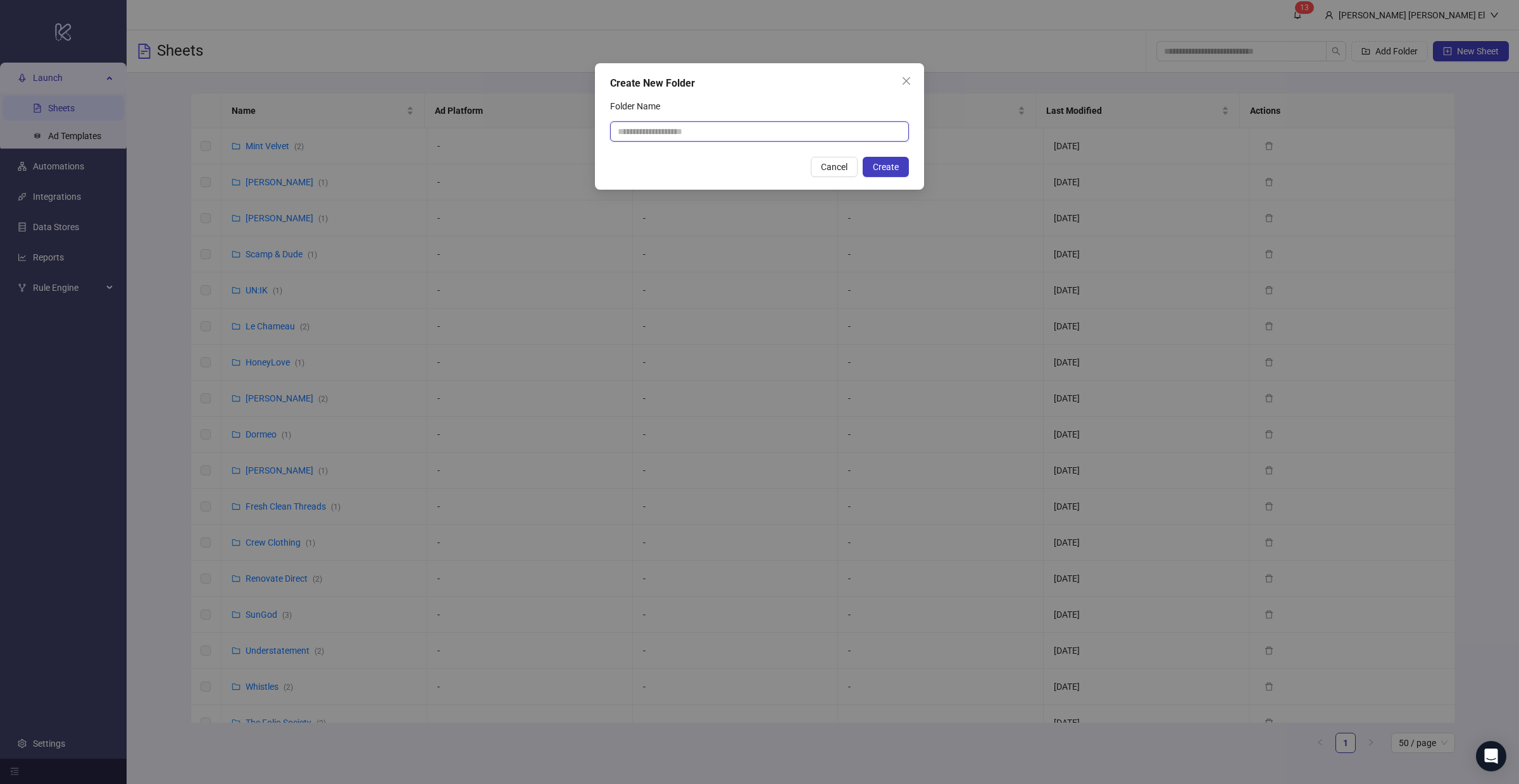
click at [665, 128] on input "Folder Name" at bounding box center [759, 131] width 299 height 20
type input "**********"
click at [905, 76] on icon "close" at bounding box center [906, 81] width 11 height 11
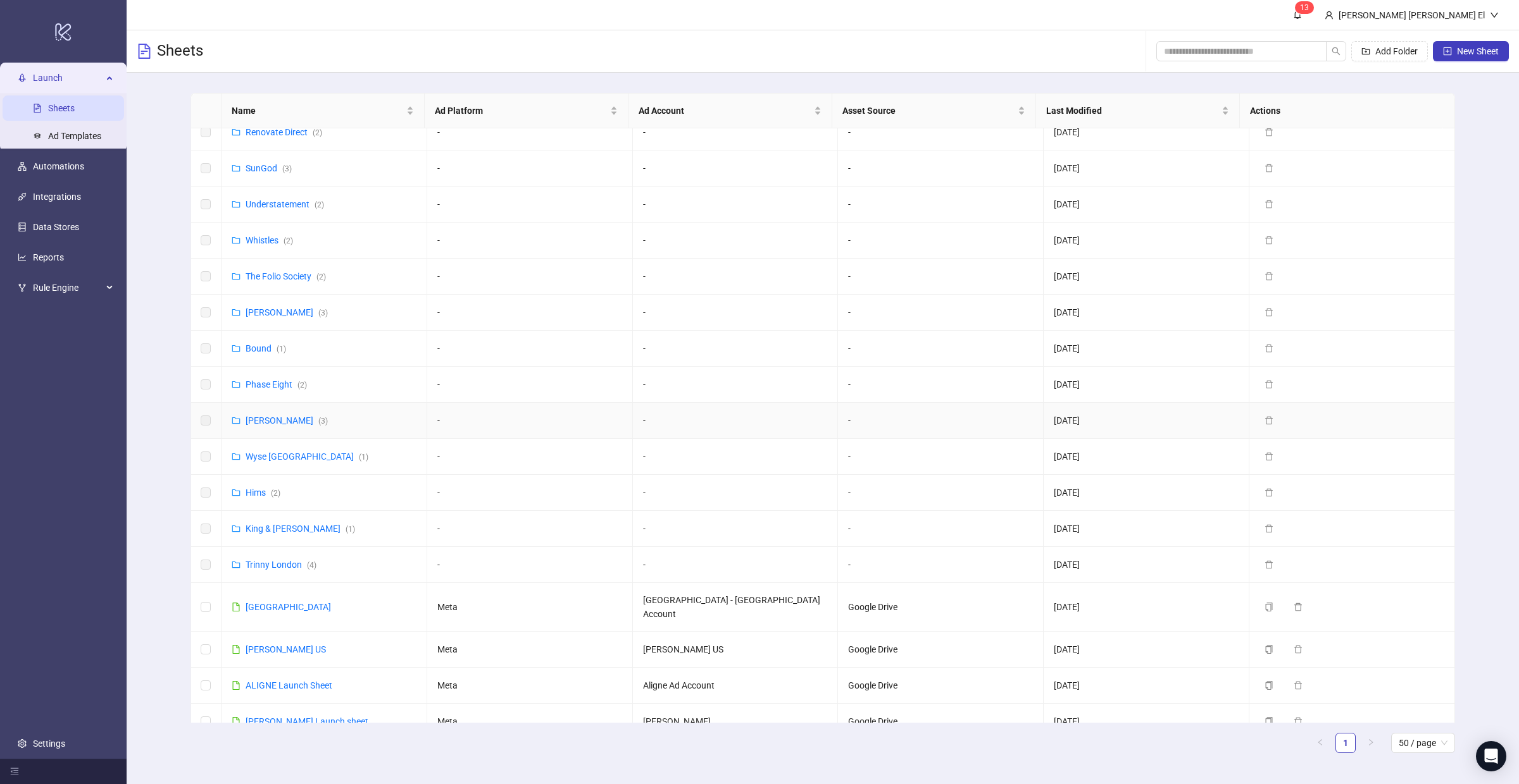
scroll to position [465, 0]
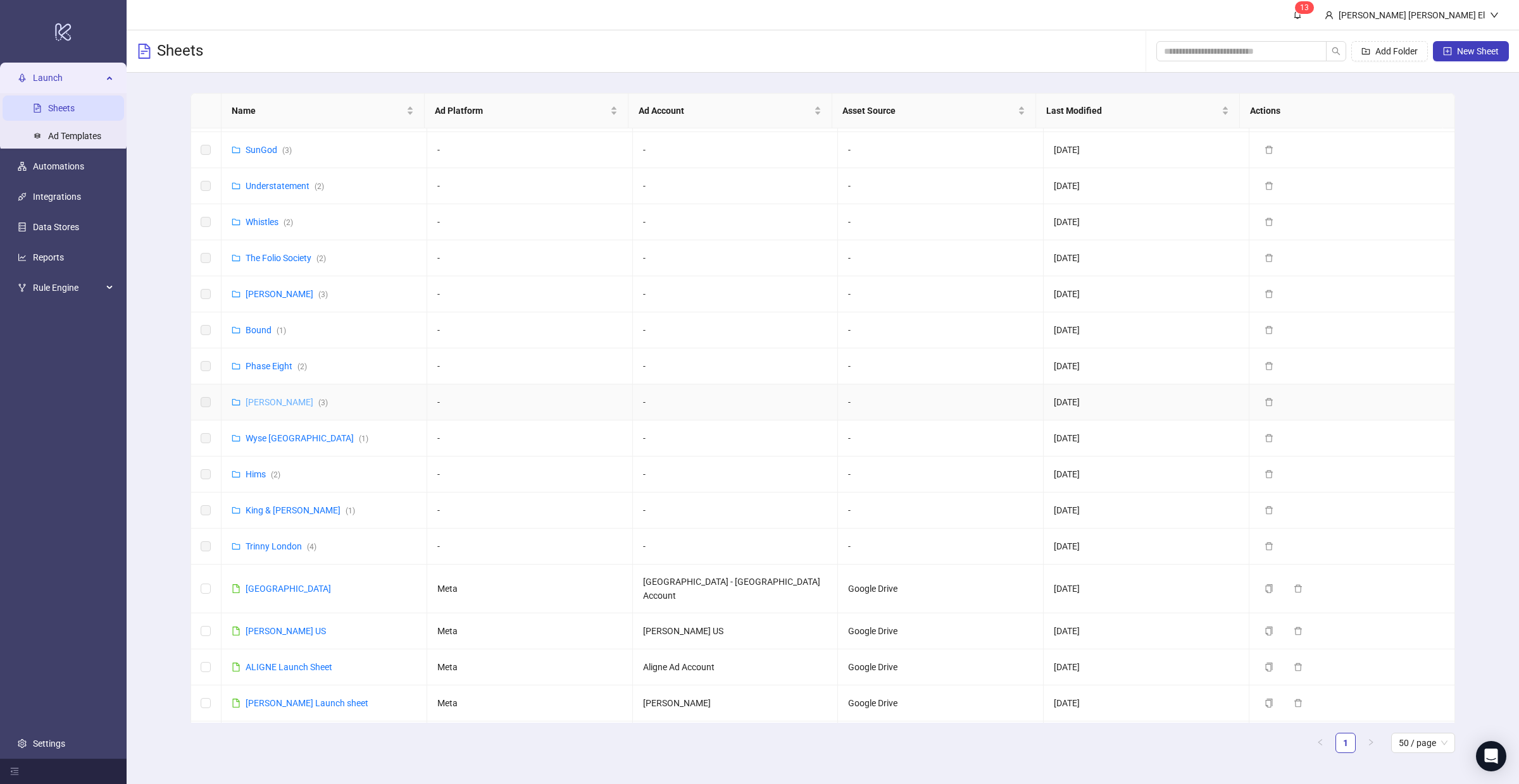
click at [265, 406] on link "[PERSON_NAME] ( 3 )" at bounding box center [287, 402] width 82 height 11
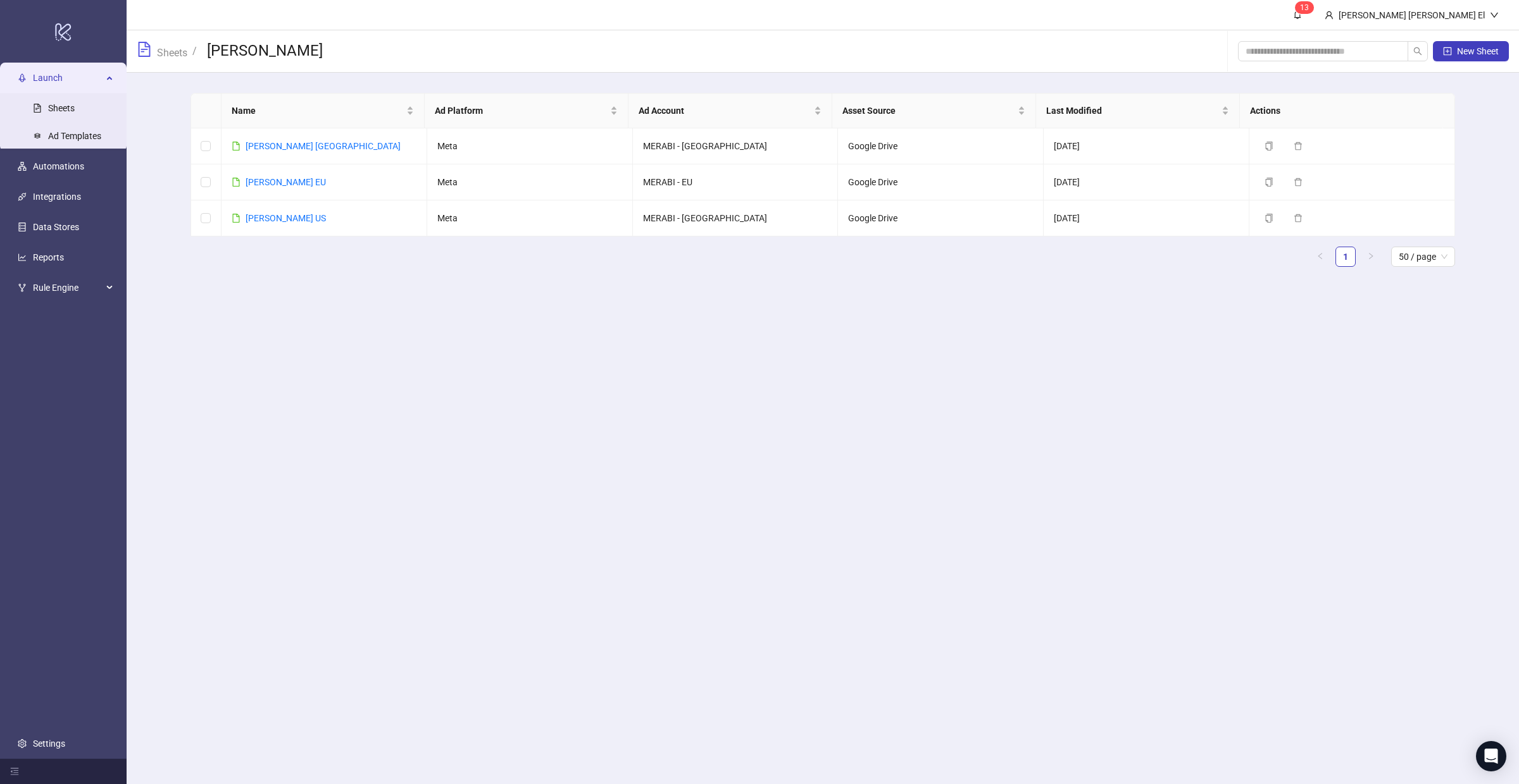
click at [163, 44] on span "Sheets" at bounding box center [162, 51] width 51 height 18
click at [178, 50] on link "Sheets" at bounding box center [172, 52] width 35 height 14
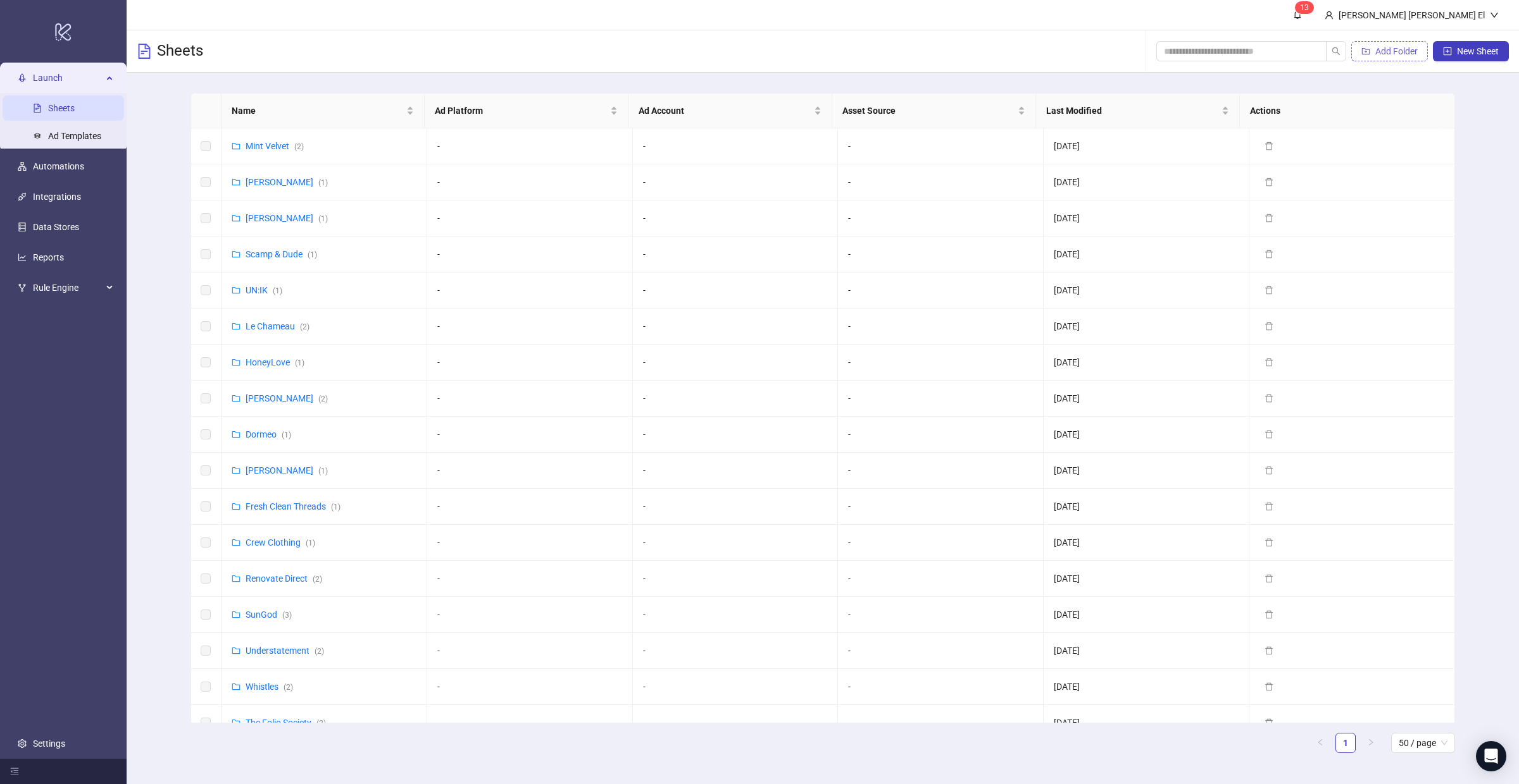
click at [1376, 56] on span "Add Folder" at bounding box center [1396, 52] width 42 height 11
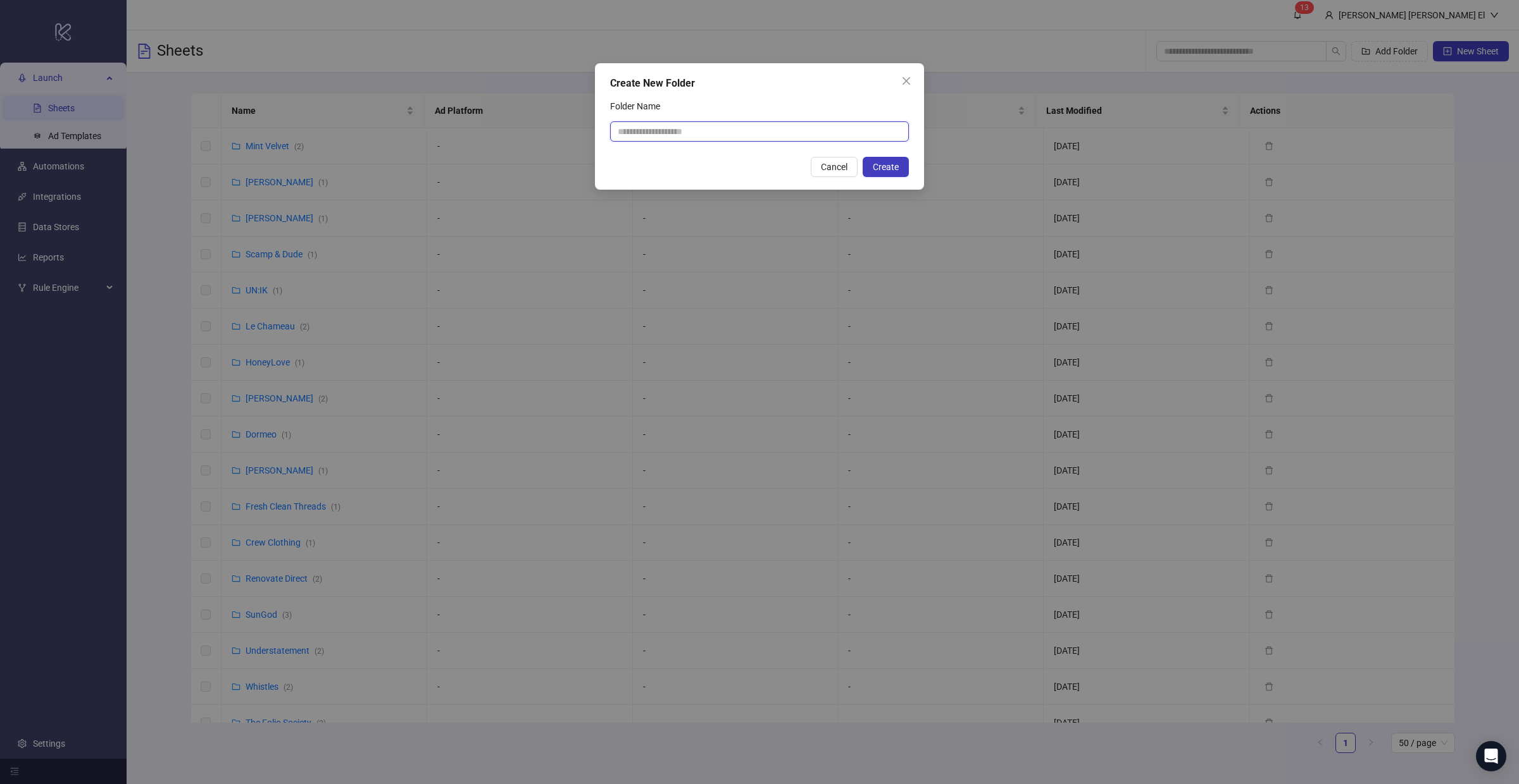
click at [668, 127] on input "Folder Name" at bounding box center [759, 131] width 299 height 20
type input "**********"
click at [898, 166] on button "Create" at bounding box center [885, 166] width 46 height 20
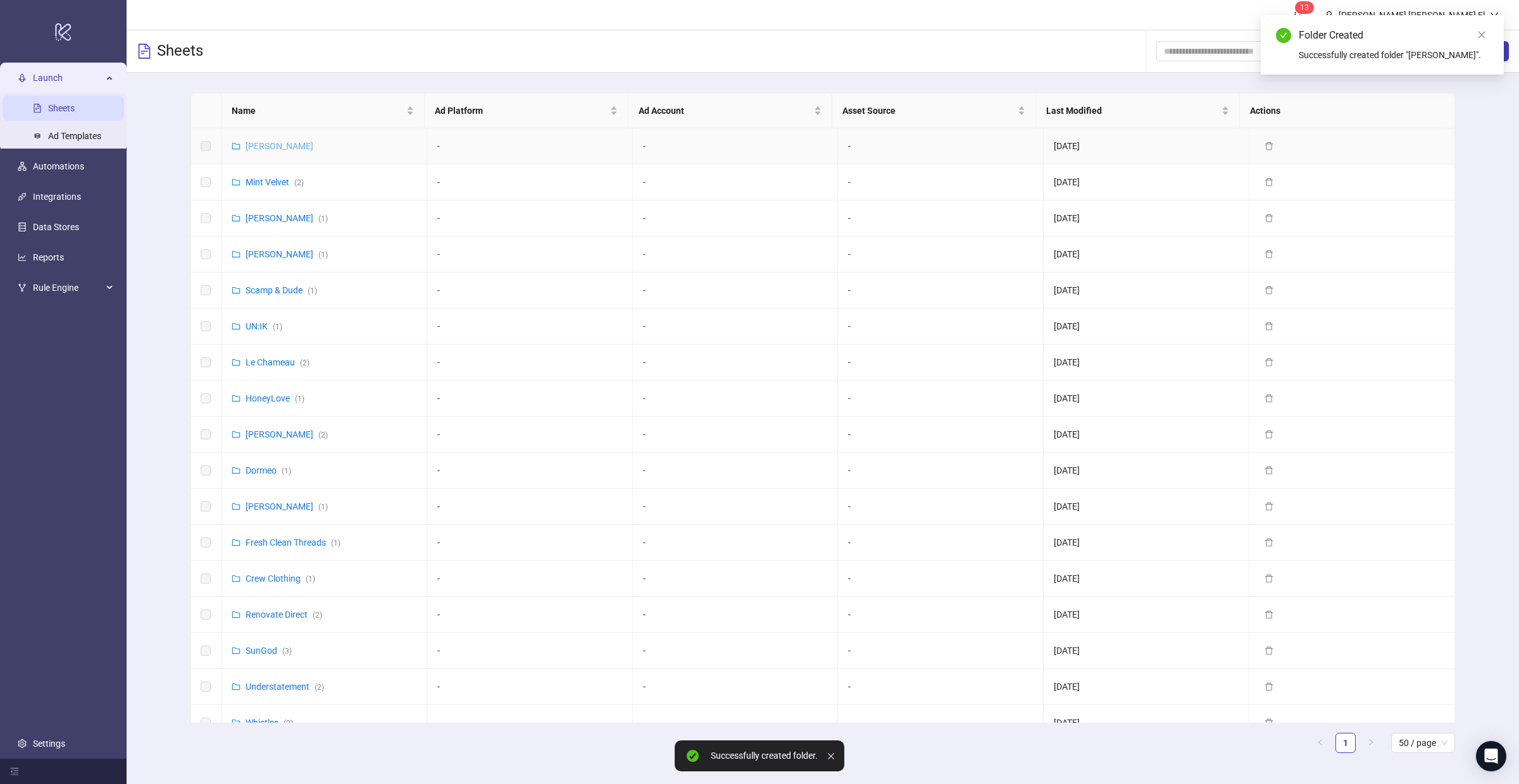
click at [266, 142] on link "[PERSON_NAME]" at bounding box center [279, 146] width 67 height 11
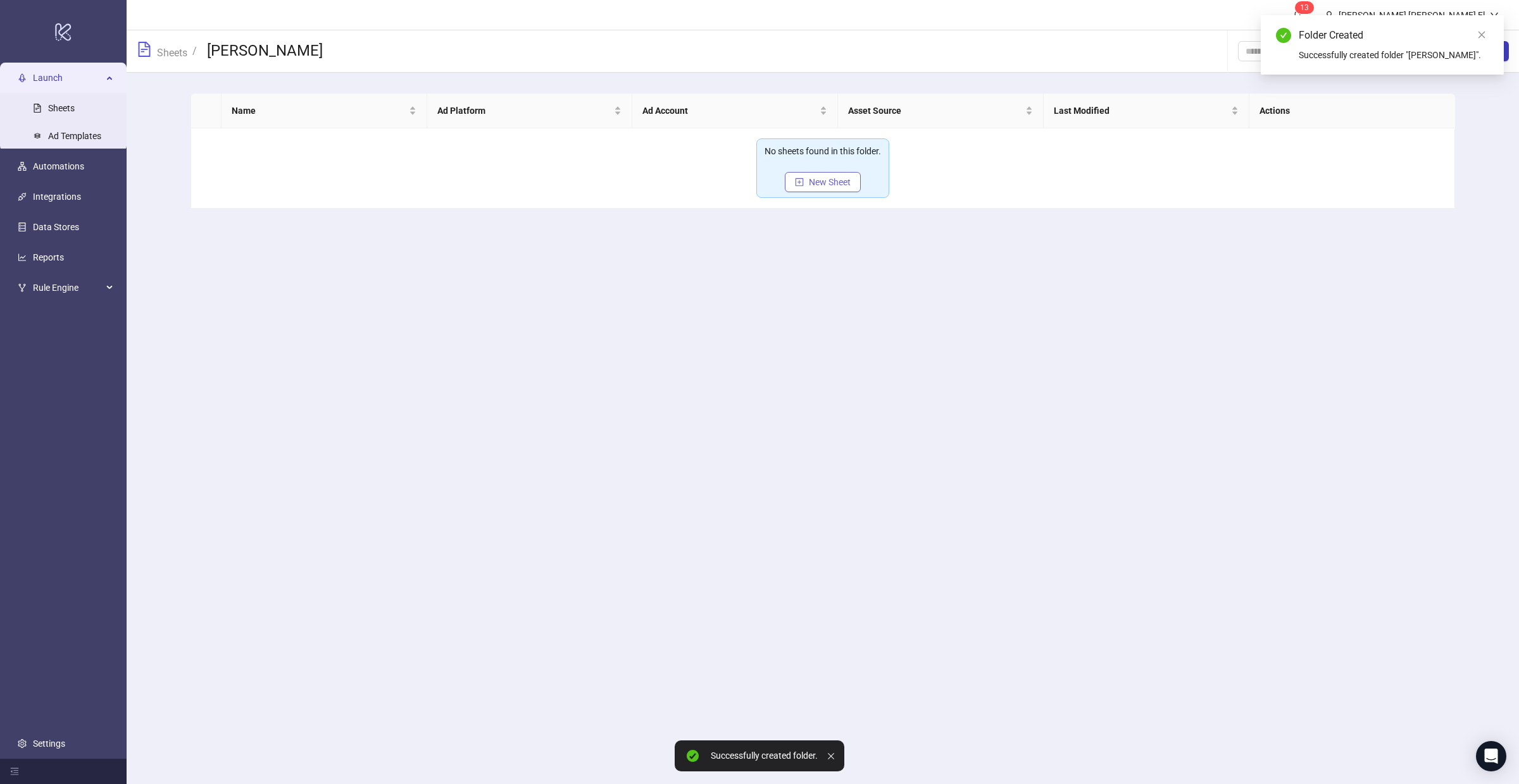
click at [842, 181] on span "New Sheet" at bounding box center [830, 182] width 42 height 11
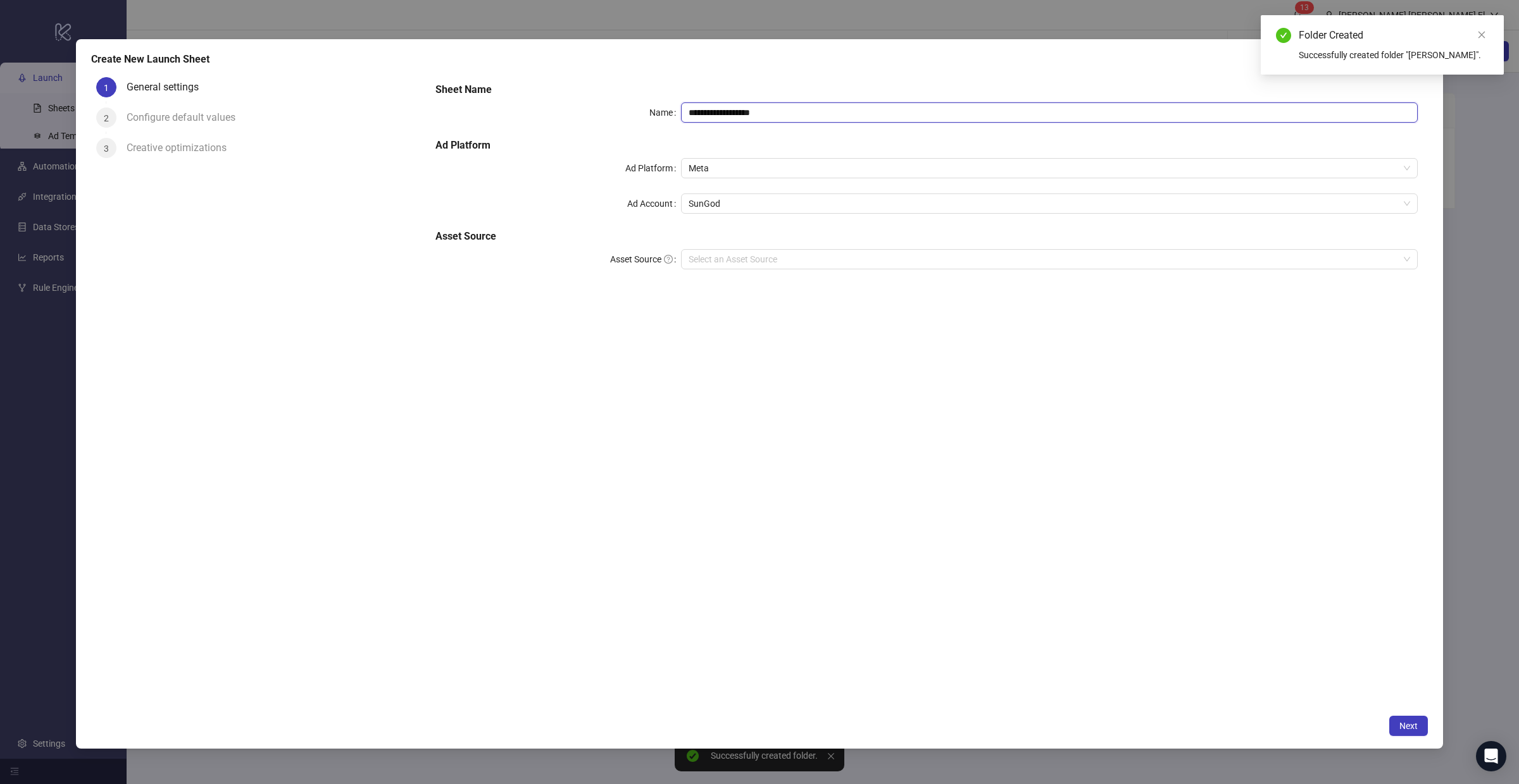
click at [736, 107] on input "**********" at bounding box center [1049, 112] width 736 height 20
click at [715, 162] on span "Meta" at bounding box center [1048, 168] width 721 height 19
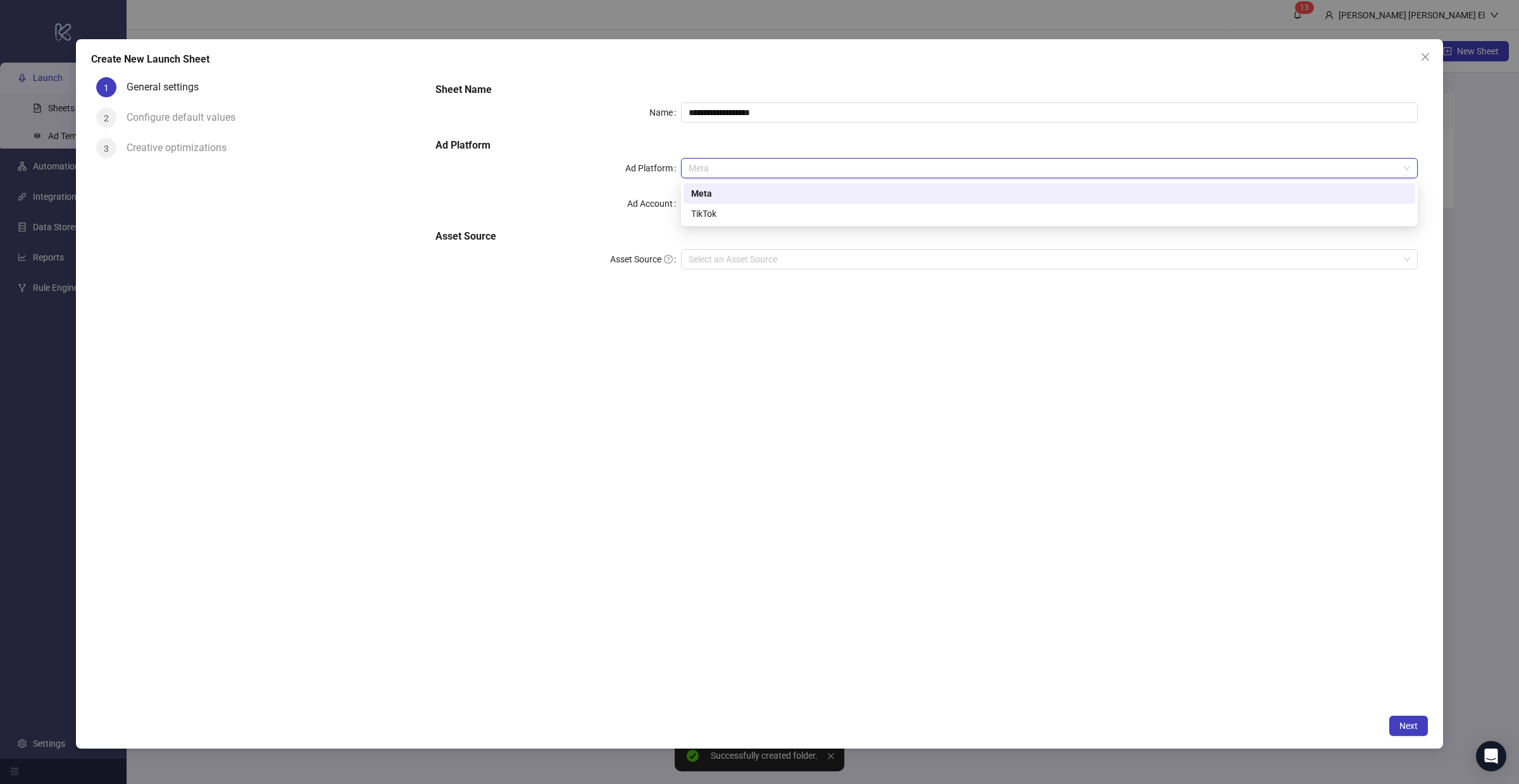
click at [696, 187] on div "Meta" at bounding box center [1048, 194] width 716 height 14
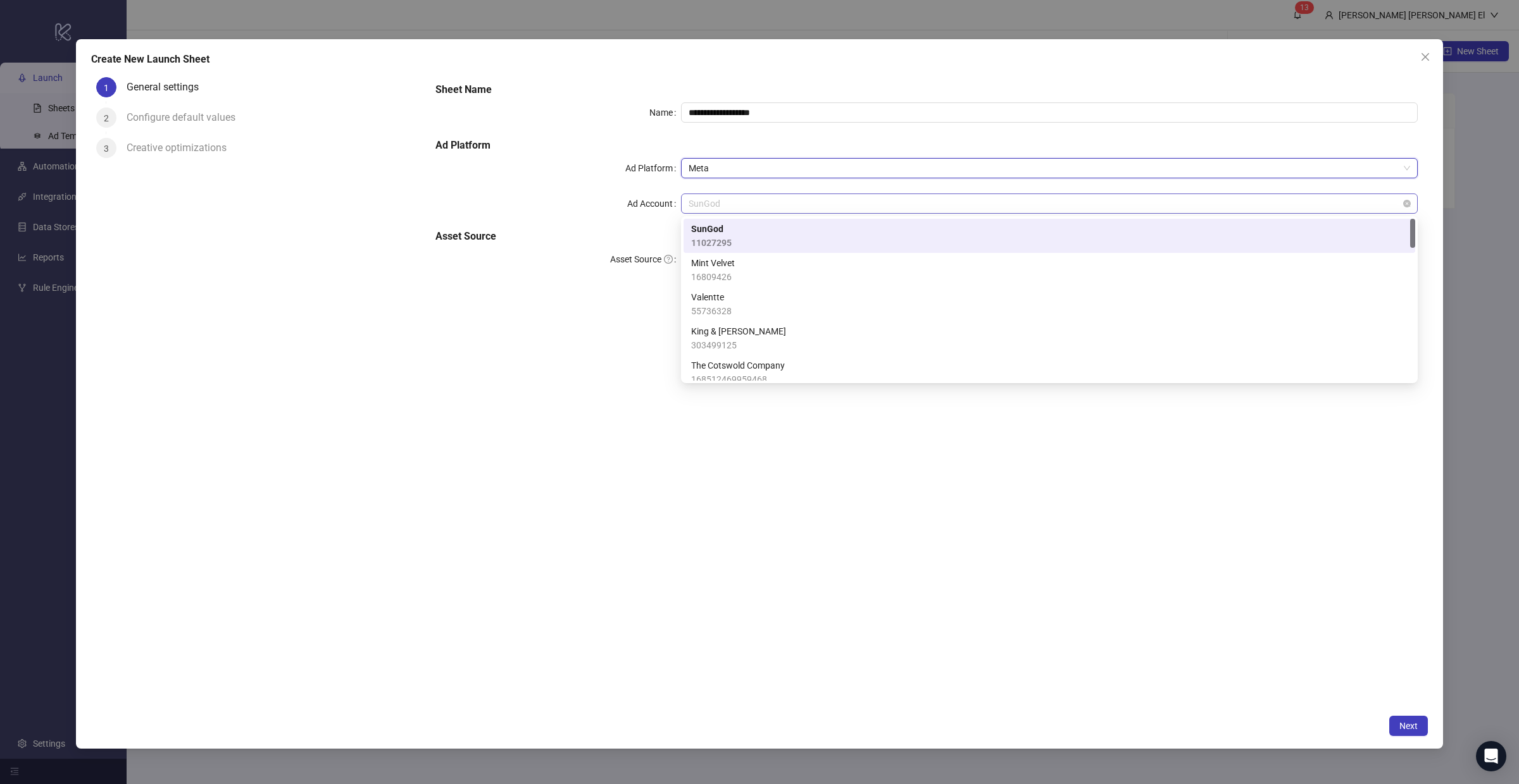
click at [704, 204] on span "SunGod" at bounding box center [1048, 204] width 721 height 19
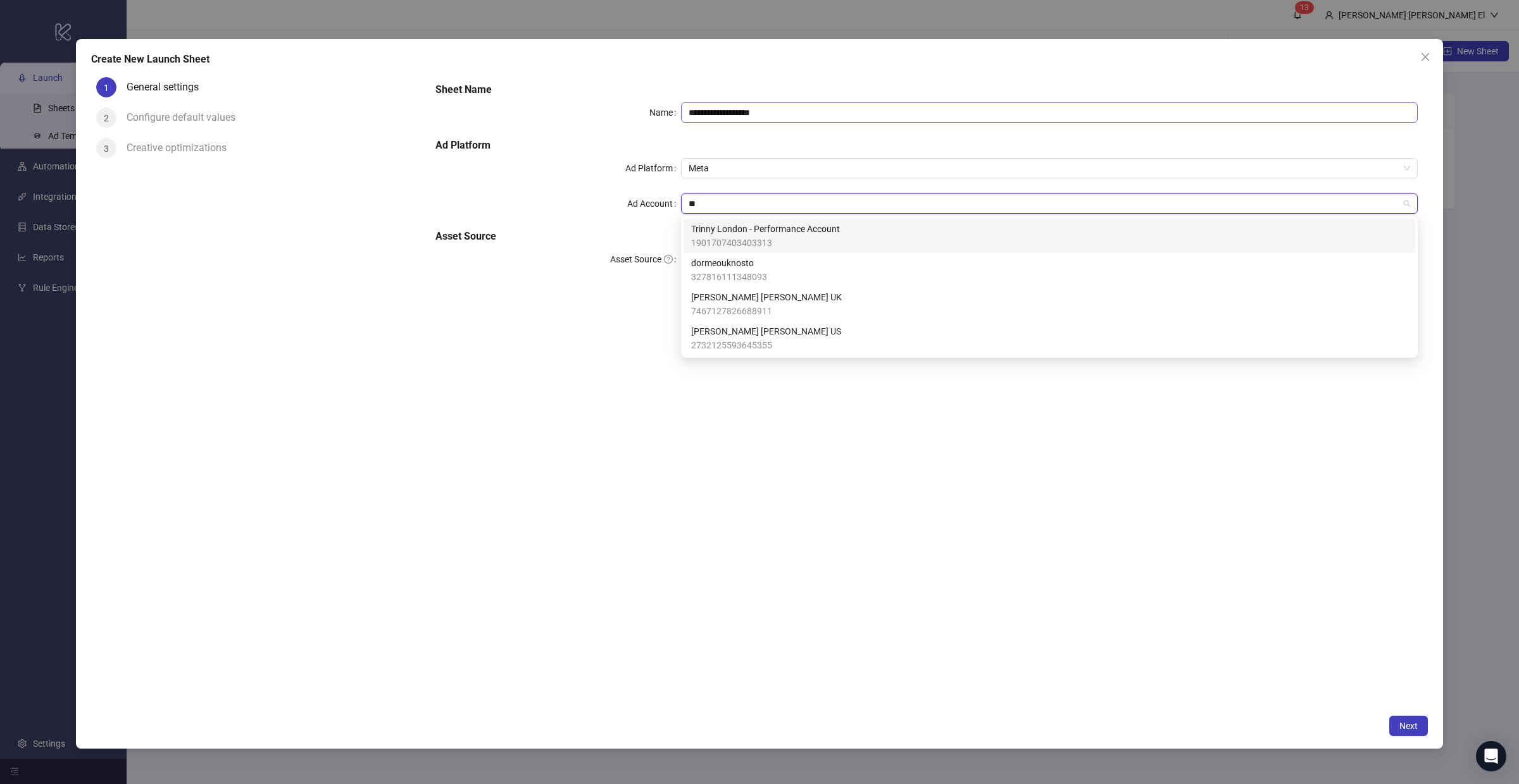
type input "**"
click at [749, 115] on input "**********" at bounding box center [1049, 112] width 736 height 20
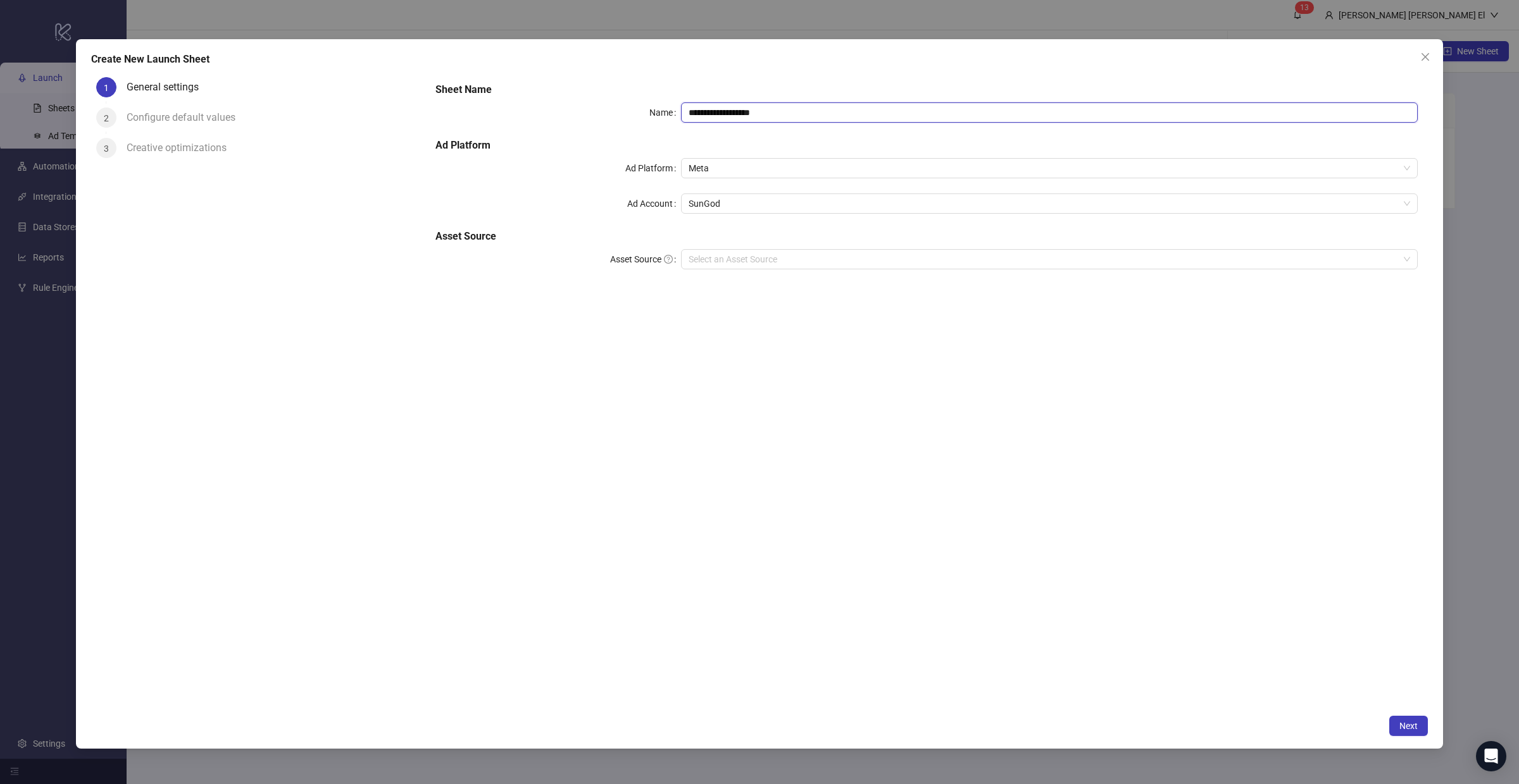
click at [749, 115] on input "**********" at bounding box center [1049, 112] width 736 height 20
type input "**********"
click at [737, 165] on span "Meta" at bounding box center [1048, 168] width 721 height 19
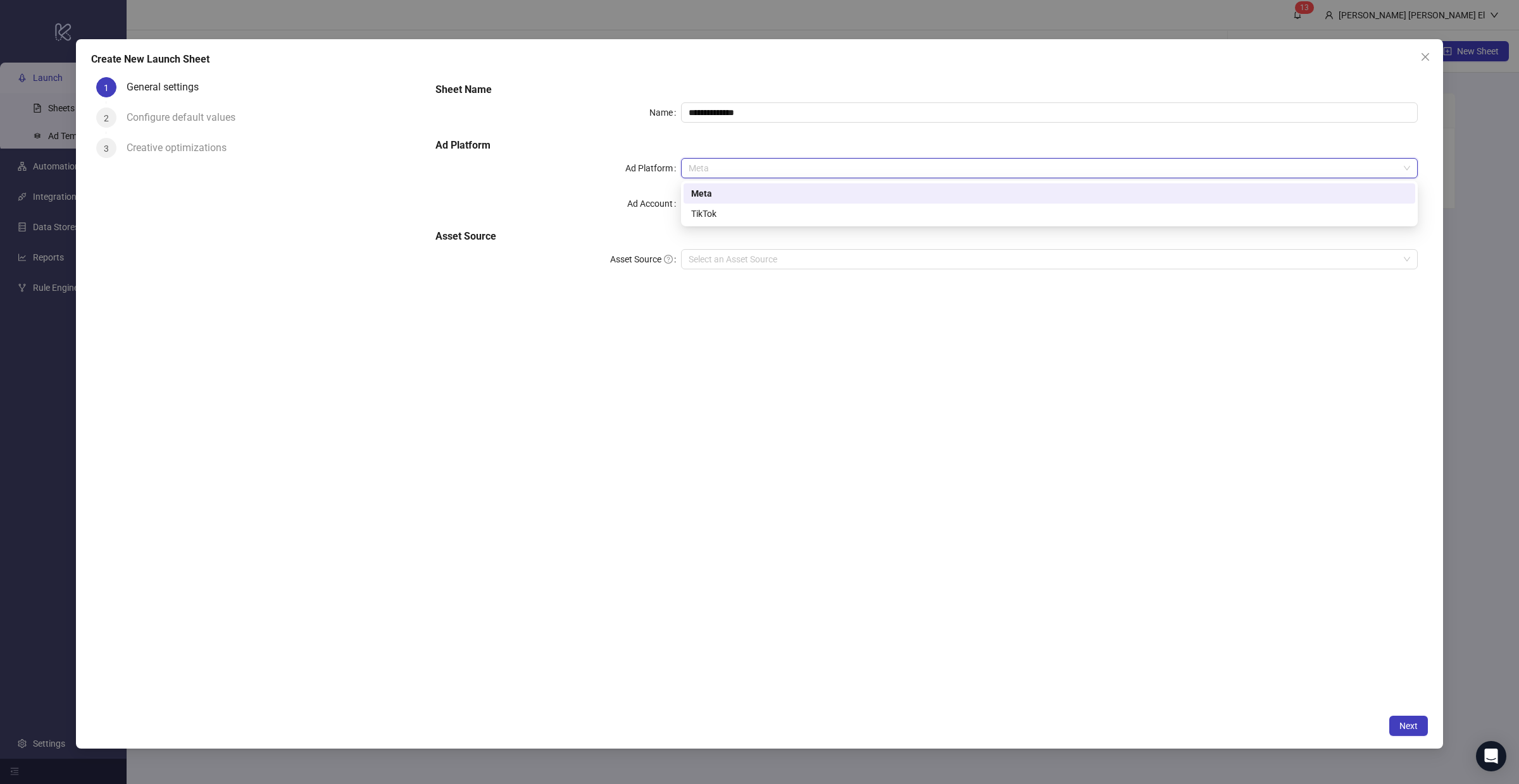
click at [644, 128] on div "**********" at bounding box center [926, 183] width 992 height 213
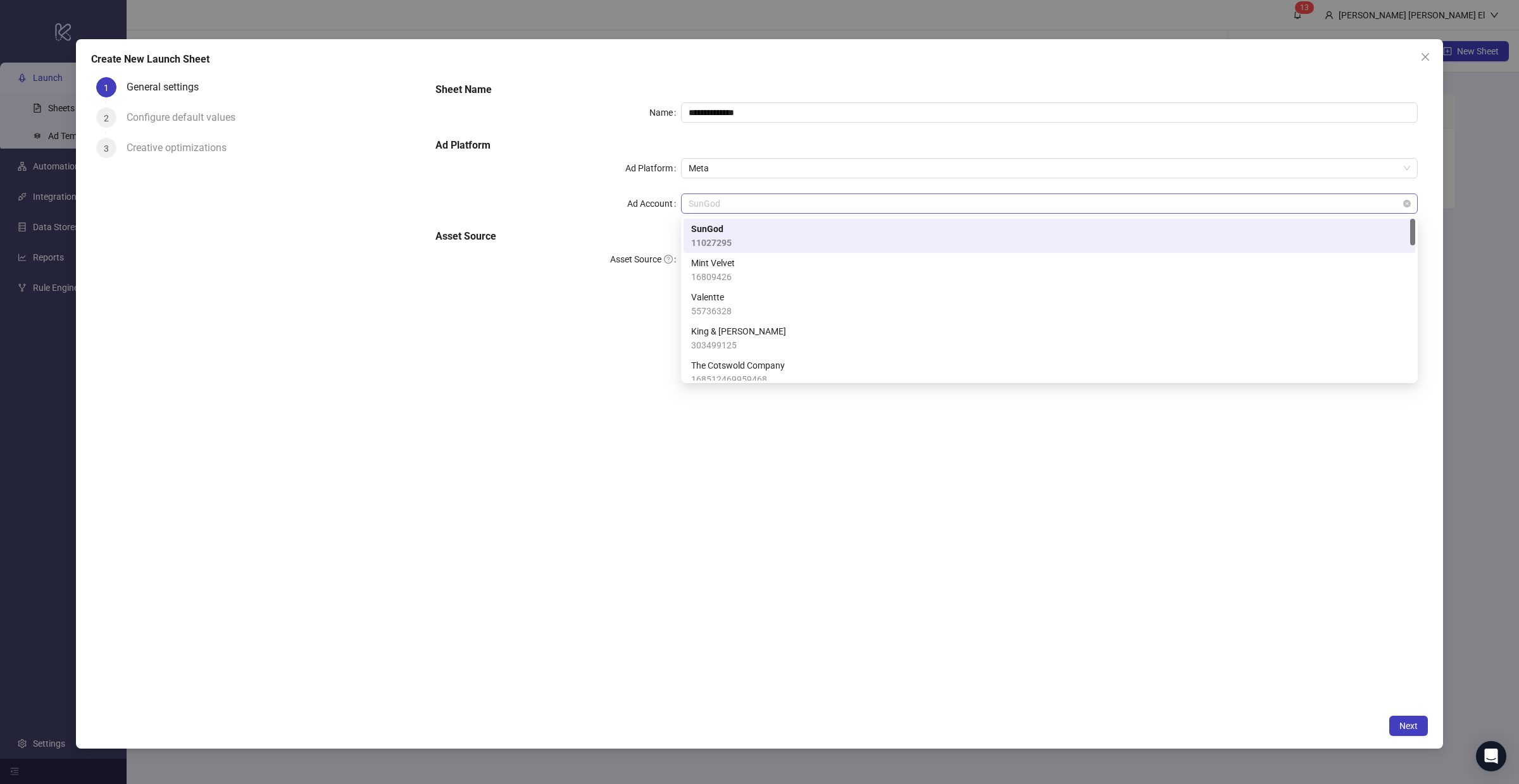
click at [718, 213] on div "SunGod" at bounding box center [1049, 203] width 736 height 20
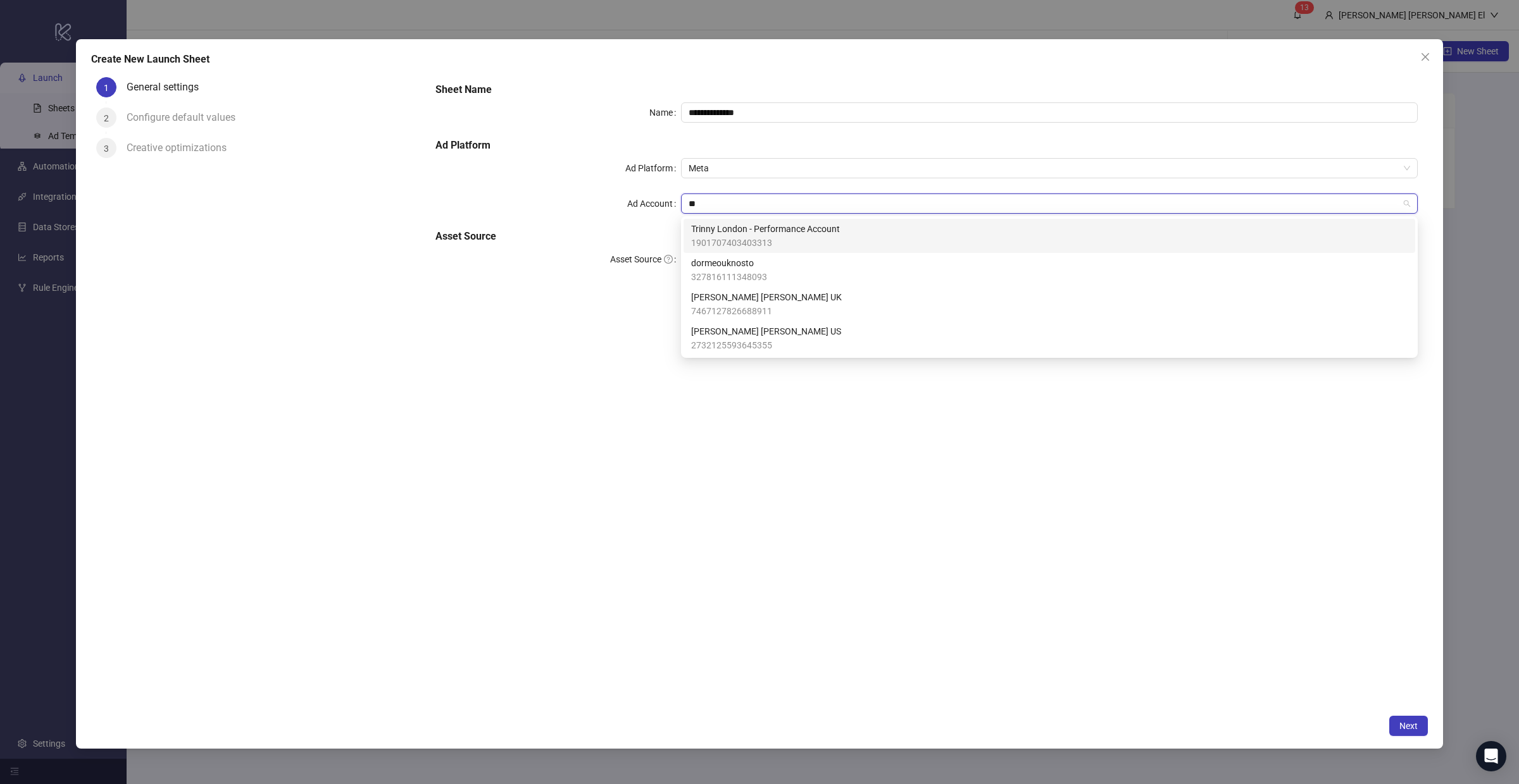
type input "*"
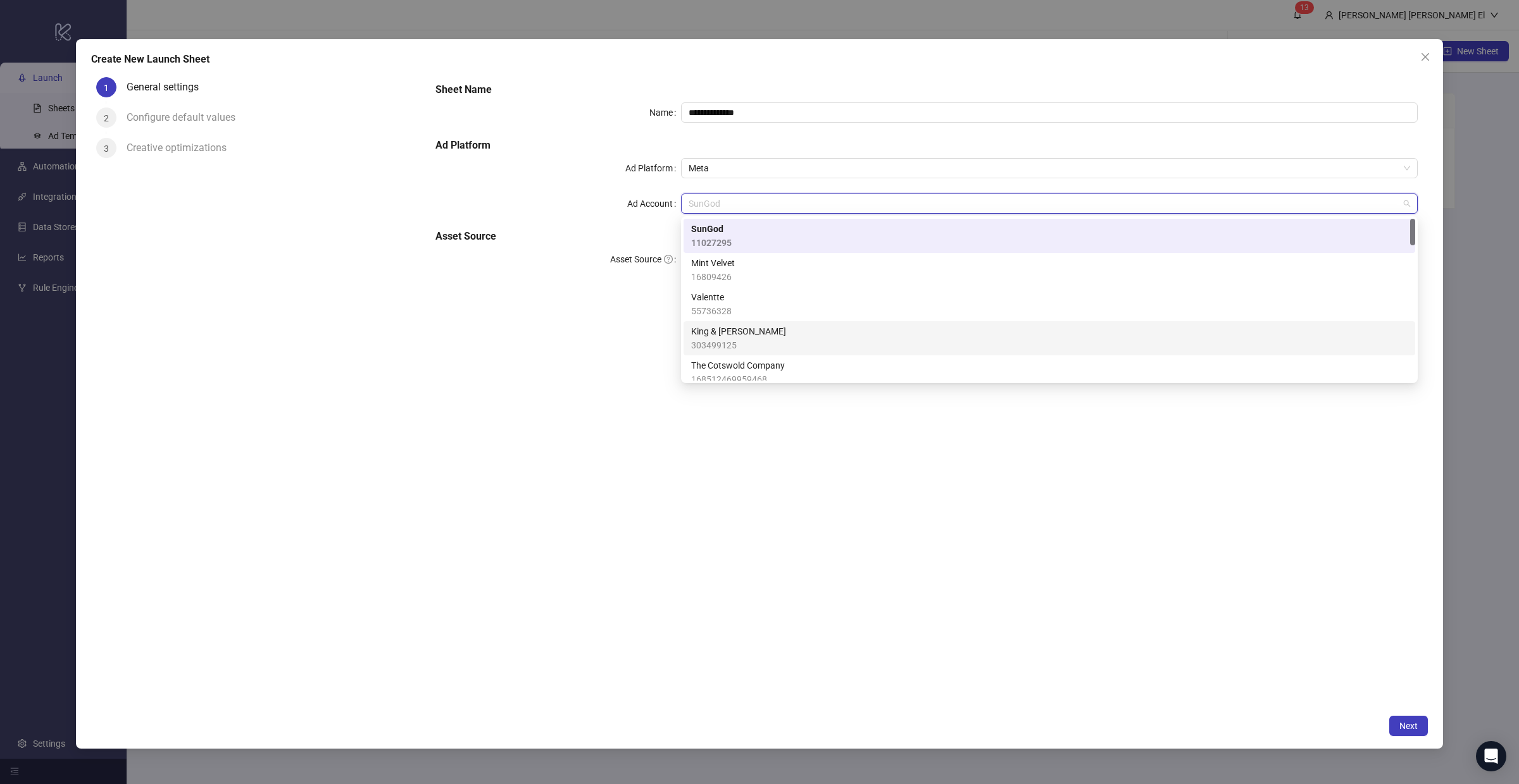
click at [697, 540] on div "**********" at bounding box center [926, 390] width 1002 height 636
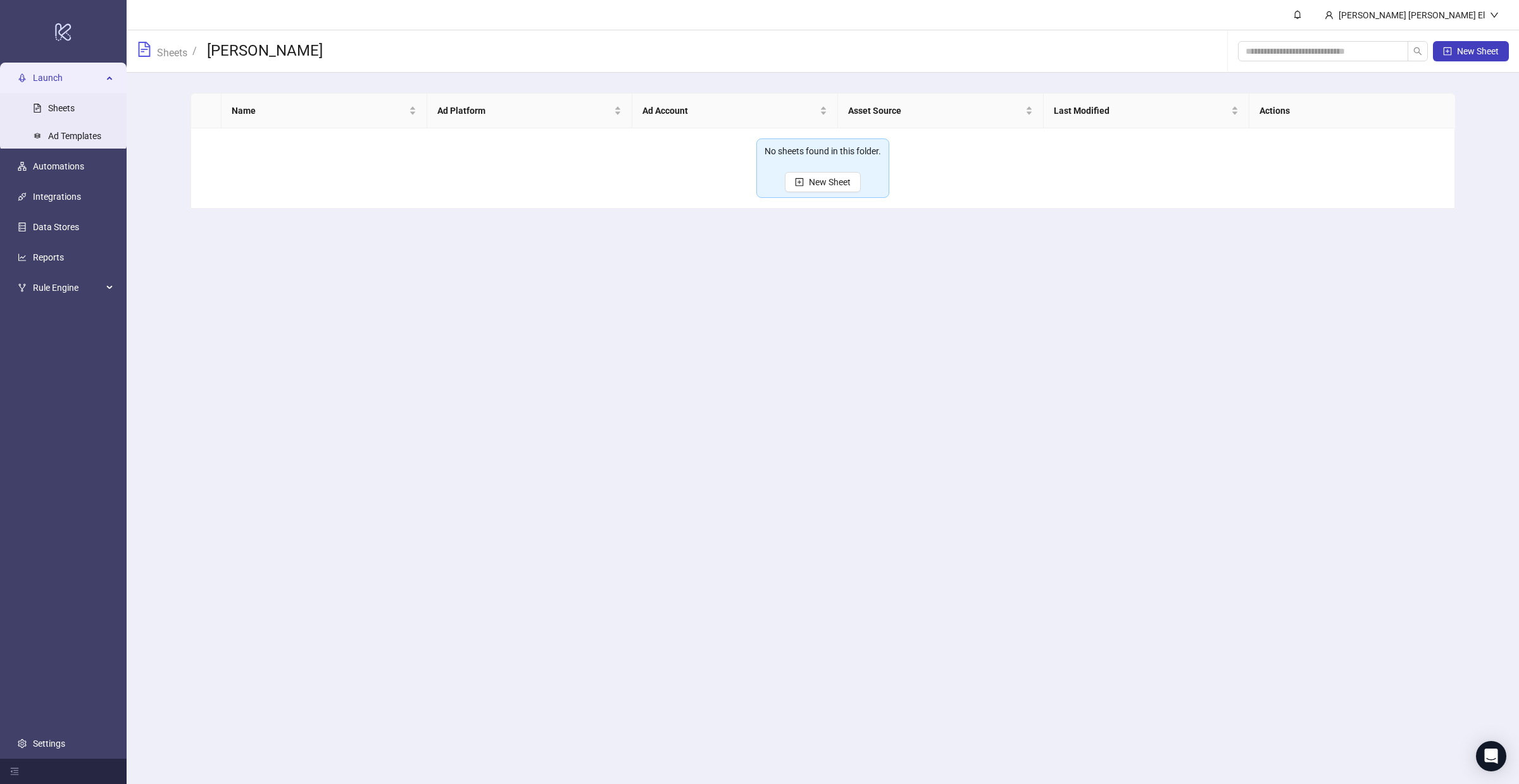
click at [822, 171] on div "No sheets found in this folder. New Sheet" at bounding box center [822, 168] width 117 height 48
click at [822, 182] on span "New Sheet" at bounding box center [830, 182] width 42 height 11
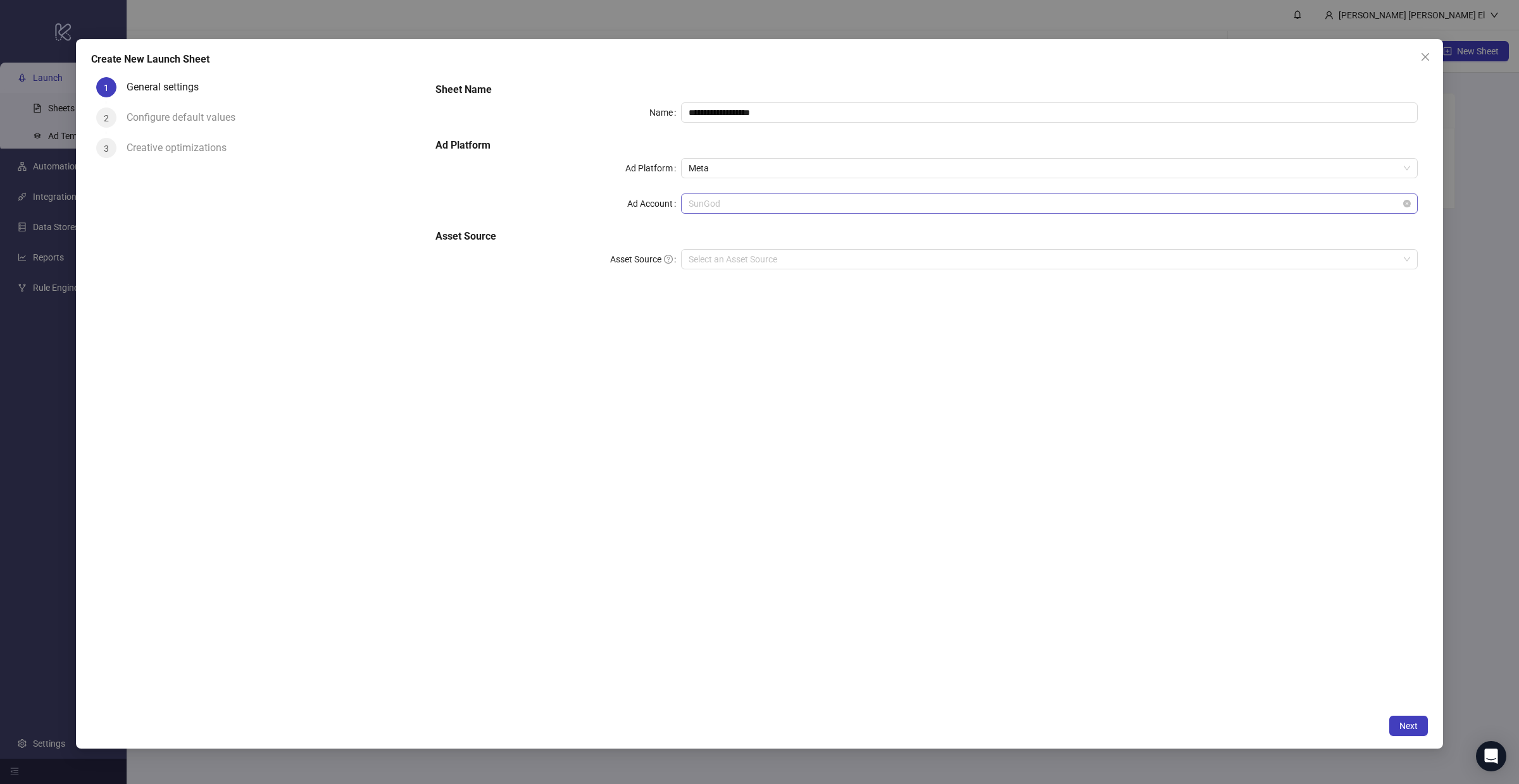
click at [692, 196] on span "SunGod" at bounding box center [1048, 204] width 721 height 19
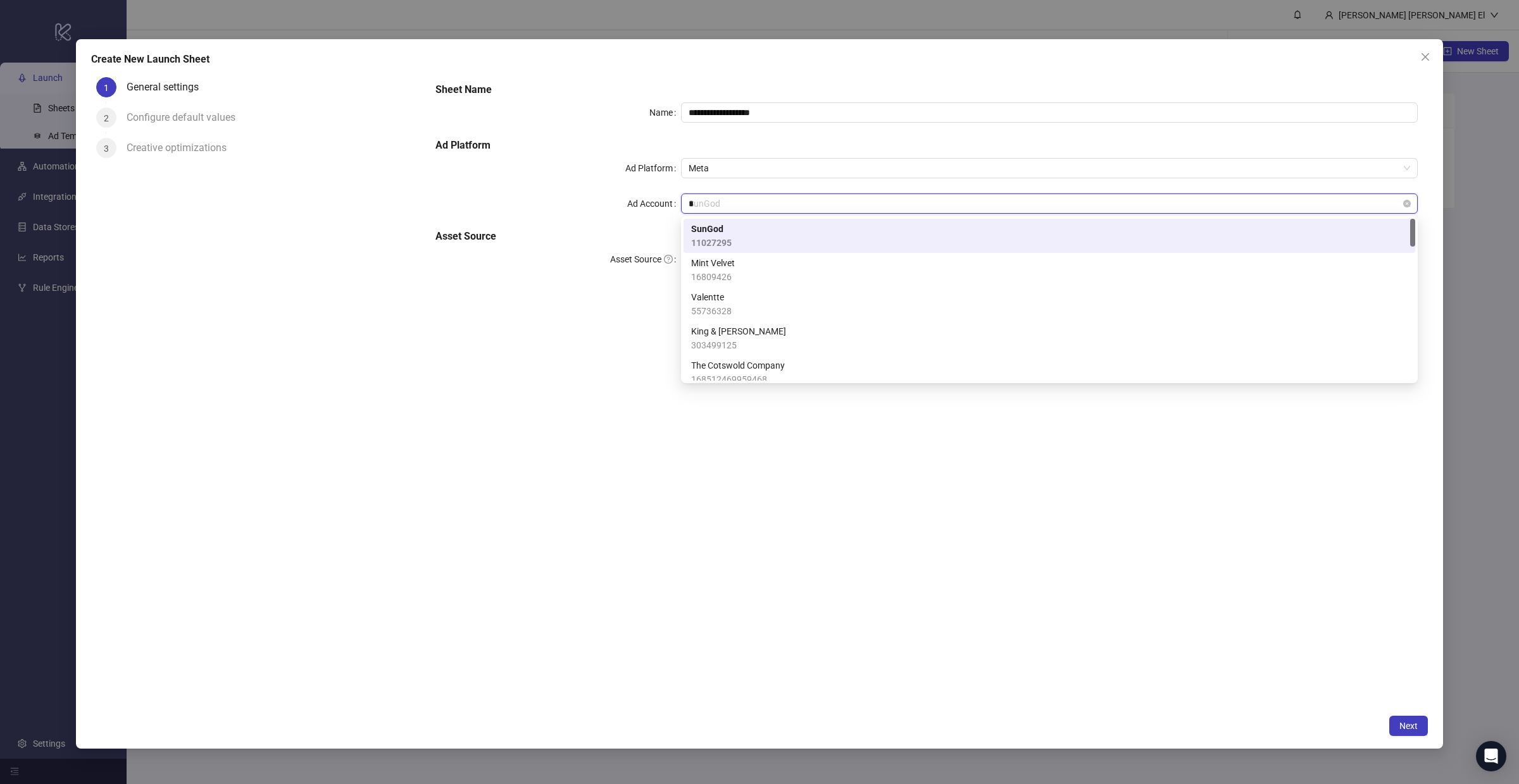
type input "**"
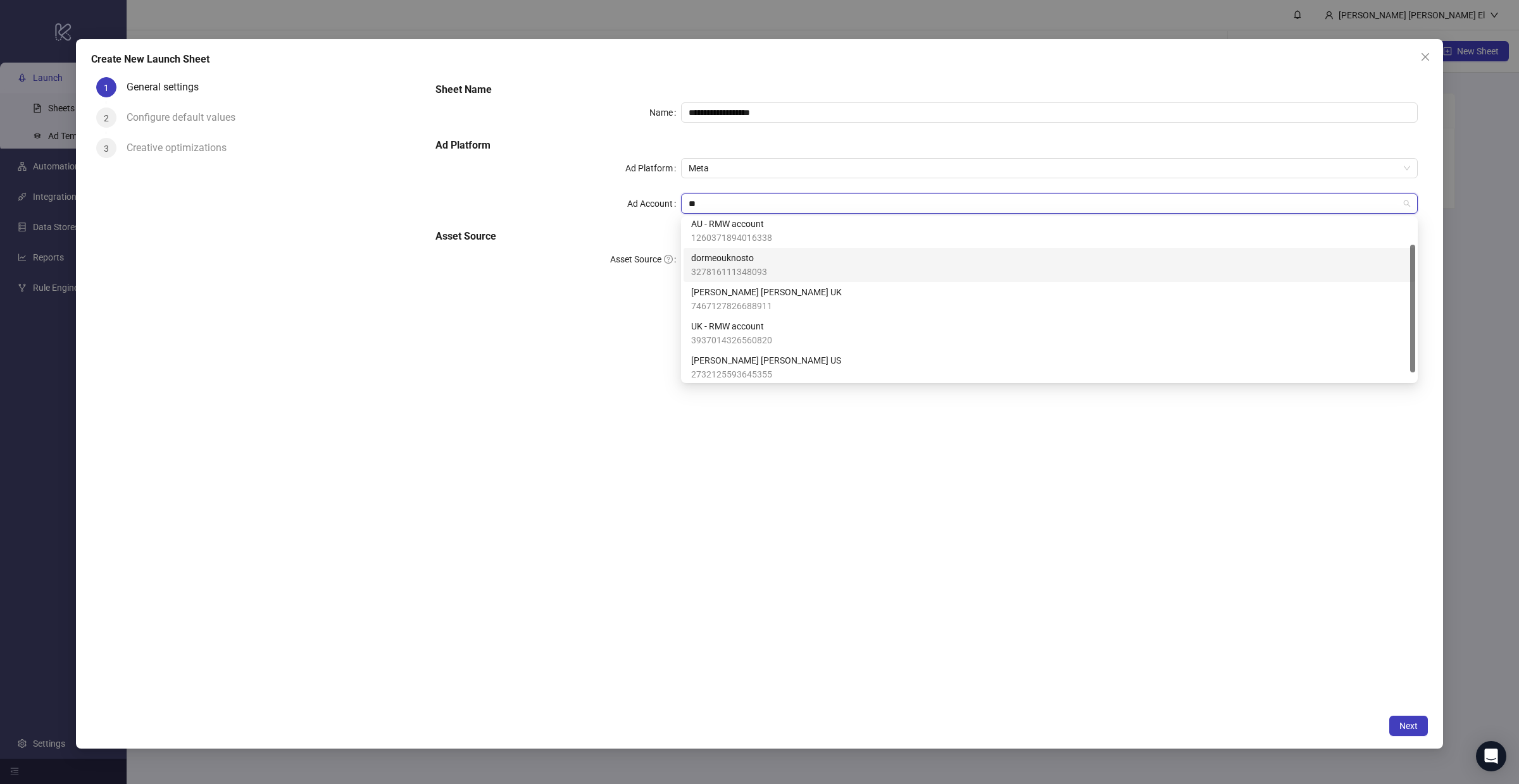
scroll to position [42, 0]
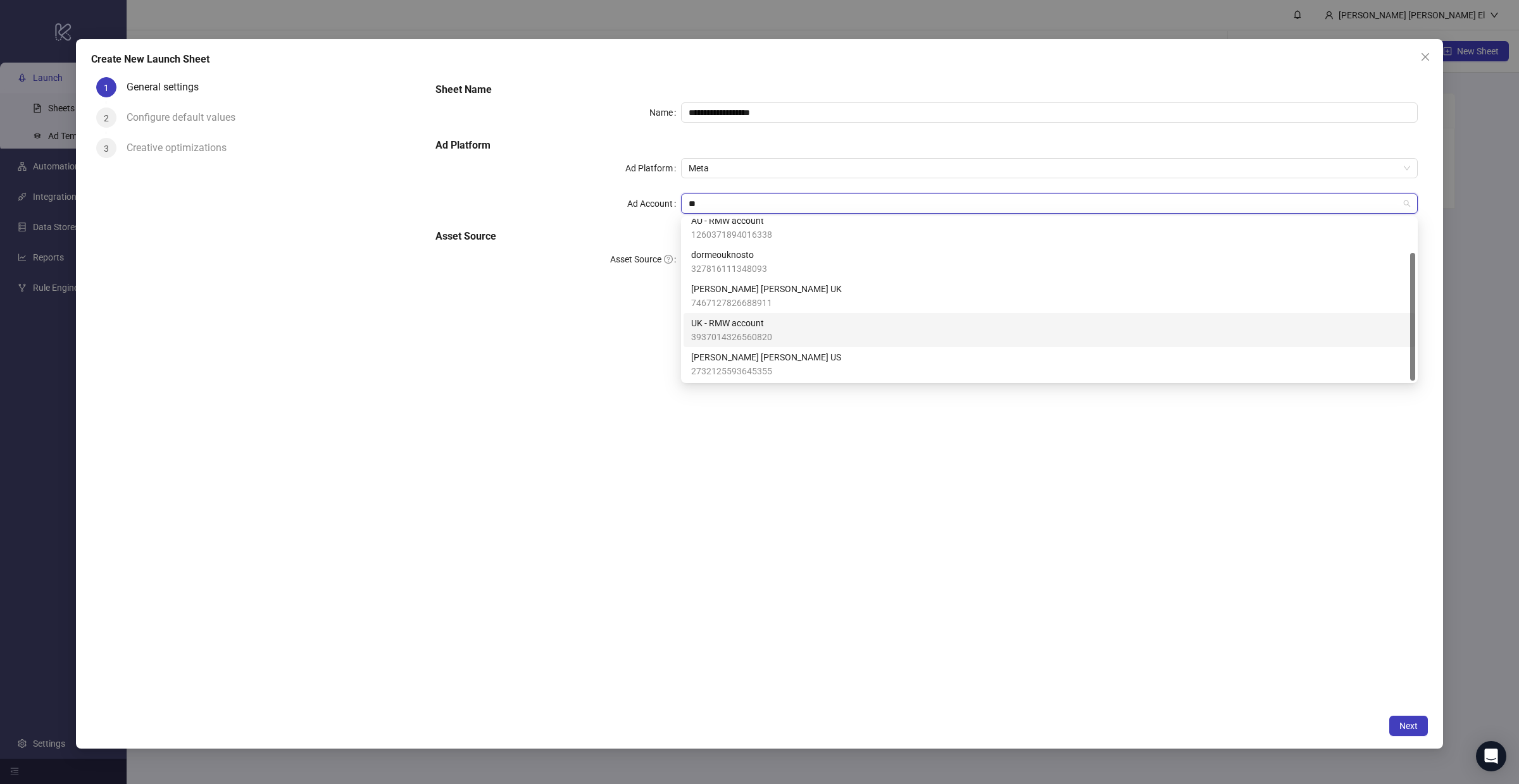
click at [733, 328] on span "UK - RMW account" at bounding box center [731, 323] width 81 height 14
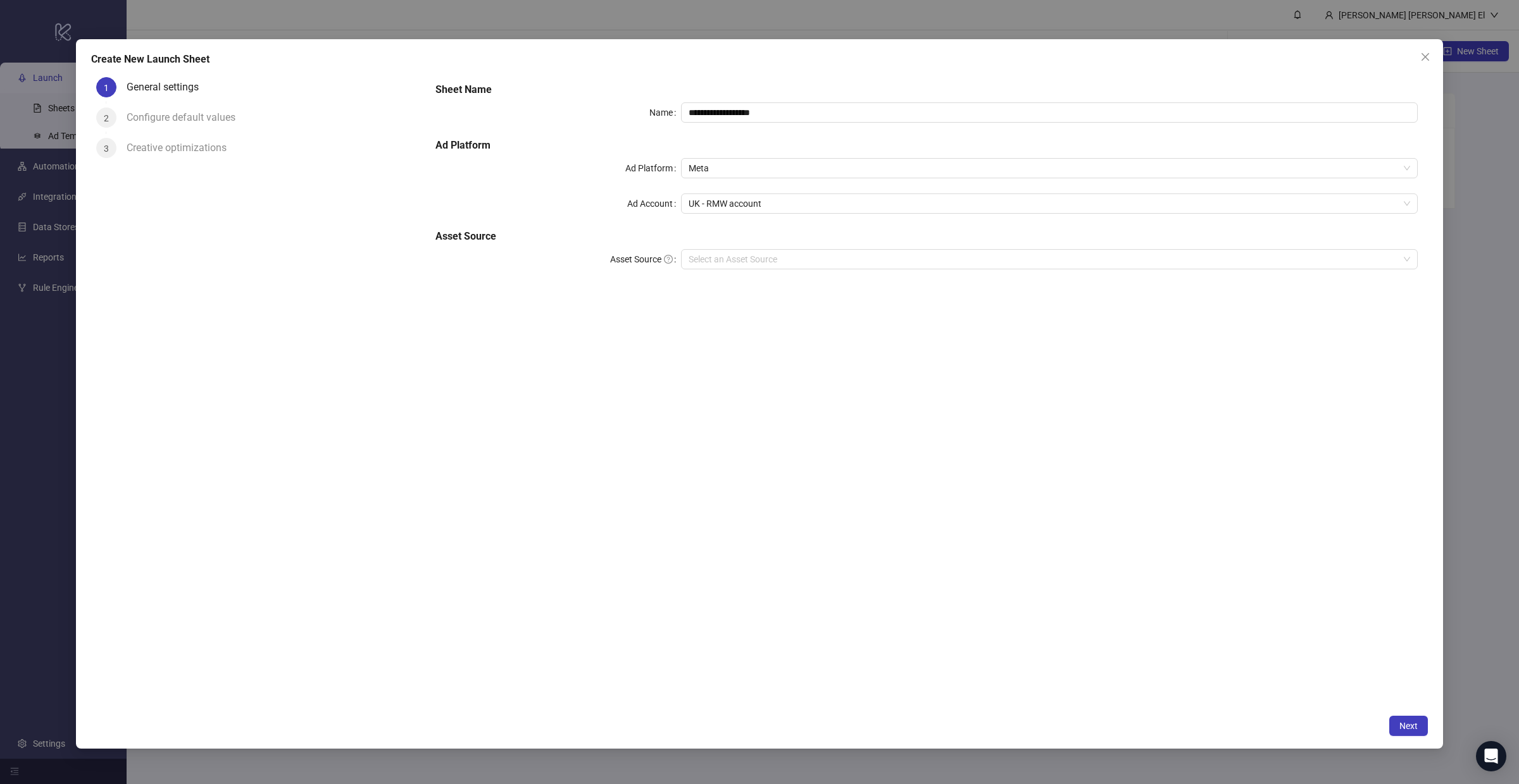
click at [723, 101] on div "**********" at bounding box center [926, 183] width 992 height 213
click at [722, 115] on input "**********" at bounding box center [1049, 112] width 736 height 20
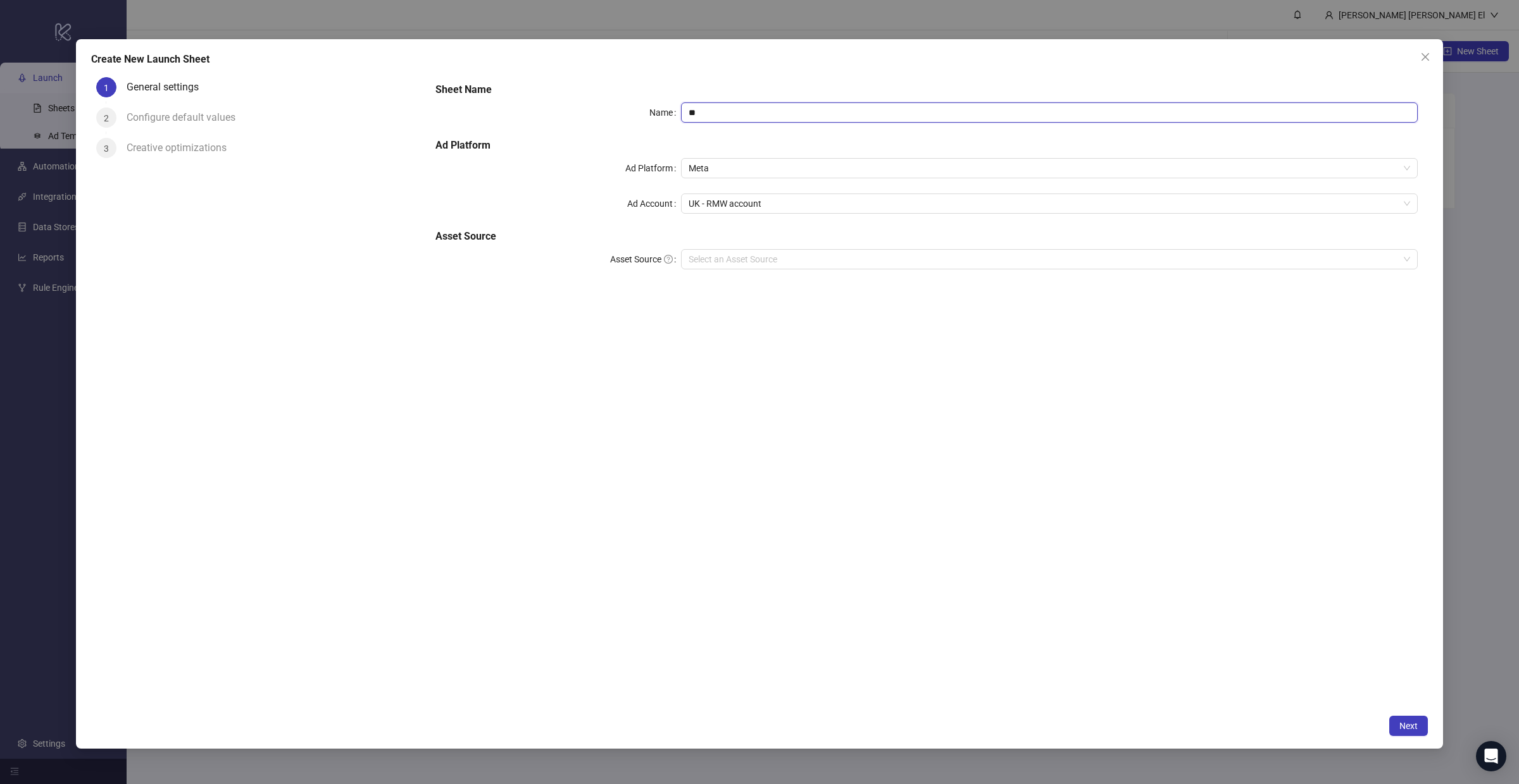
type input "**********"
click at [740, 251] on input "Asset Source" at bounding box center [1043, 259] width 710 height 19
click at [1428, 61] on icon "close" at bounding box center [1425, 57] width 11 height 11
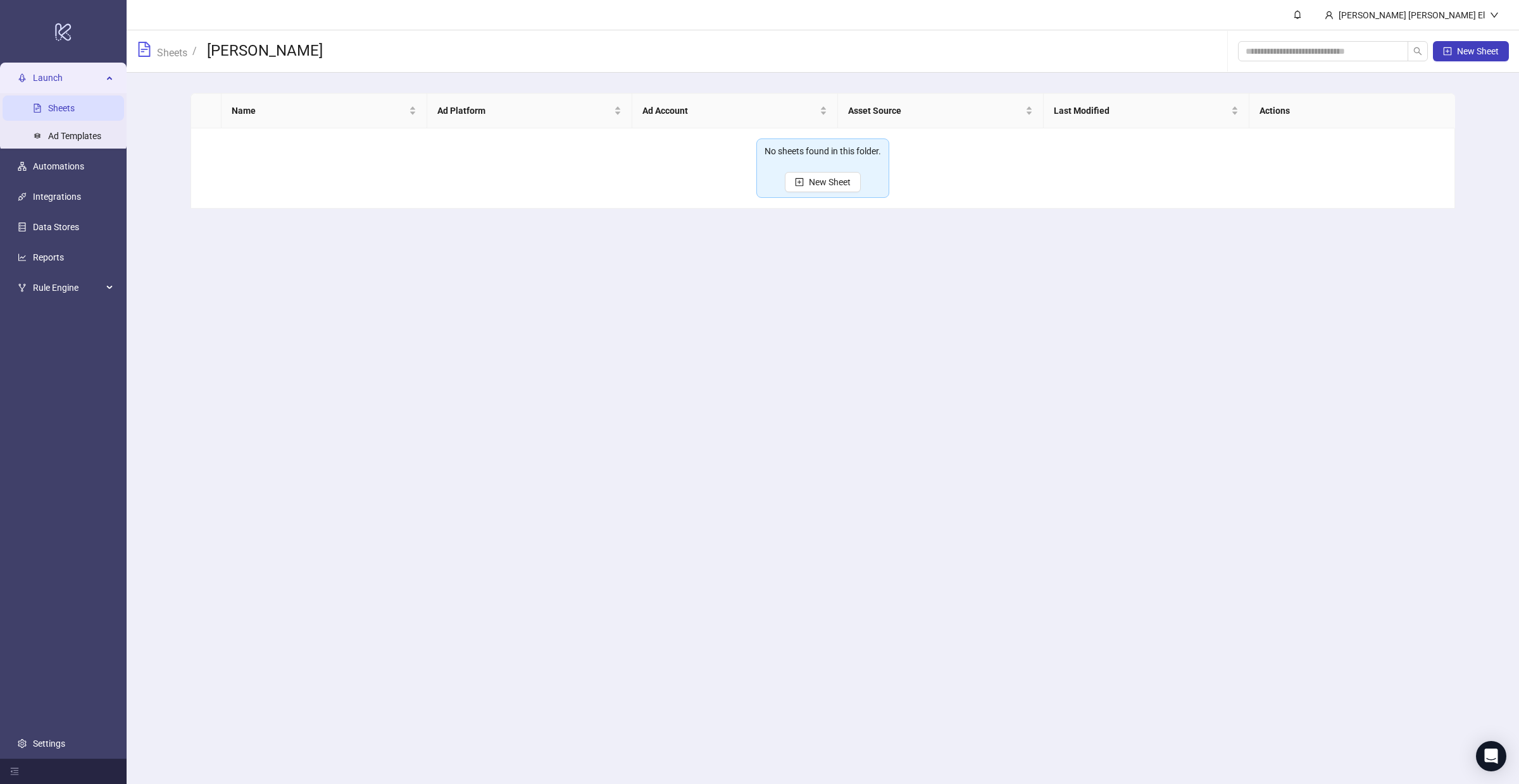
click at [67, 103] on link "Sheets" at bounding box center [61, 109] width 26 height 11
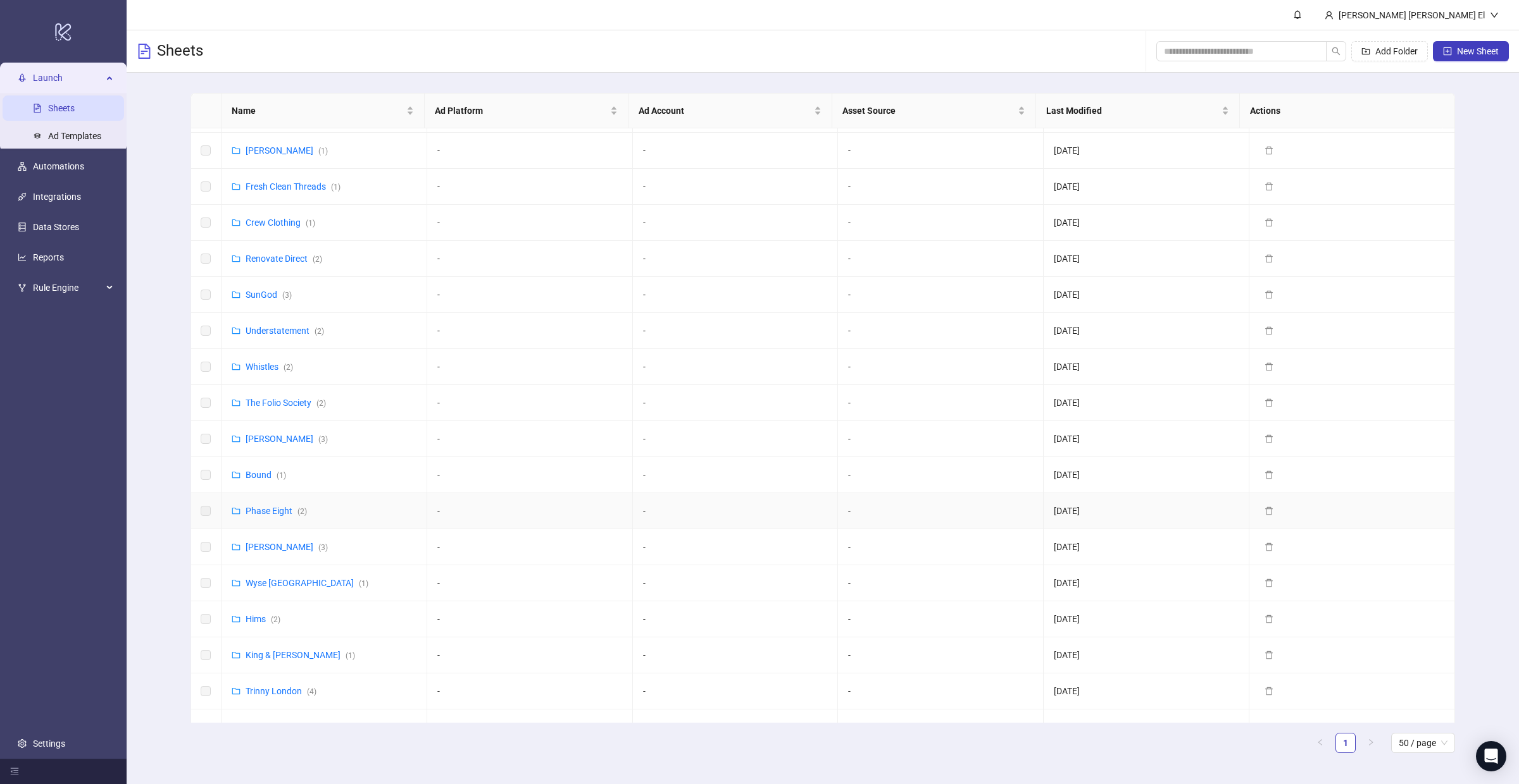
scroll to position [358, 0]
click at [274, 548] on link "[PERSON_NAME] ( 3 )" at bounding box center [287, 545] width 82 height 11
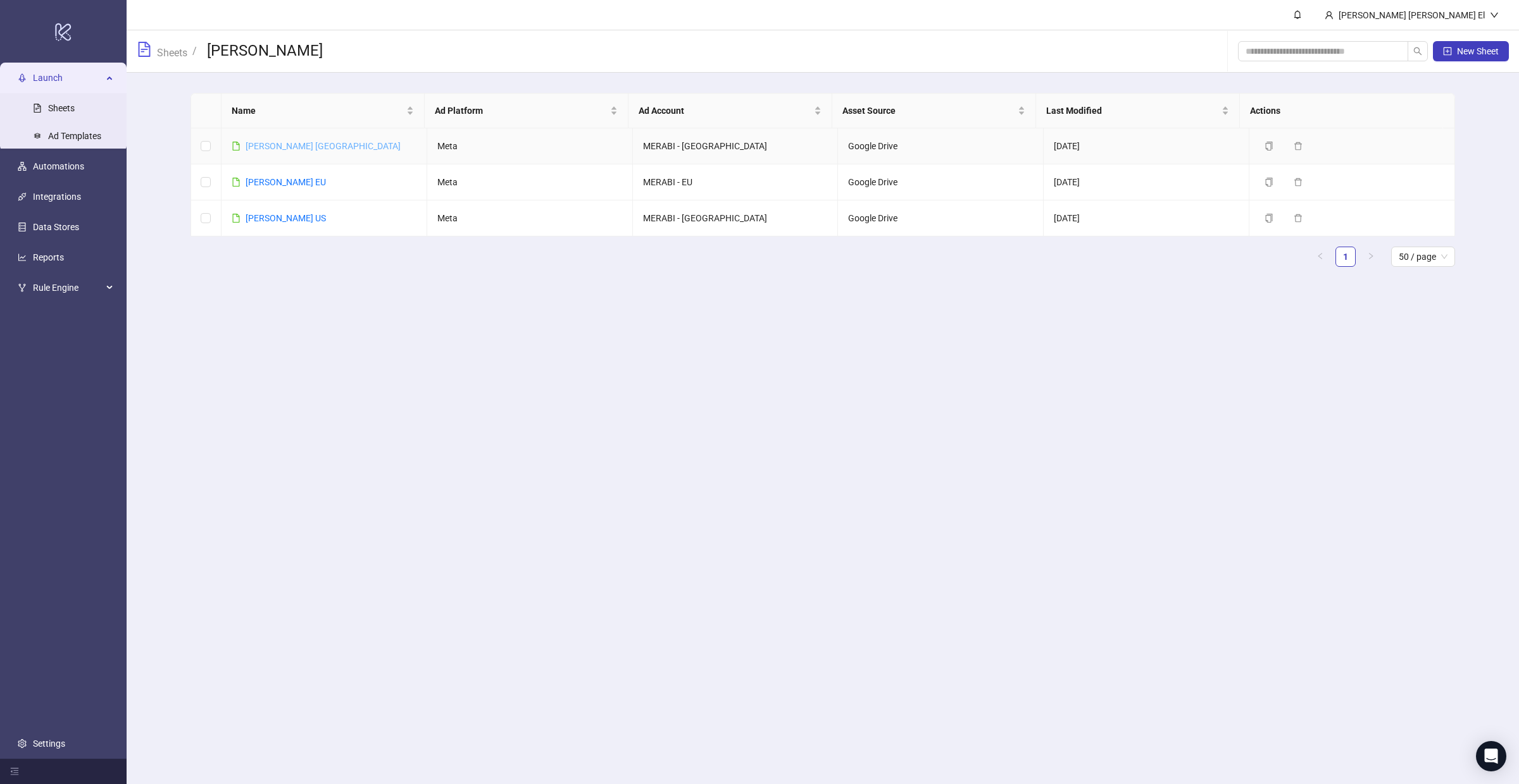
click at [304, 141] on link "[PERSON_NAME] [GEOGRAPHIC_DATA]" at bounding box center [323, 146] width 155 height 11
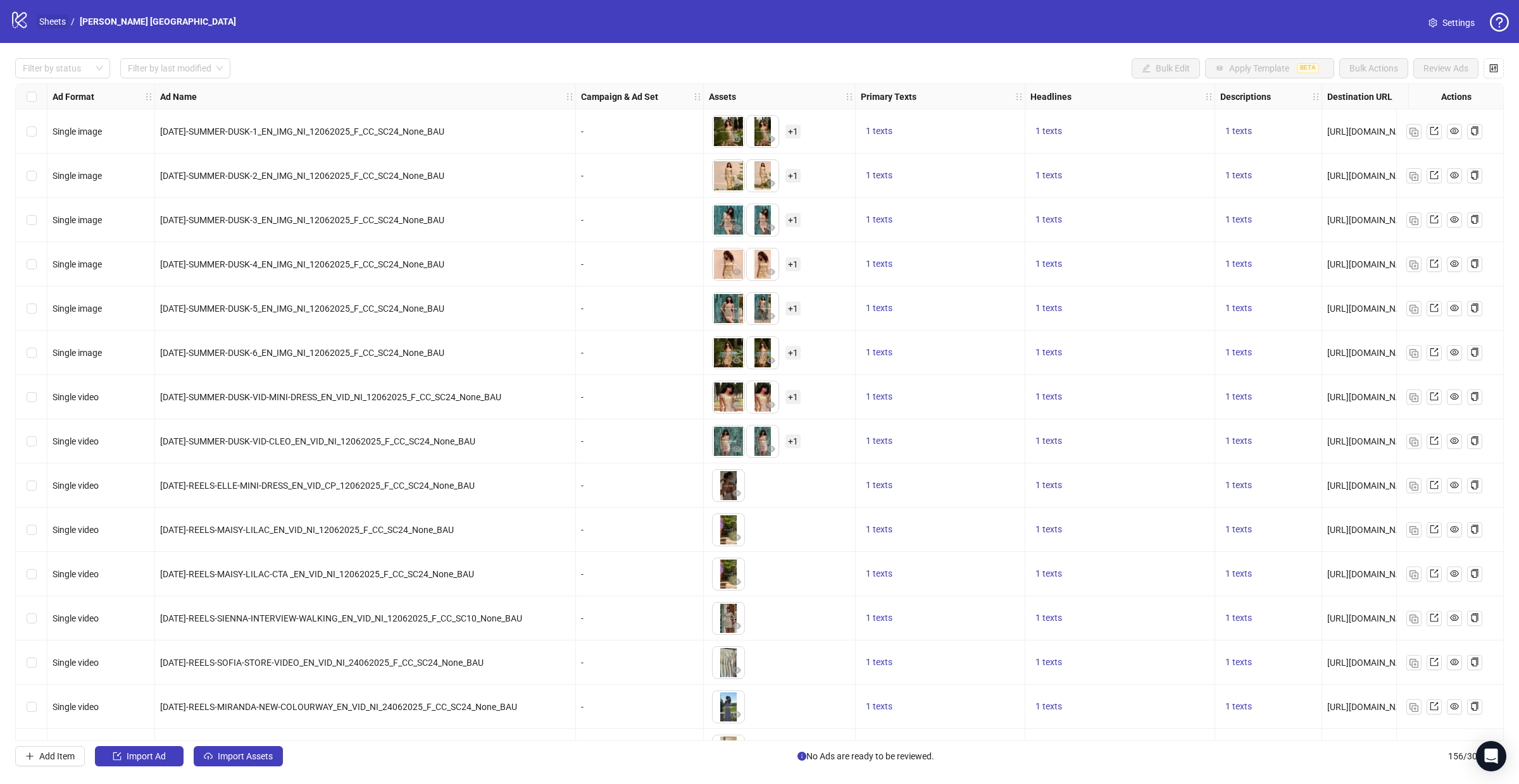
click at [56, 17] on link "Sheets" at bounding box center [53, 22] width 32 height 14
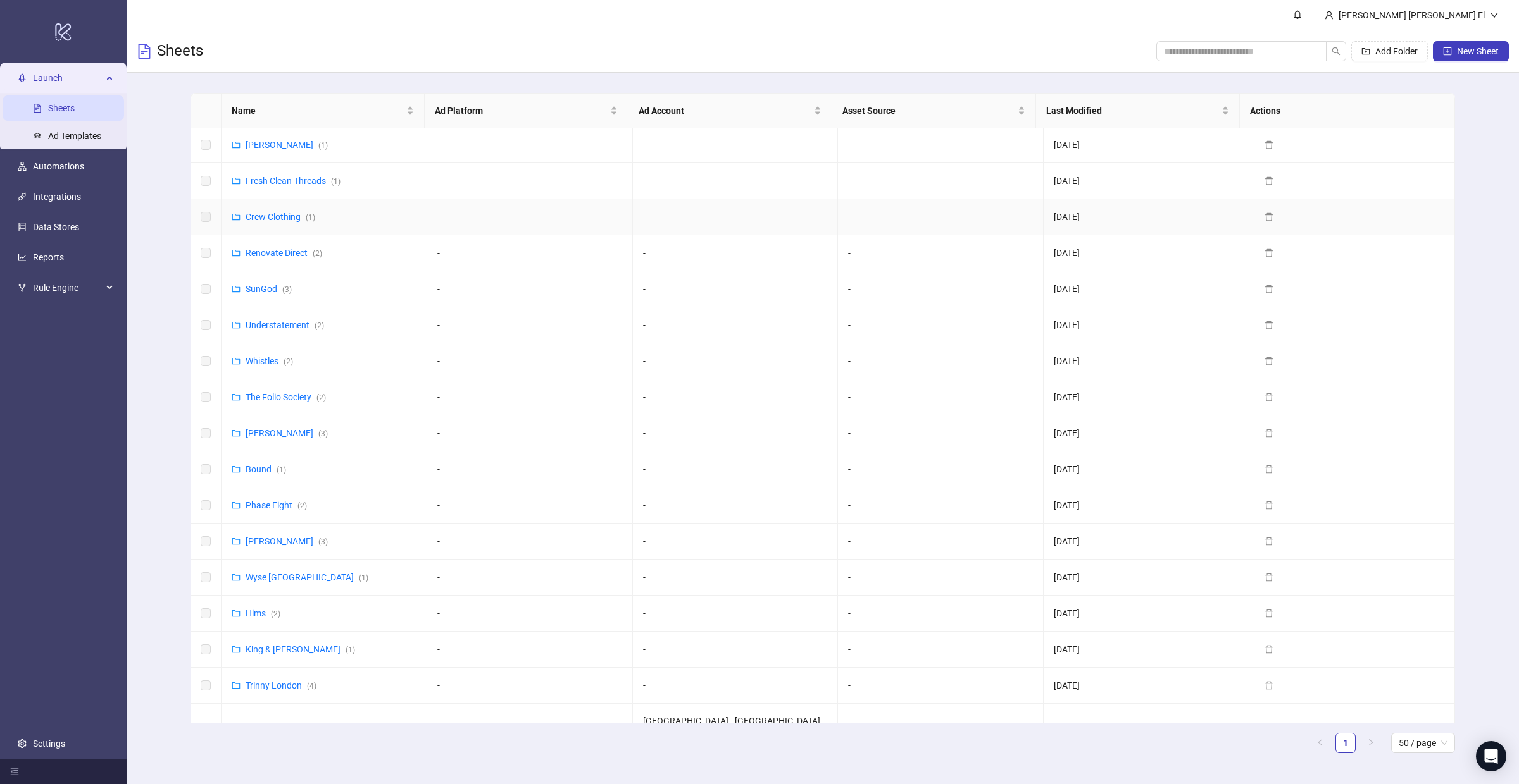
scroll to position [364, 0]
click at [268, 545] on link "[PERSON_NAME] ( 3 )" at bounding box center [287, 540] width 82 height 11
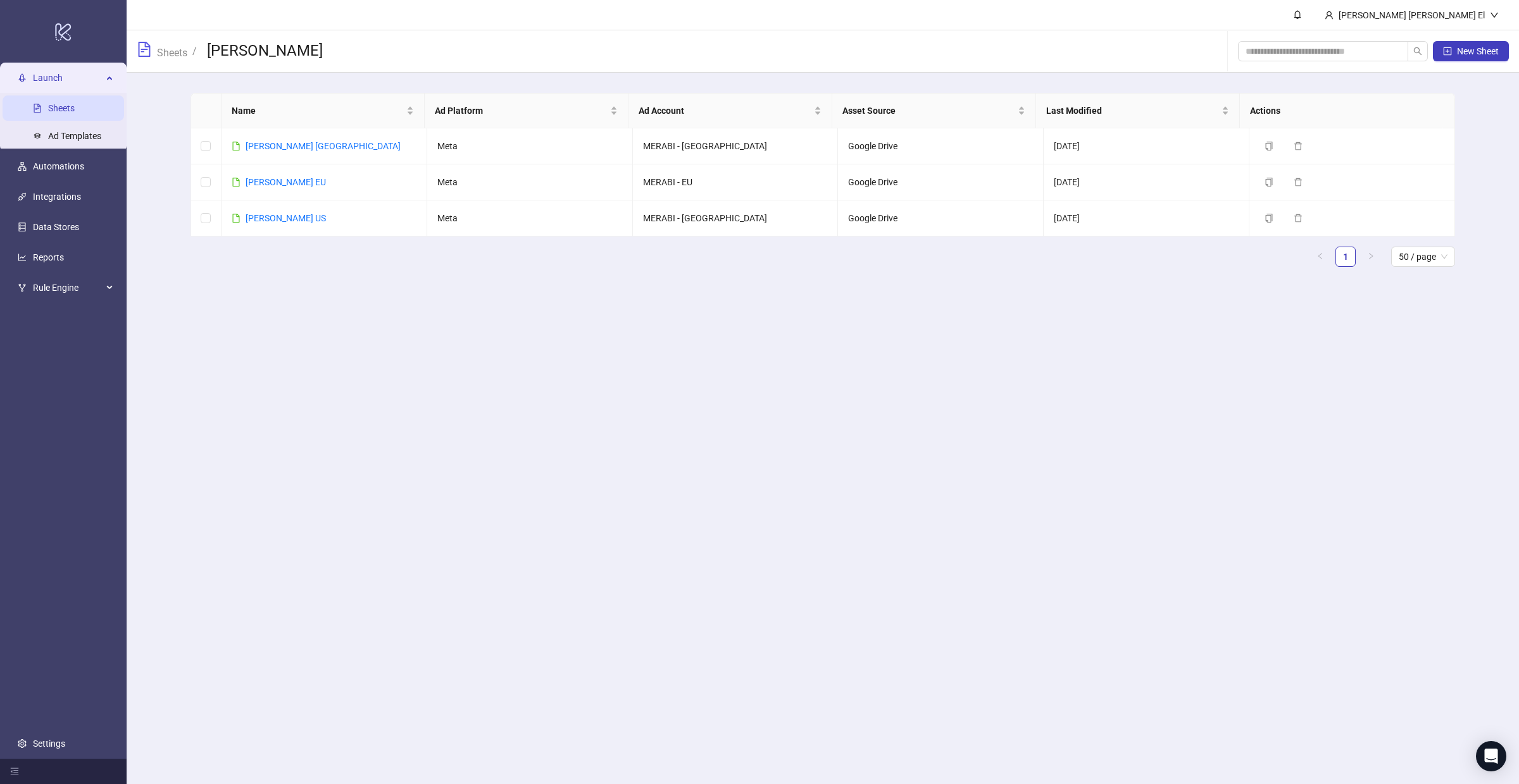
click at [75, 103] on link "Sheets" at bounding box center [61, 109] width 26 height 11
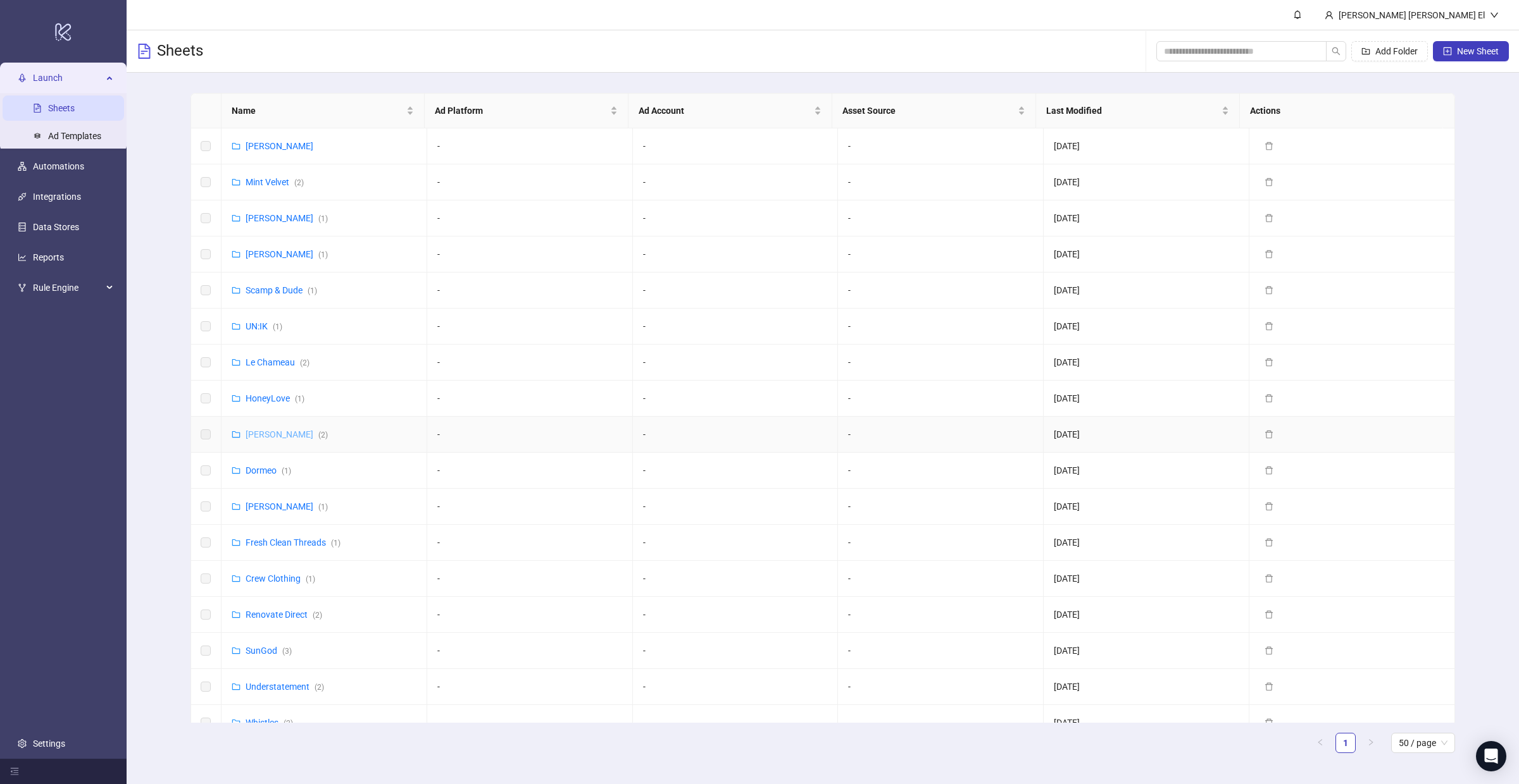
click at [250, 437] on link "Hobbs ( 2 )" at bounding box center [287, 434] width 82 height 11
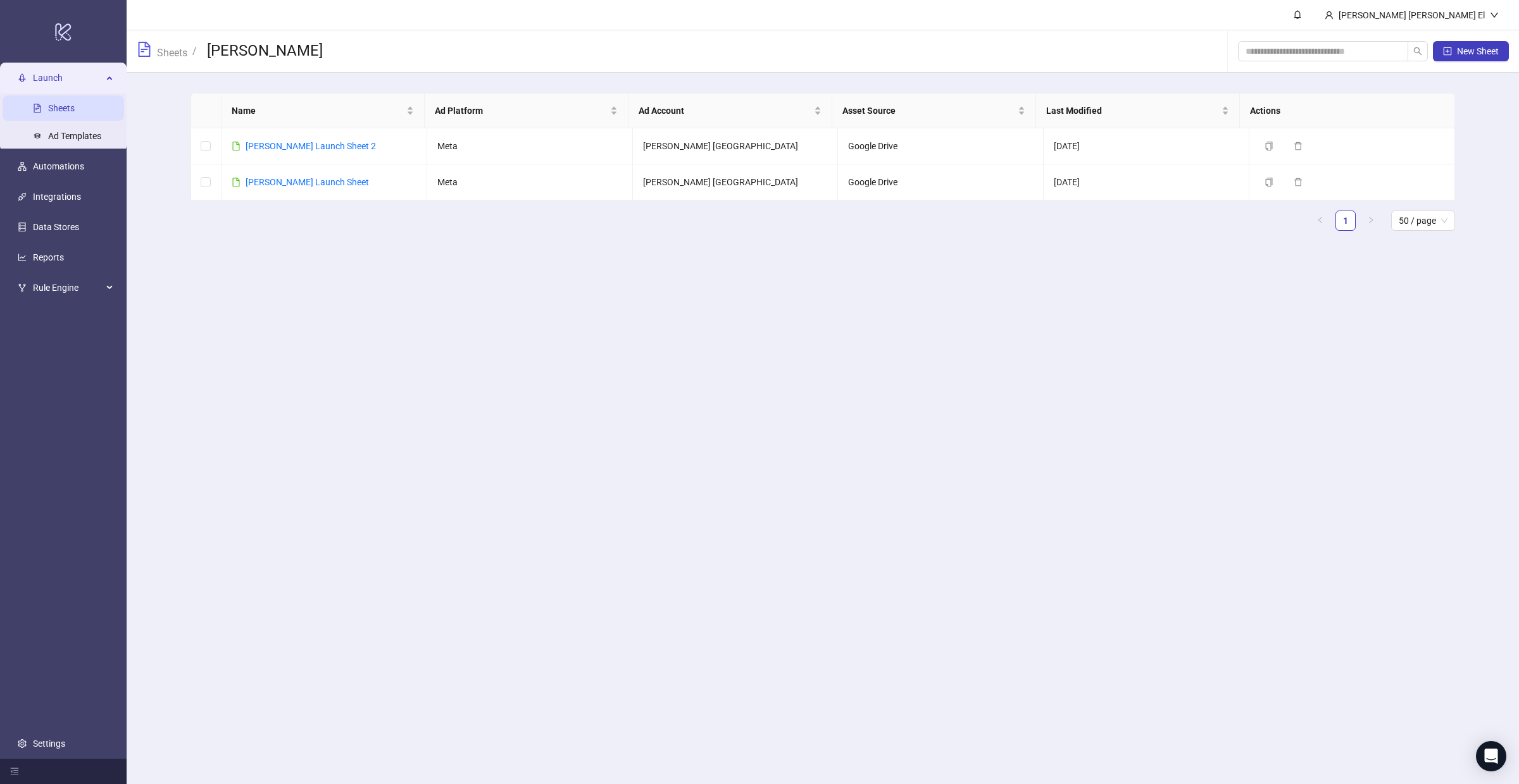
click at [56, 104] on link "Sheets" at bounding box center [61, 109] width 26 height 11
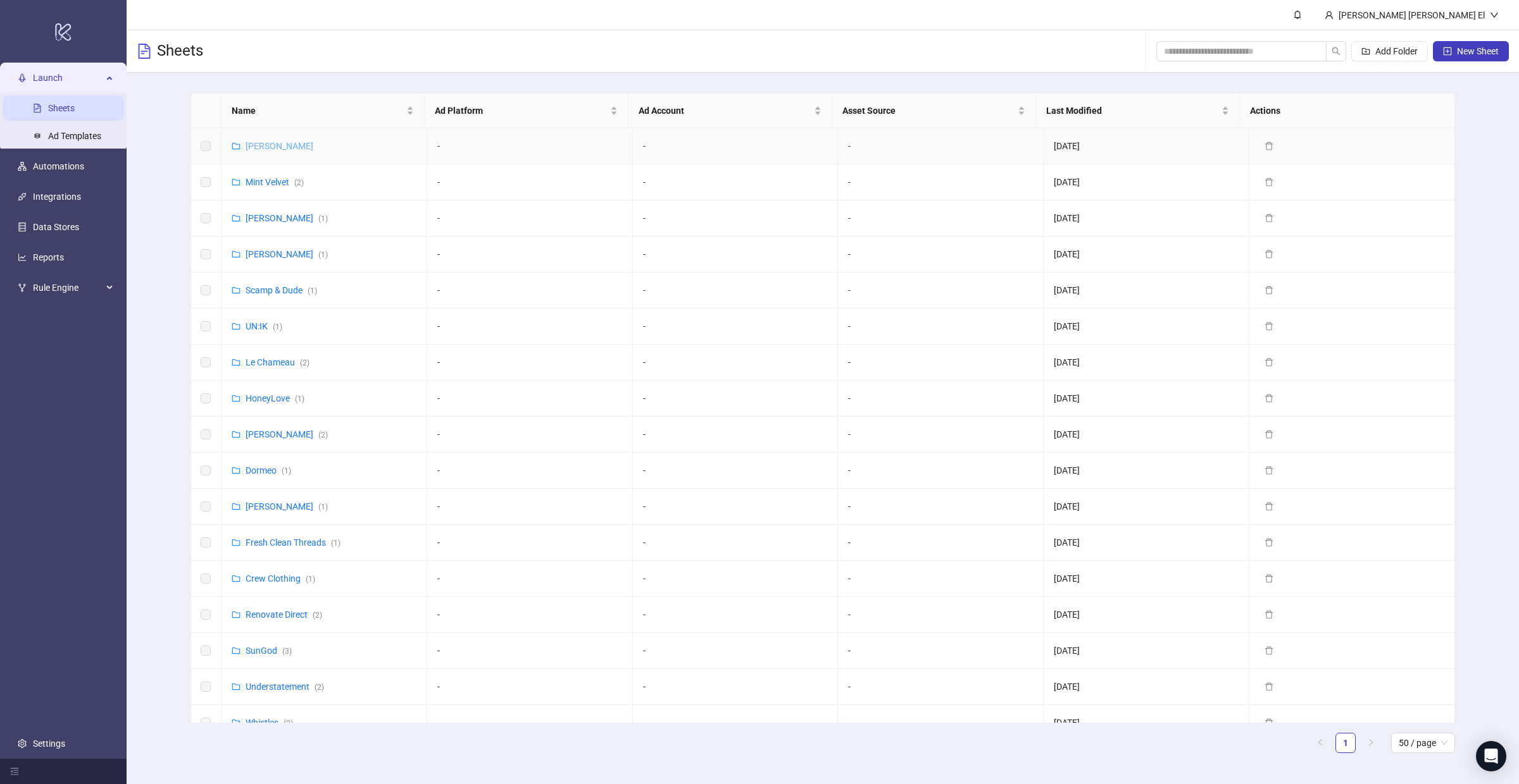
click at [269, 141] on link "[PERSON_NAME]" at bounding box center [279, 146] width 67 height 11
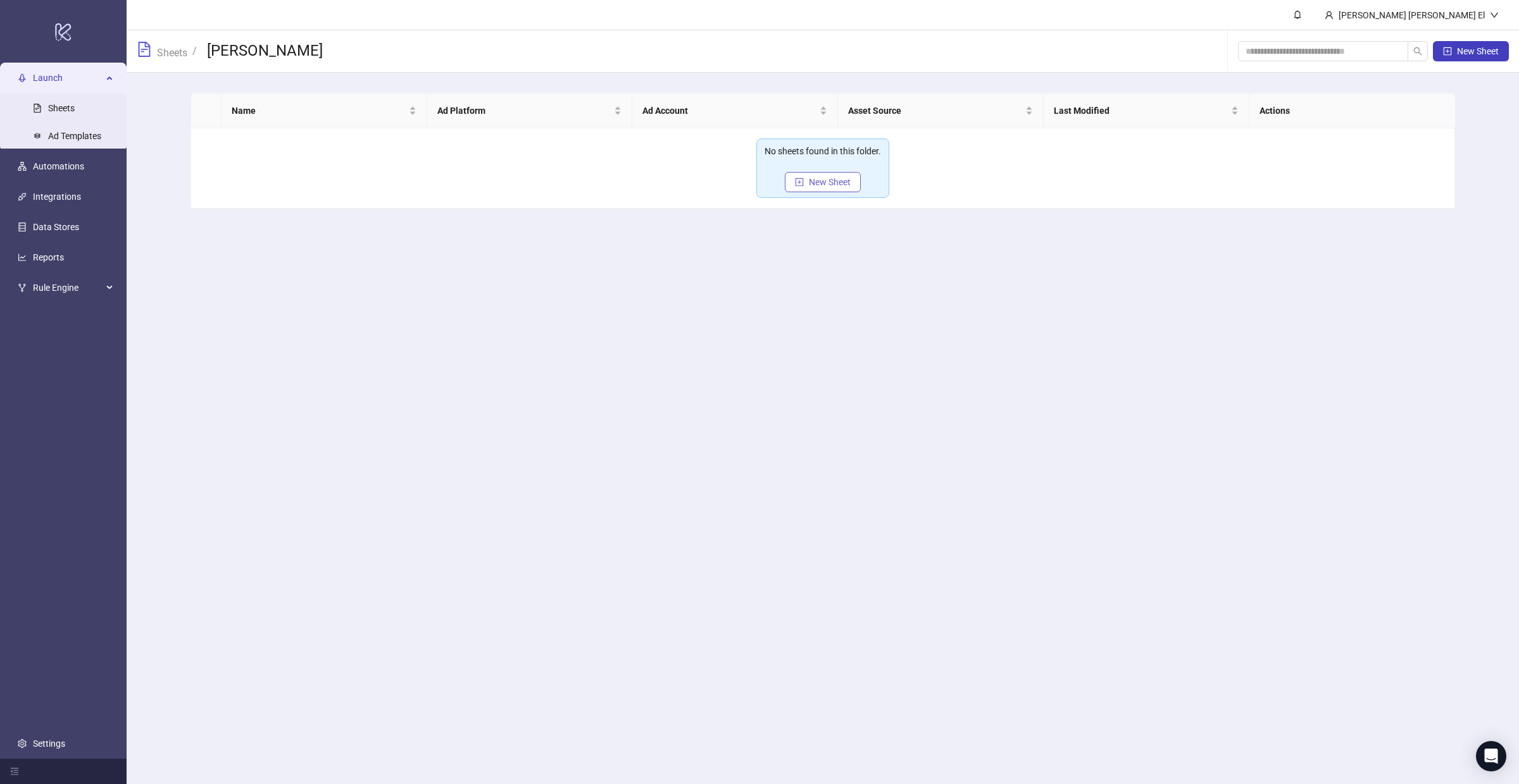
click at [819, 173] on button "New Sheet" at bounding box center [822, 181] width 76 height 20
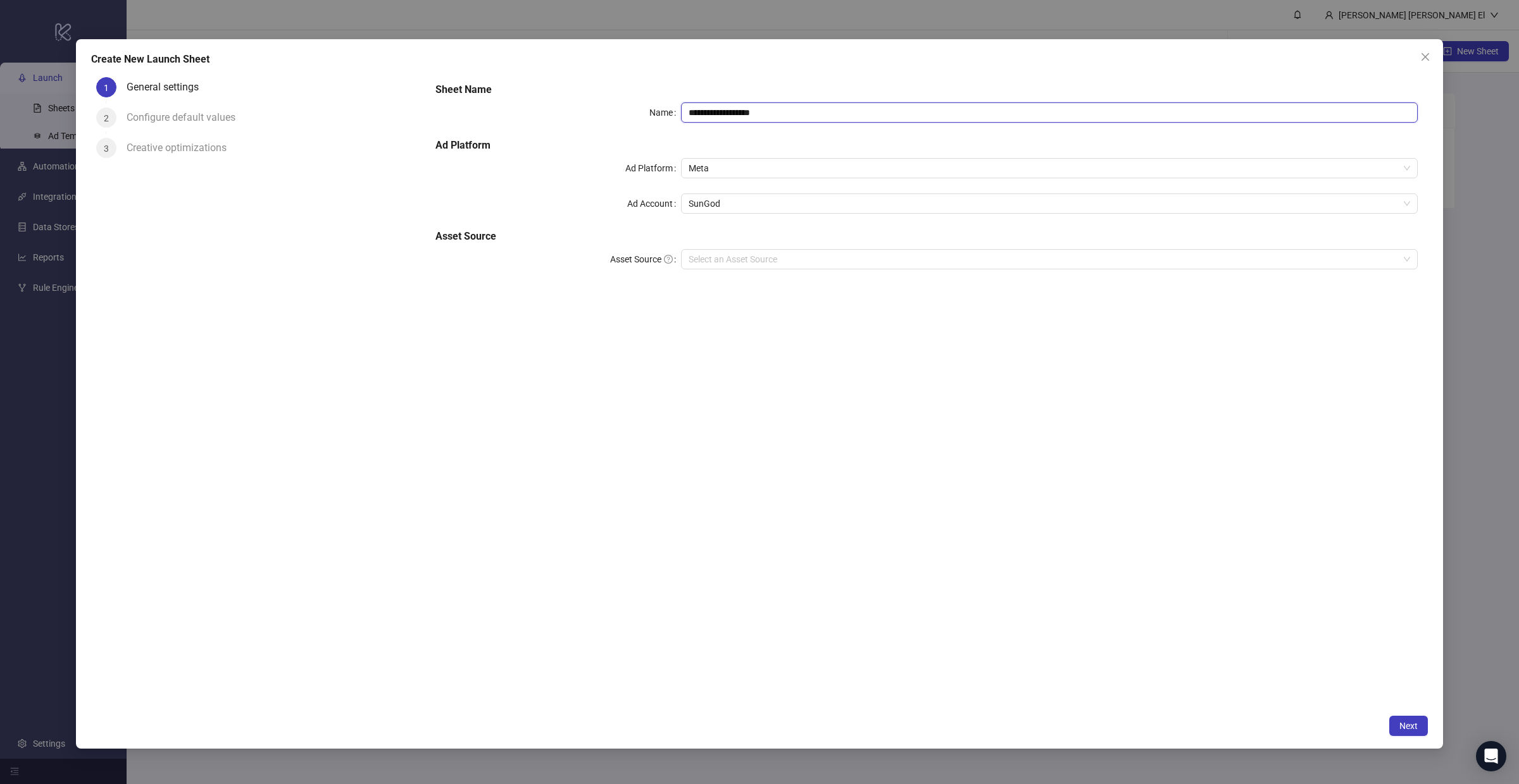
click at [748, 111] on input "**********" at bounding box center [1049, 112] width 736 height 20
type input "**********"
click at [743, 170] on span "Meta" at bounding box center [1048, 168] width 721 height 19
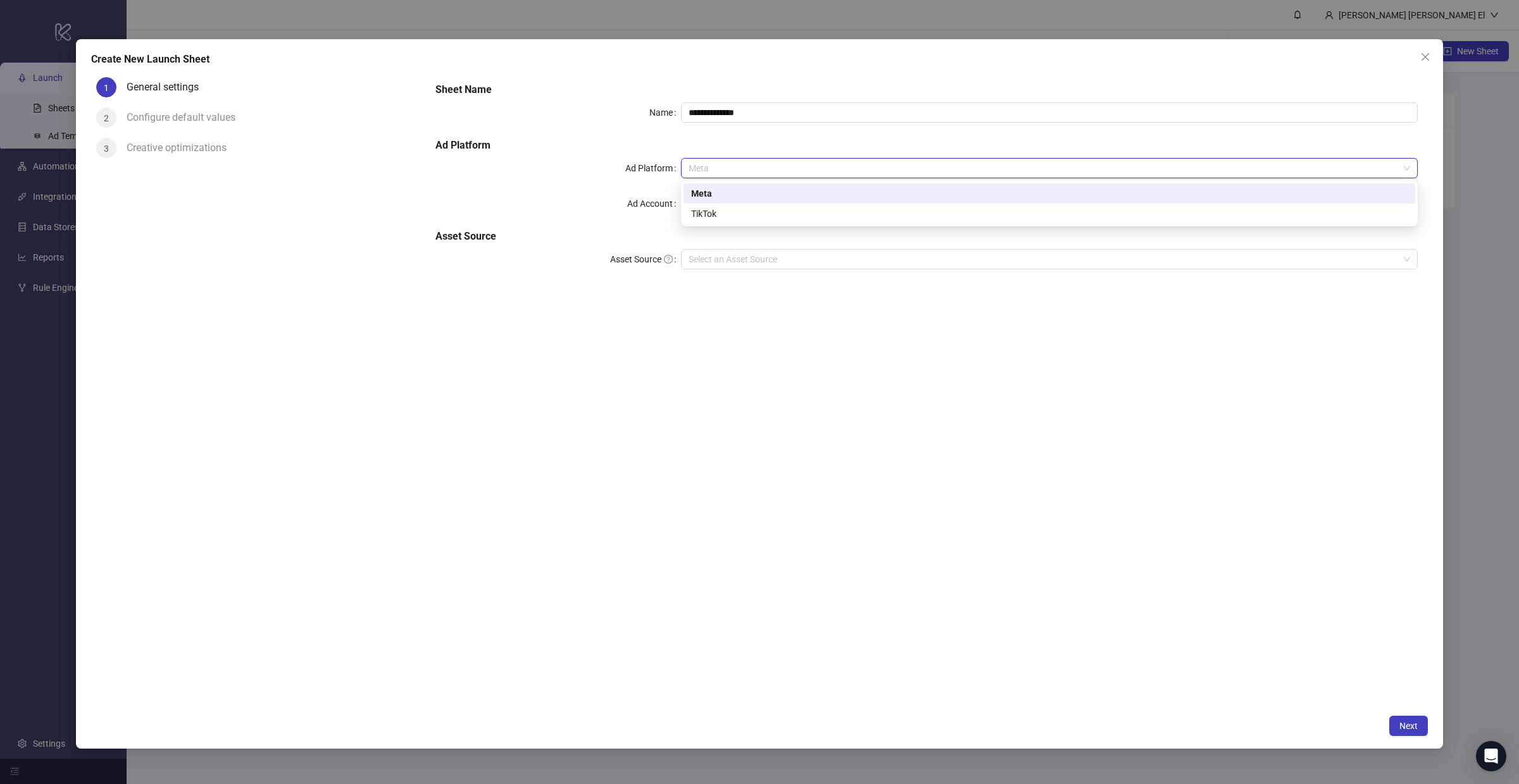
click at [638, 153] on h5 "Ad Platform" at bounding box center [926, 145] width 982 height 15
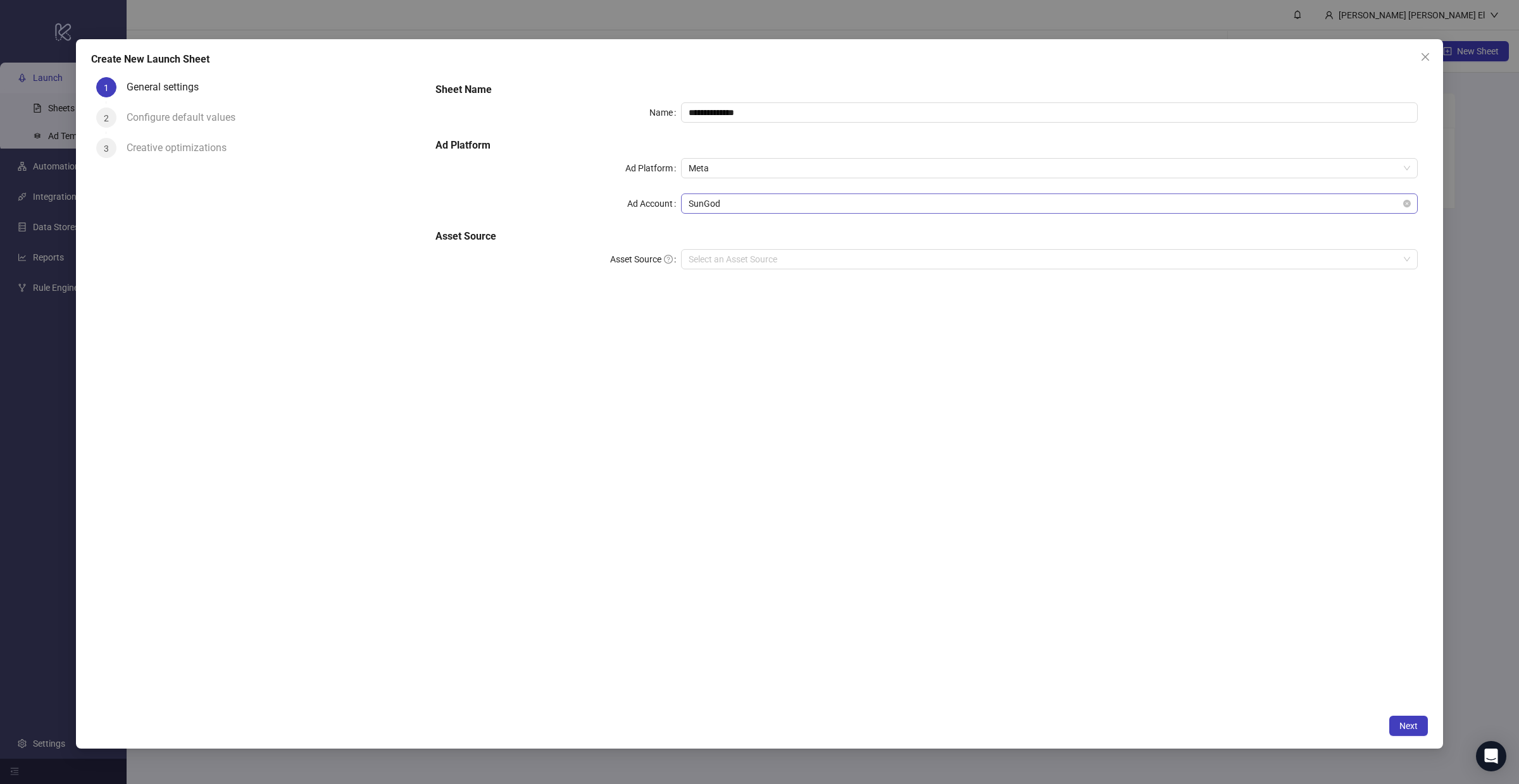
click at [704, 202] on span "SunGod" at bounding box center [1048, 204] width 721 height 19
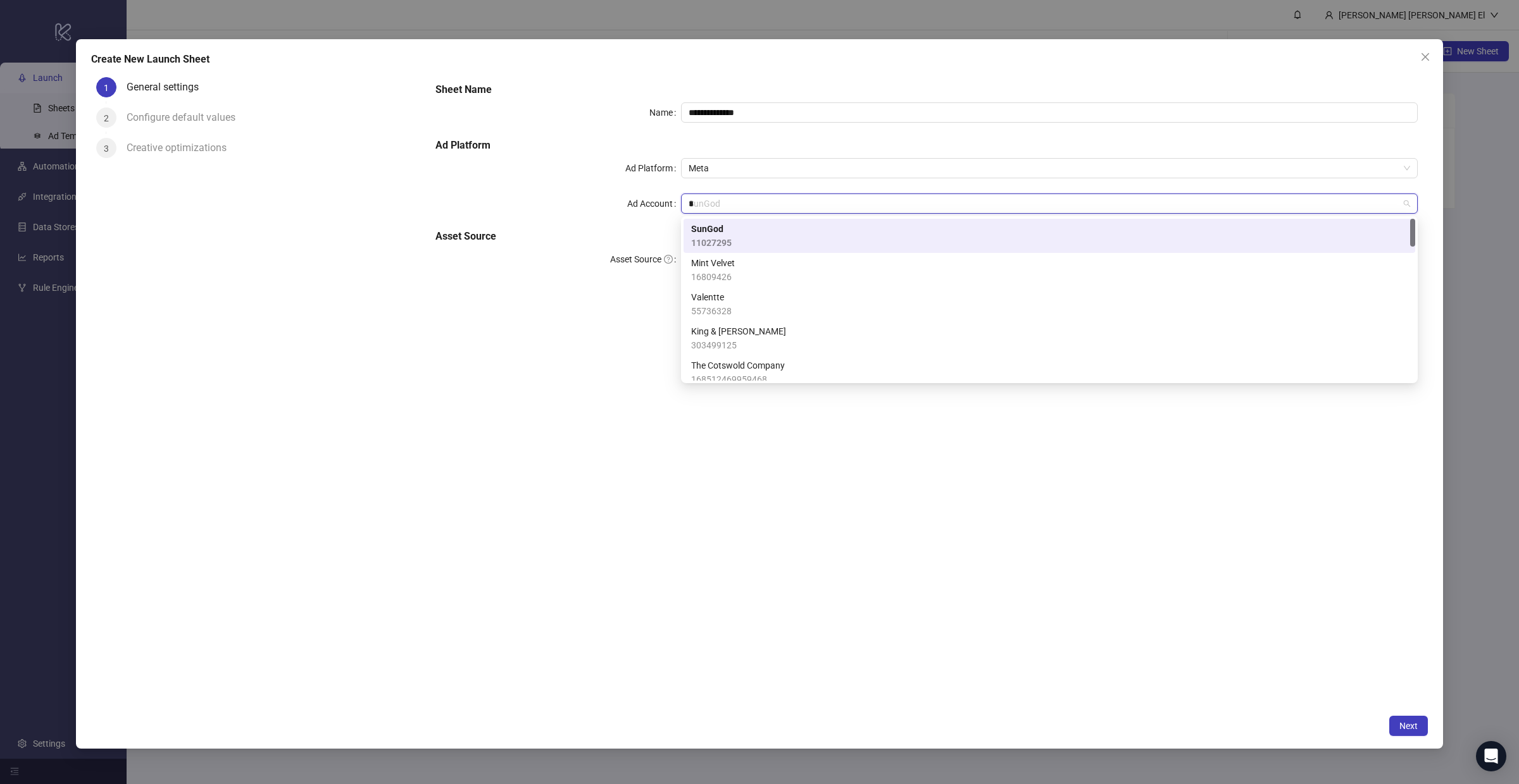
type input "**"
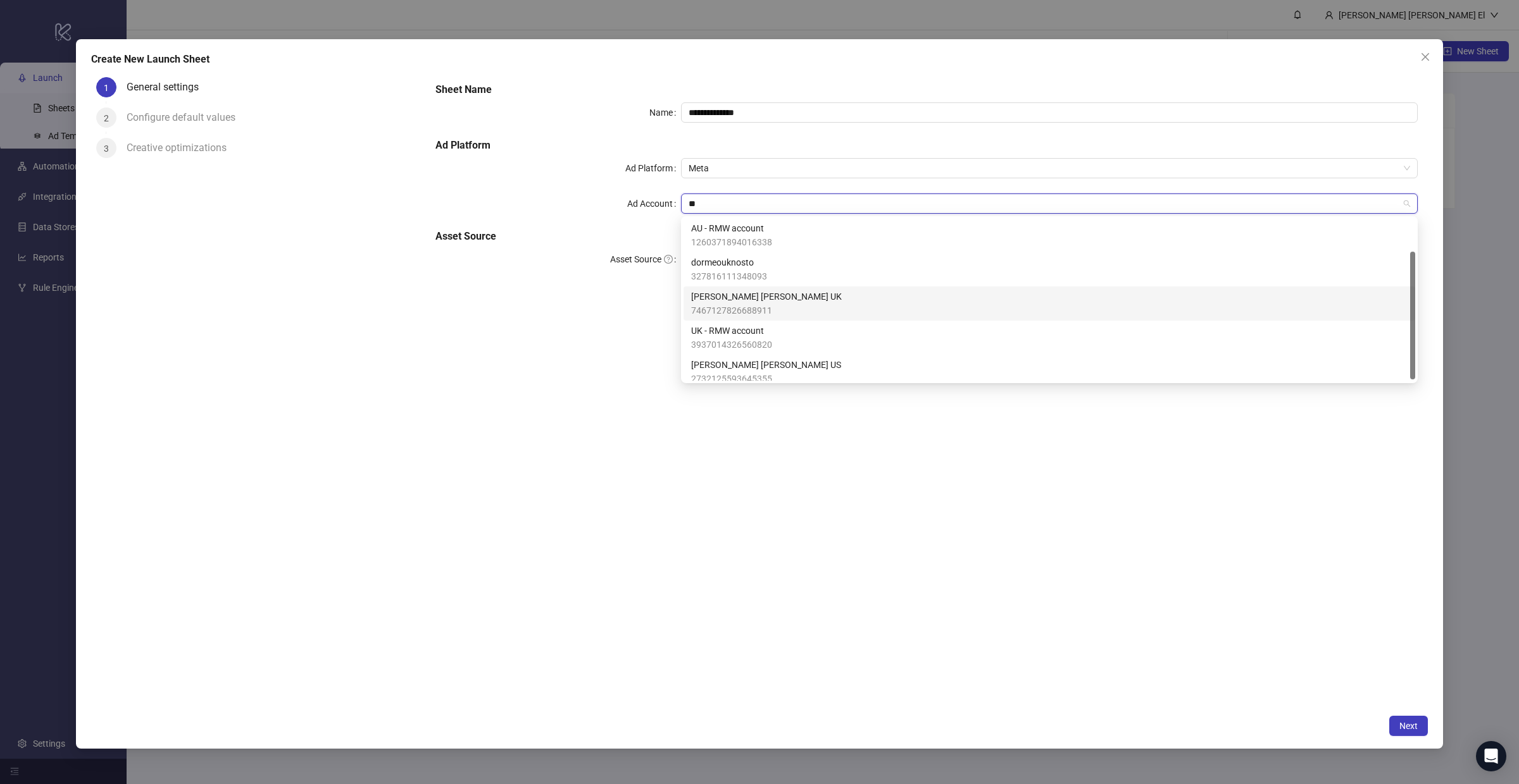
scroll to position [41, 0]
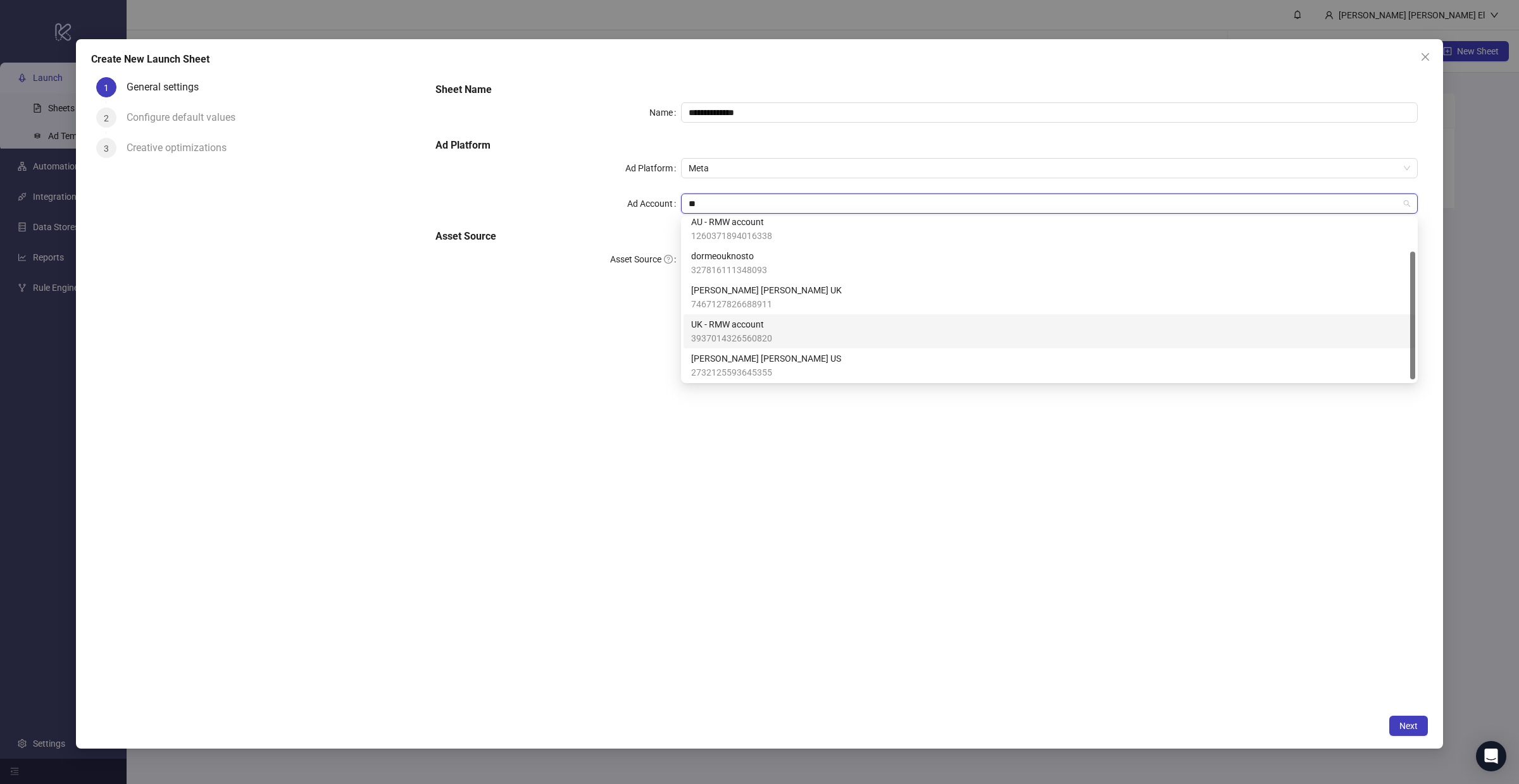
click at [738, 326] on span "UK - RMW account" at bounding box center [731, 324] width 81 height 14
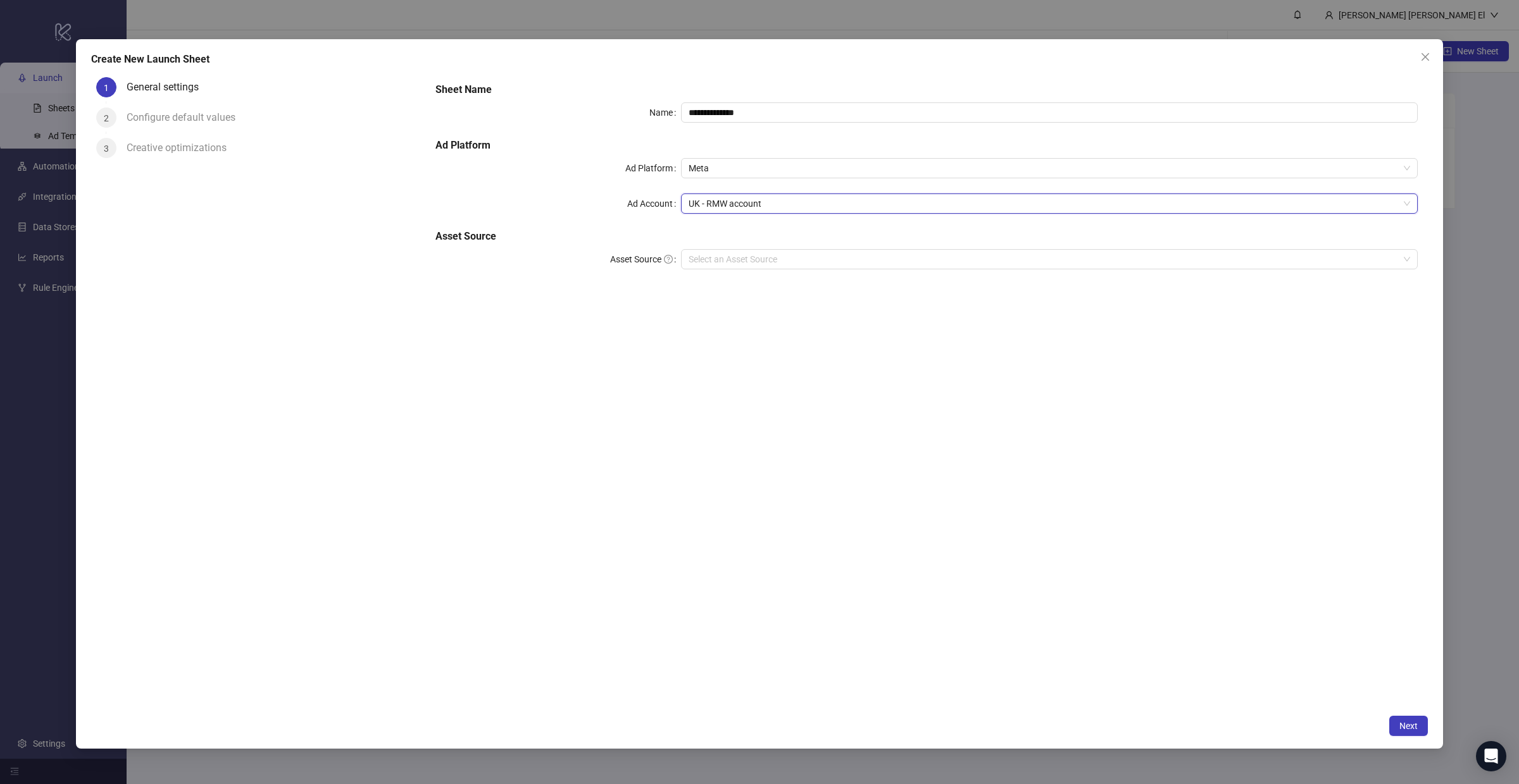
click at [603, 301] on div "**********" at bounding box center [926, 390] width 1002 height 636
click at [749, 265] on input "Asset Source" at bounding box center [1043, 259] width 710 height 19
click at [753, 285] on div "Google Drive" at bounding box center [1048, 285] width 716 height 14
click at [815, 287] on input "Main Folder" at bounding box center [1043, 295] width 710 height 19
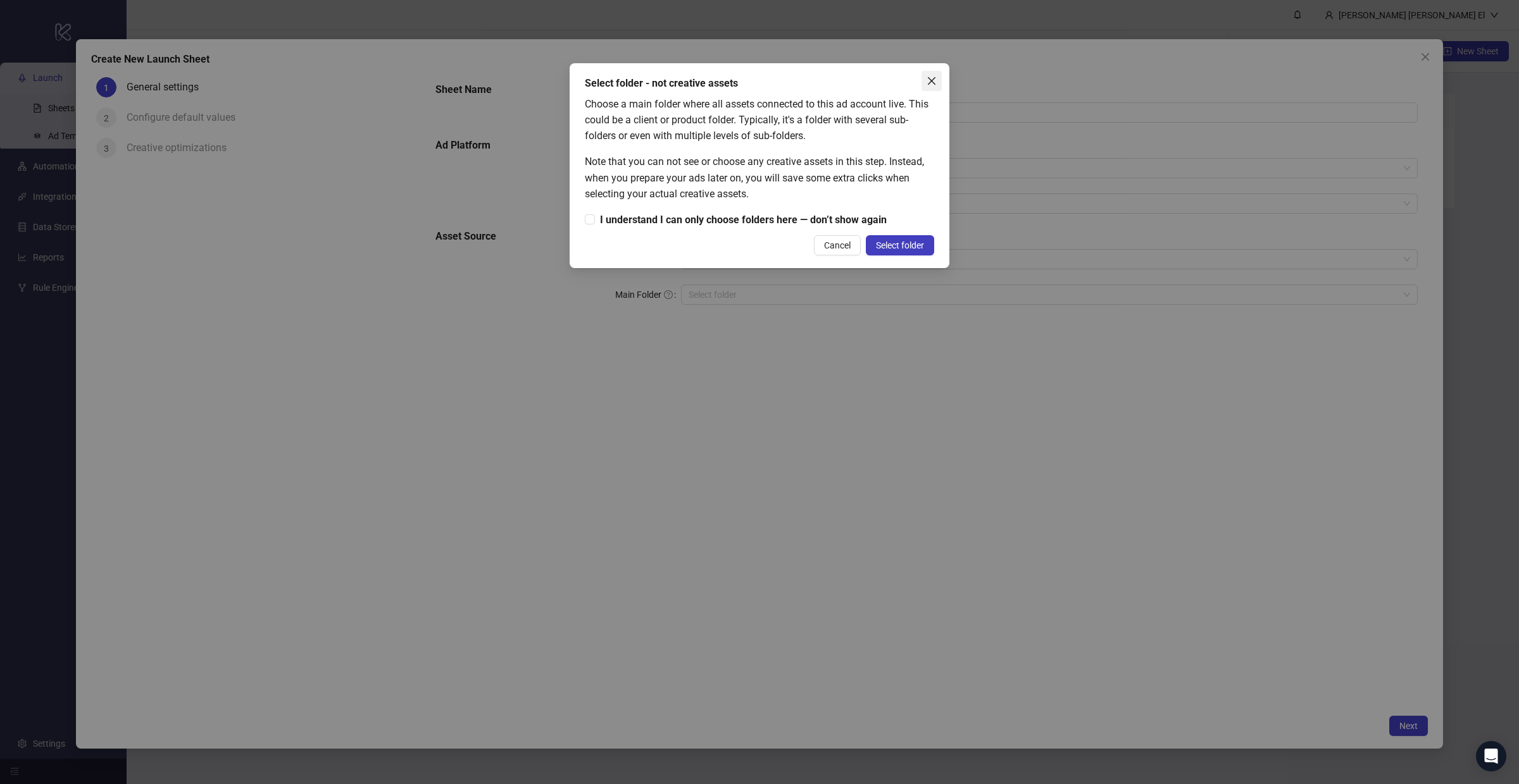
click at [933, 81] on icon "close" at bounding box center [932, 81] width 11 height 11
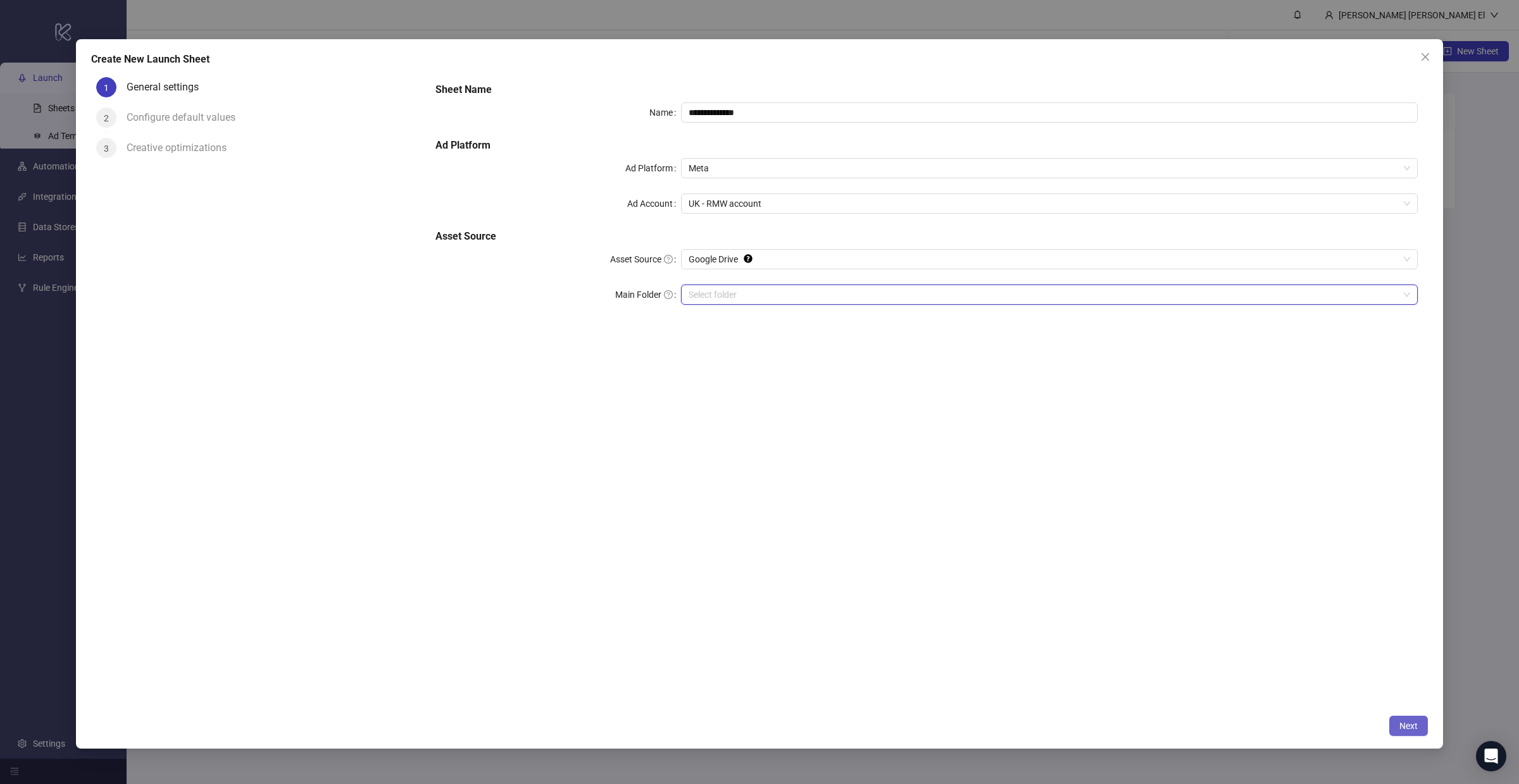
click at [1407, 722] on span "Next" at bounding box center [1408, 726] width 18 height 11
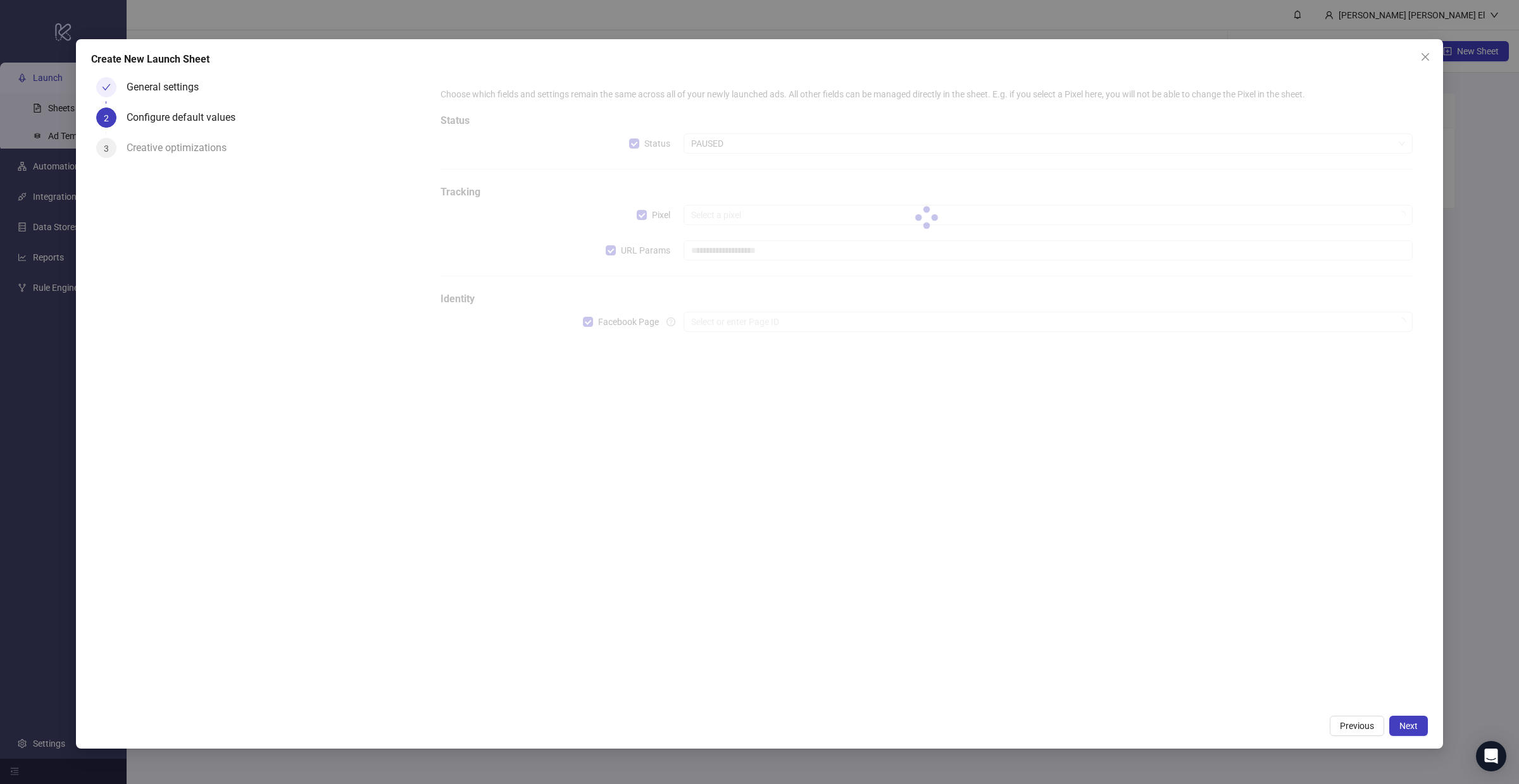
type input "**********"
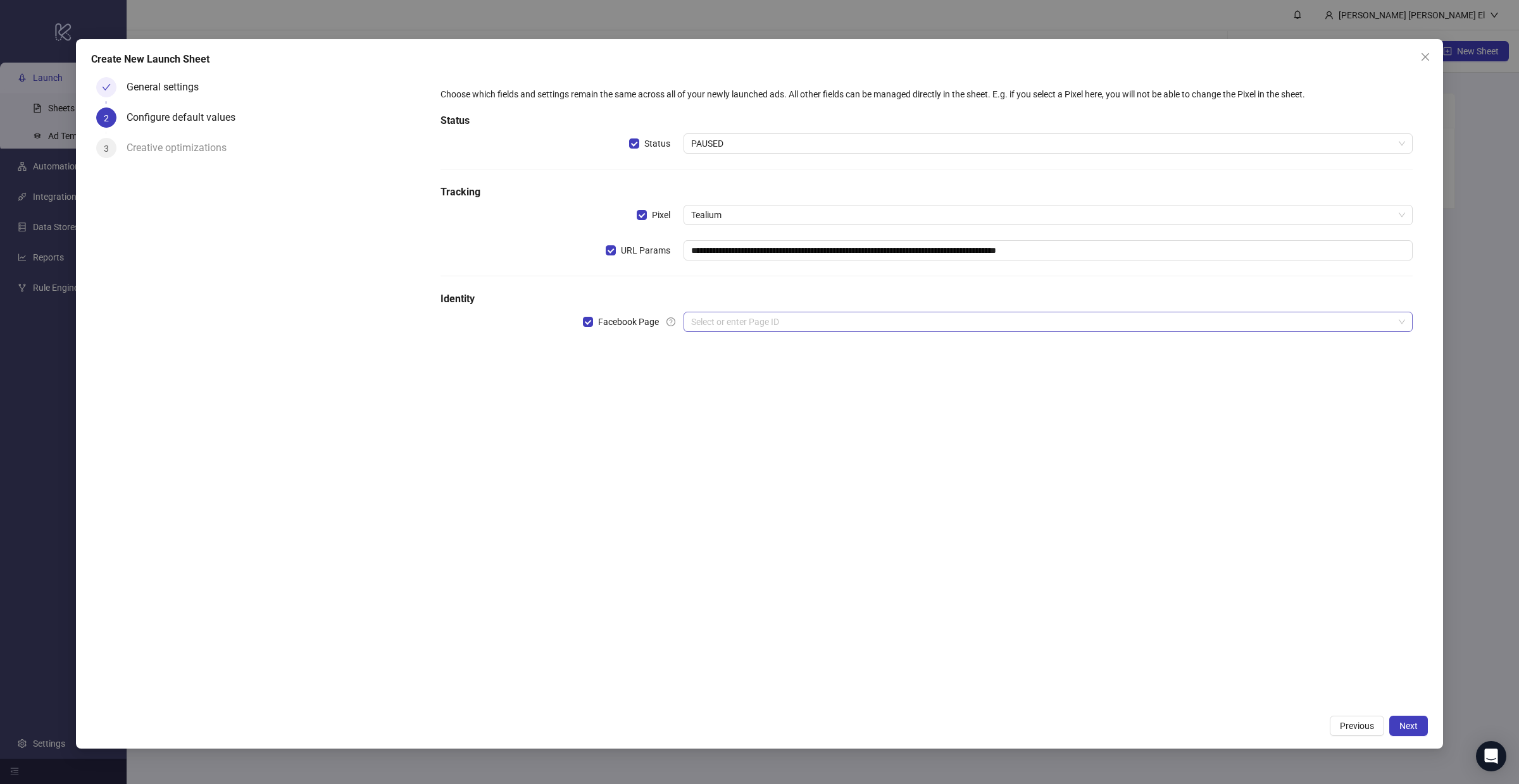
click at [737, 317] on input "search" at bounding box center [1041, 322] width 702 height 19
type input "*"
click at [635, 399] on div "**********" at bounding box center [926, 390] width 1002 height 636
click at [711, 327] on input "search" at bounding box center [1041, 322] width 702 height 19
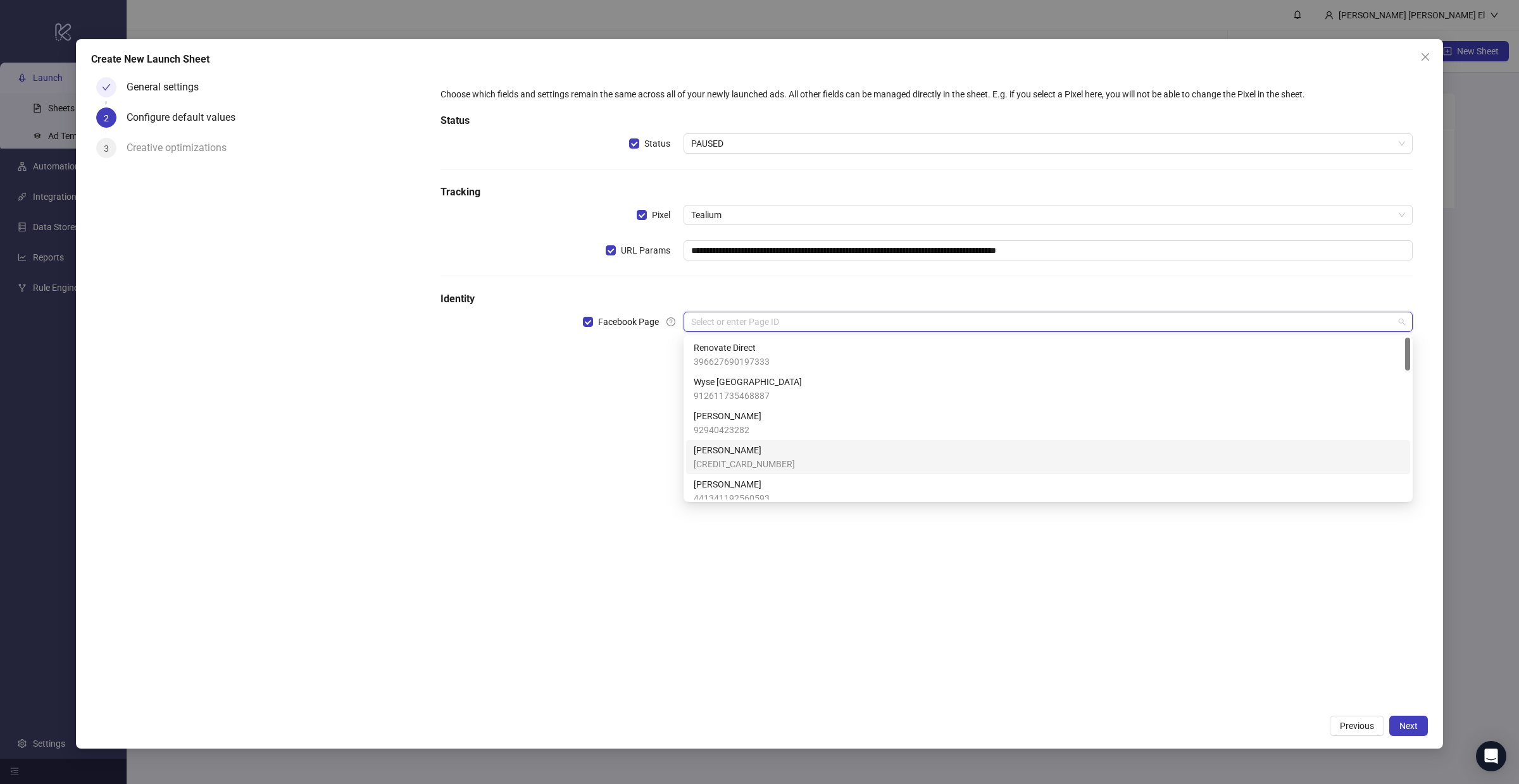
click at [734, 454] on span "R.M.Williams" at bounding box center [744, 450] width 102 height 14
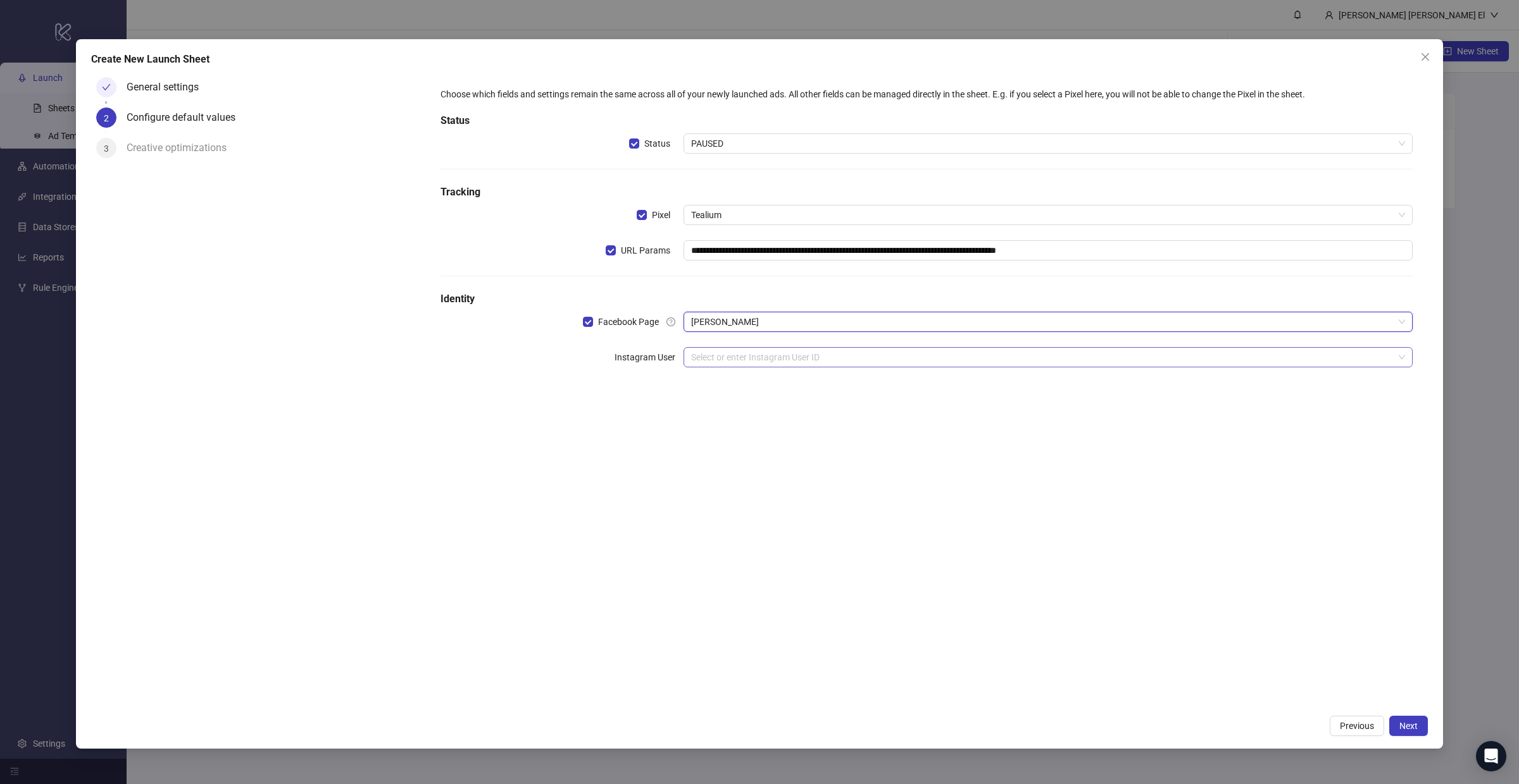
click at [715, 358] on input "search" at bounding box center [1041, 357] width 702 height 19
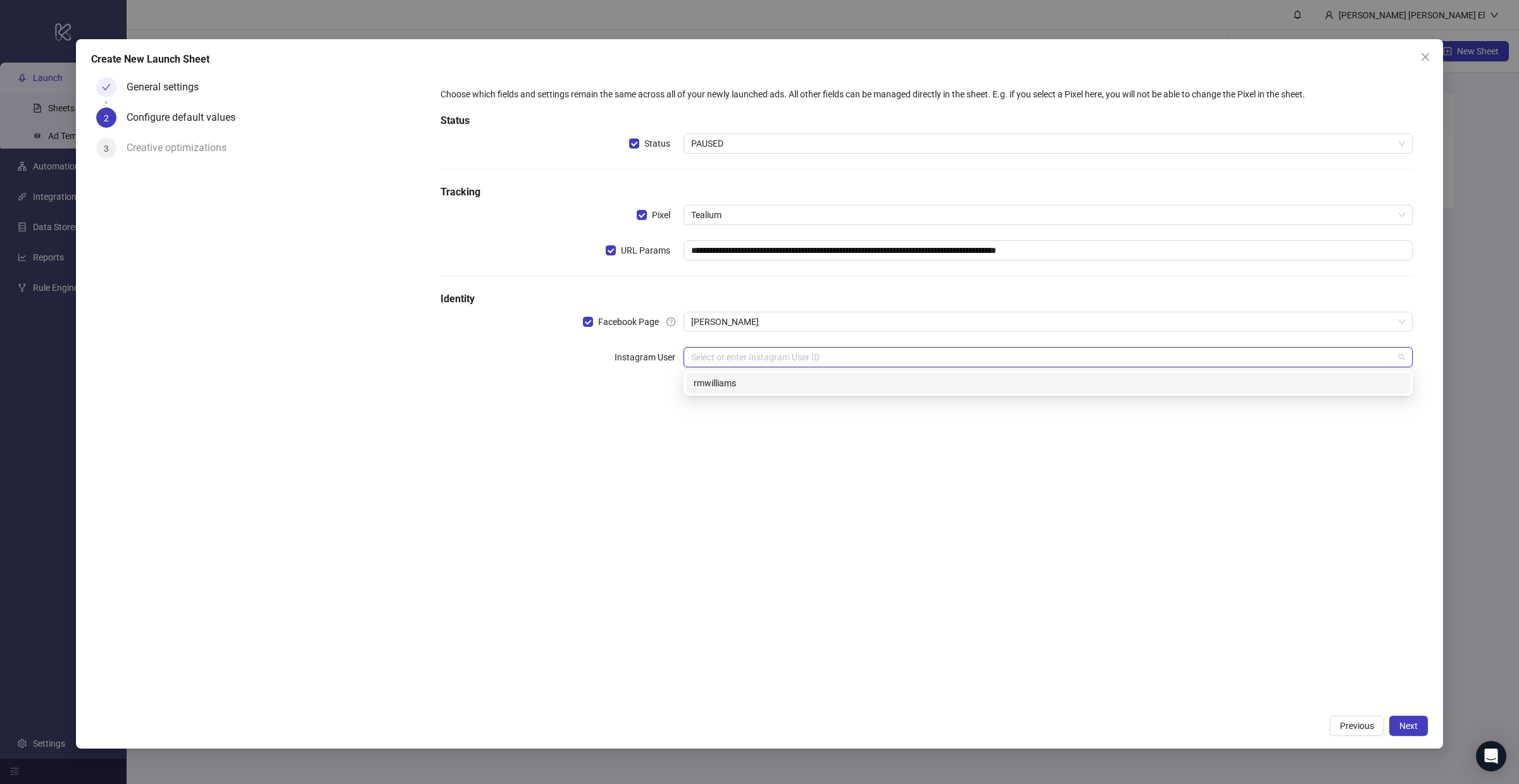
click at [729, 385] on div "rmwilliams" at bounding box center [1047, 384] width 709 height 14
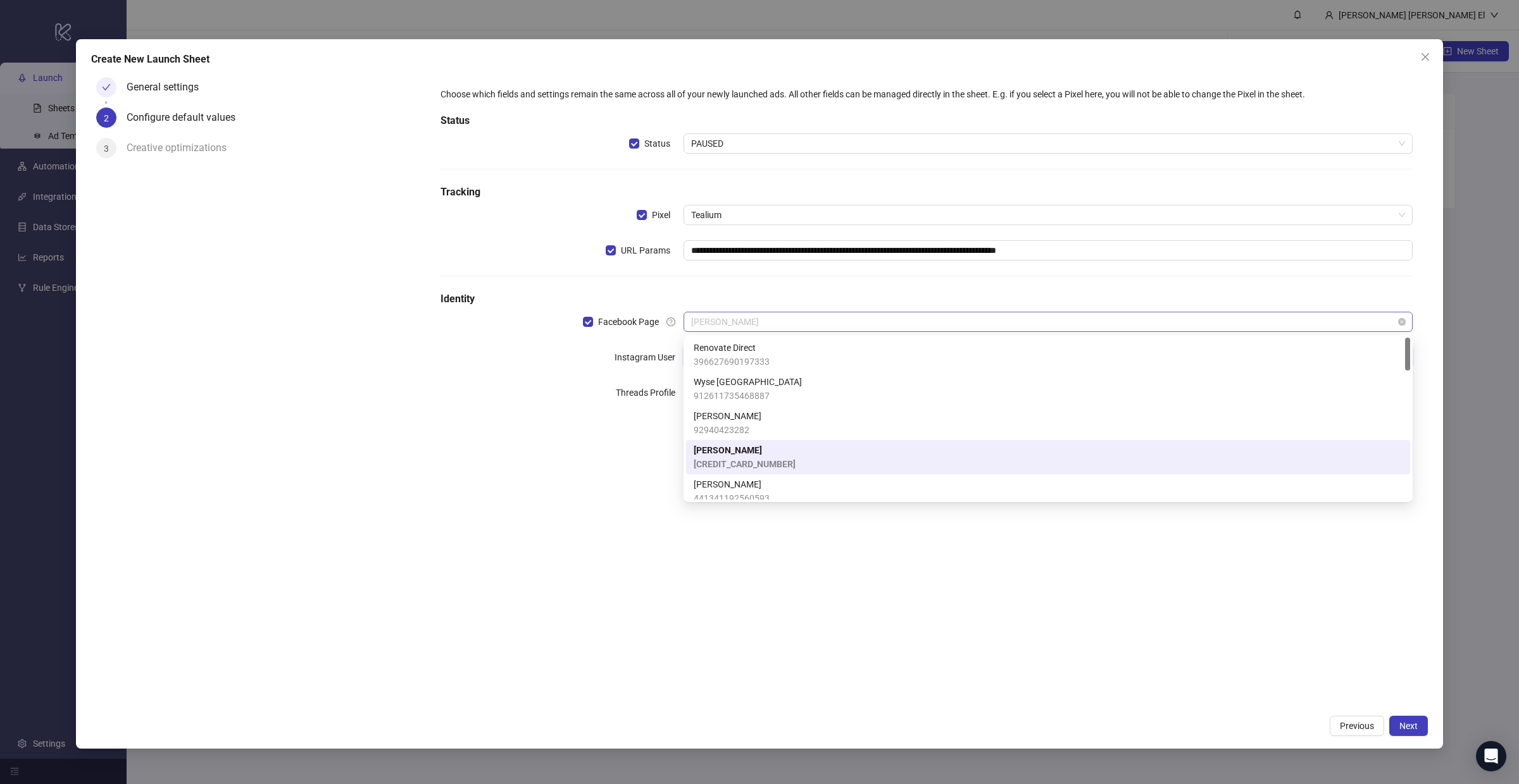
click at [720, 326] on span "R.M.Williams" at bounding box center [1047, 322] width 713 height 19
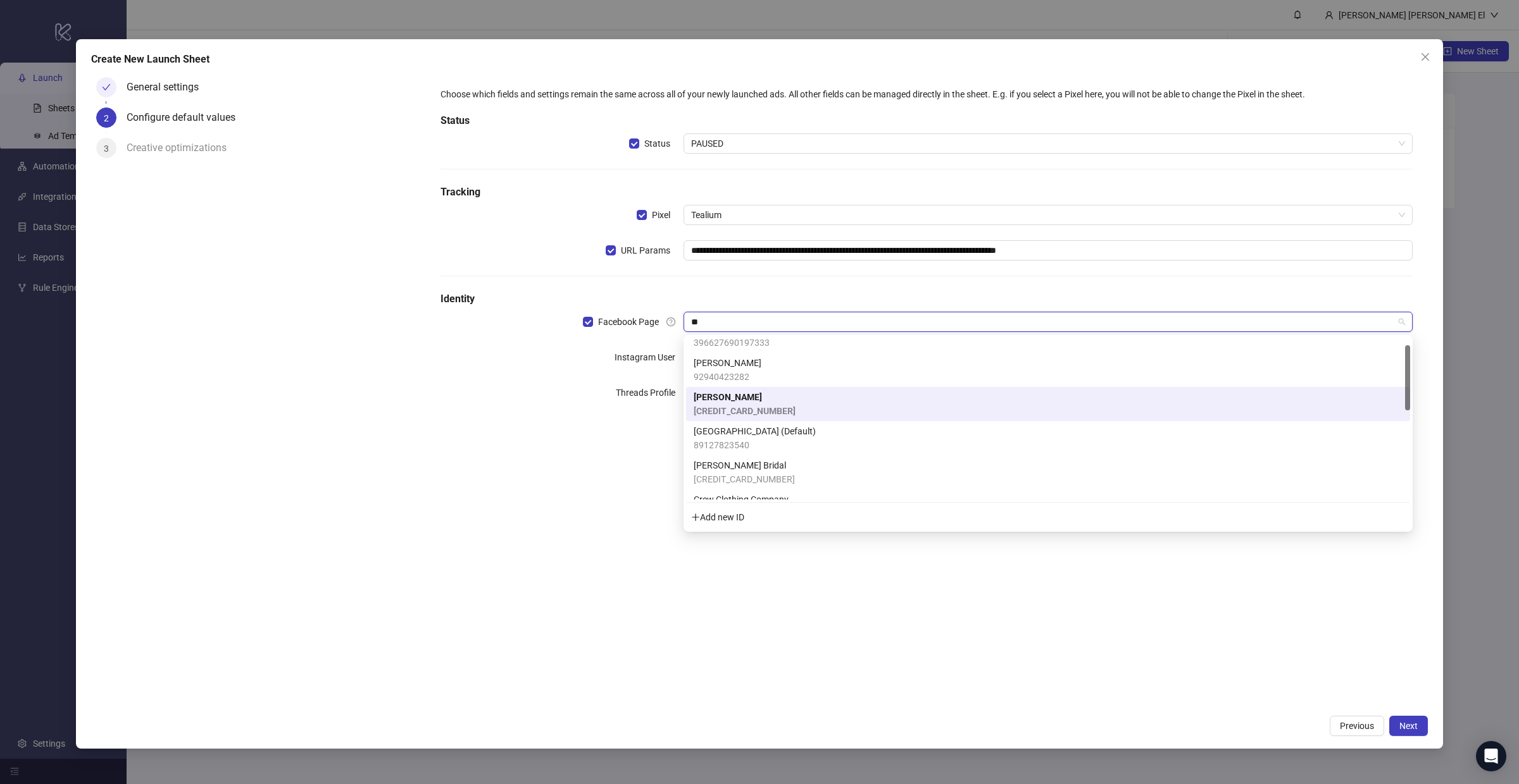
scroll to position [0, 0]
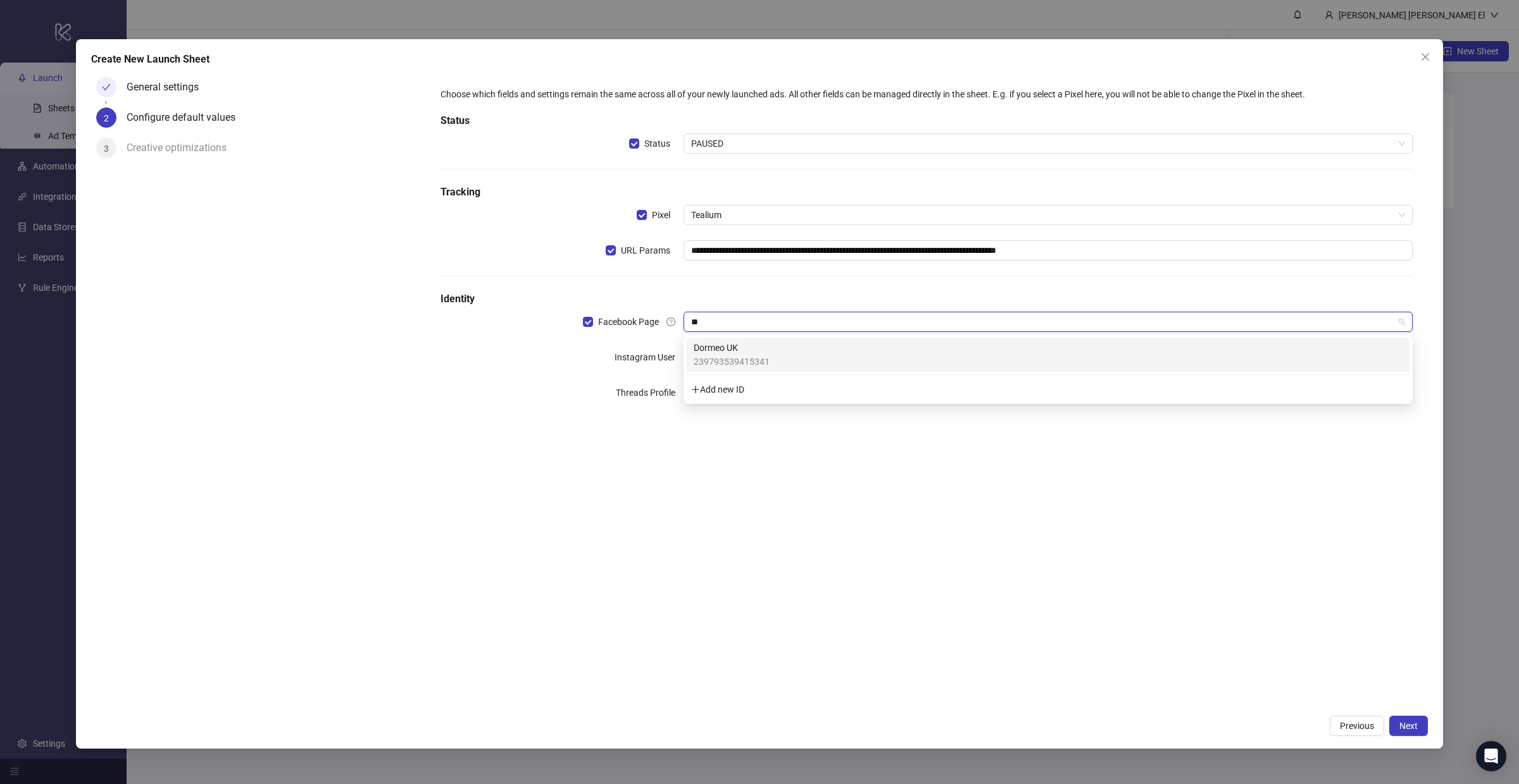
type input "*"
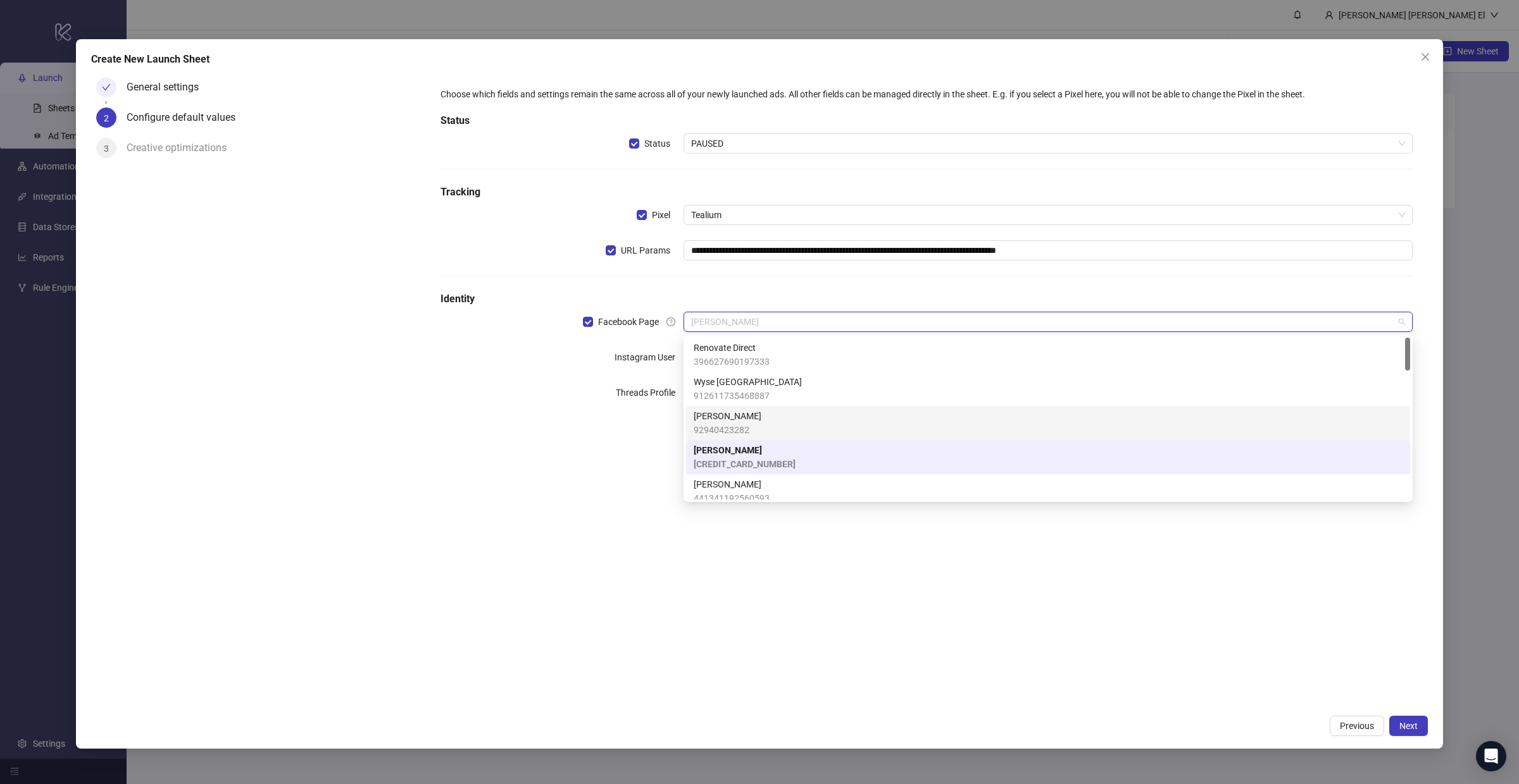
type input "*"
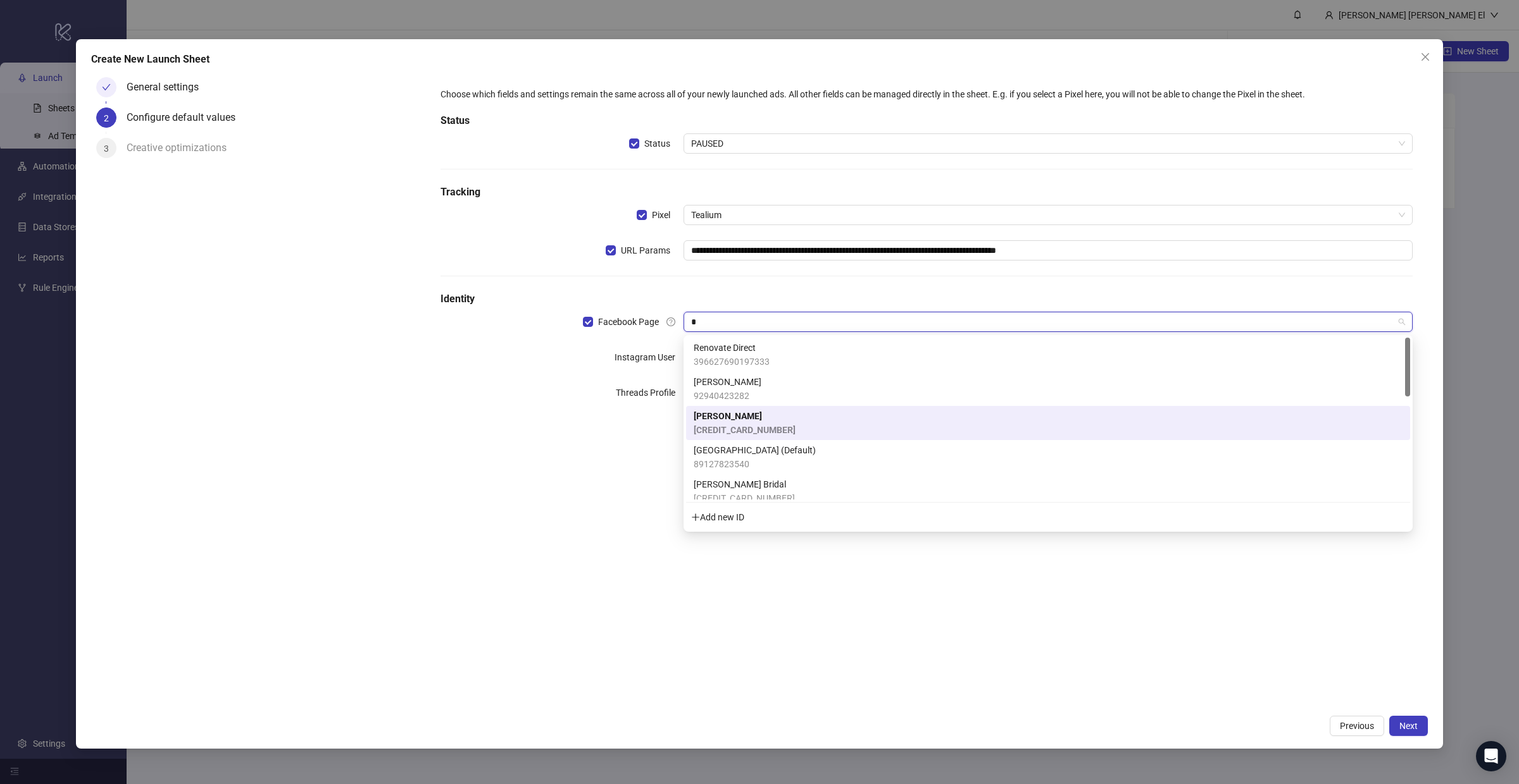
click at [749, 421] on span "R.M.Williams" at bounding box center [744, 416] width 102 height 14
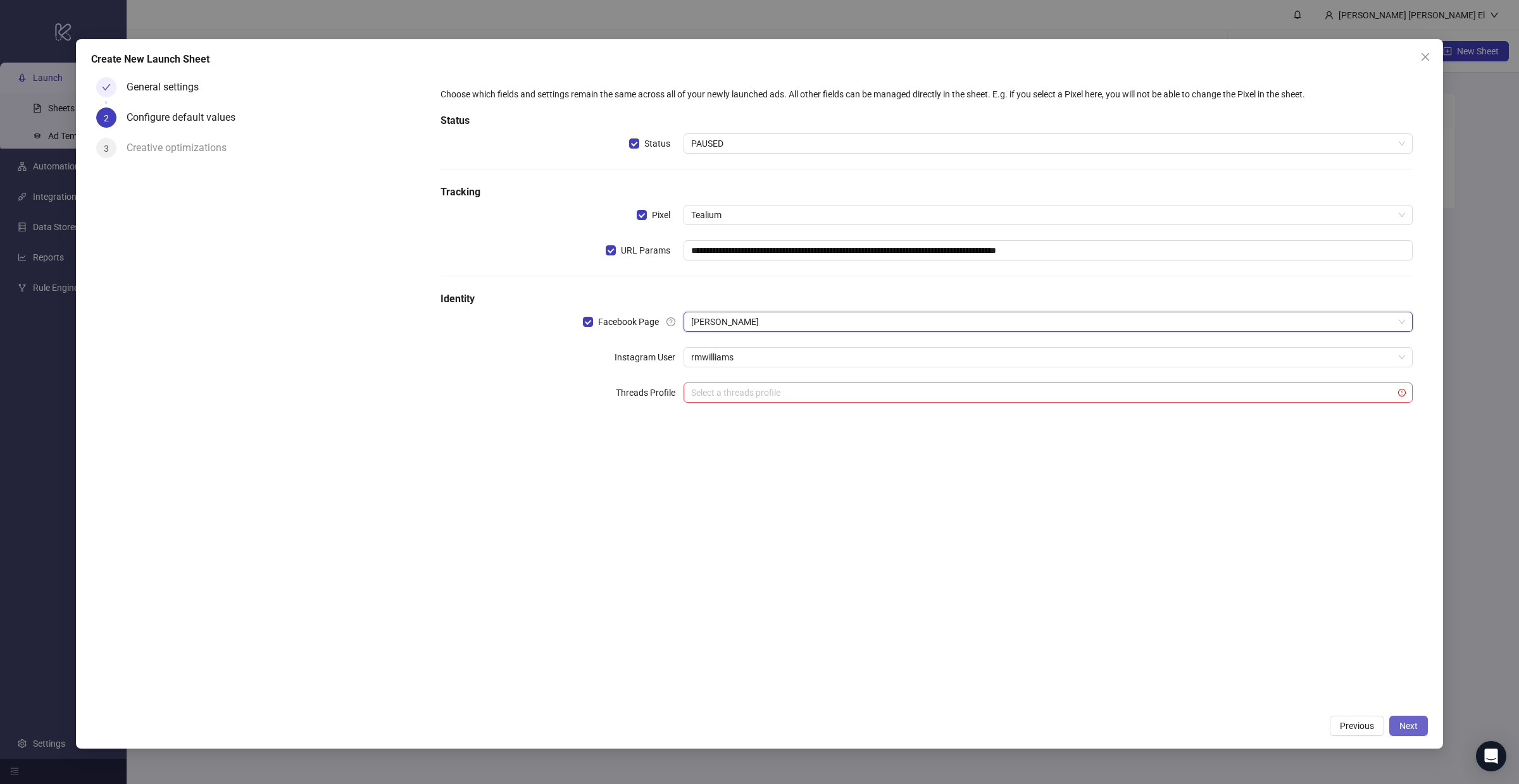
click at [1414, 726] on span "Next" at bounding box center [1408, 726] width 18 height 11
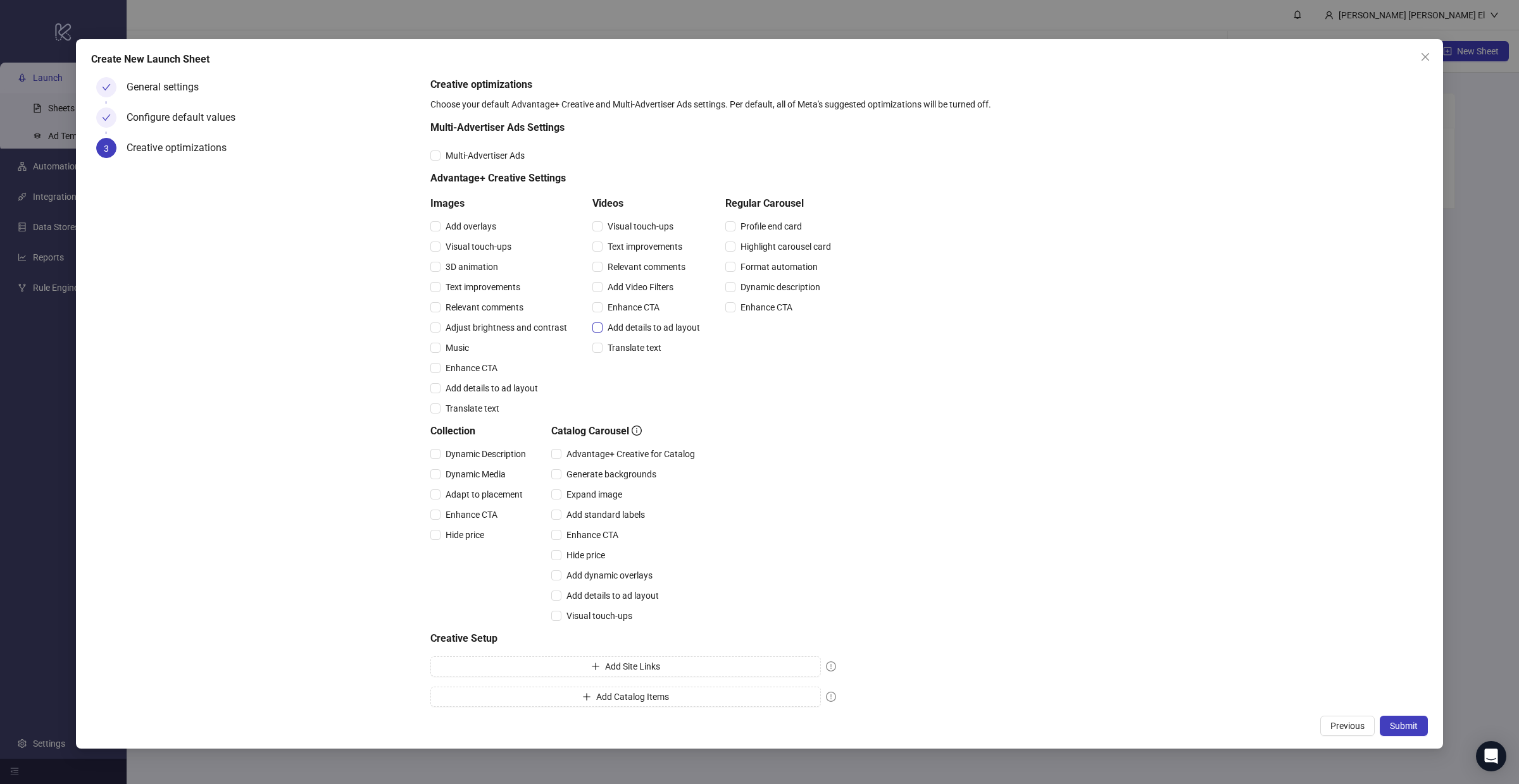
scroll to position [8, 0]
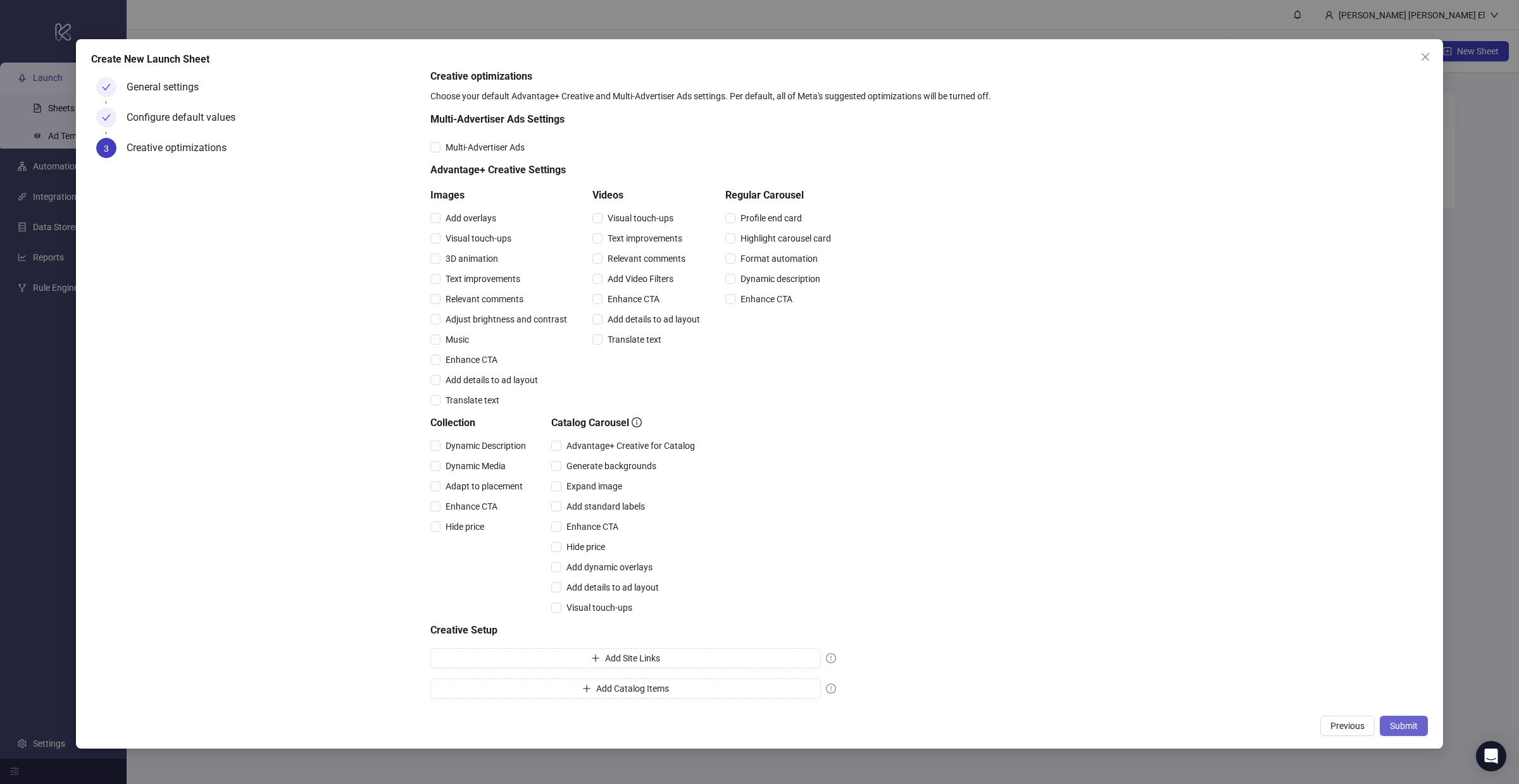
click at [1389, 729] on span "Submit" at bounding box center [1403, 726] width 28 height 11
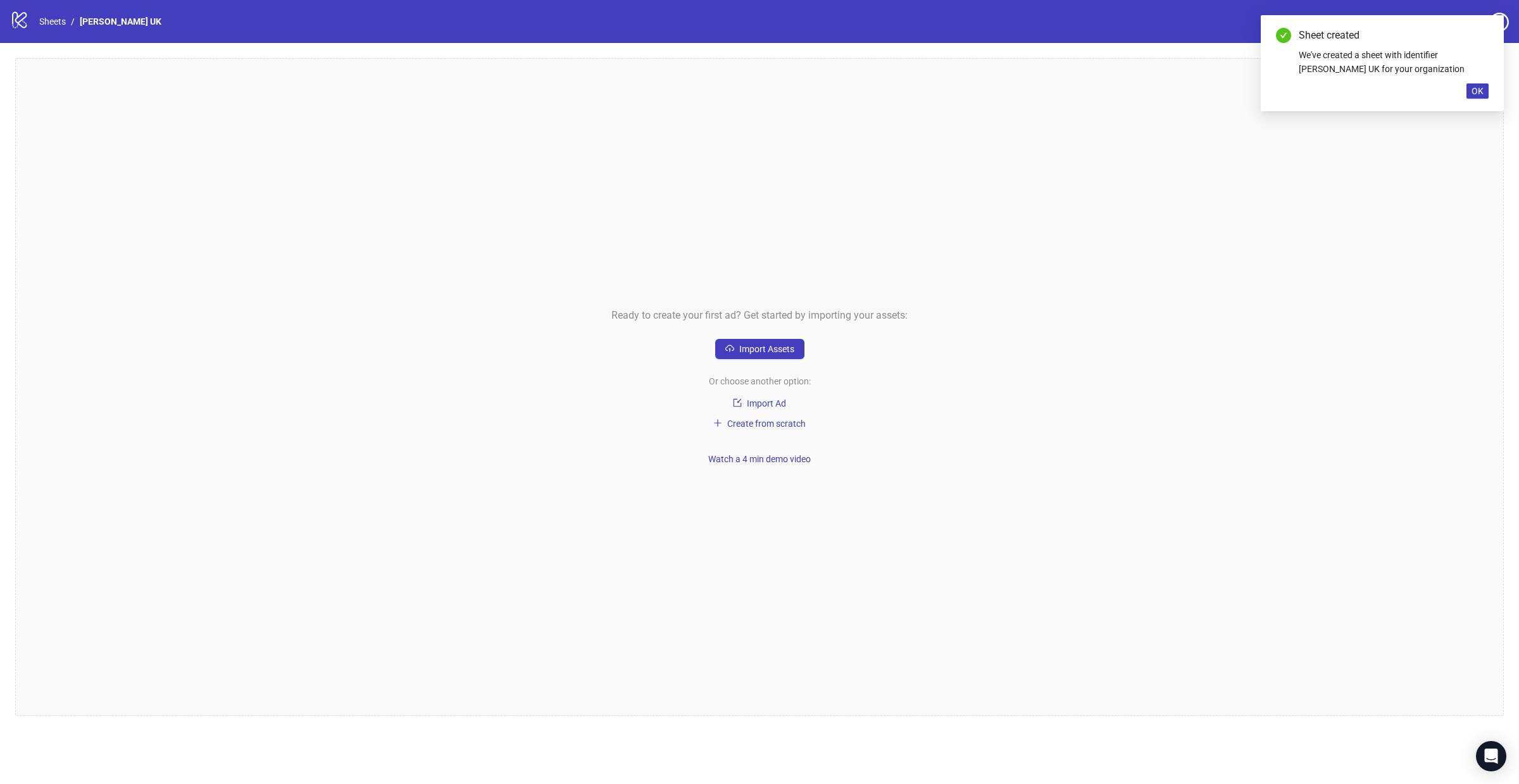
click at [46, 12] on div "logo/logo-mobile Sheets / RM Williams UK" at bounding box center [89, 22] width 156 height 23
click at [54, 19] on link "Sheets" at bounding box center [53, 22] width 32 height 14
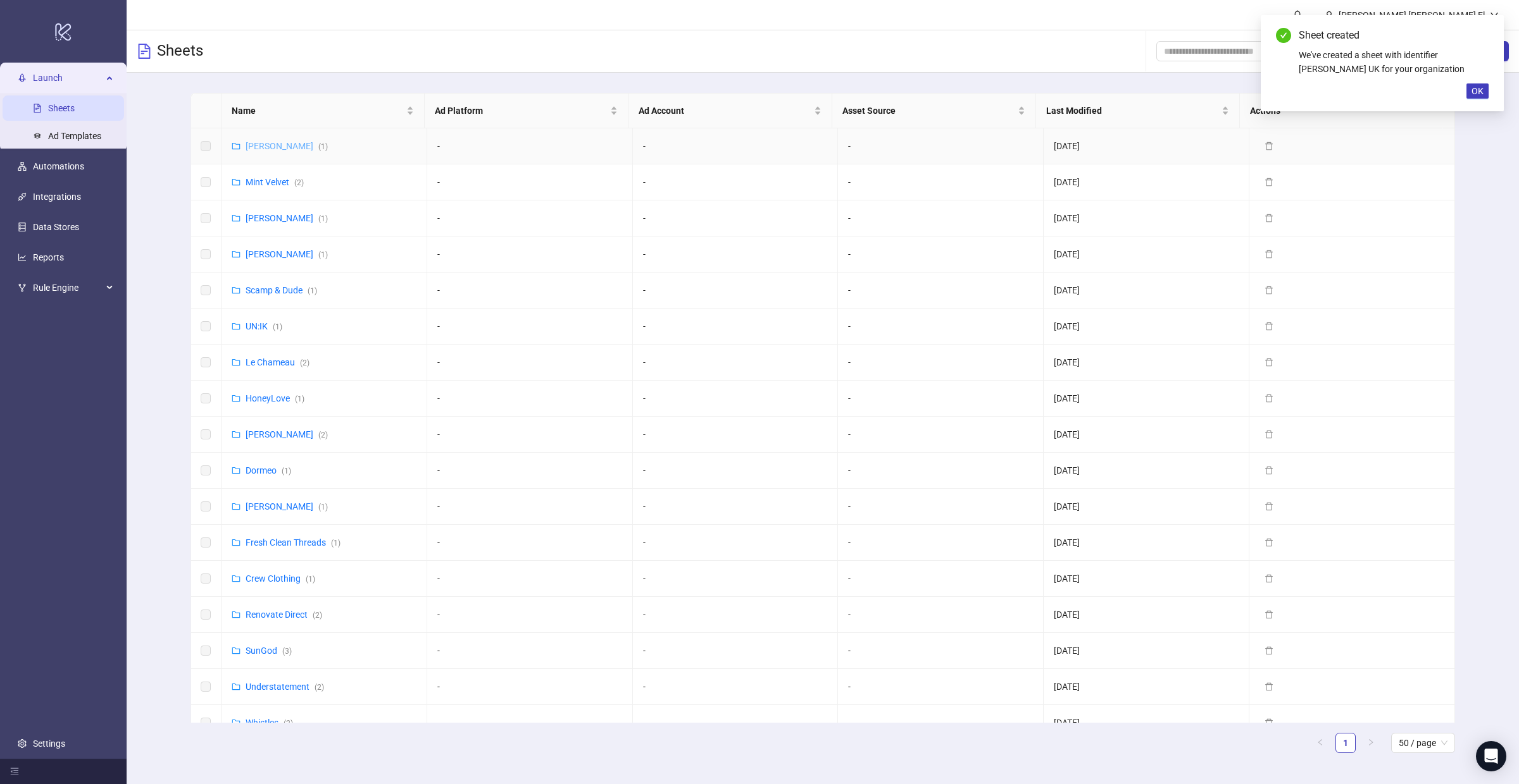
click at [256, 149] on link "RM Williams ( 1 )" at bounding box center [287, 146] width 82 height 11
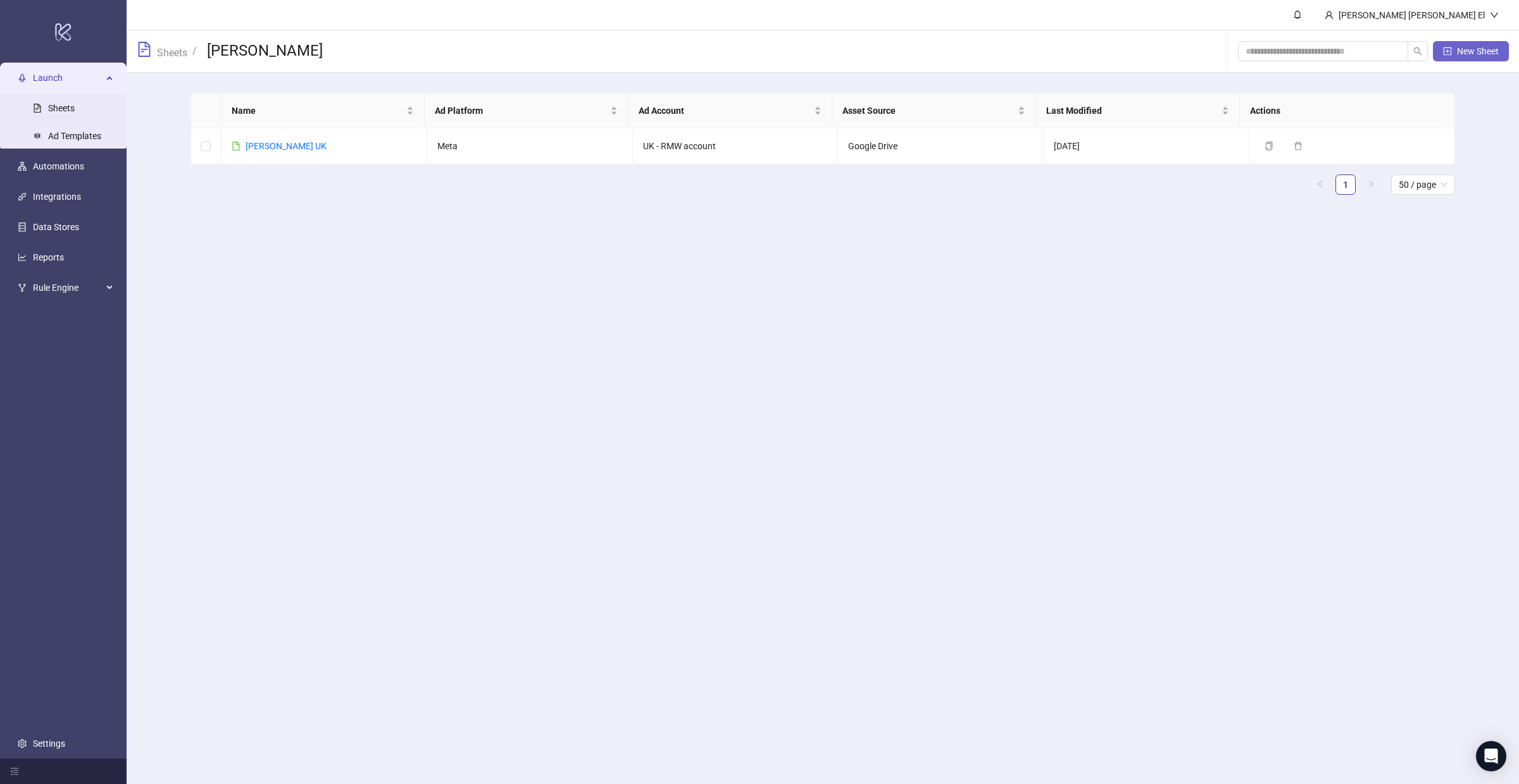
click at [1458, 53] on span "New Sheet" at bounding box center [1478, 52] width 42 height 11
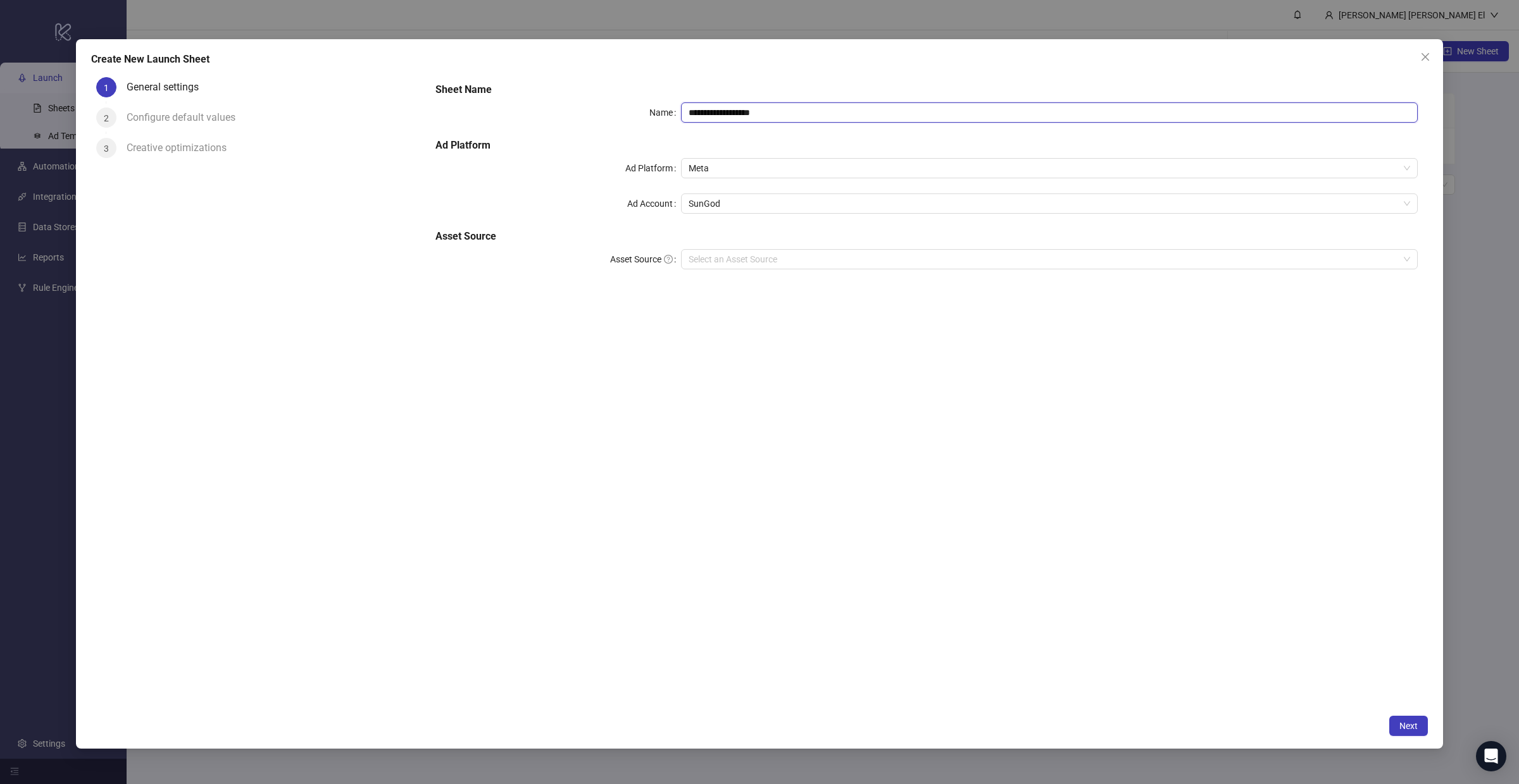
click at [747, 110] on input "**********" at bounding box center [1049, 112] width 736 height 20
click at [691, 107] on input "**********" at bounding box center [1049, 112] width 736 height 20
click at [695, 110] on input "**********" at bounding box center [1049, 112] width 736 height 20
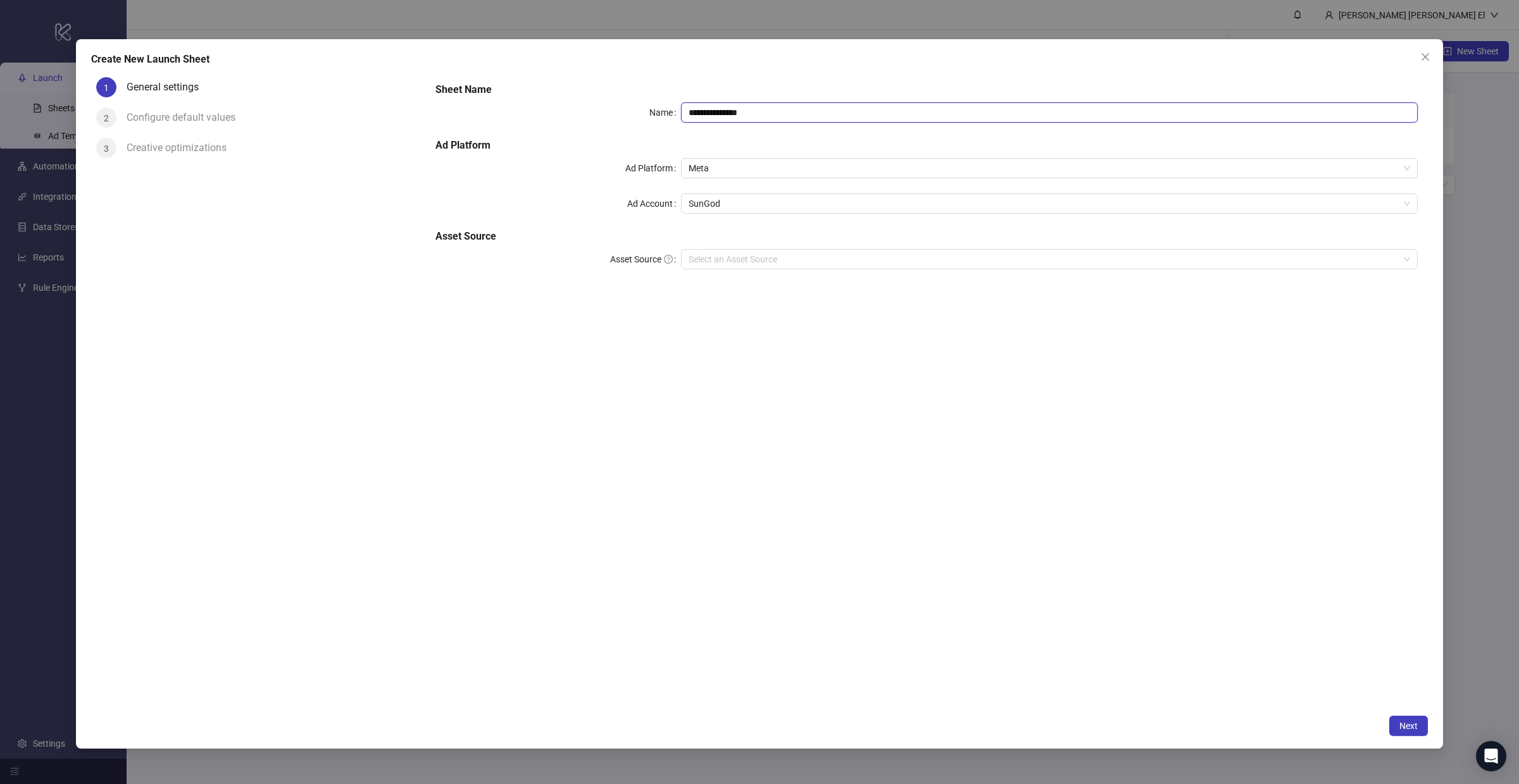
type input "**********"
click at [709, 208] on span "SunGod" at bounding box center [1048, 204] width 721 height 19
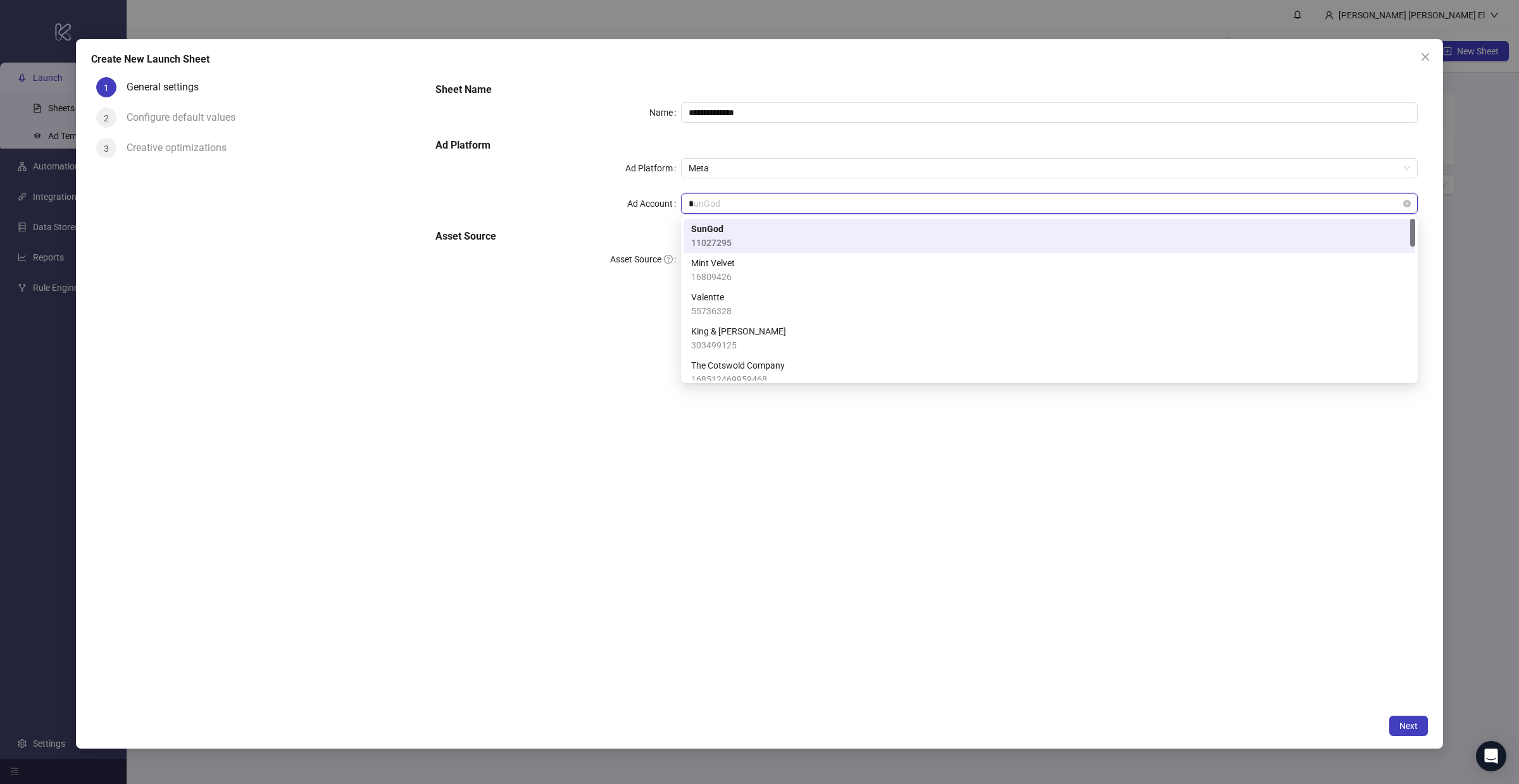
type input "**"
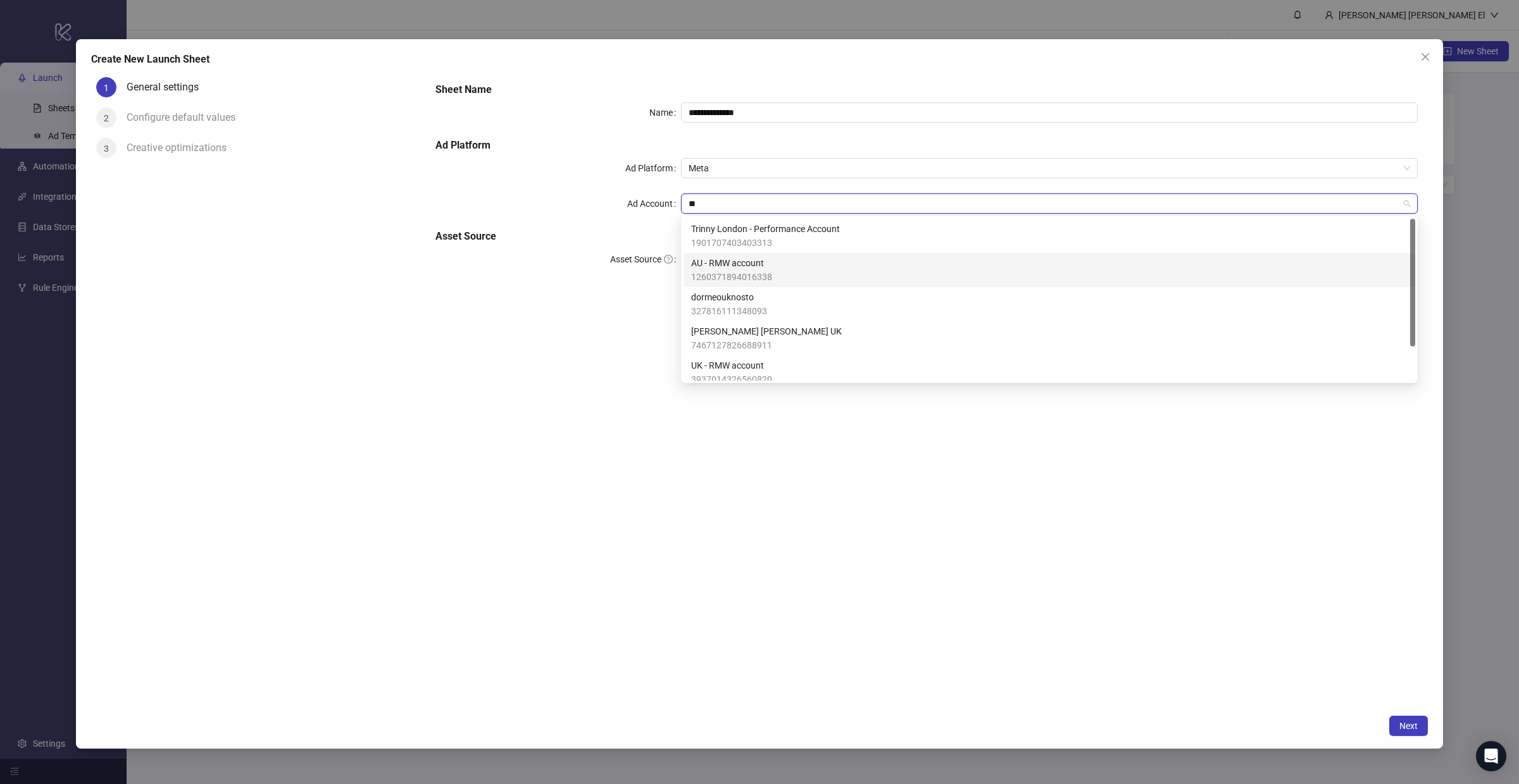
click at [728, 269] on span "AU - RMW account" at bounding box center [731, 263] width 81 height 14
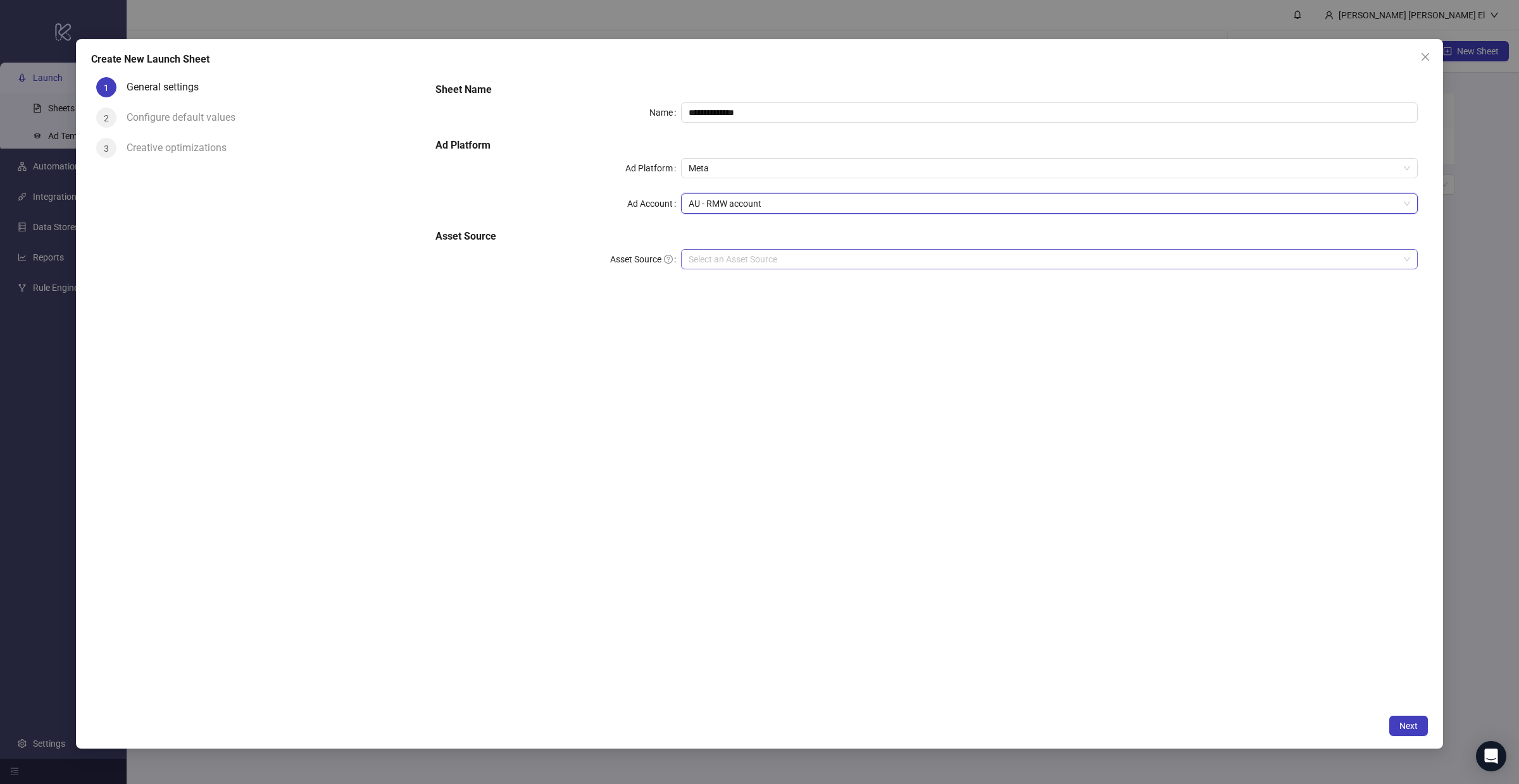
click at [706, 262] on input "Asset Source" at bounding box center [1043, 259] width 710 height 19
click at [725, 282] on div "Google Drive" at bounding box center [1048, 285] width 716 height 14
click at [1407, 723] on span "Next" at bounding box center [1408, 726] width 18 height 11
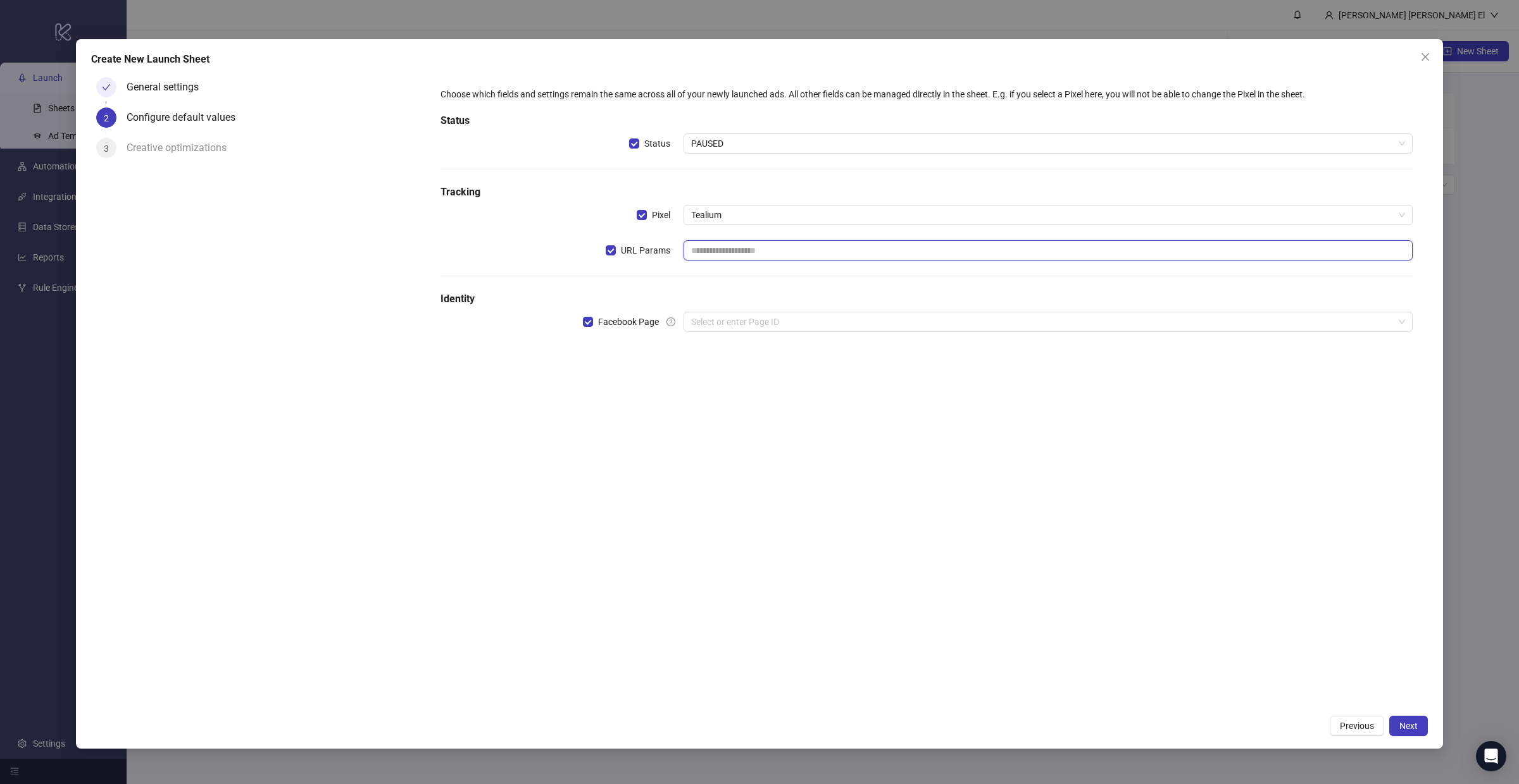
click at [751, 251] on input "text" at bounding box center [1048, 250] width 729 height 20
click at [678, 287] on div "Choose which fields and settings remain the same across all of your newly launc…" at bounding box center [926, 217] width 982 height 270
click at [1118, 249] on input "text" at bounding box center [1048, 250] width 729 height 20
click at [1020, 294] on h5 "Identity" at bounding box center [926, 299] width 972 height 15
click at [861, 323] on input "search" at bounding box center [1041, 322] width 702 height 19
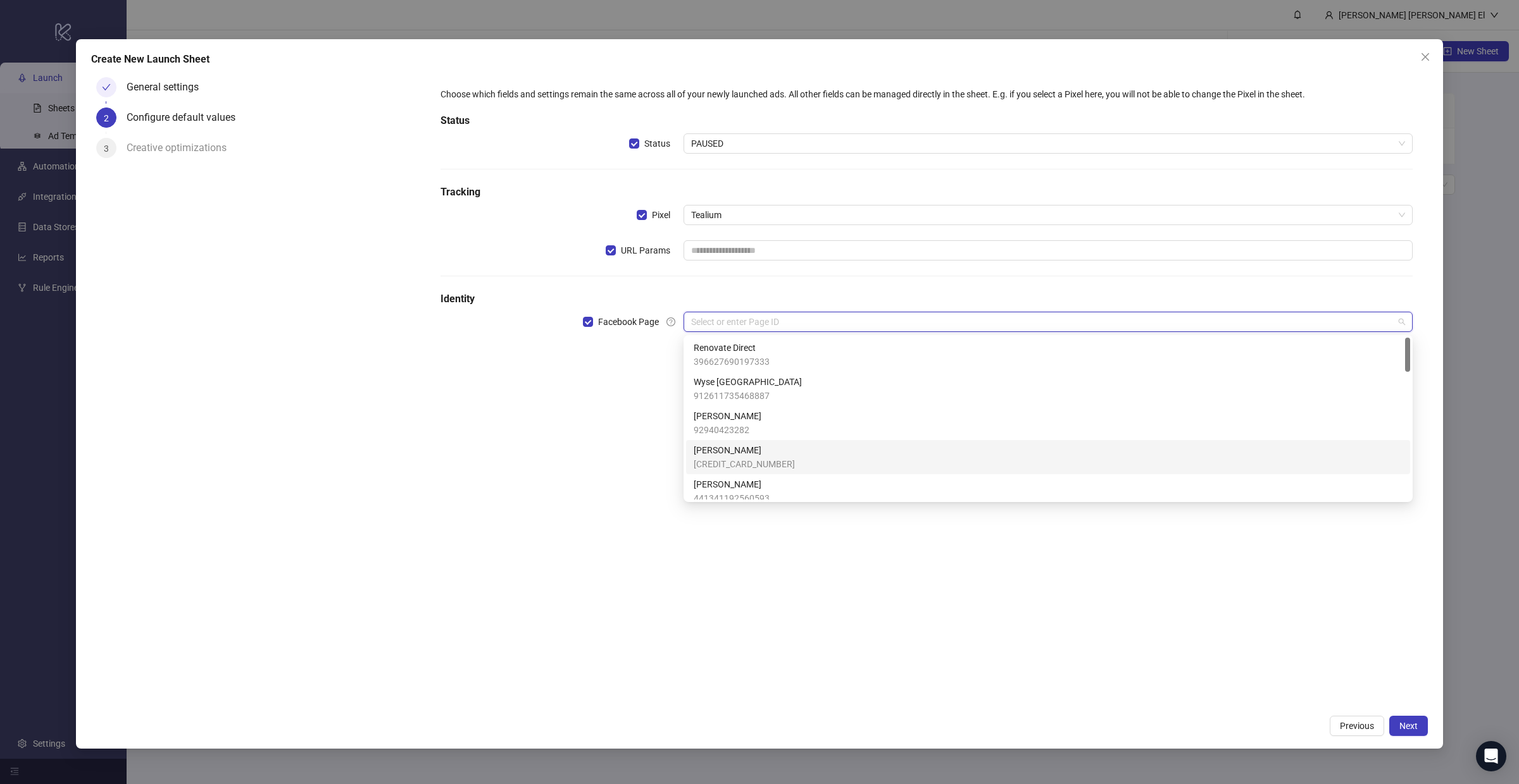
click at [759, 447] on span "R.M.Williams" at bounding box center [744, 450] width 102 height 14
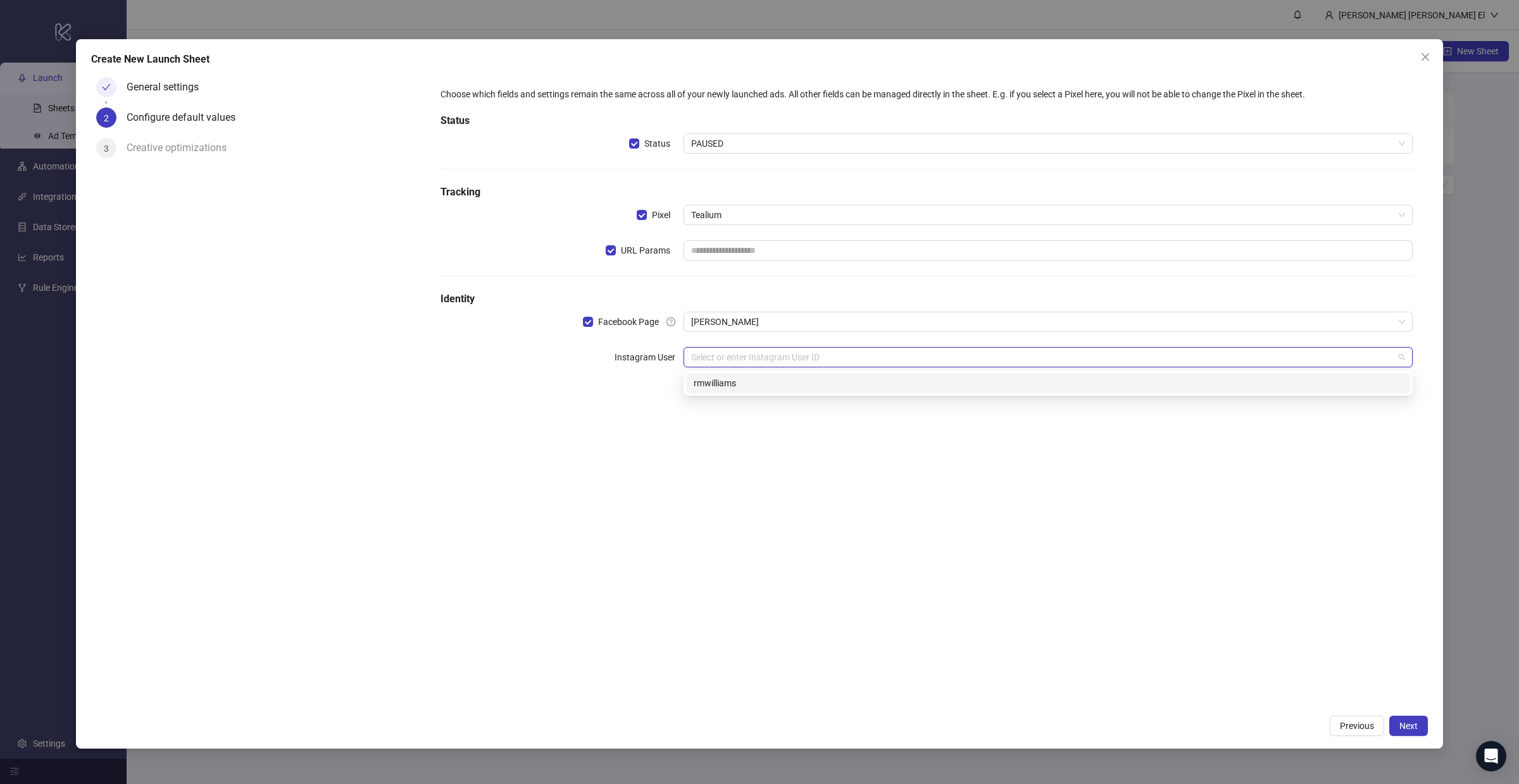
click at [742, 354] on input "search" at bounding box center [1041, 357] width 702 height 19
click at [741, 388] on div "rmwilliams" at bounding box center [1047, 384] width 709 height 14
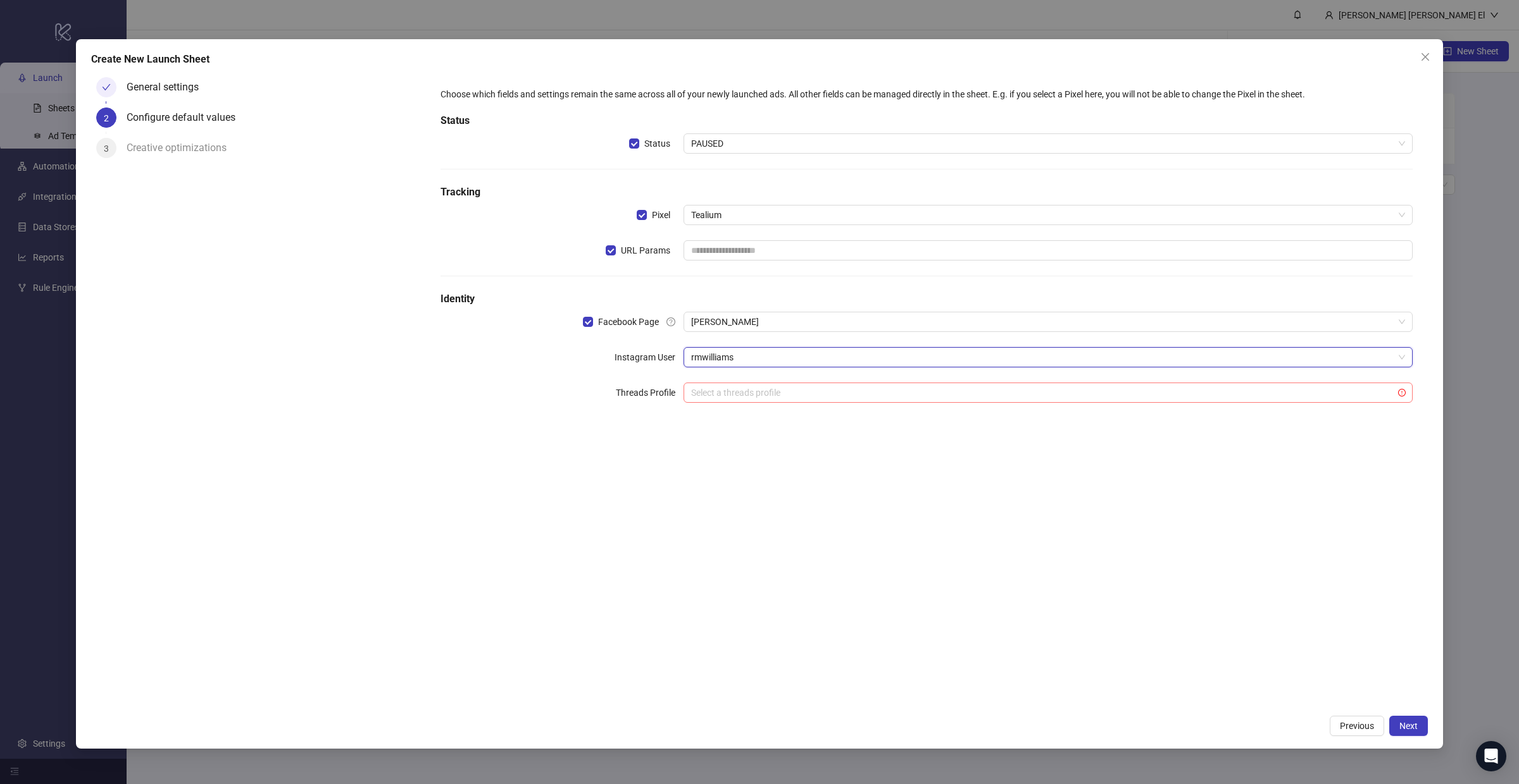
click at [741, 397] on input "search" at bounding box center [1041, 392] width 702 height 19
click at [732, 369] on div "Choose which fields and settings remain the same across all of your newly launc…" at bounding box center [926, 252] width 982 height 341
click at [1407, 728] on span "Next" at bounding box center [1408, 726] width 18 height 11
click at [1433, 57] on span "Close" at bounding box center [1424, 57] width 20 height 11
